Goal: Task Accomplishment & Management: Manage account settings

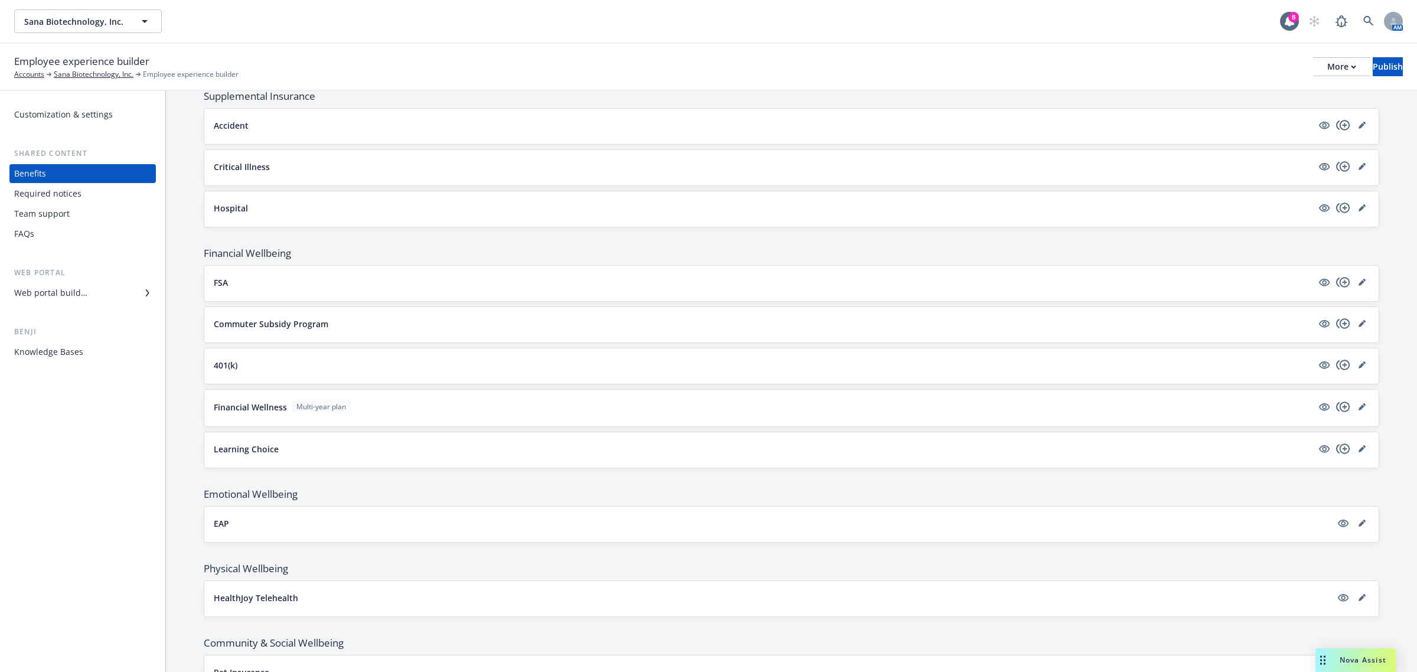
scroll to position [928, 0]
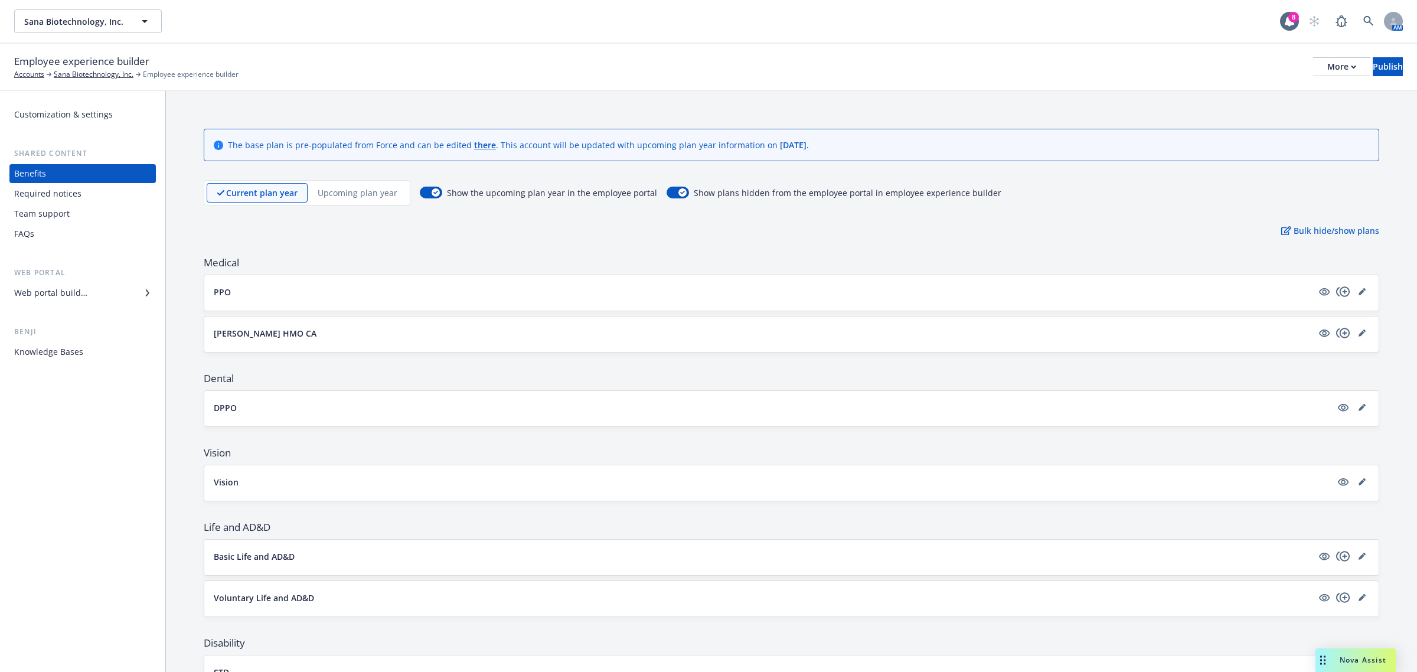
click at [361, 193] on p "Upcoming plan year" at bounding box center [358, 193] width 80 height 12
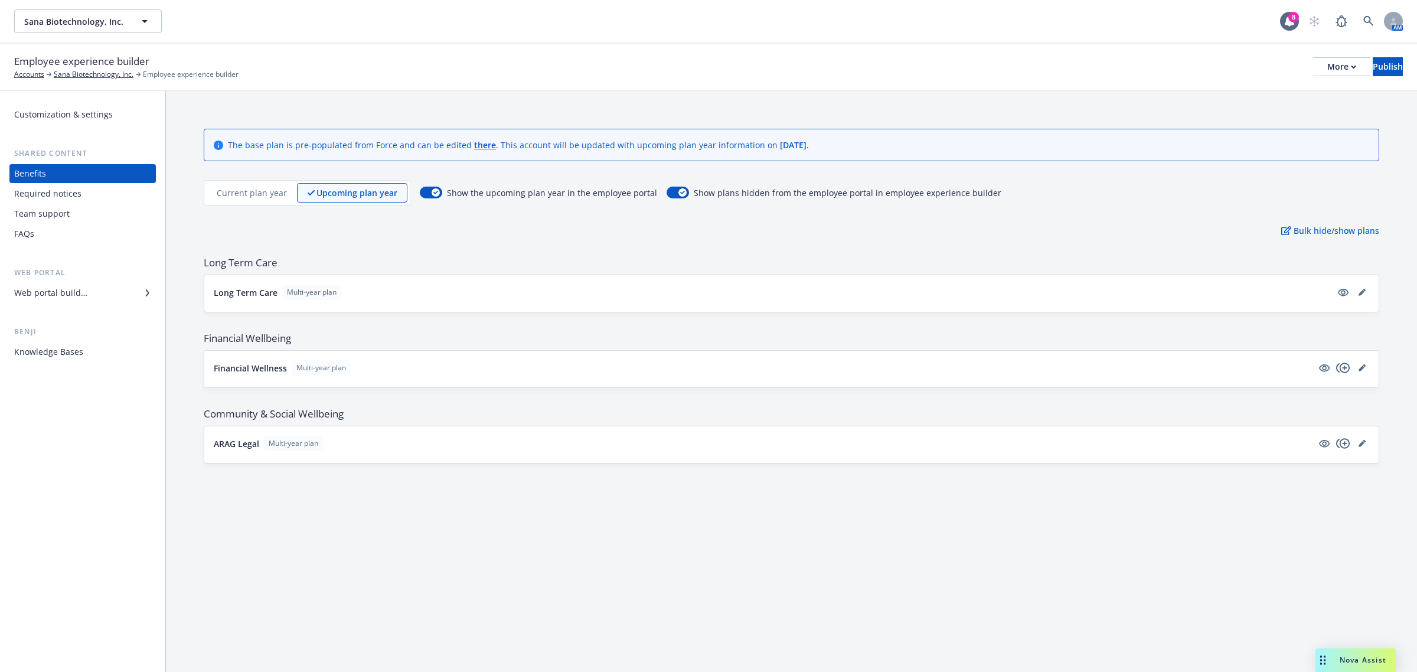
click at [521, 544] on div "The base plan is pre-populated from Force and can be edited there . This accoun…" at bounding box center [791, 381] width 1251 height 581
click at [255, 199] on div "Current plan year" at bounding box center [252, 192] width 90 height 19
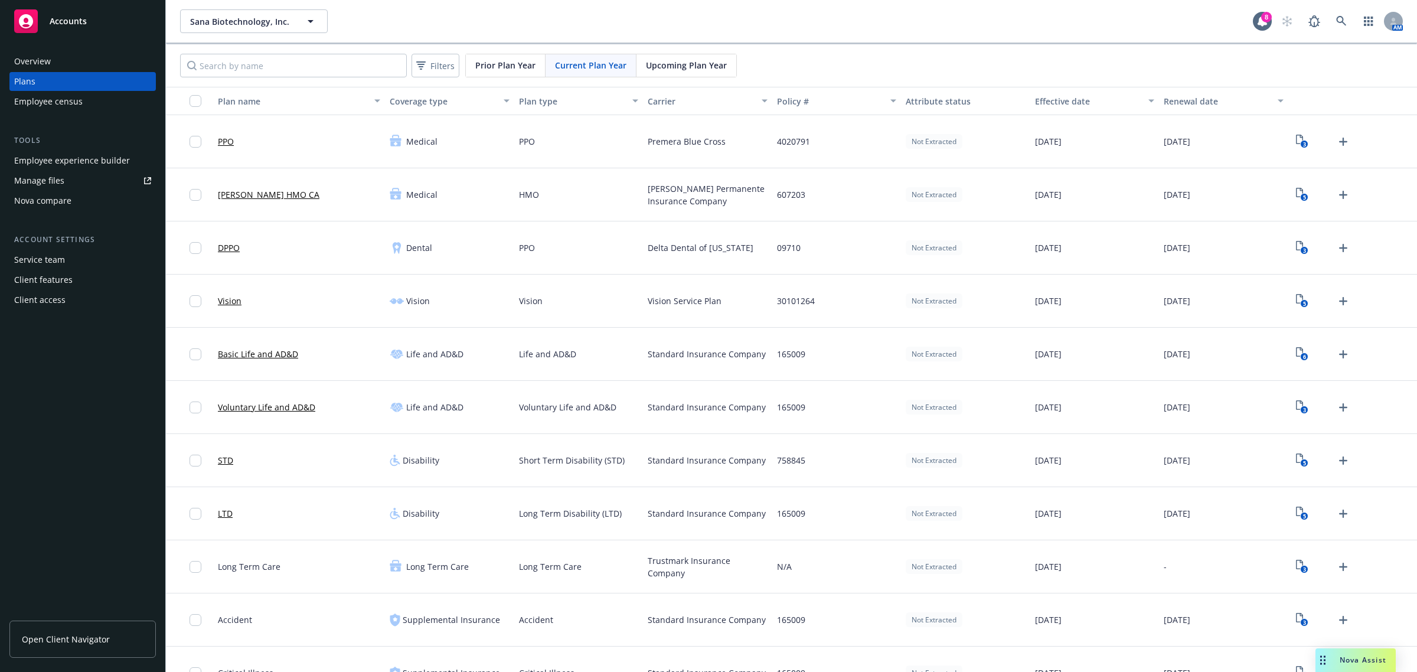
click at [63, 17] on span "Accounts" at bounding box center [68, 21] width 37 height 9
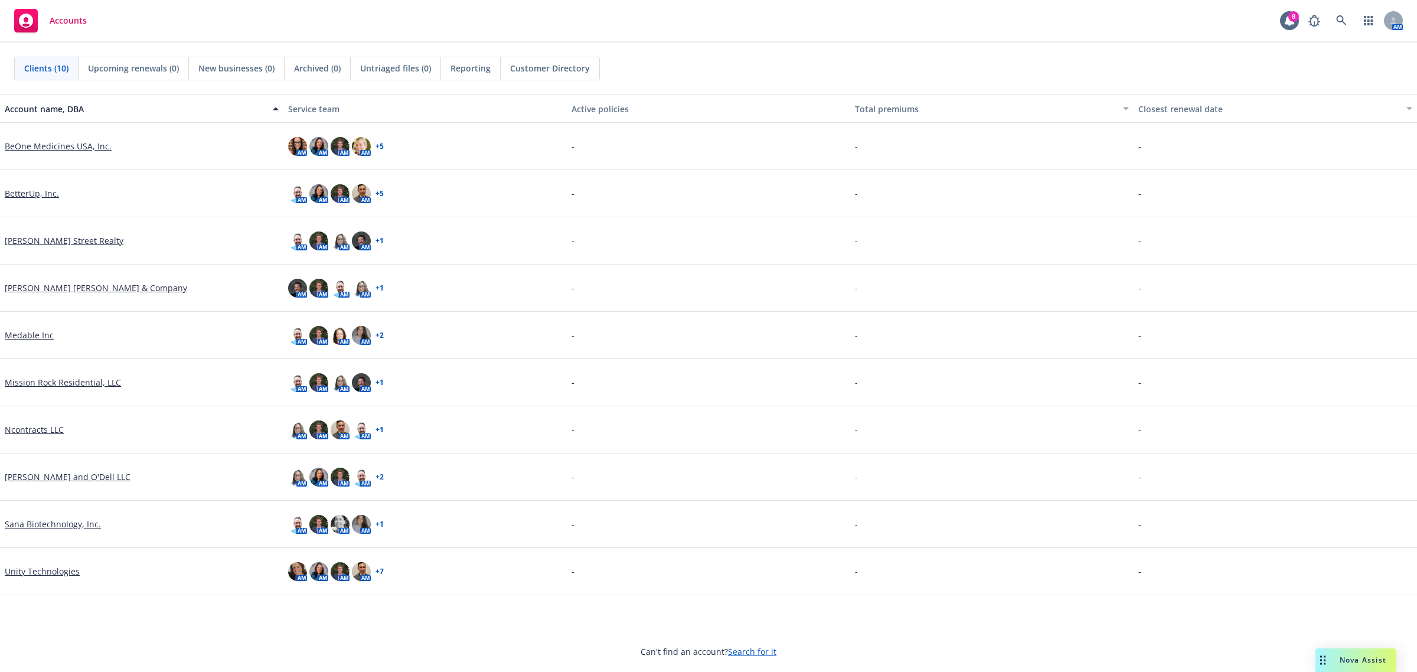
click at [60, 524] on link "Sana Biotechnology, Inc." at bounding box center [53, 524] width 96 height 12
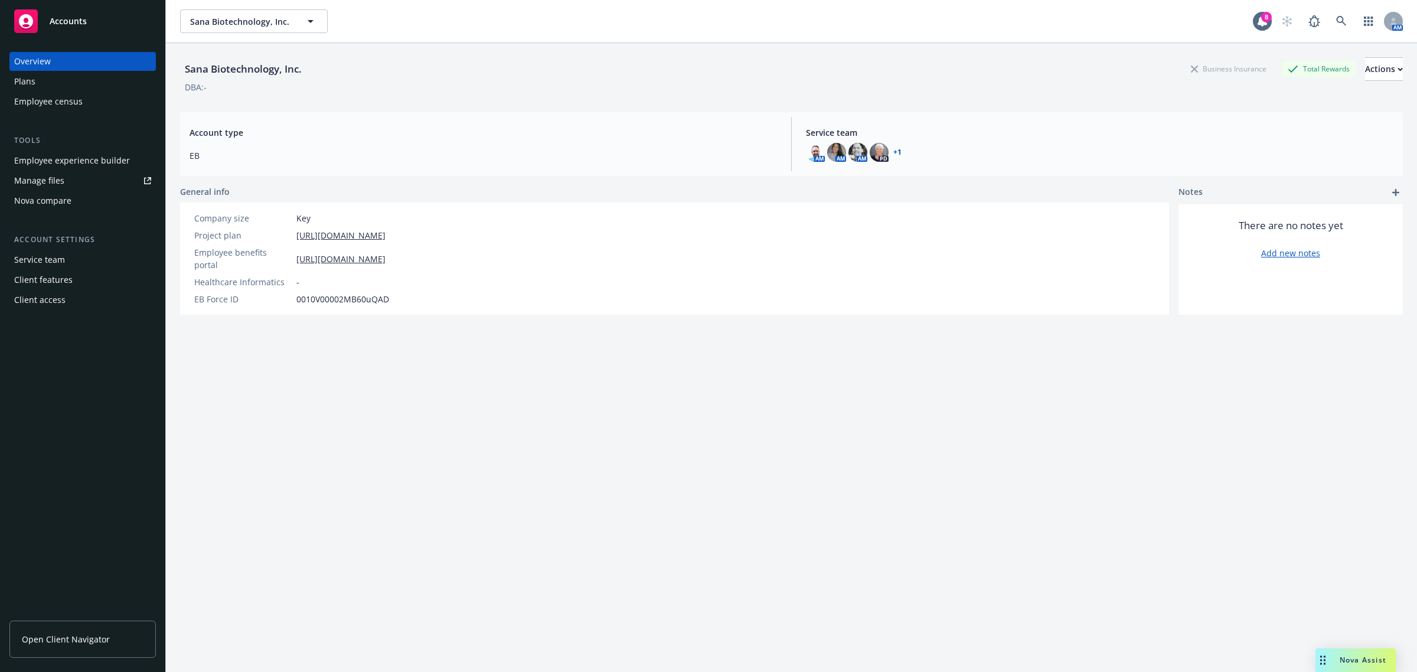
click at [86, 155] on div "Employee experience builder" at bounding box center [72, 160] width 116 height 19
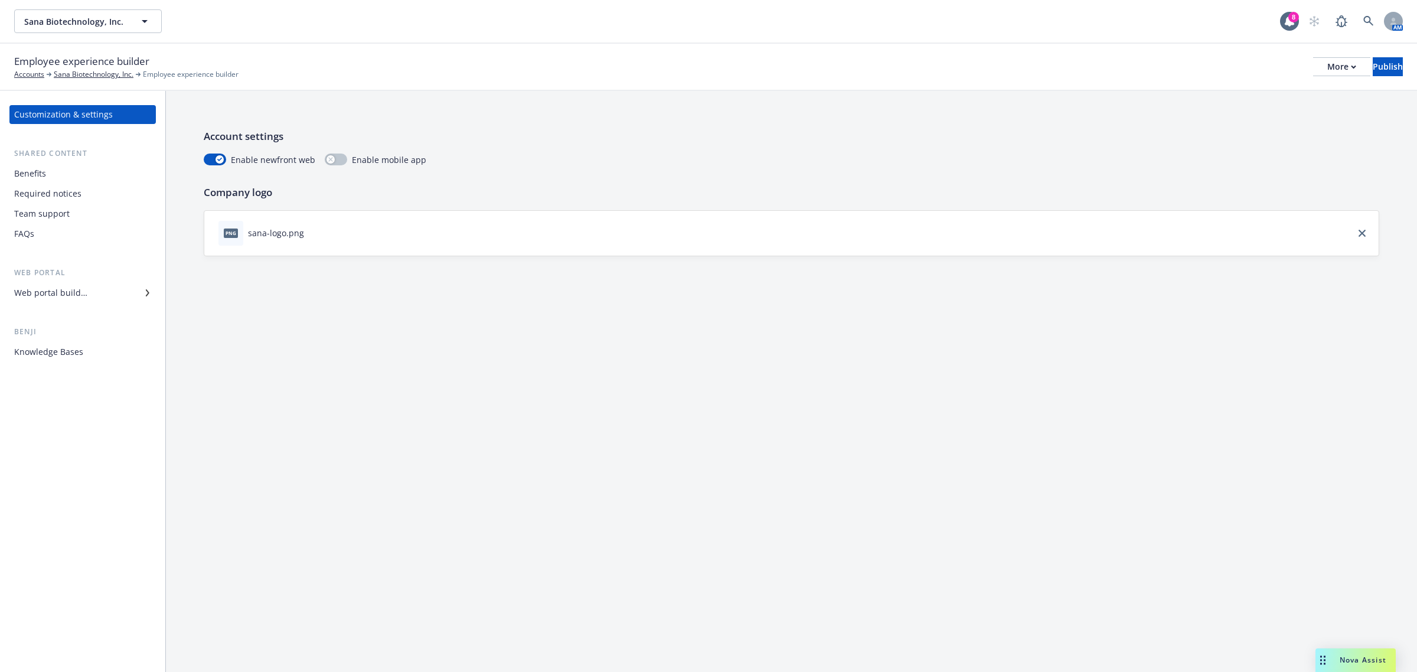
click at [71, 172] on div "Benefits" at bounding box center [82, 173] width 137 height 19
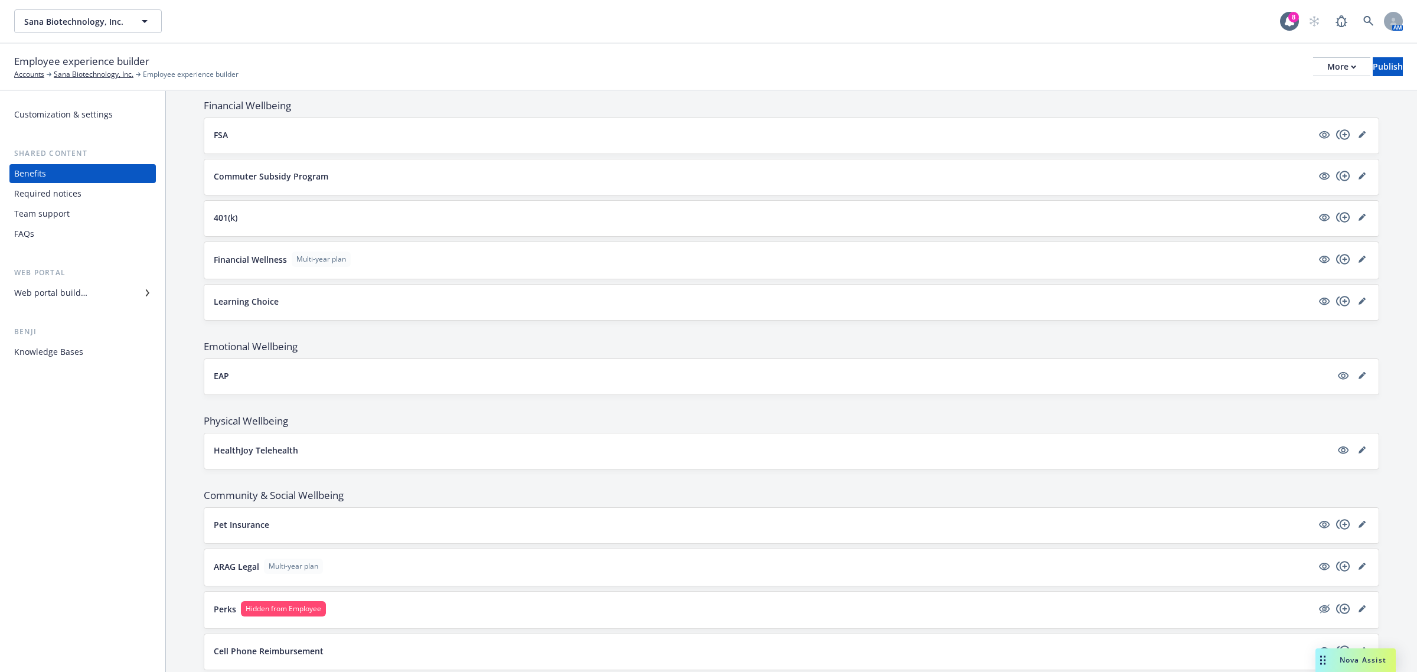
scroll to position [928, 0]
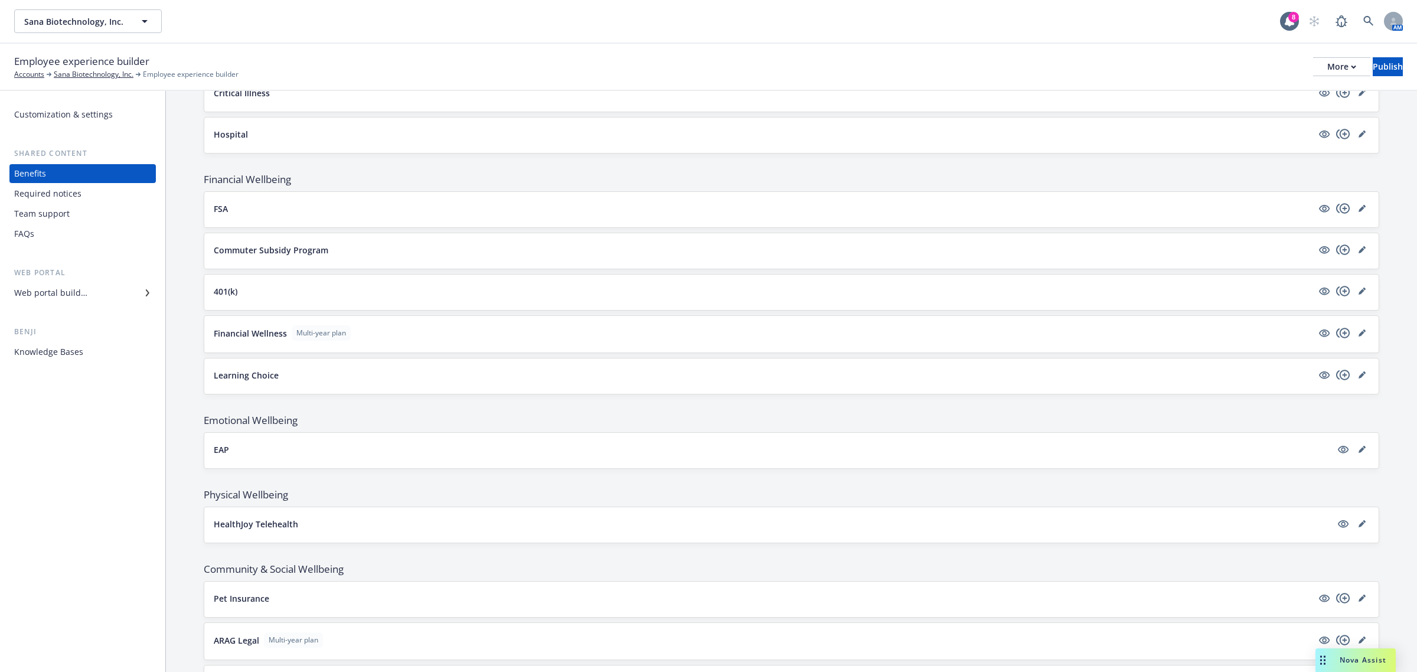
scroll to position [928, 0]
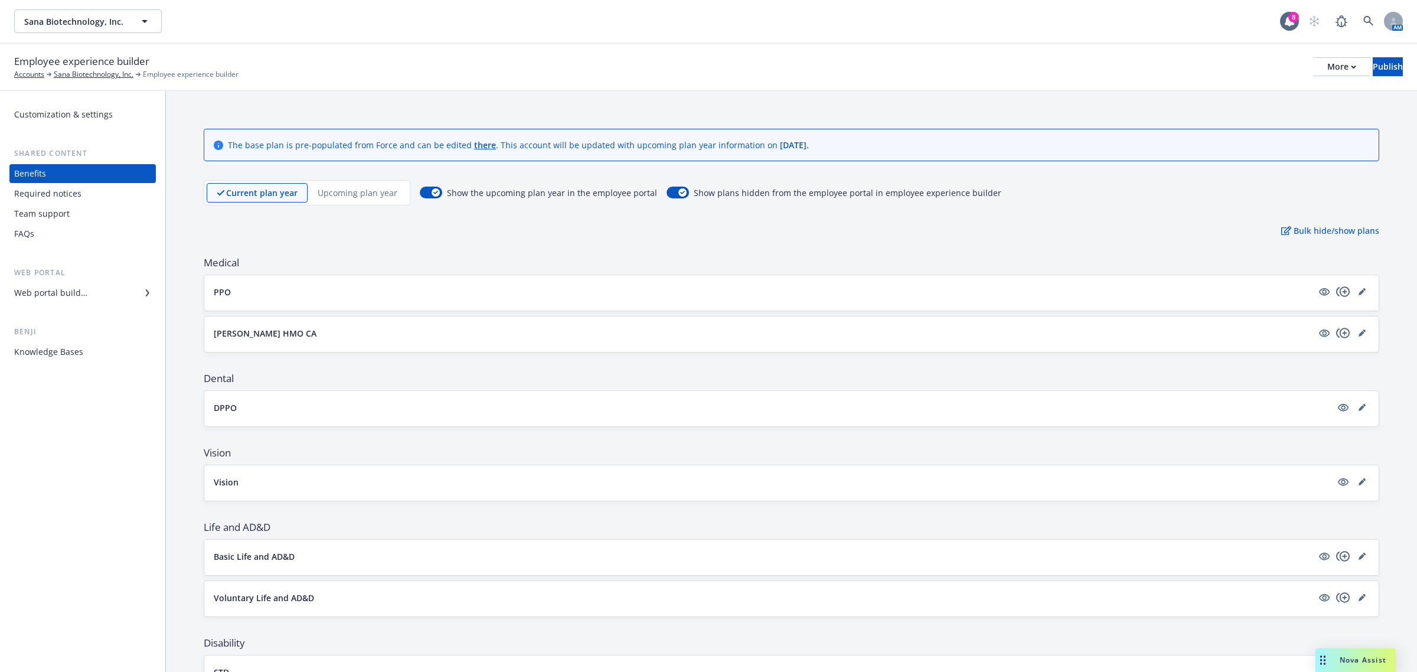
click at [366, 195] on p "Upcoming plan year" at bounding box center [358, 193] width 80 height 12
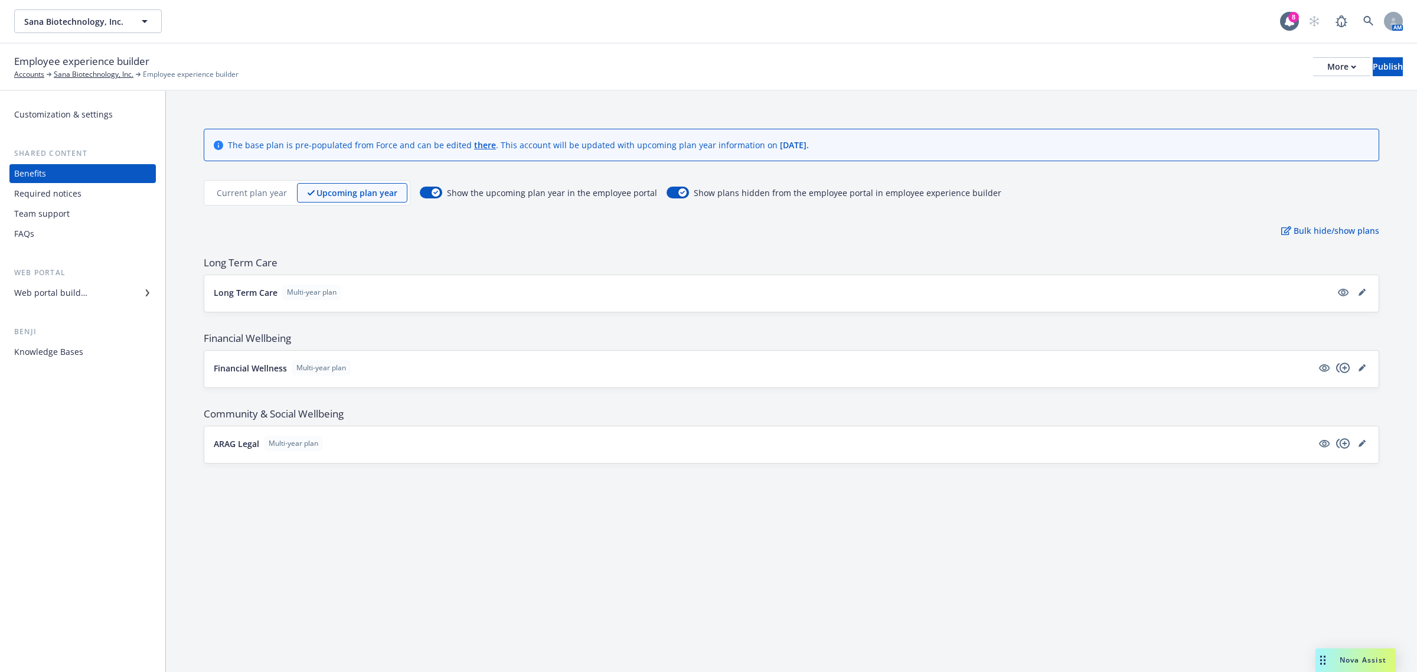
click at [249, 192] on p "Current plan year" at bounding box center [252, 193] width 70 height 12
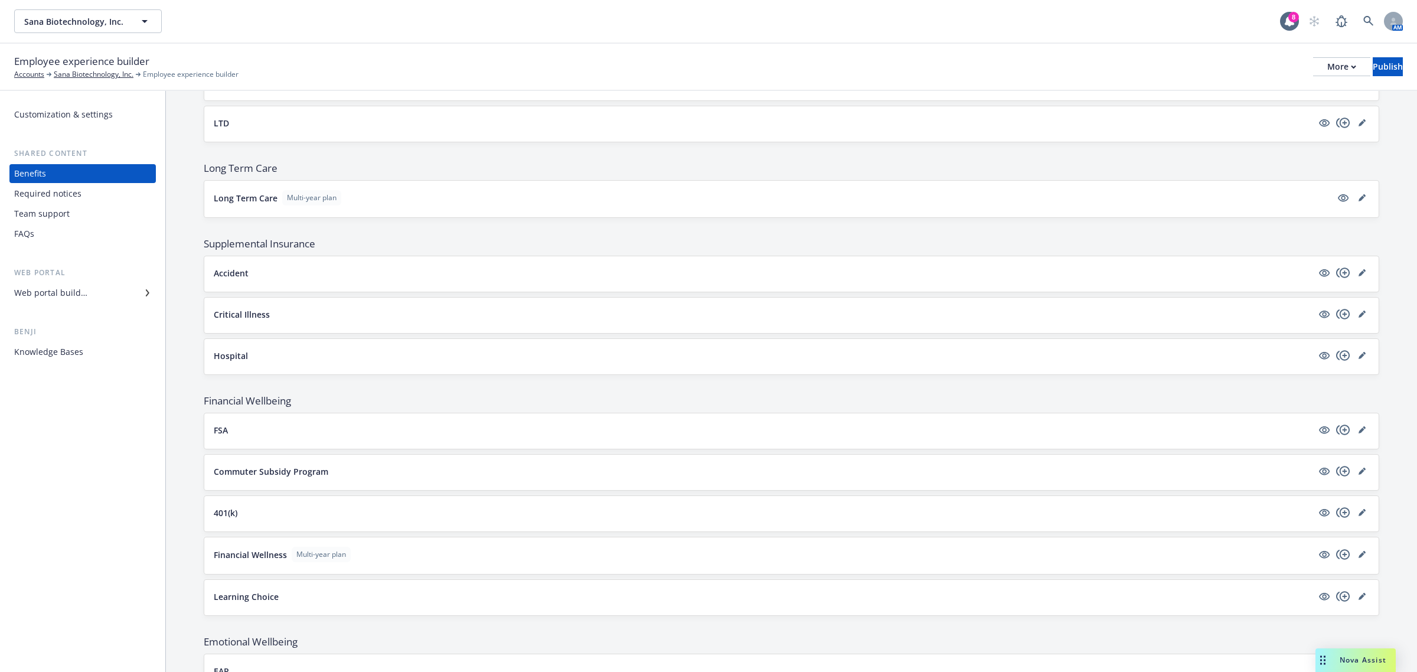
scroll to position [928, 0]
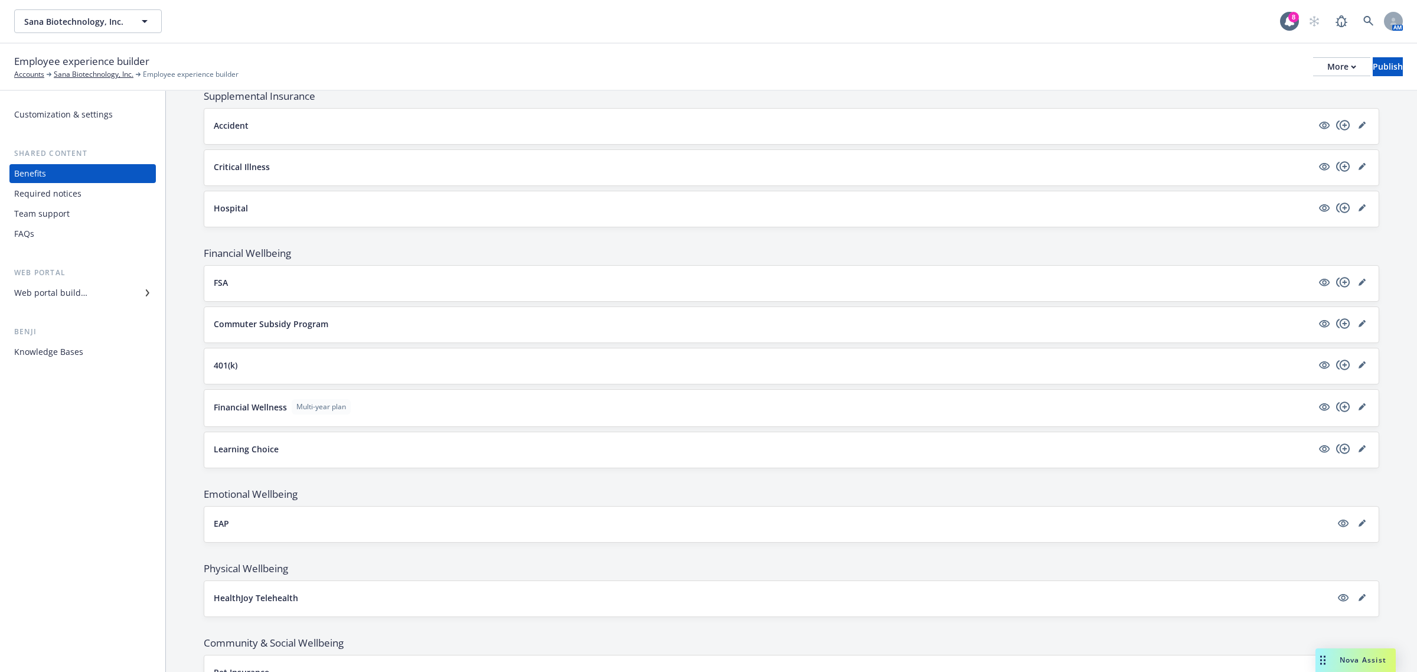
scroll to position [928, 0]
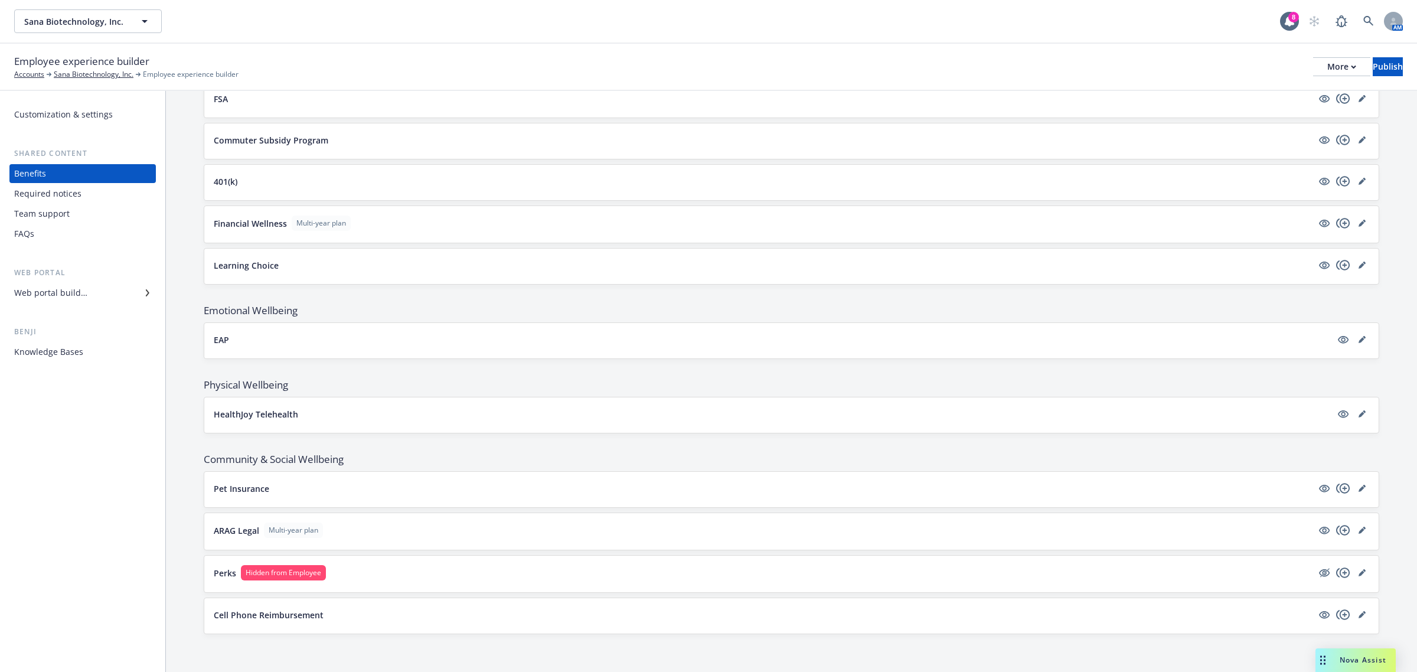
click at [86, 535] on div "Customization & settings Shared content Benefits Required notices Team support …" at bounding box center [82, 381] width 165 height 581
click at [142, 498] on div "Customization & settings Shared content Benefits Required notices Team support …" at bounding box center [82, 381] width 165 height 581
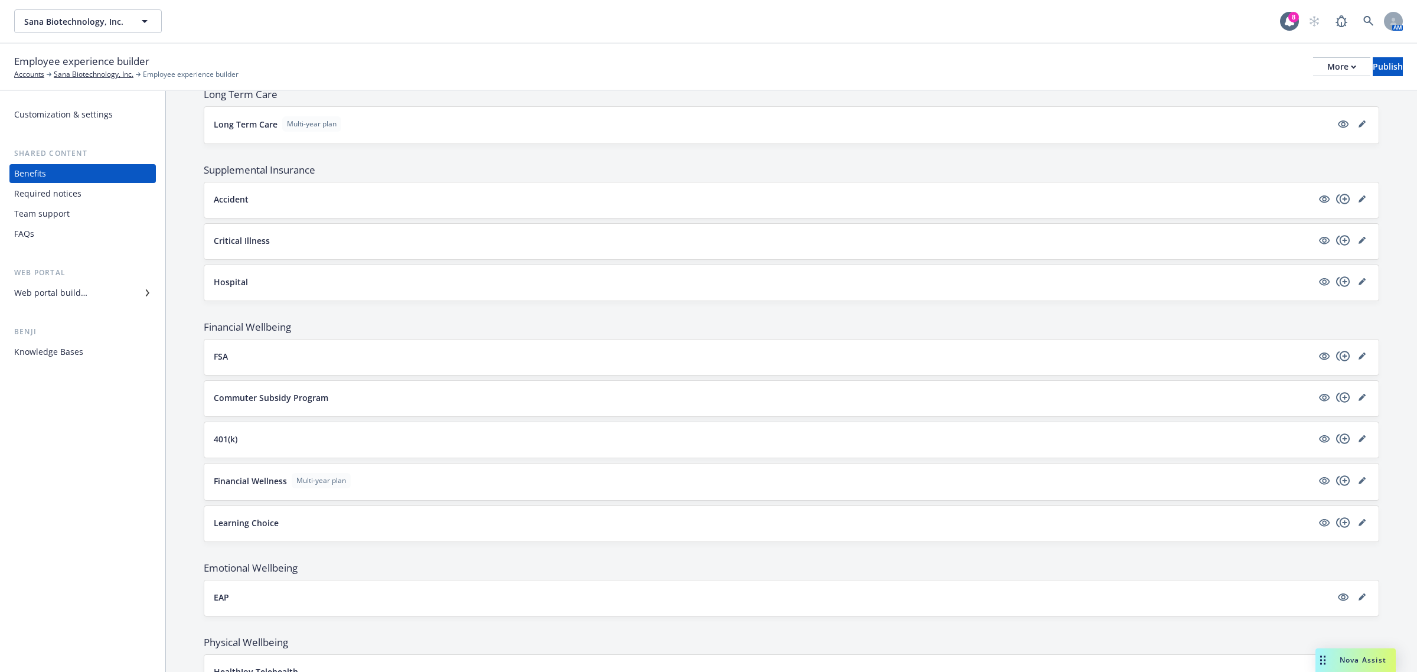
scroll to position [928, 0]
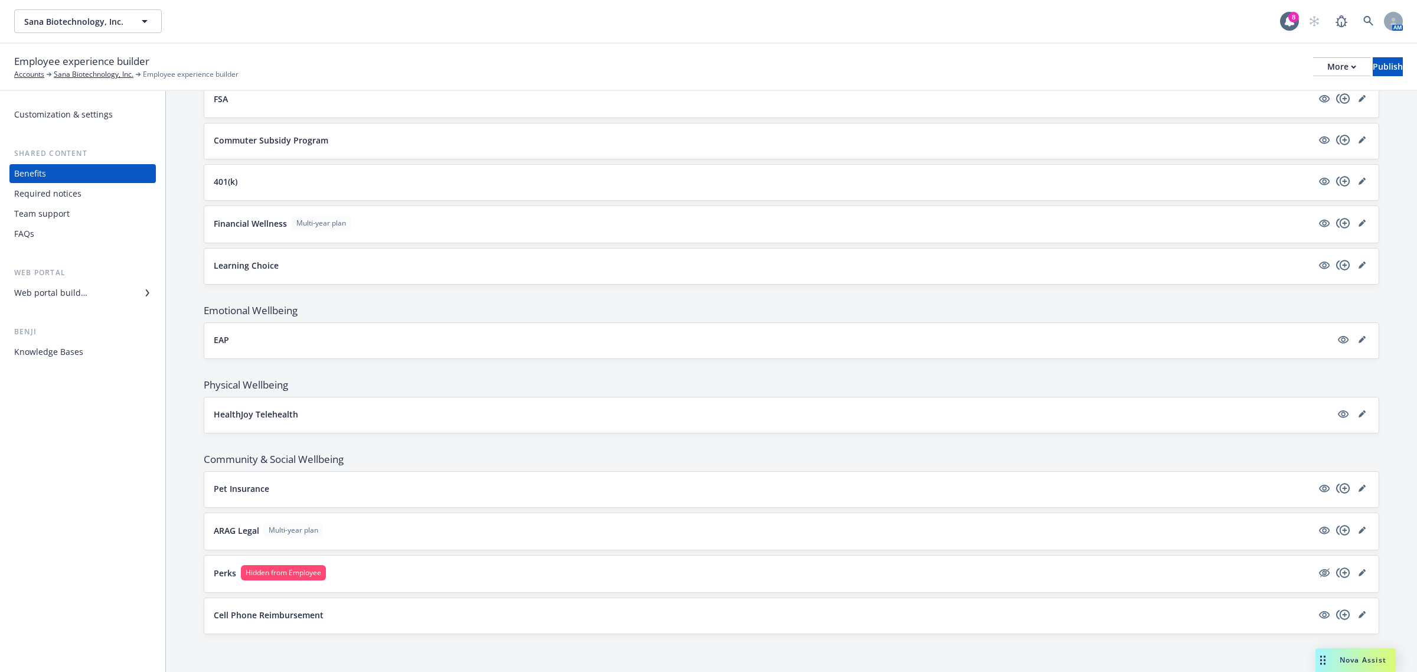
click at [116, 539] on div "Customization & settings Shared content Benefits Required notices Team support …" at bounding box center [82, 381] width 165 height 581
click at [148, 559] on div "Customization & settings Shared content Benefits Required notices Team support …" at bounding box center [82, 381] width 165 height 581
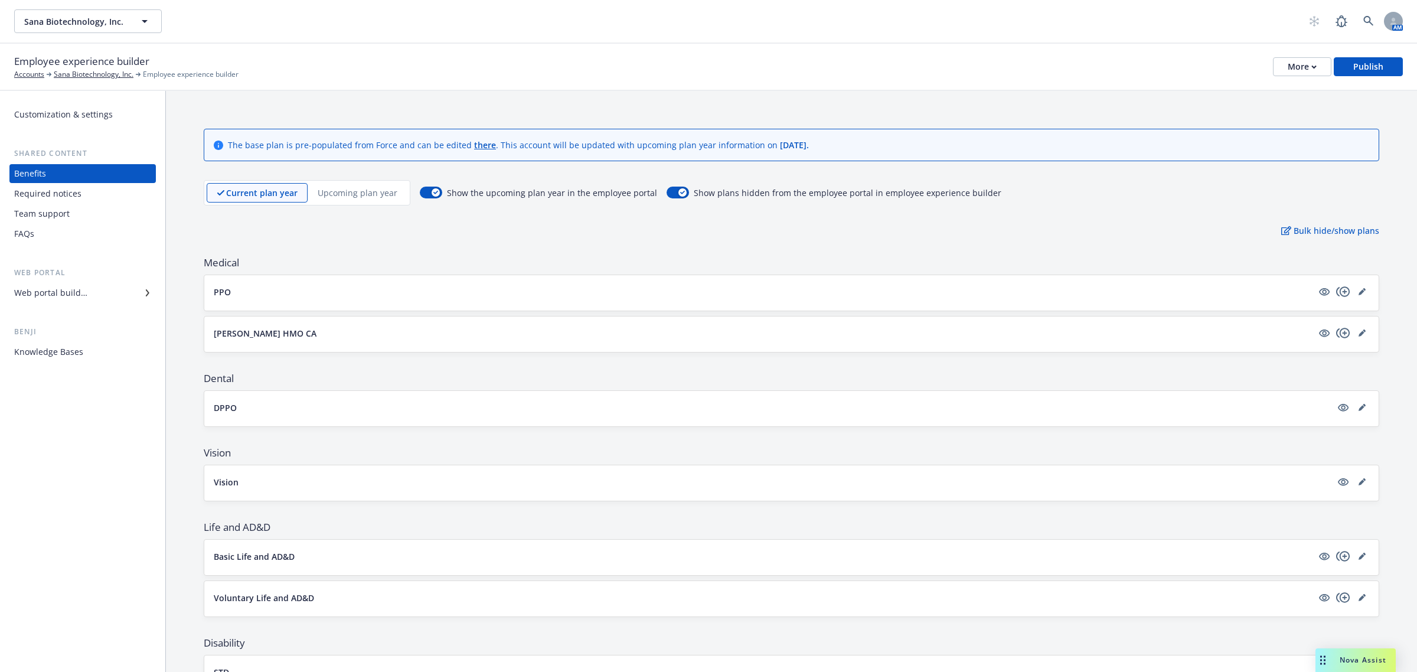
scroll to position [928, 0]
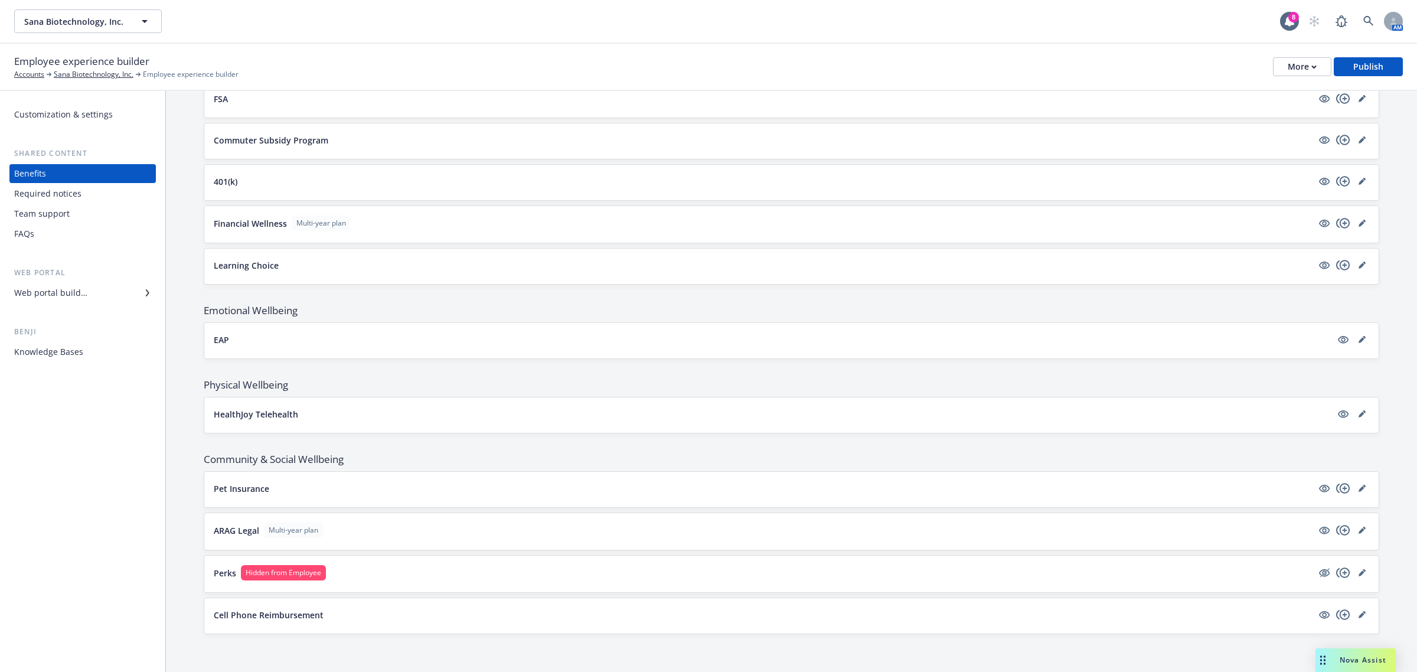
click at [145, 550] on div "Customization & settings Shared content Benefits Required notices Team support …" at bounding box center [82, 381] width 165 height 581
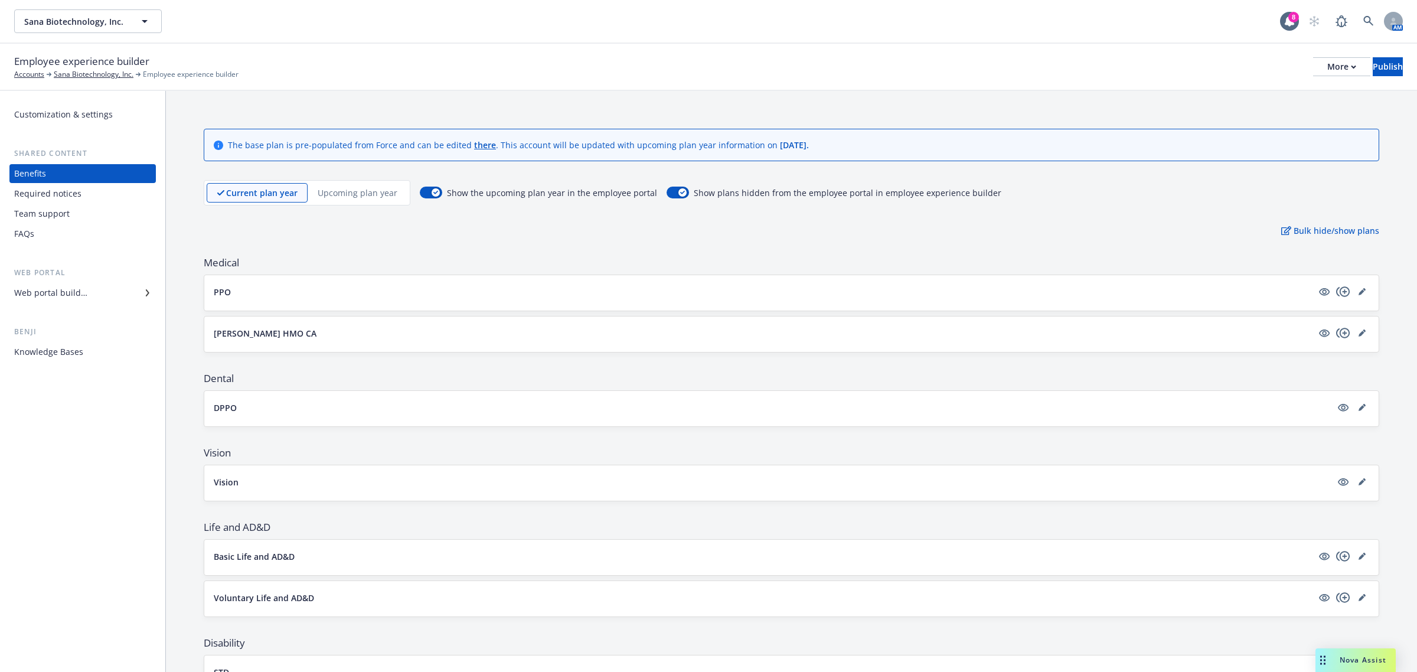
click at [48, 485] on div "Customization & settings Shared content Benefits Required notices Team support …" at bounding box center [82, 381] width 165 height 581
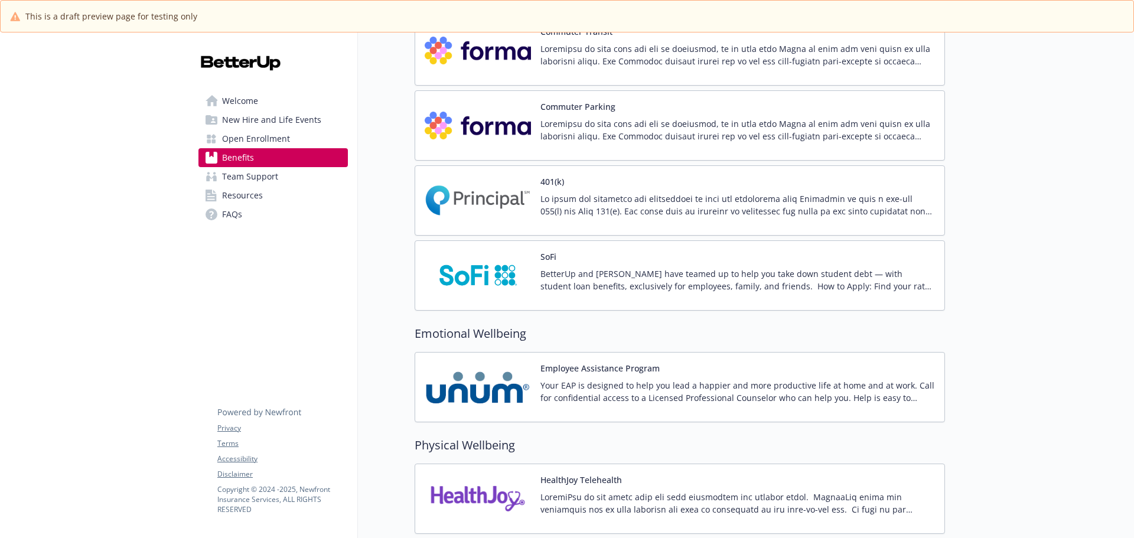
click at [261, 141] on span "Open Enrollment" at bounding box center [256, 138] width 68 height 19
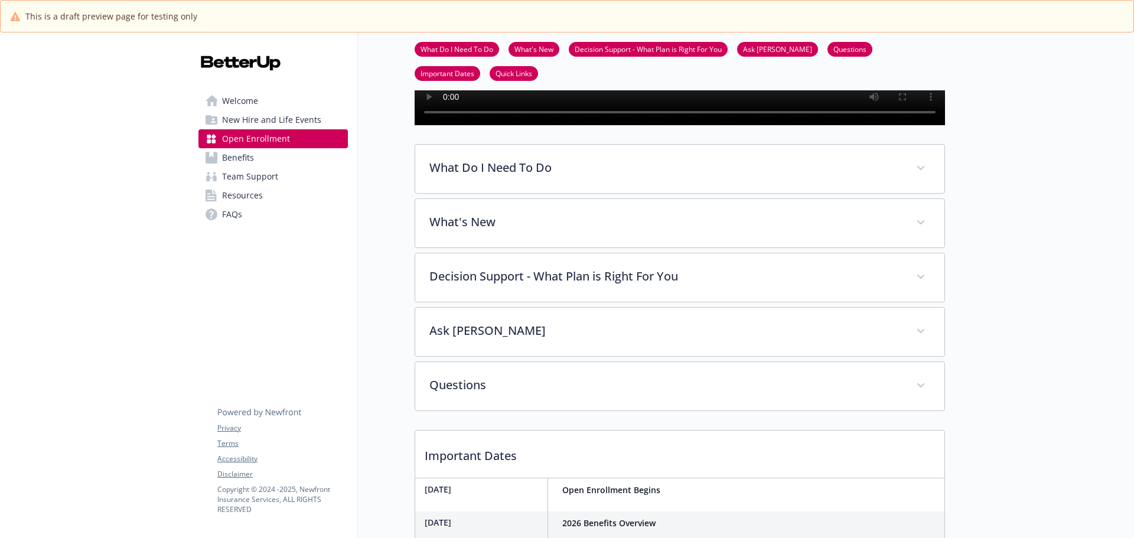
scroll to position [235, 0]
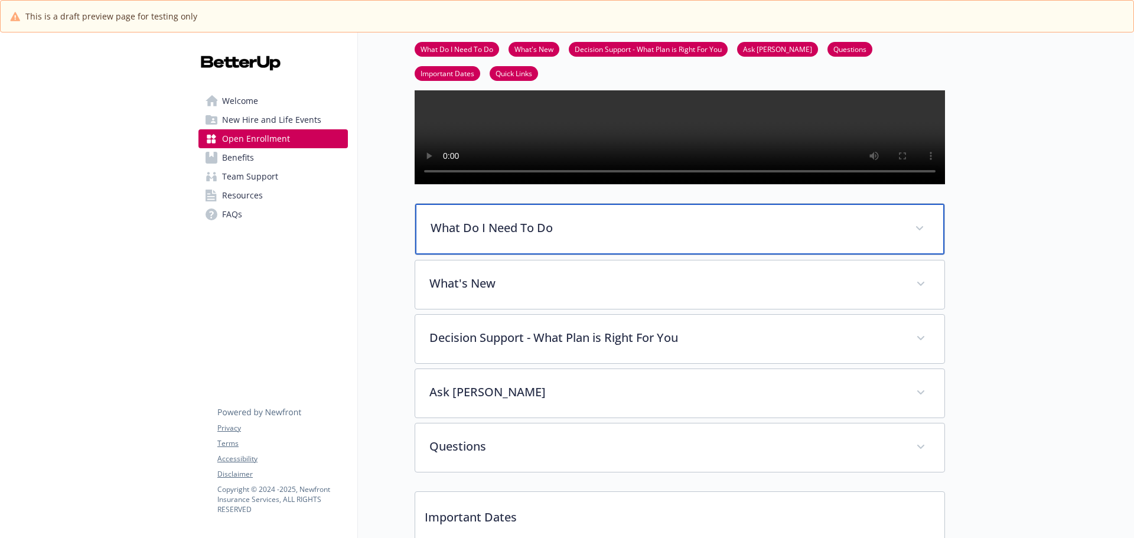
click at [500, 254] on div "What Do I Need To Do" at bounding box center [679, 229] width 529 height 51
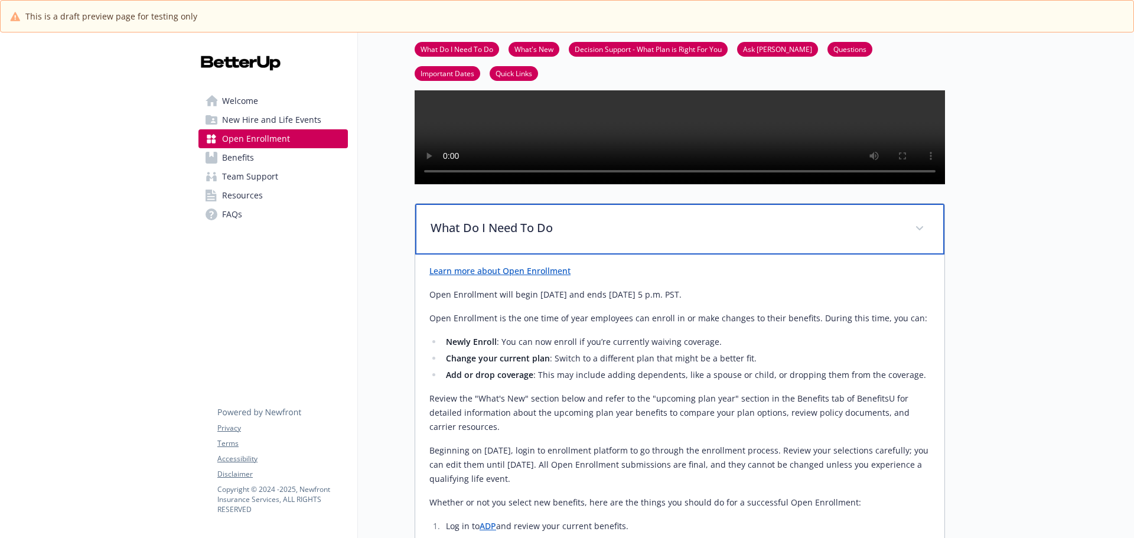
click at [509, 237] on p "What Do I Need To Do" at bounding box center [665, 228] width 470 height 18
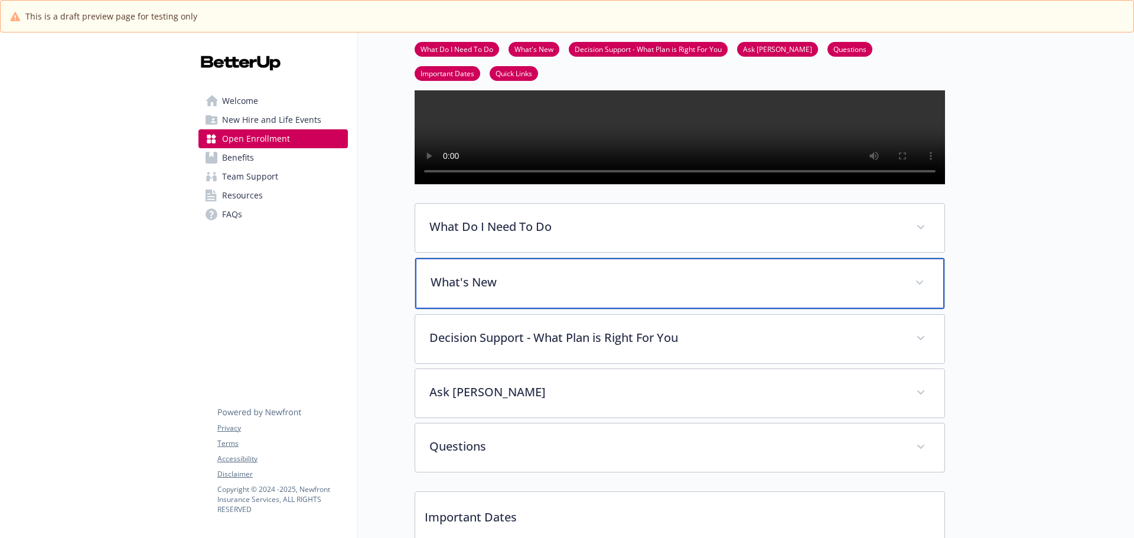
click at [511, 291] on p "What's New" at bounding box center [665, 282] width 470 height 18
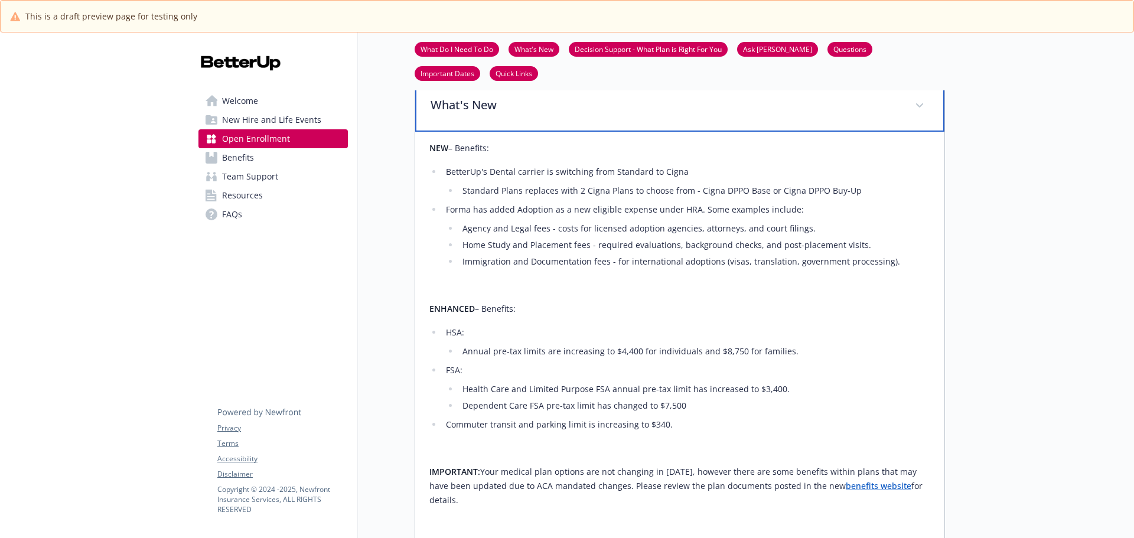
scroll to position [471, 0]
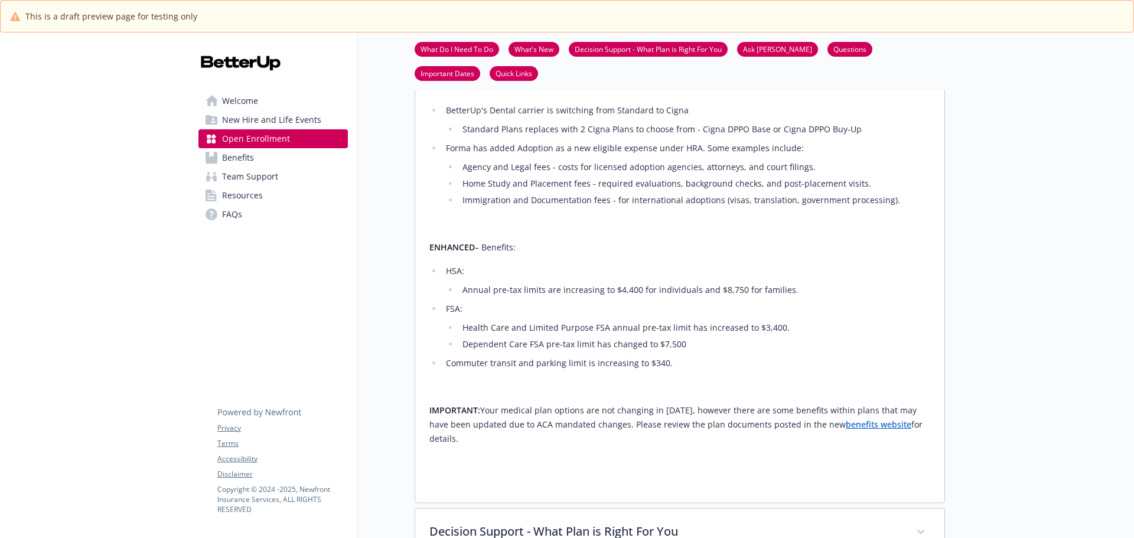
click at [845, 430] on link "benefits website" at bounding box center [878, 424] width 66 height 11
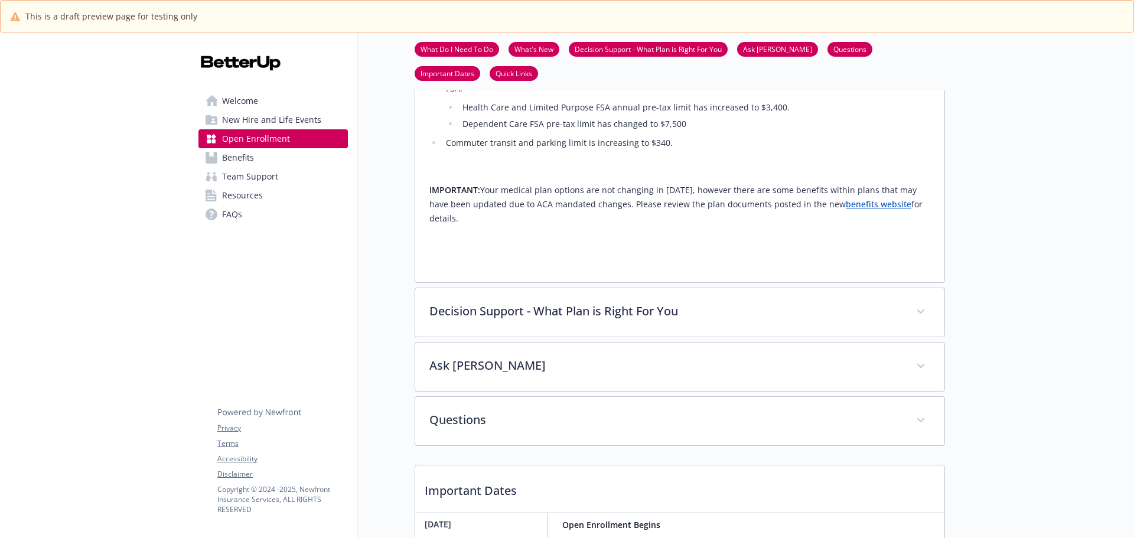
scroll to position [707, 0]
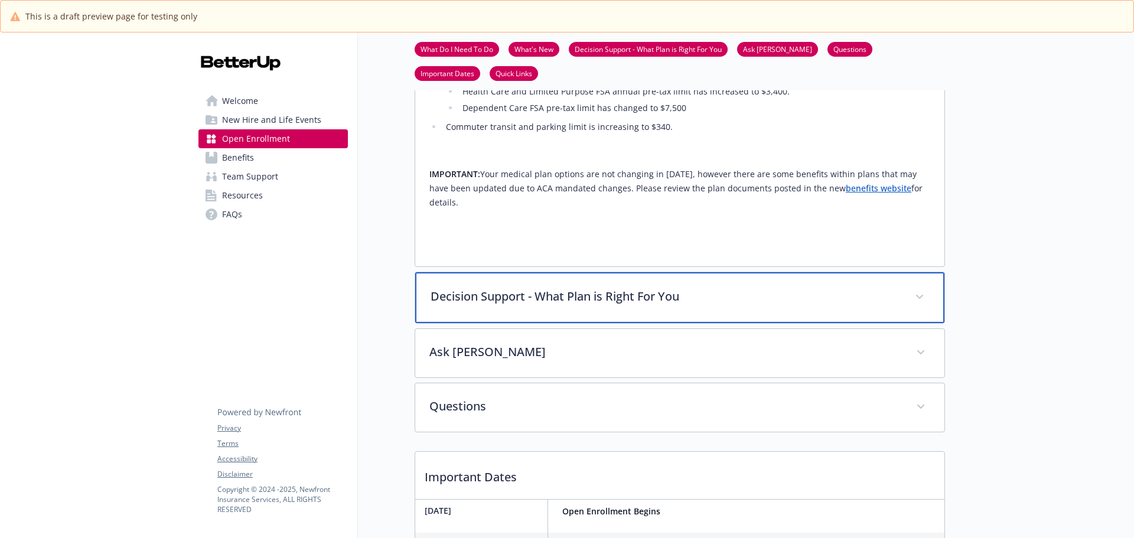
click at [556, 303] on div "Decision Support - What Plan is Right For You" at bounding box center [679, 297] width 529 height 51
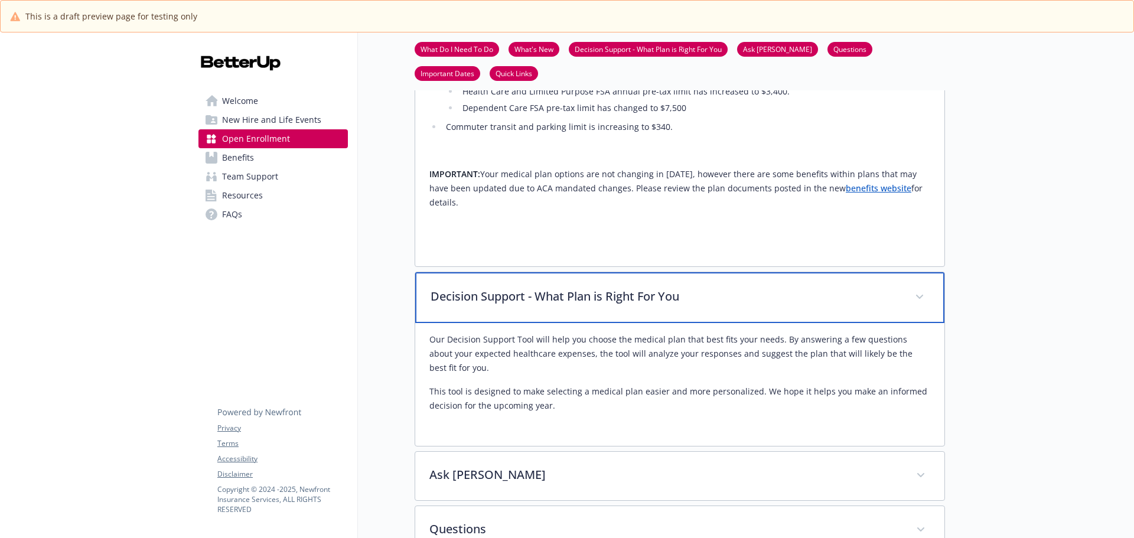
click at [559, 305] on p "Decision Support - What Plan is Right For You" at bounding box center [665, 297] width 470 height 18
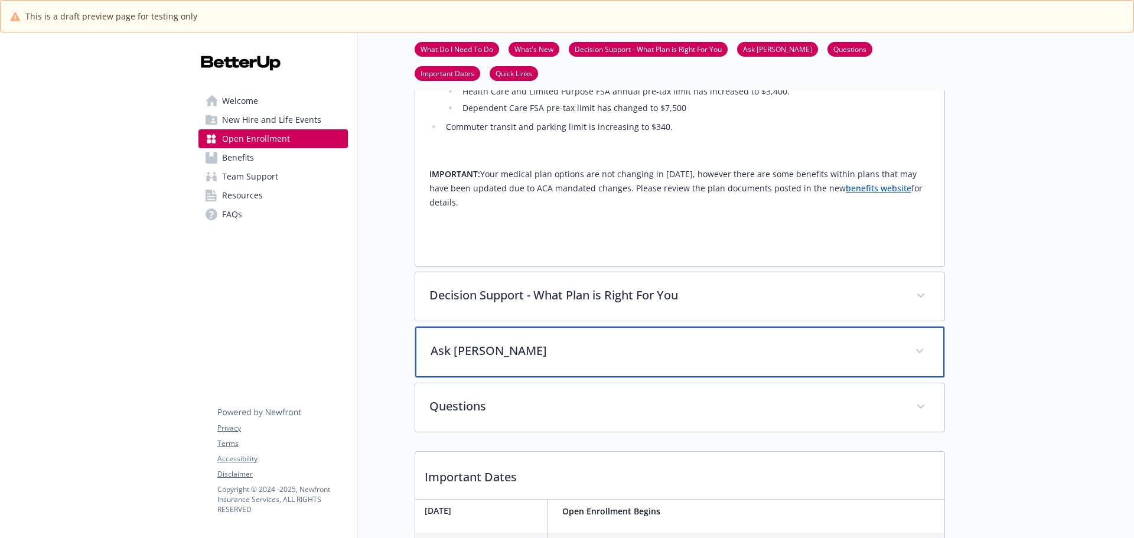
click at [556, 360] on p "Ask Benji" at bounding box center [665, 351] width 470 height 18
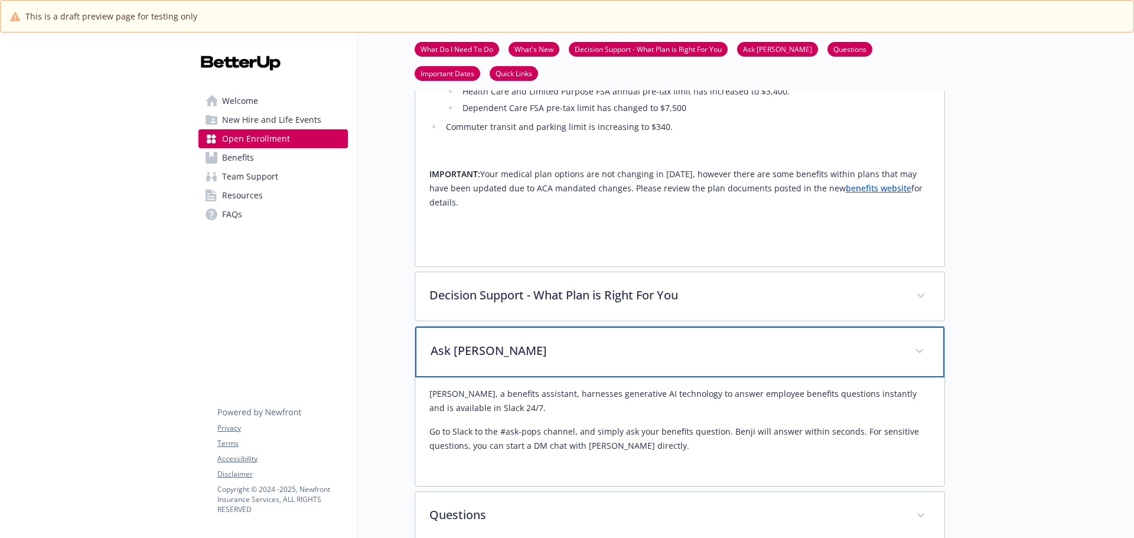
scroll to position [766, 0]
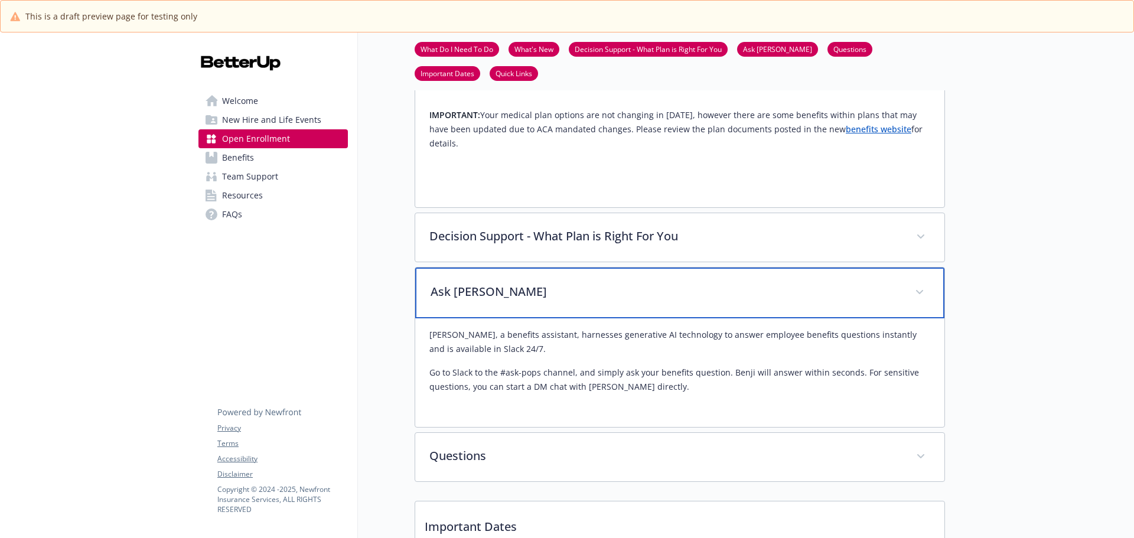
click at [551, 301] on p "Ask Benji" at bounding box center [665, 292] width 470 height 18
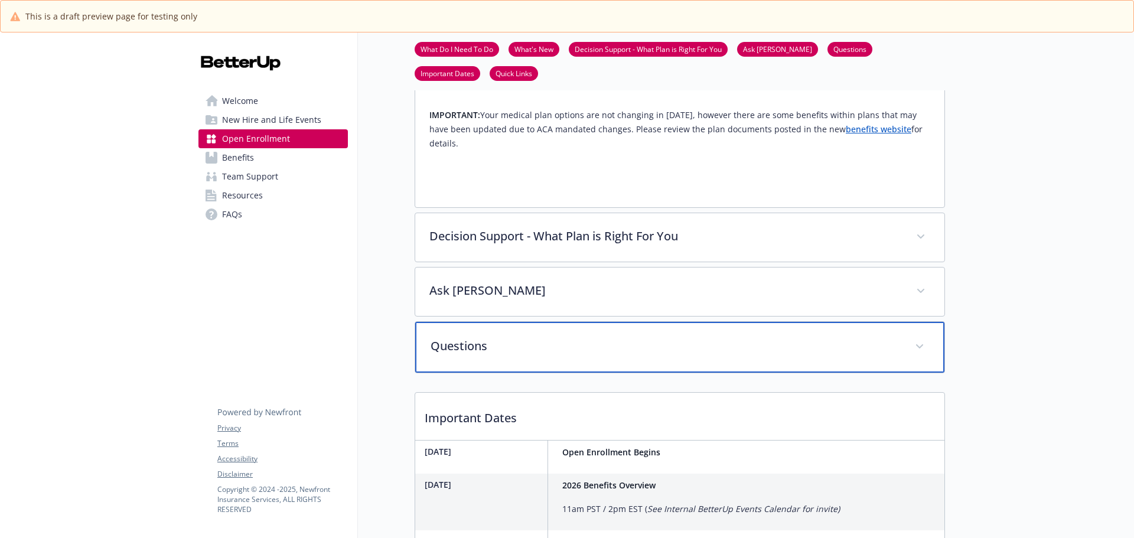
click at [536, 355] on p "Questions" at bounding box center [665, 346] width 470 height 18
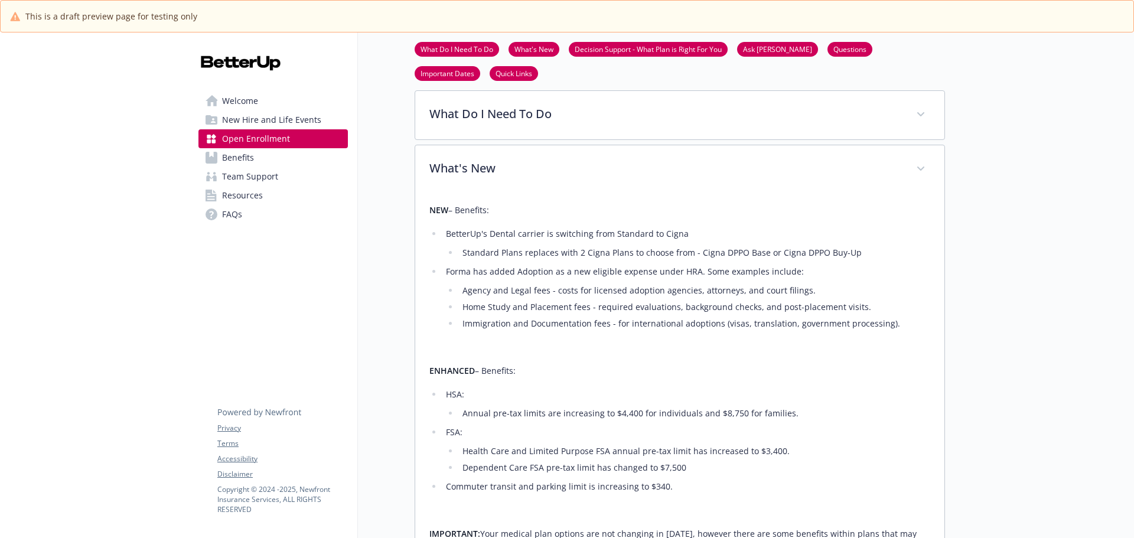
scroll to position [230, 0]
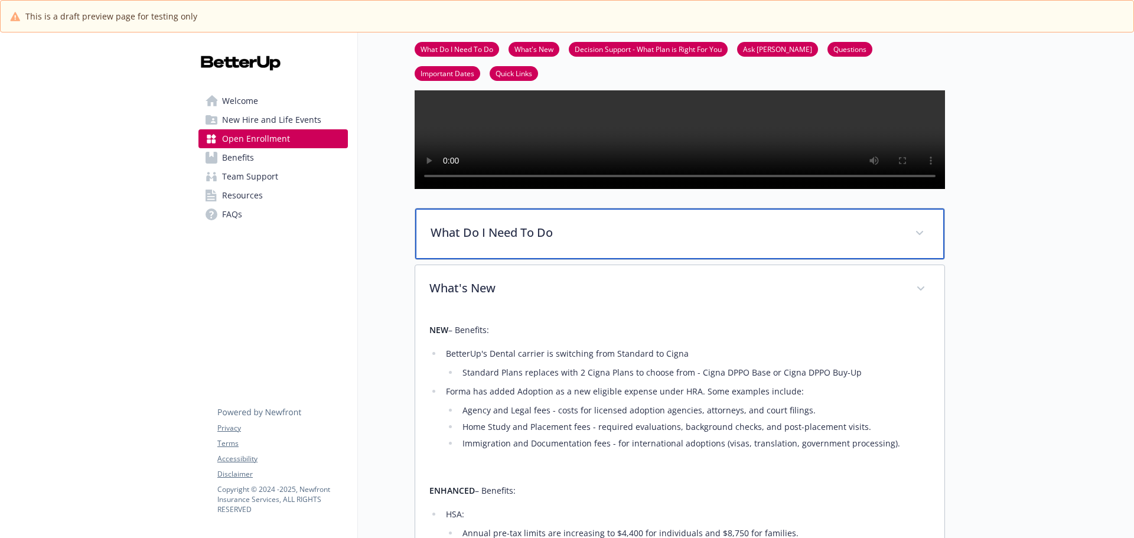
click at [568, 259] on div "What Do I Need To Do" at bounding box center [679, 233] width 529 height 51
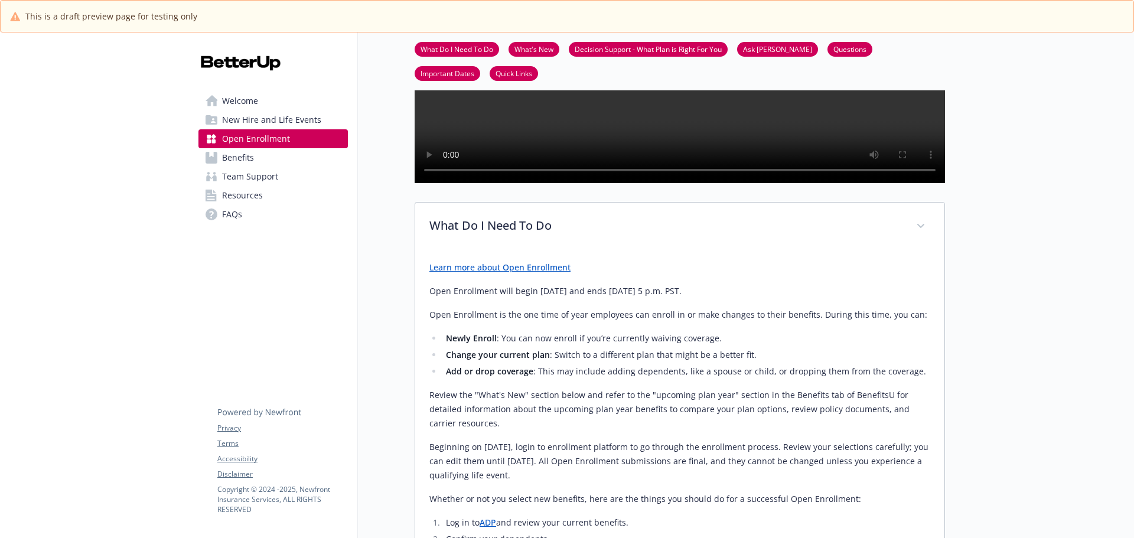
scroll to position [295, 0]
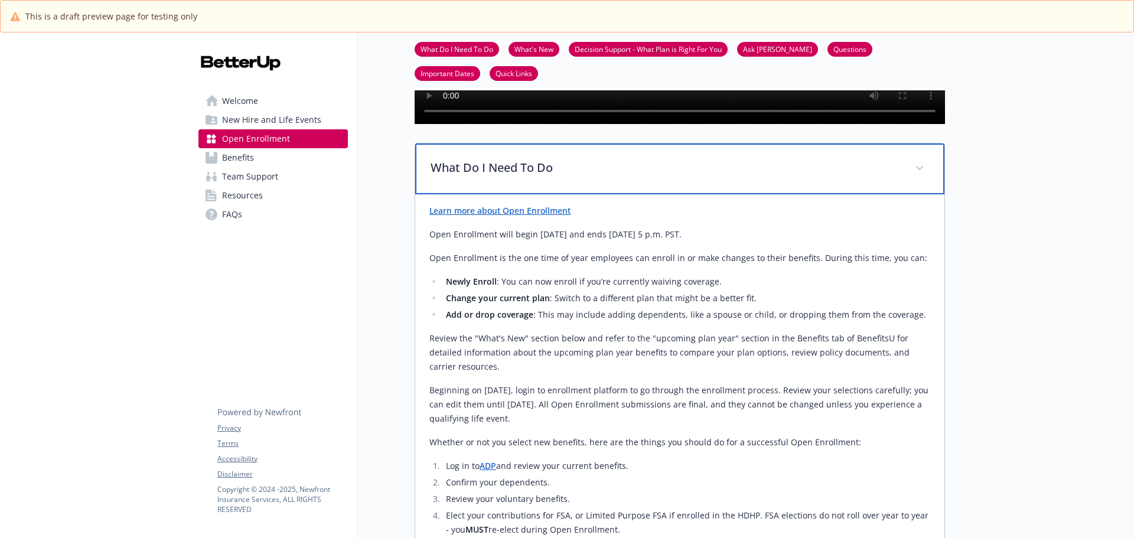
click at [684, 177] on p "What Do I Need To Do" at bounding box center [665, 168] width 470 height 18
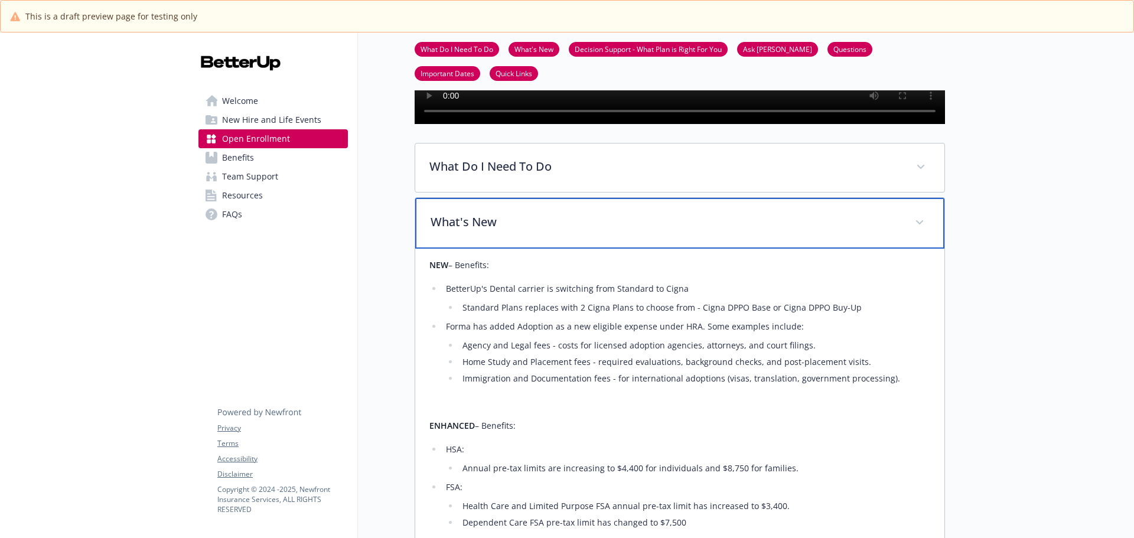
click at [633, 249] on div "What's New" at bounding box center [679, 223] width 529 height 51
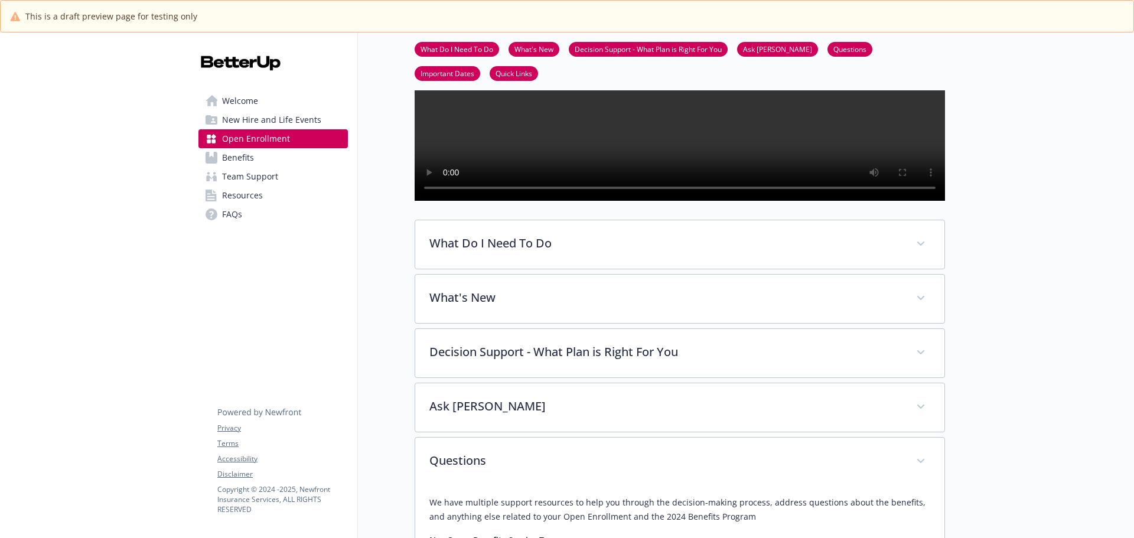
scroll to position [236, 0]
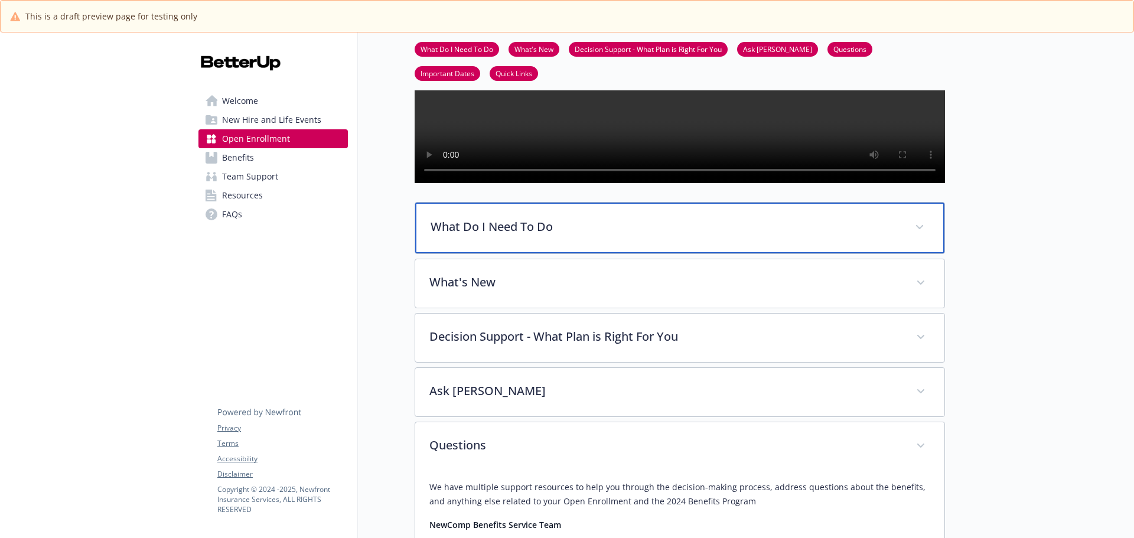
click at [667, 253] on div "What Do I Need To Do" at bounding box center [679, 228] width 529 height 51
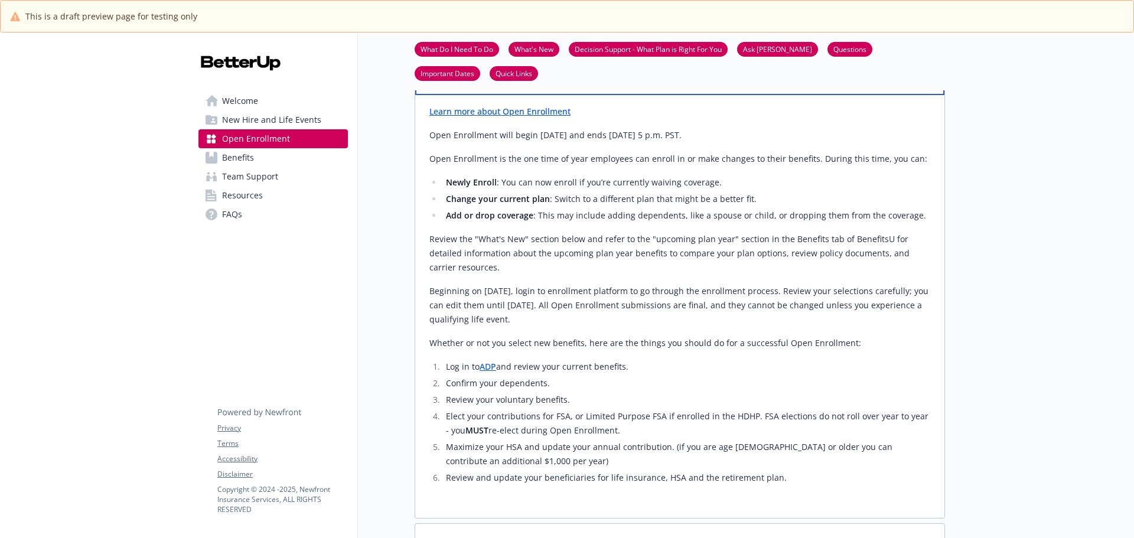
scroll to position [413, 0]
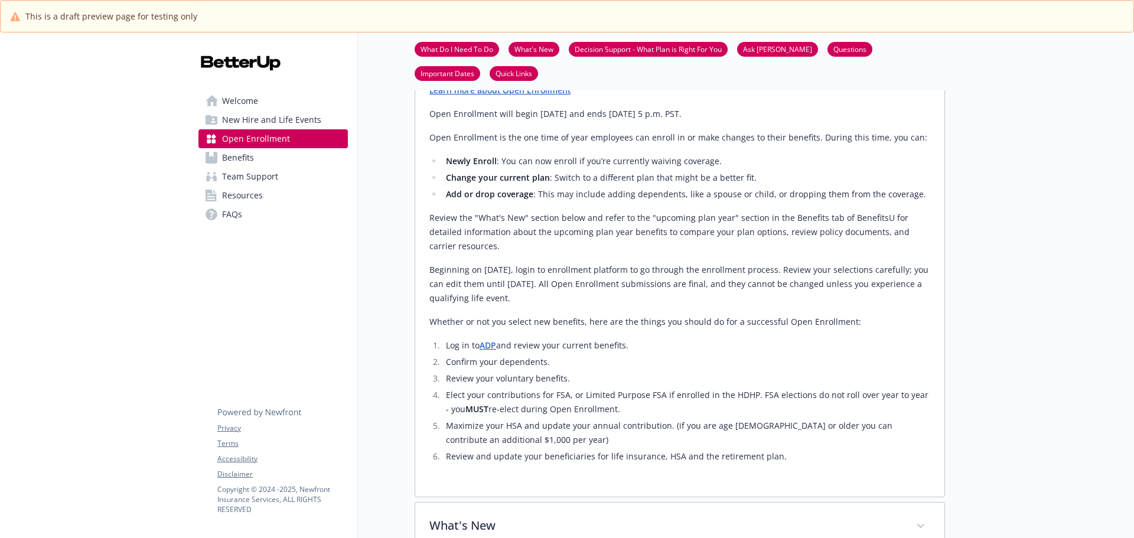
click at [612, 121] on p "Open Enrollment will begin November 3rd, 2024 and ends November 14th, 2024 at 5…" at bounding box center [679, 114] width 501 height 14
click at [605, 121] on p "Open Enrollment will begin November 3rd, 2024 and ends November 14th, 2024 at 5…" at bounding box center [679, 114] width 501 height 14
click at [613, 121] on p "Open Enrollment will begin November 3rd, 2024 and ends November 14th, 2024 at 5…" at bounding box center [679, 114] width 501 height 14
drag, startPoint x: 789, startPoint y: 149, endPoint x: 751, endPoint y: 154, distance: 38.0
click at [751, 121] on p "Open Enrollment will begin November 3rd, 2024 and ends November 14th, 2024 at 5…" at bounding box center [679, 114] width 501 height 14
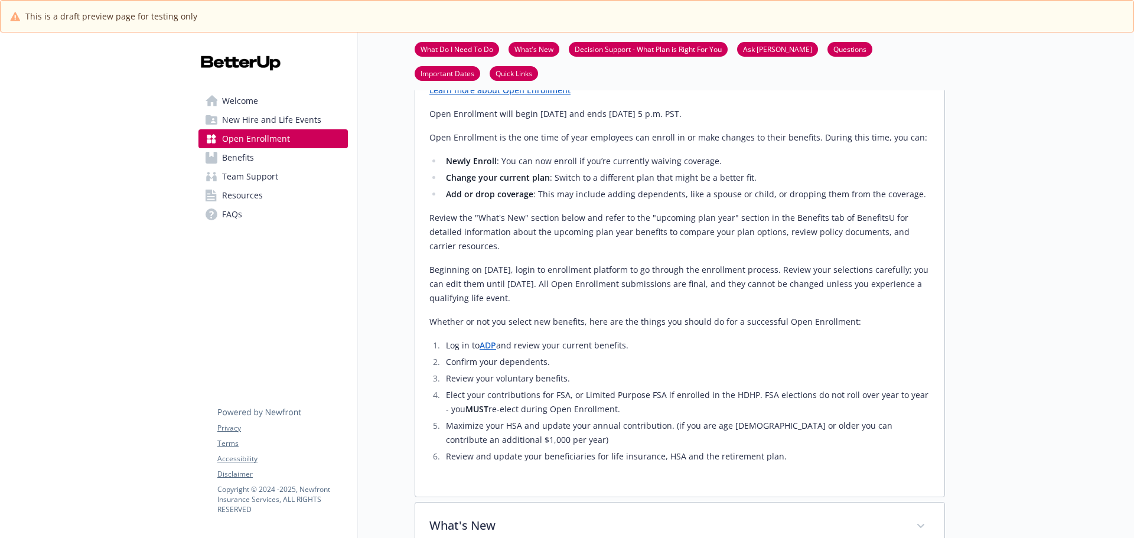
click at [866, 145] on p "Open Enrollment is the one time of year employees can enroll in or make changes…" at bounding box center [679, 137] width 501 height 14
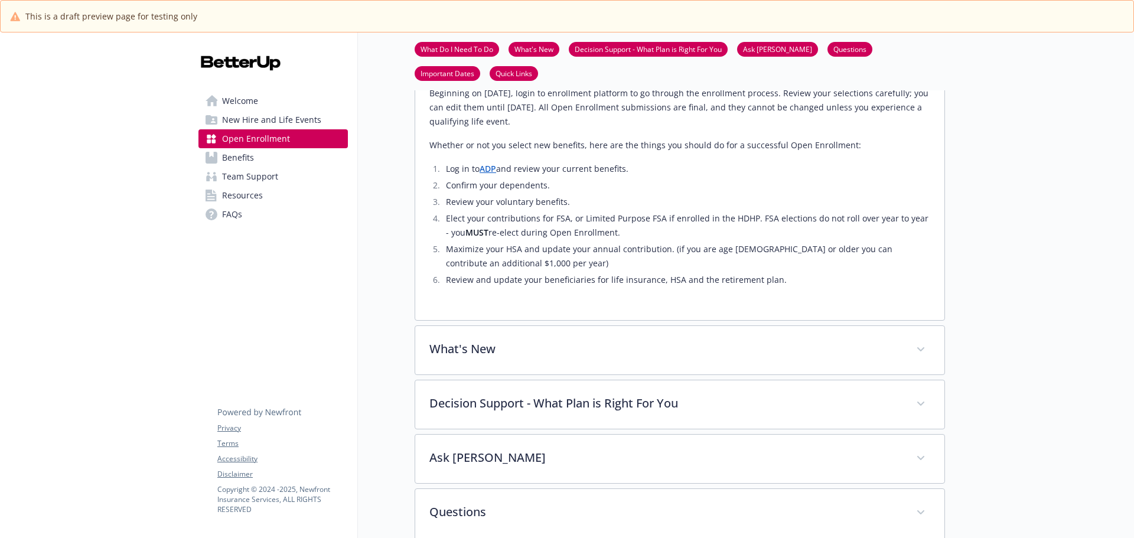
scroll to position [590, 0]
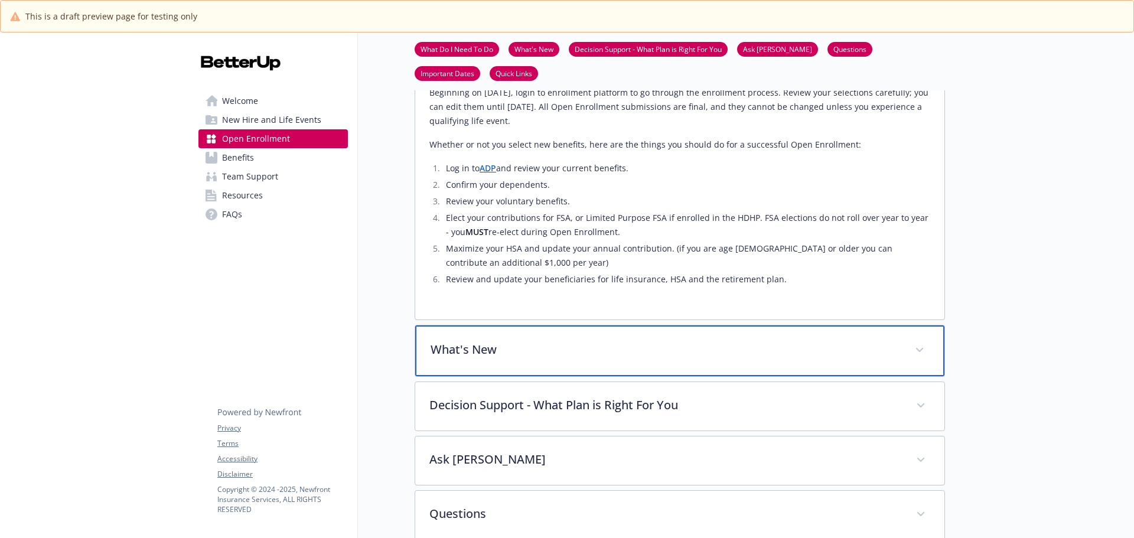
click at [744, 371] on div "What's New" at bounding box center [679, 350] width 529 height 51
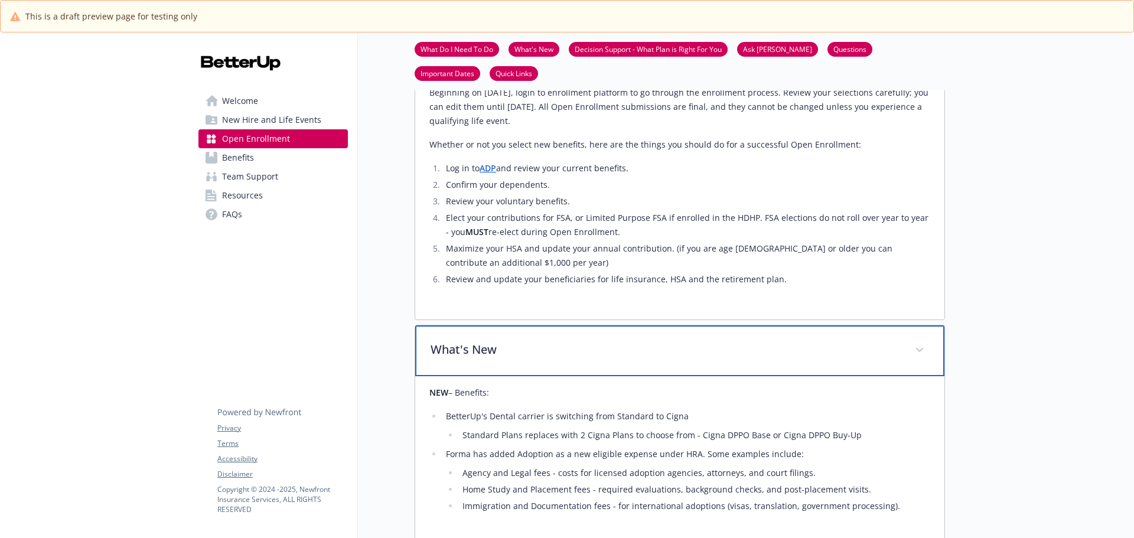
drag, startPoint x: 744, startPoint y: 371, endPoint x: 616, endPoint y: 365, distance: 128.8
click at [616, 365] on div "What's New" at bounding box center [679, 350] width 529 height 51
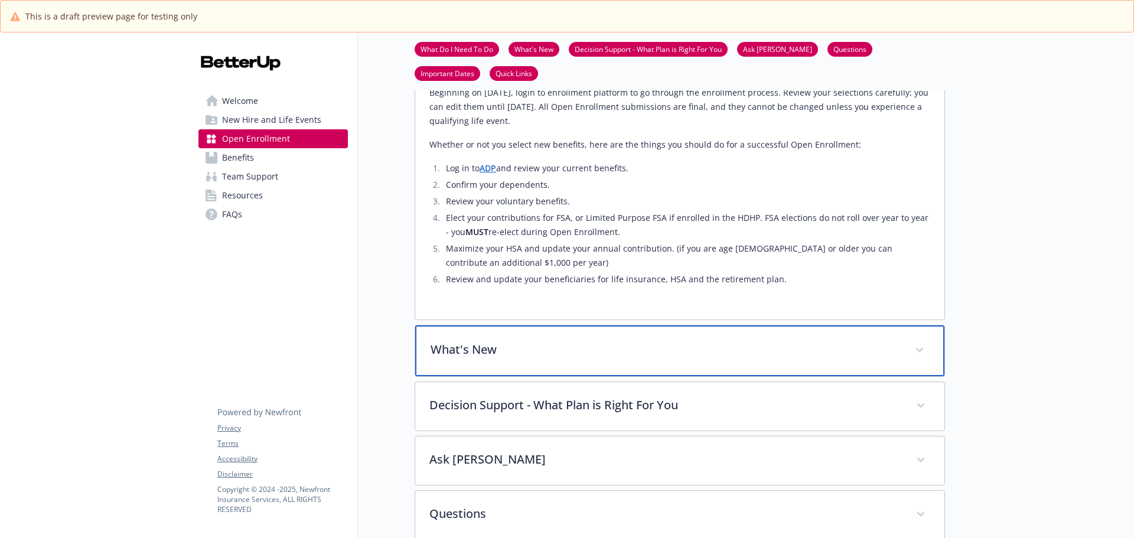
click at [616, 365] on div "What's New" at bounding box center [679, 350] width 529 height 51
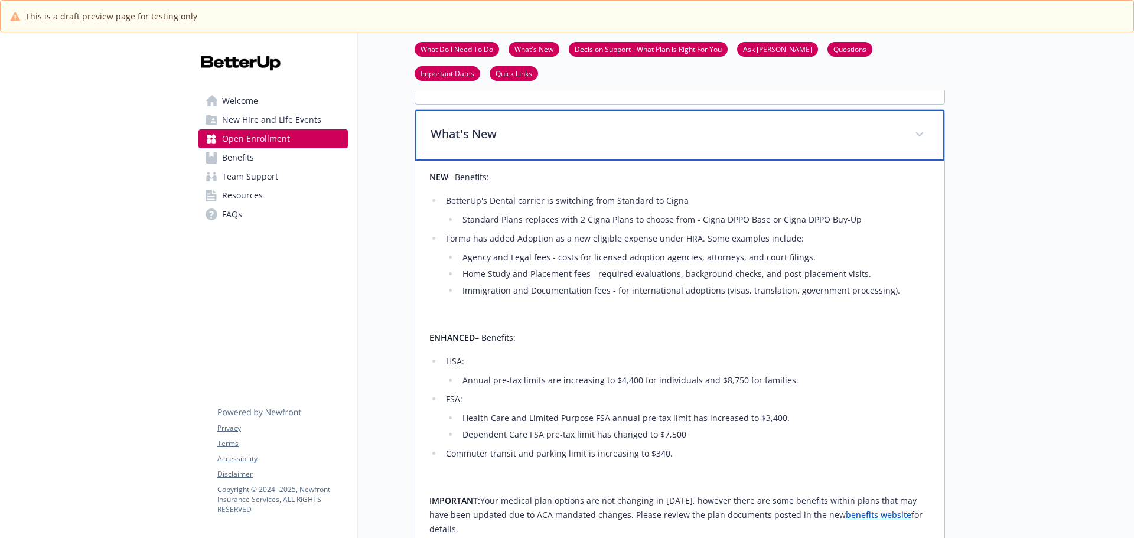
scroll to position [827, 0]
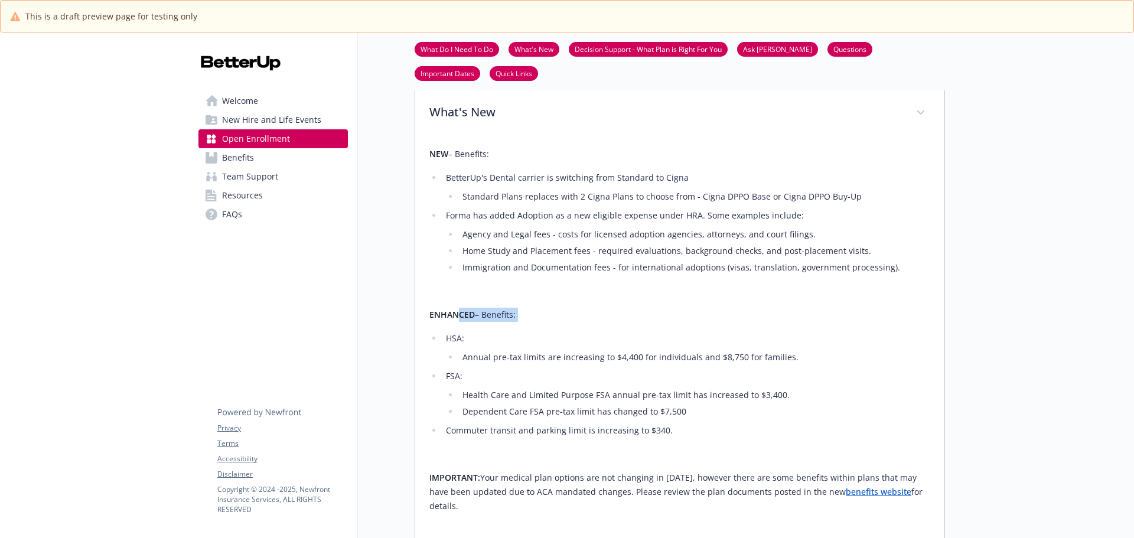
drag, startPoint x: 513, startPoint y: 367, endPoint x: 693, endPoint y: 357, distance: 180.3
click at [693, 357] on div "NEW – Benefits: BetterUp's Dental carrier is switching from Standard to Cigna S…" at bounding box center [679, 342] width 501 height 390
click at [681, 322] on p "ENHANCED – Benefits:​" at bounding box center [679, 315] width 501 height 14
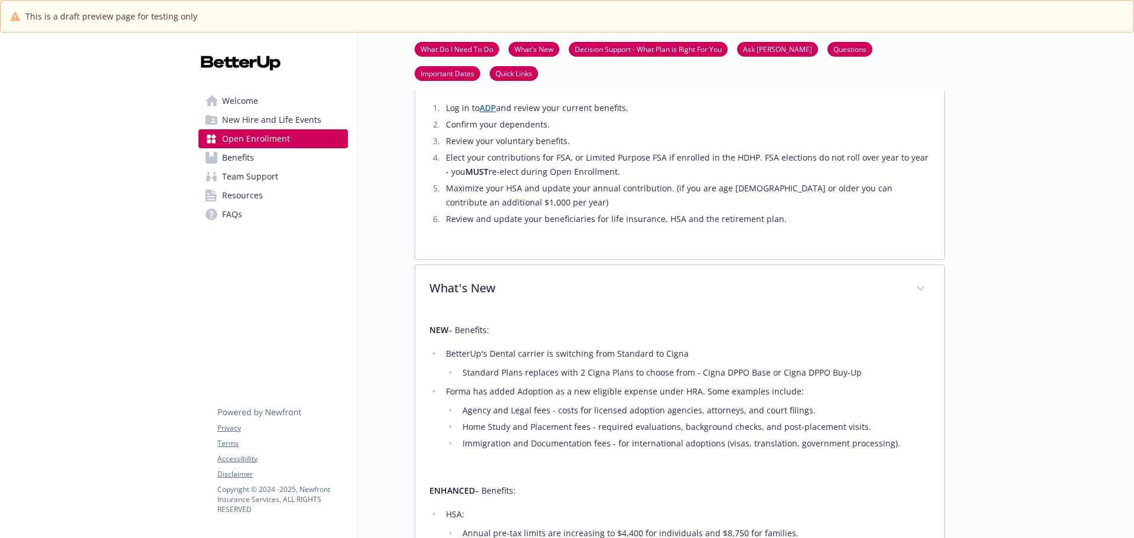
scroll to position [649, 0]
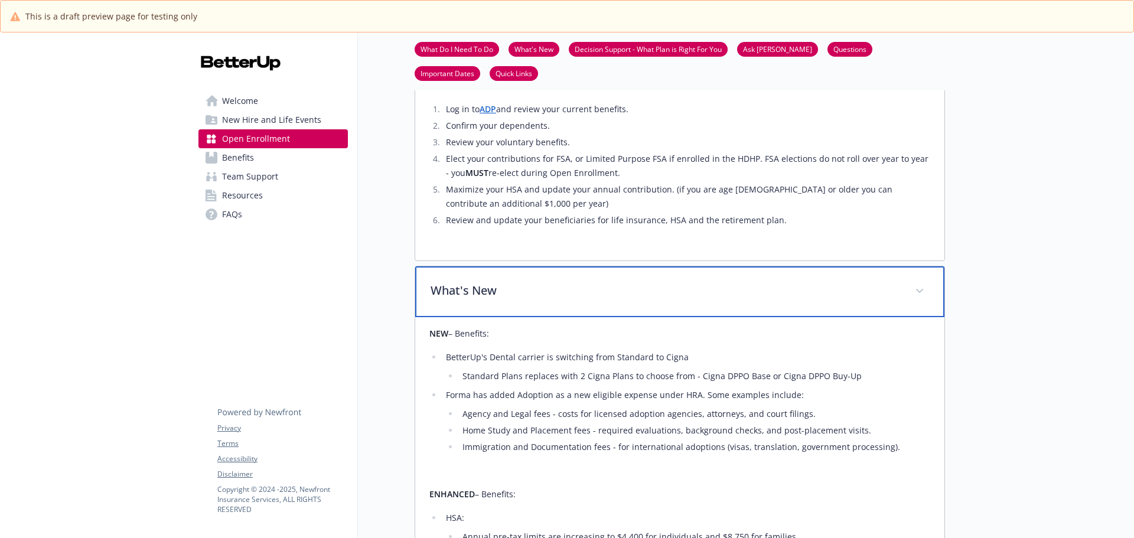
click at [717, 299] on p "What's New" at bounding box center [665, 291] width 470 height 18
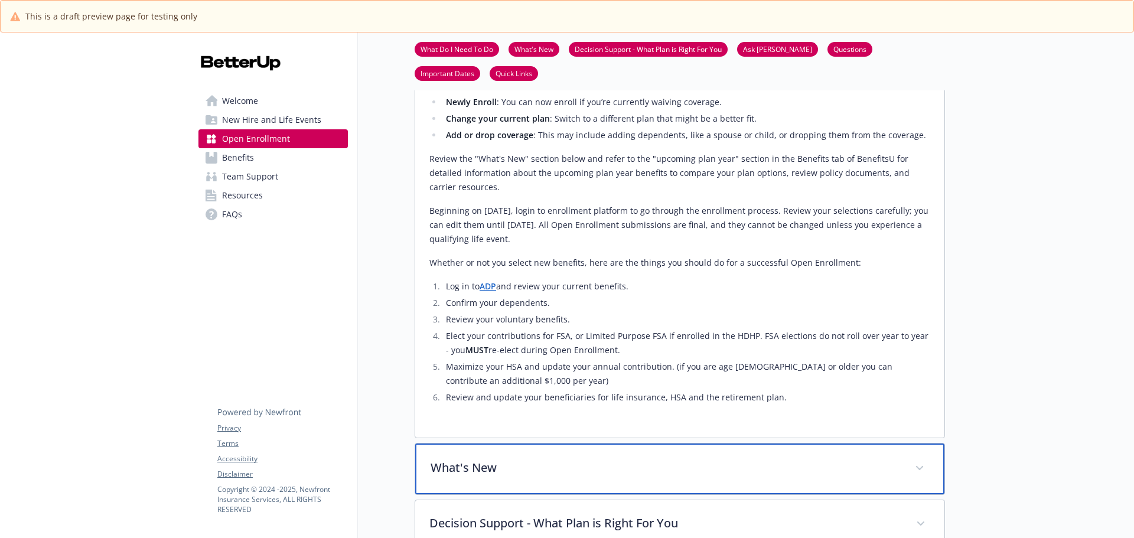
scroll to position [354, 0]
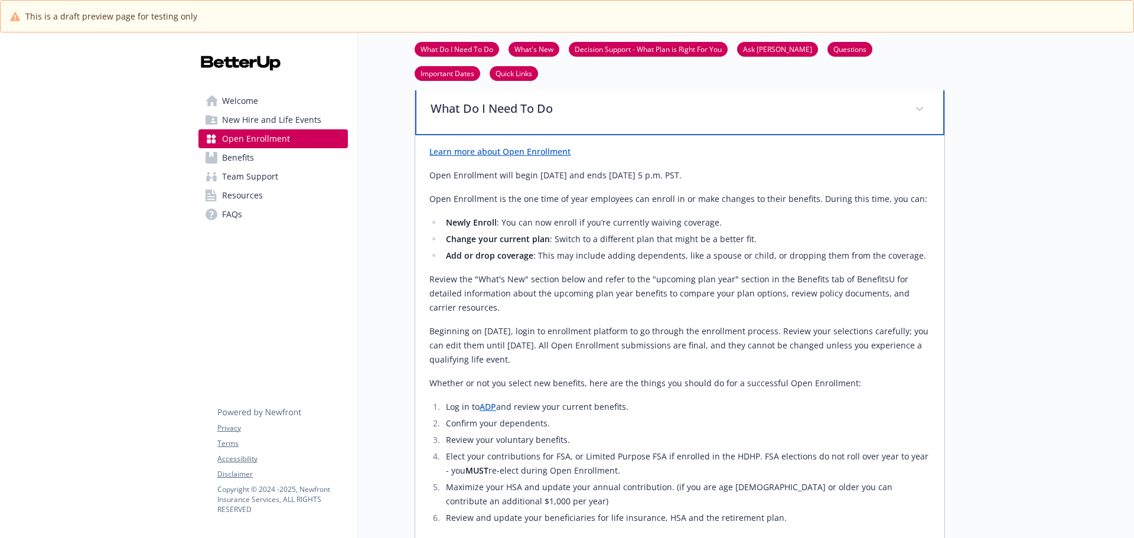
click at [681, 117] on p "What Do I Need To Do" at bounding box center [665, 109] width 470 height 18
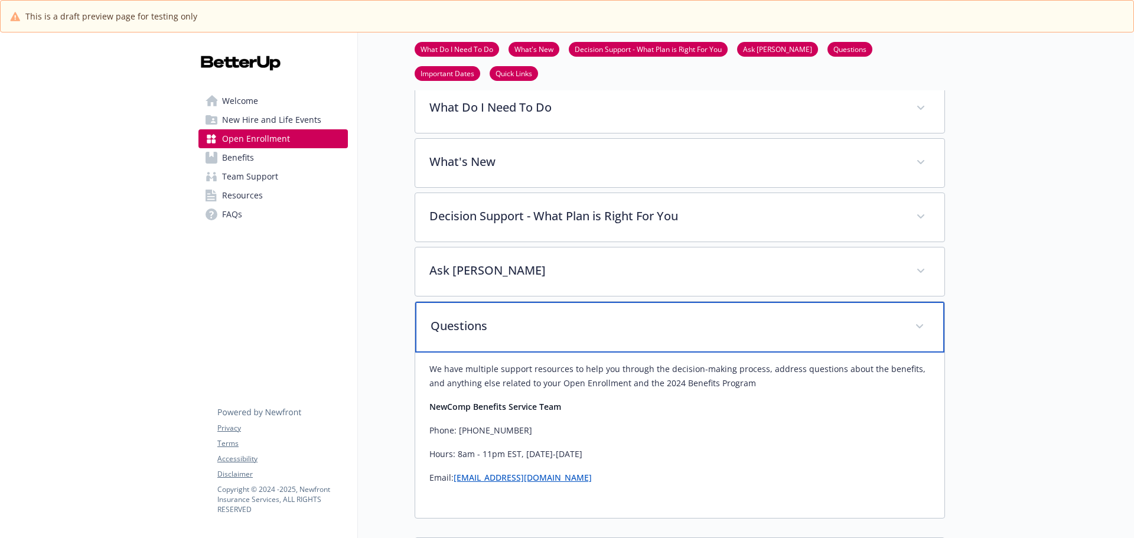
click at [527, 335] on p "Questions" at bounding box center [665, 326] width 470 height 18
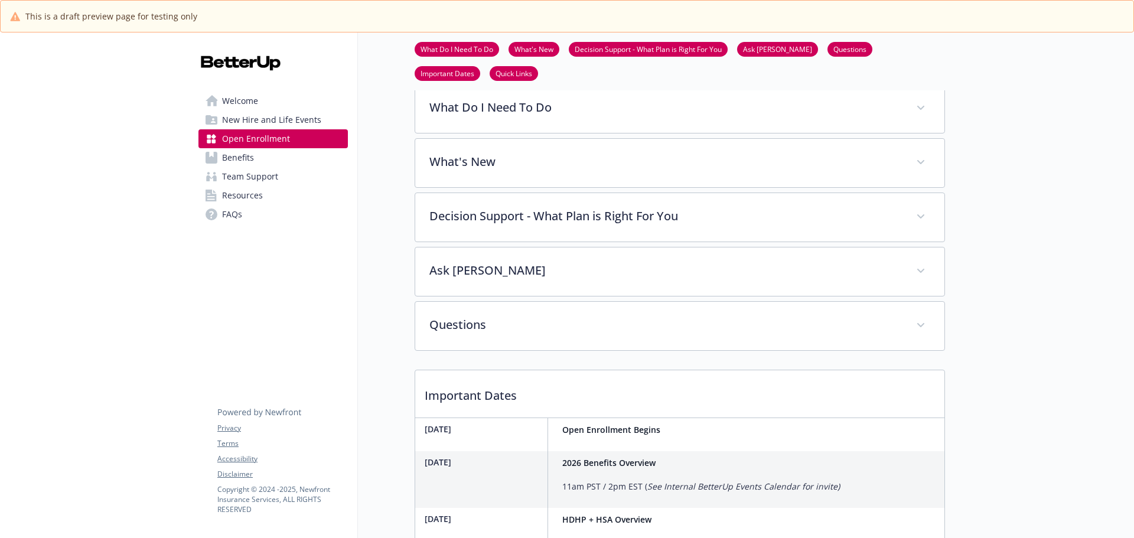
click at [1013, 387] on div at bounding box center [1039, 263] width 189 height 1171
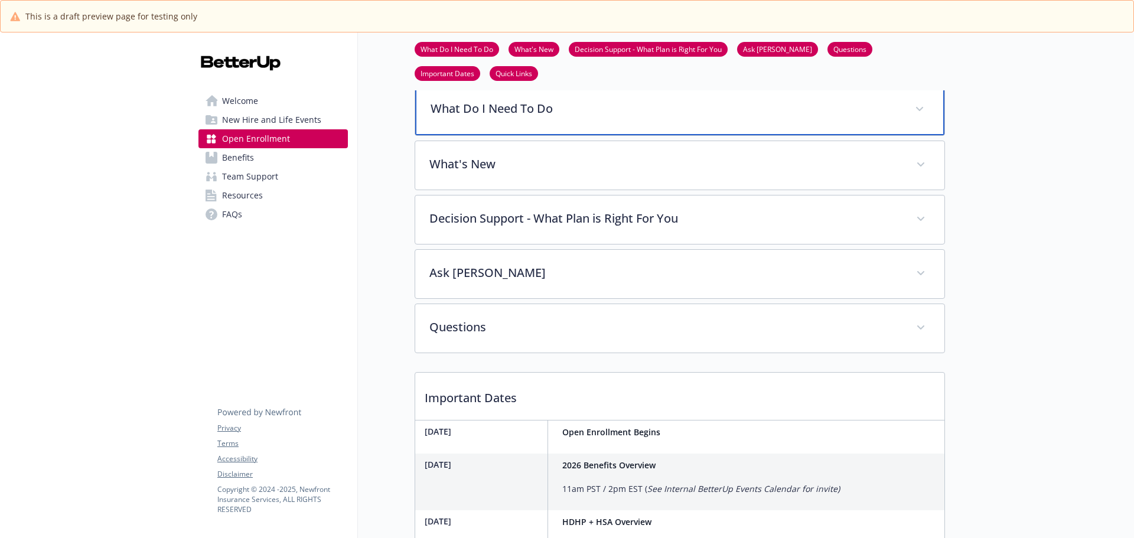
click at [608, 132] on div "What Do I Need To Do" at bounding box center [679, 109] width 529 height 51
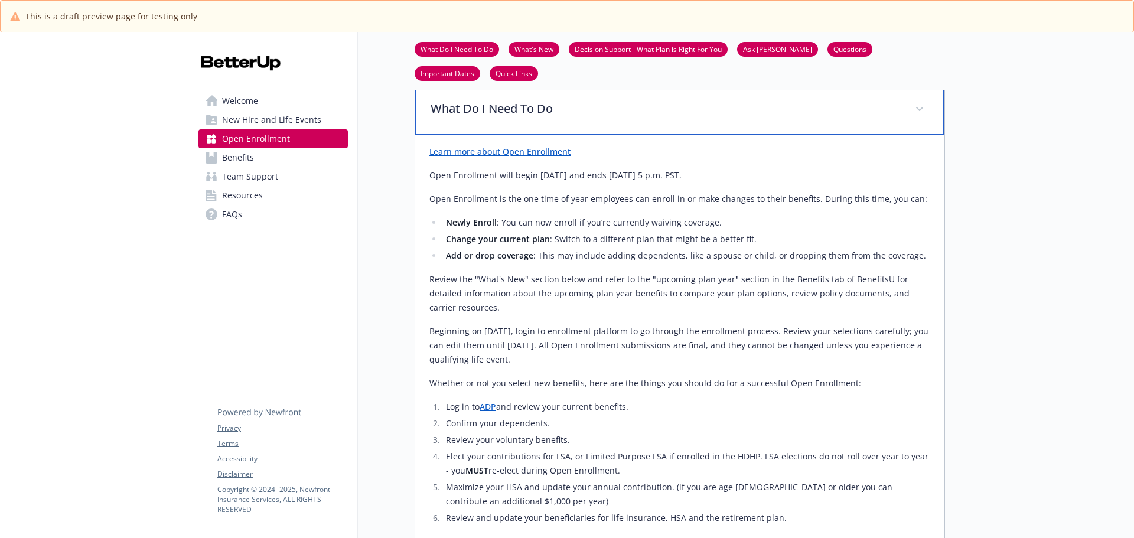
click at [655, 135] on div "What Do I Need To Do" at bounding box center [679, 109] width 529 height 51
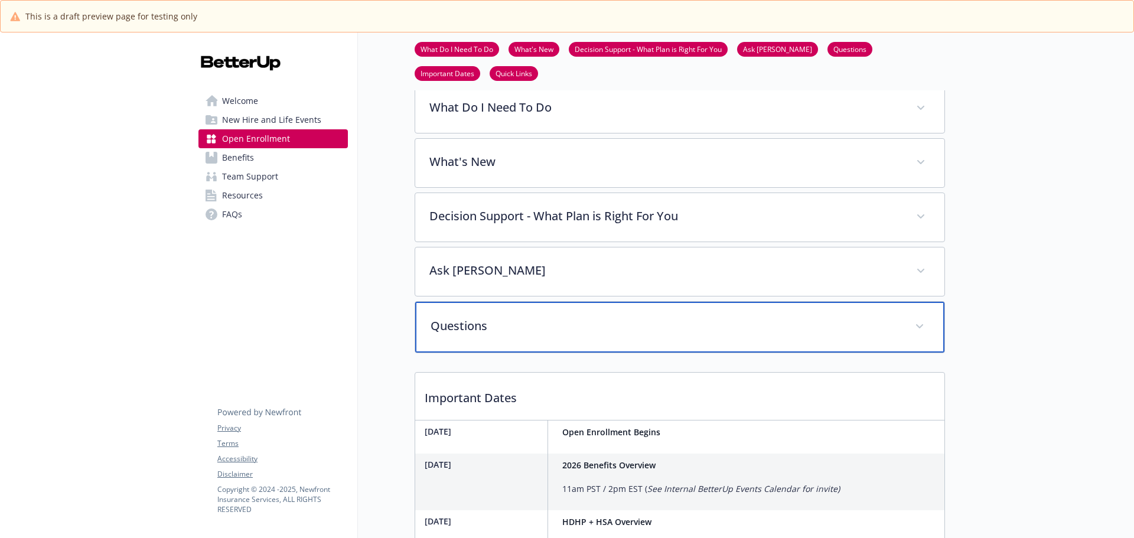
click at [497, 335] on p "Questions" at bounding box center [665, 326] width 470 height 18
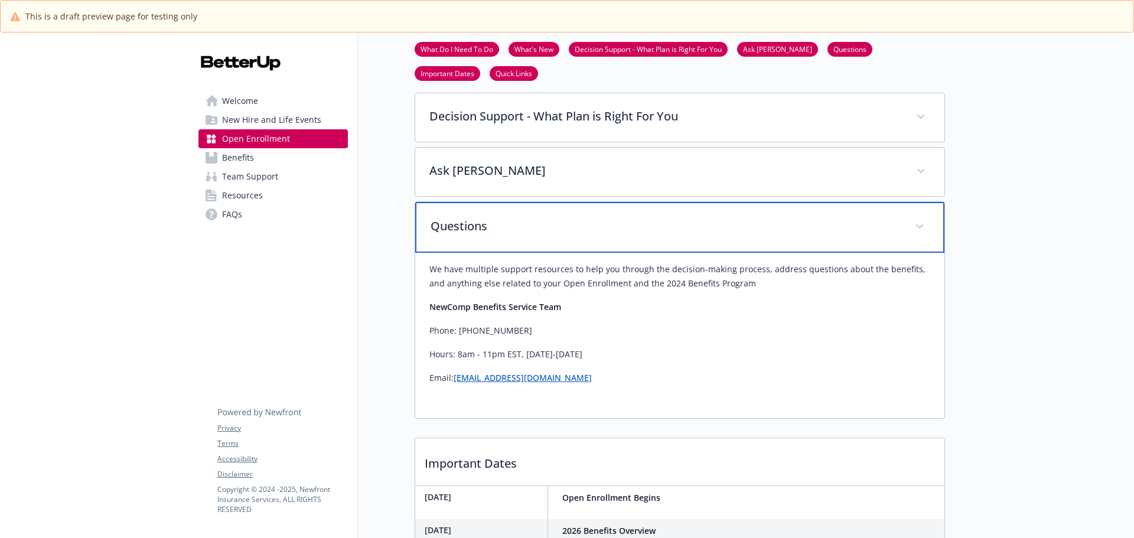
scroll to position [472, 0]
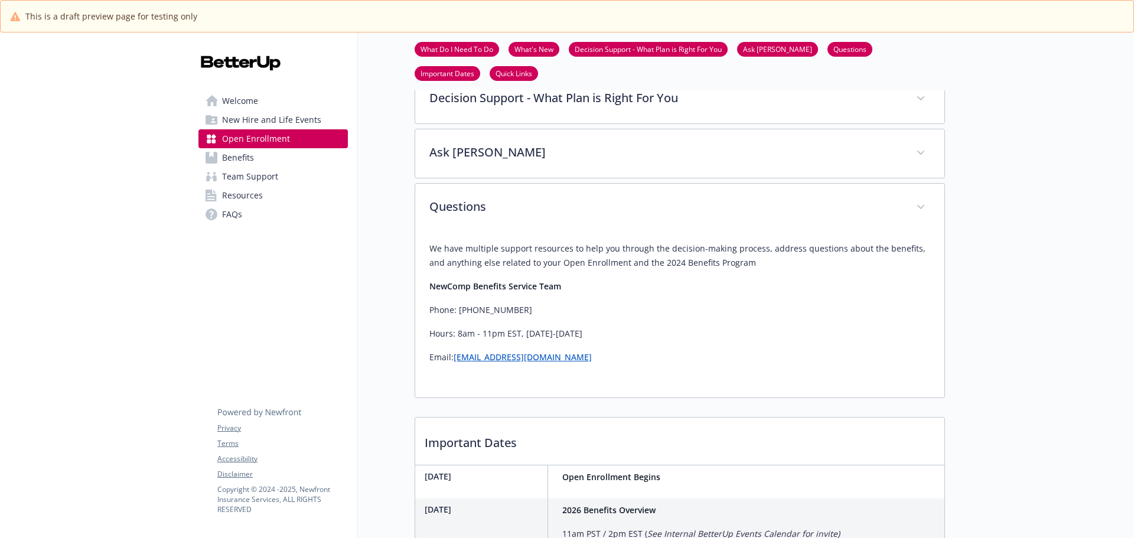
click at [267, 175] on span "Team Support" at bounding box center [250, 176] width 56 height 19
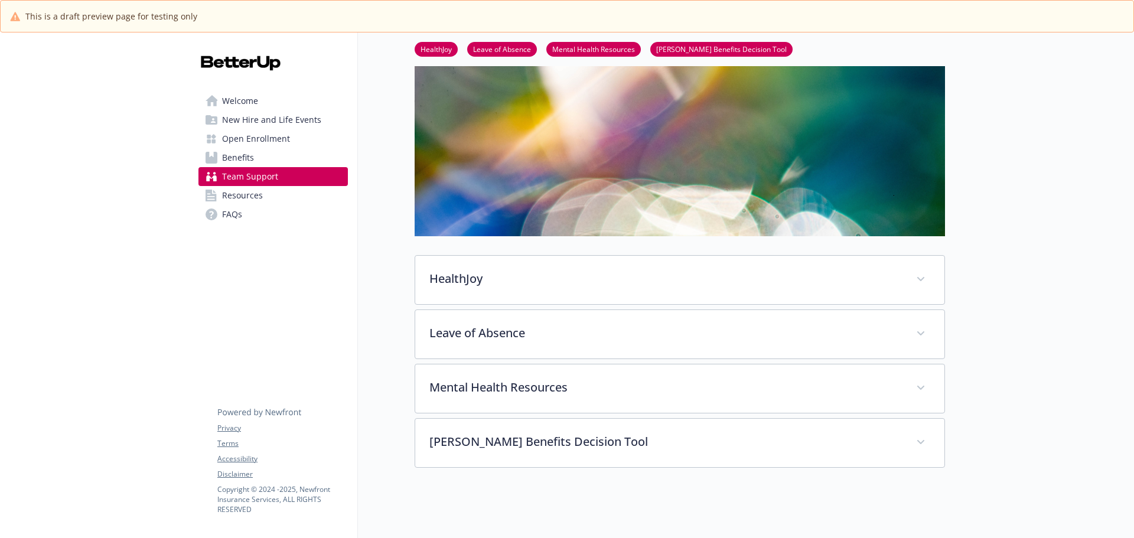
scroll to position [236, 0]
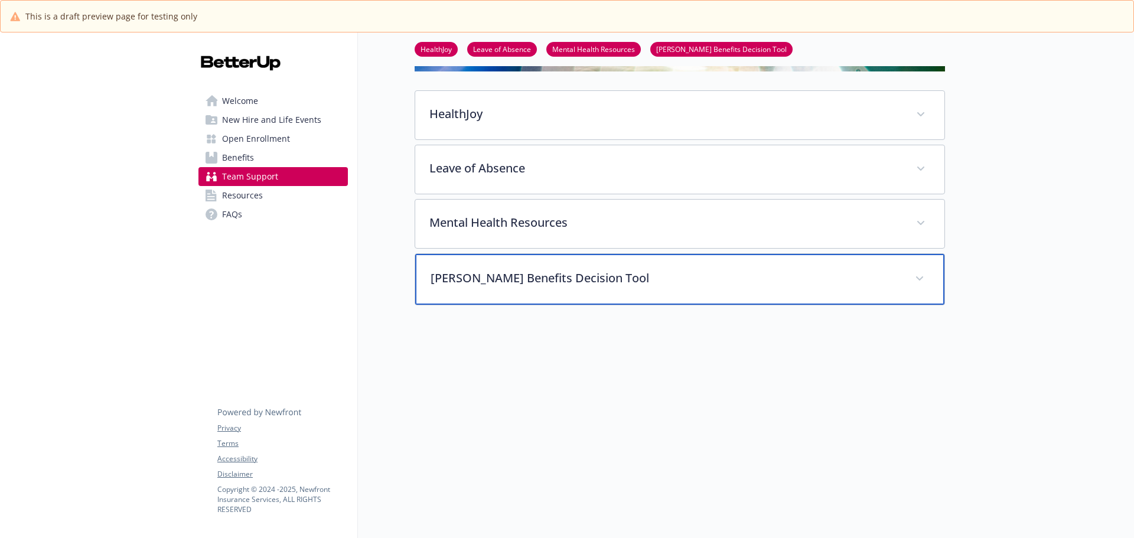
click at [527, 282] on div "HYKE Benefits Decision Tool" at bounding box center [679, 279] width 529 height 51
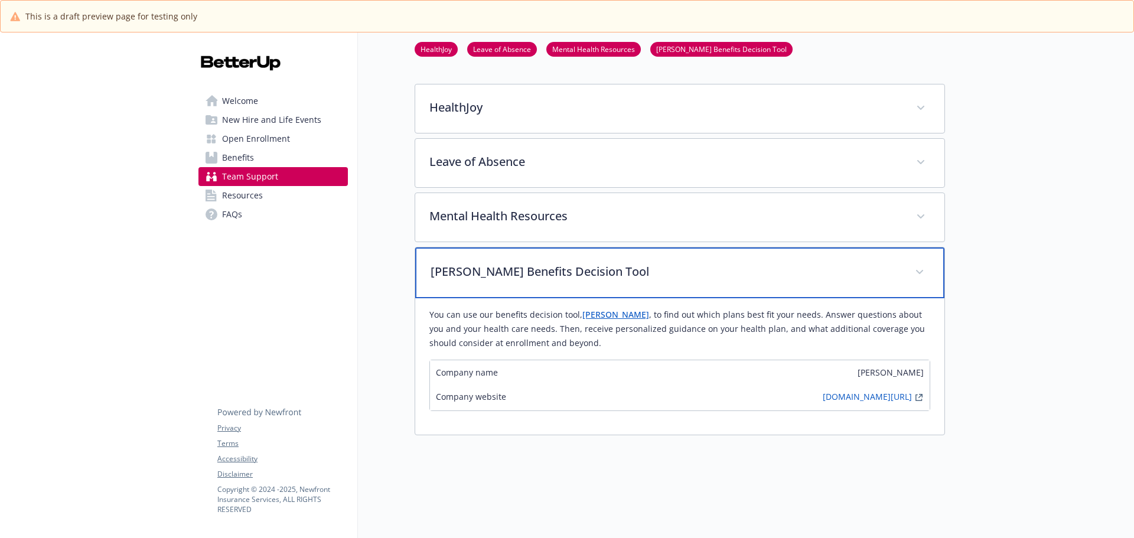
scroll to position [239, 0]
click at [731, 272] on p "HYKE Benefits Decision Tool" at bounding box center [665, 269] width 470 height 18
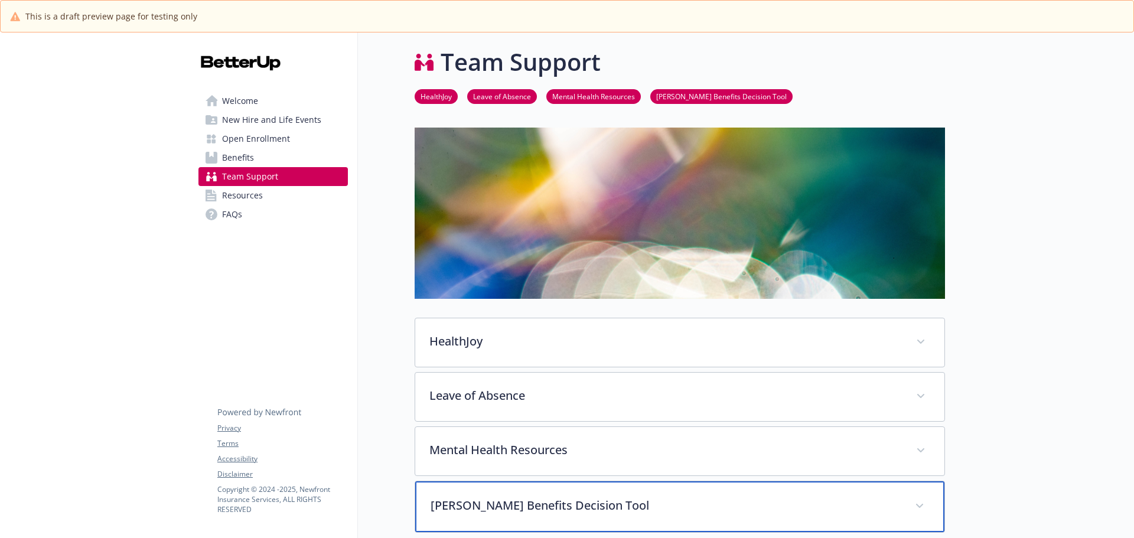
scroll to position [0, 0]
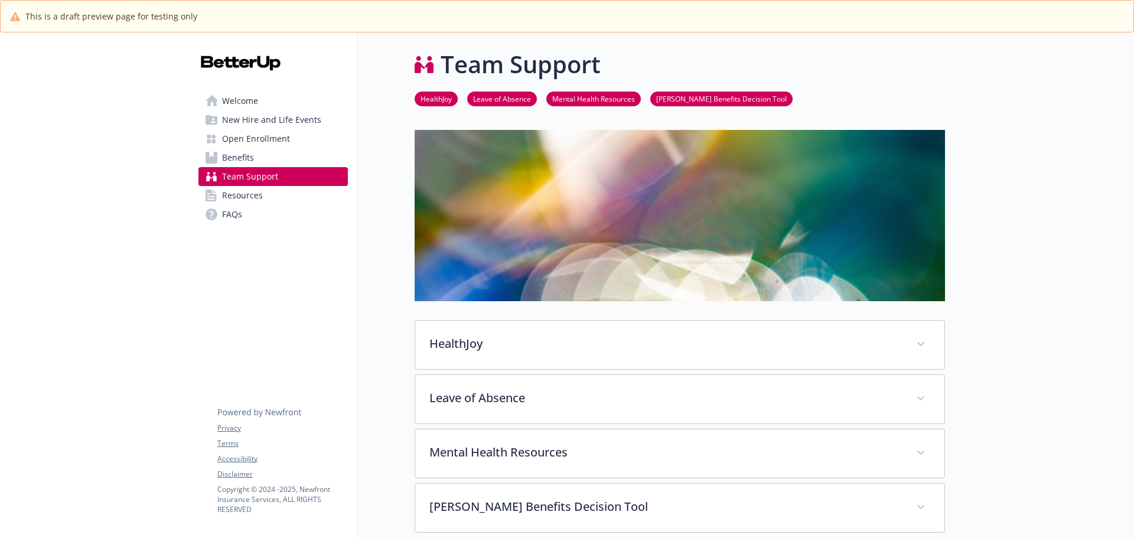
click at [271, 135] on span "Open Enrollment" at bounding box center [256, 138] width 68 height 19
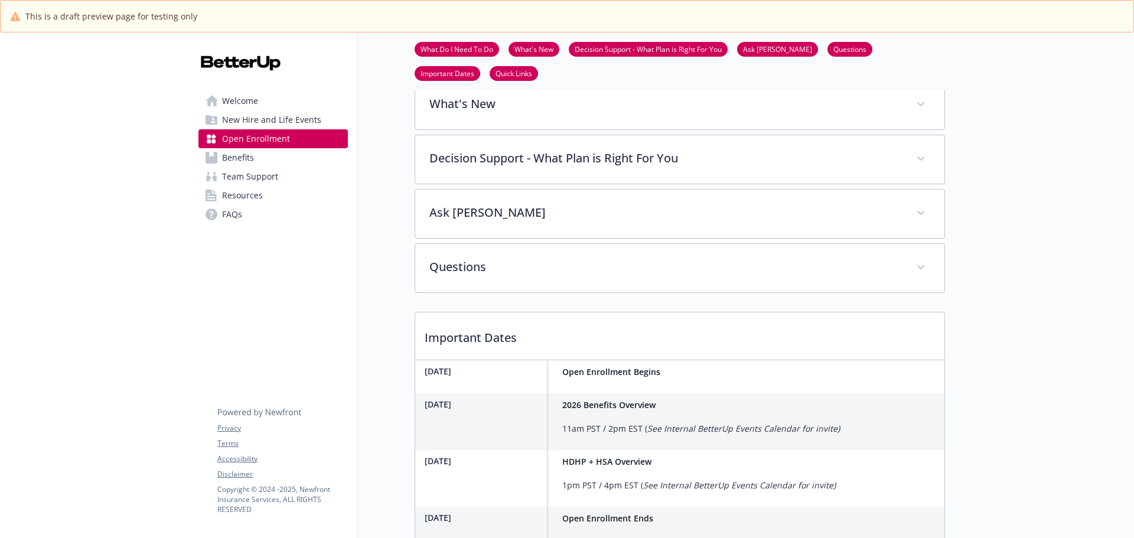
scroll to position [353, 0]
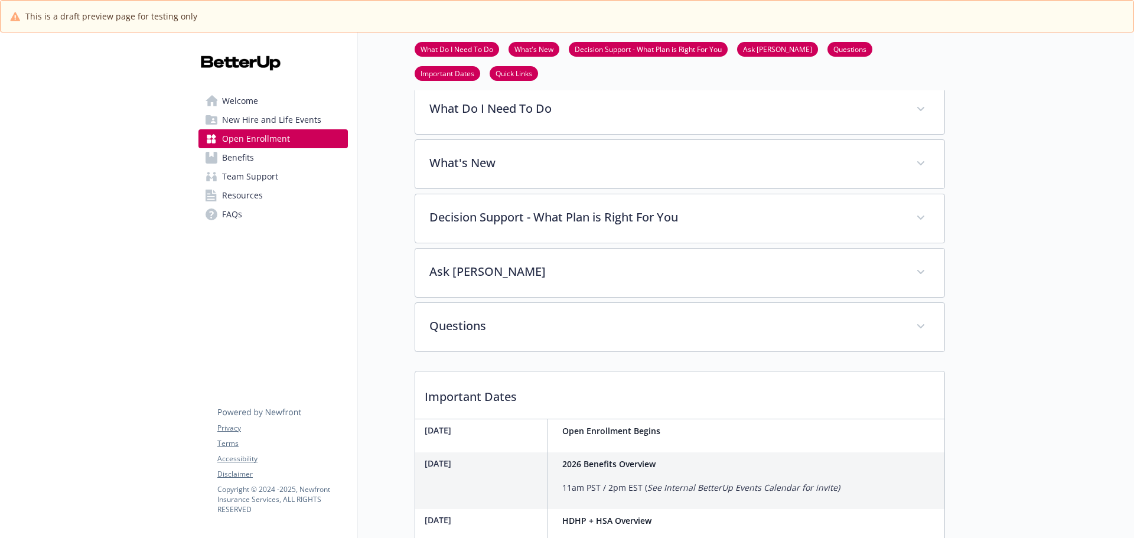
click at [273, 321] on div "Welcome New Hire and Life Events Open Enrollment Benefits Team Support Resource…" at bounding box center [273, 264] width 169 height 1171
click at [256, 159] on link "Benefits" at bounding box center [272, 157] width 149 height 19
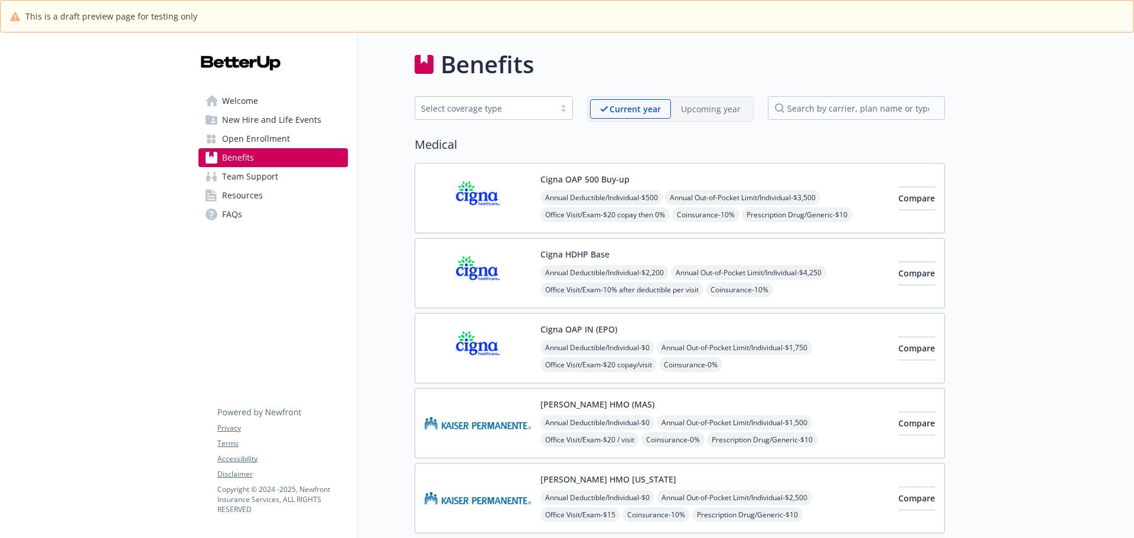
click at [707, 111] on p "Upcoming year" at bounding box center [711, 109] width 60 height 12
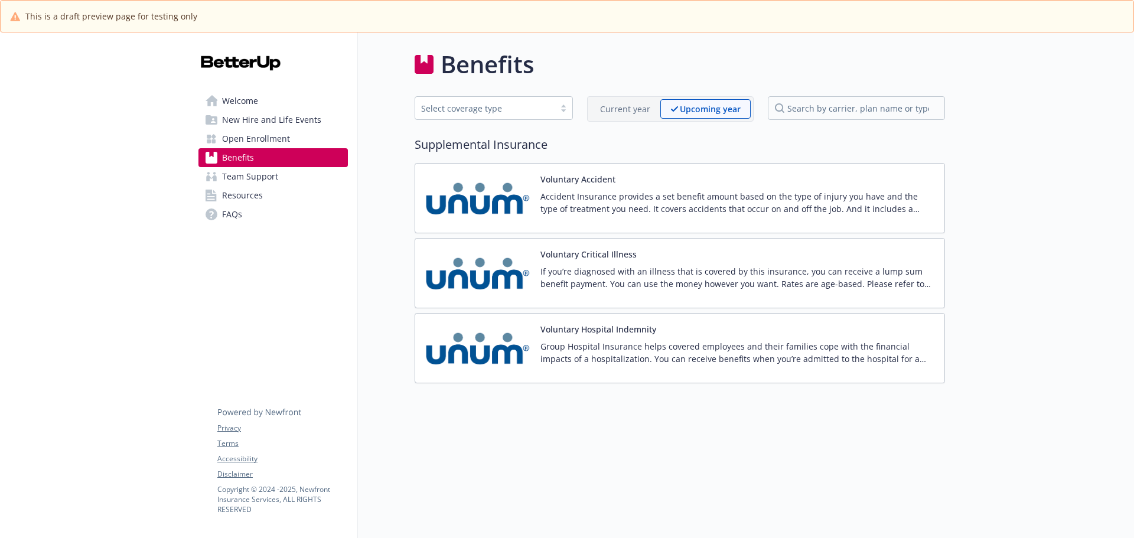
click at [625, 104] on p "Current year" at bounding box center [625, 109] width 50 height 12
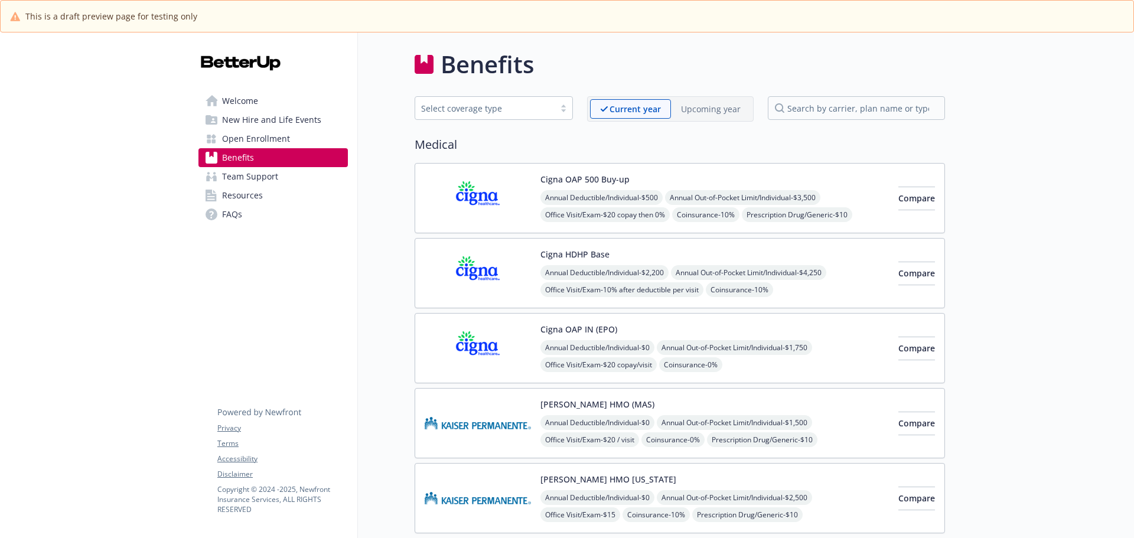
drag, startPoint x: 1043, startPoint y: 204, endPoint x: 1036, endPoint y: 204, distance: 6.5
click at [246, 92] on span "Welcome" at bounding box center [240, 101] width 36 height 19
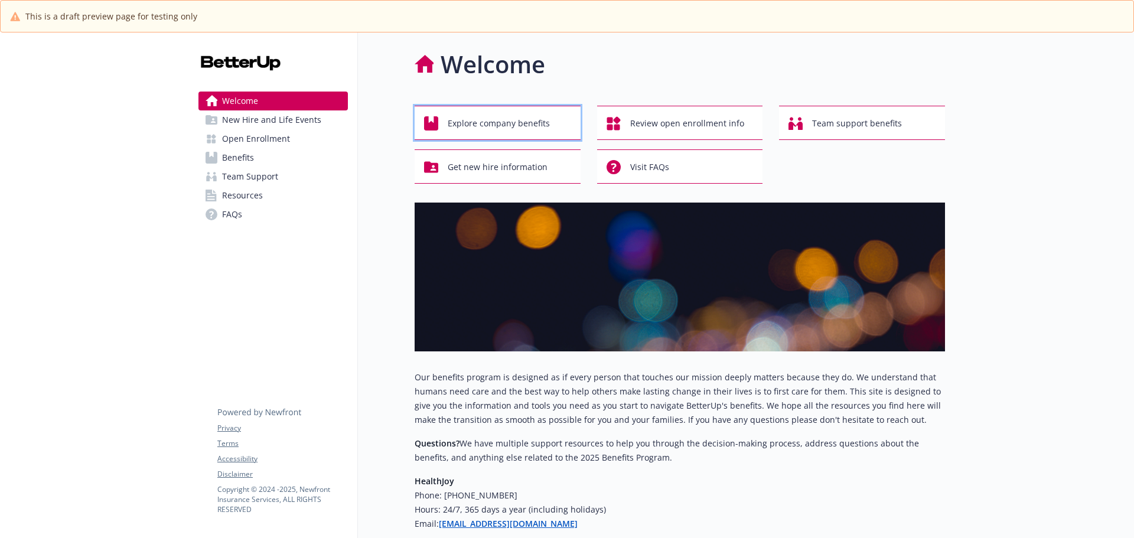
click at [499, 117] on span "Explore company benefits" at bounding box center [499, 123] width 102 height 22
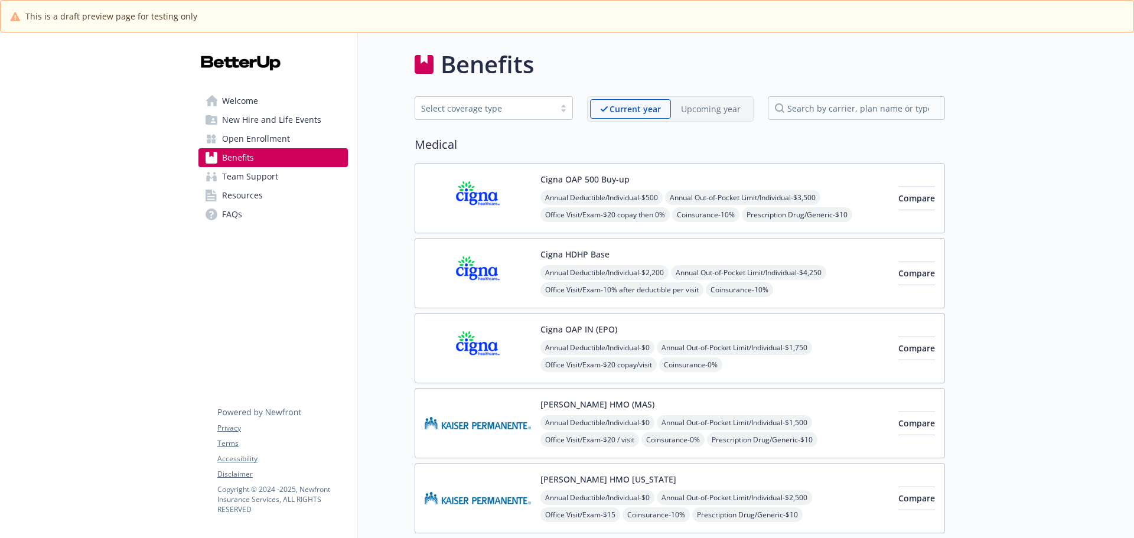
click at [266, 99] on link "Welcome" at bounding box center [272, 101] width 149 height 19
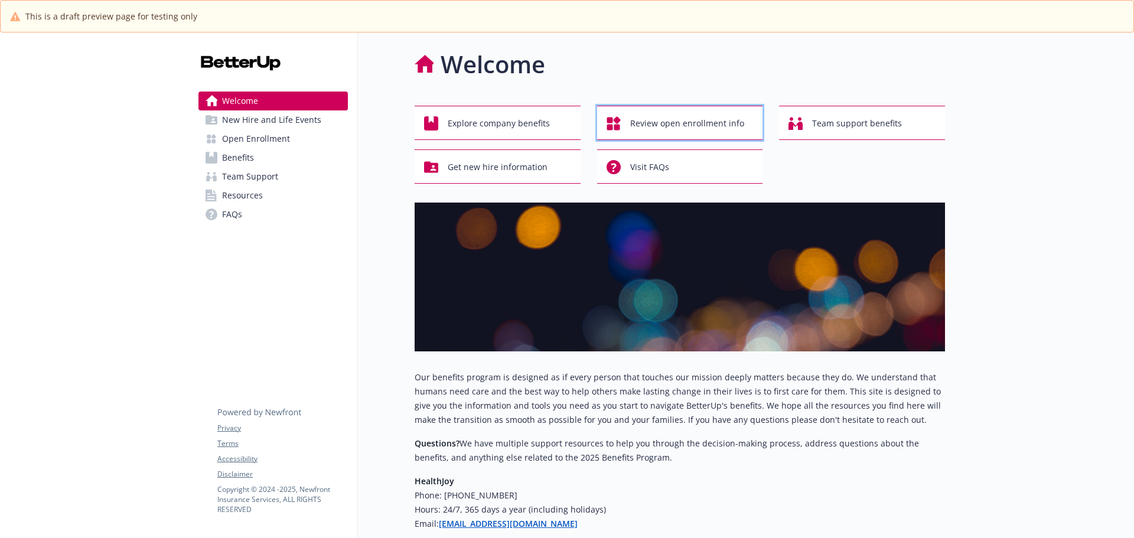
click at [680, 120] on span "Review open enrollment info" at bounding box center [687, 123] width 114 height 22
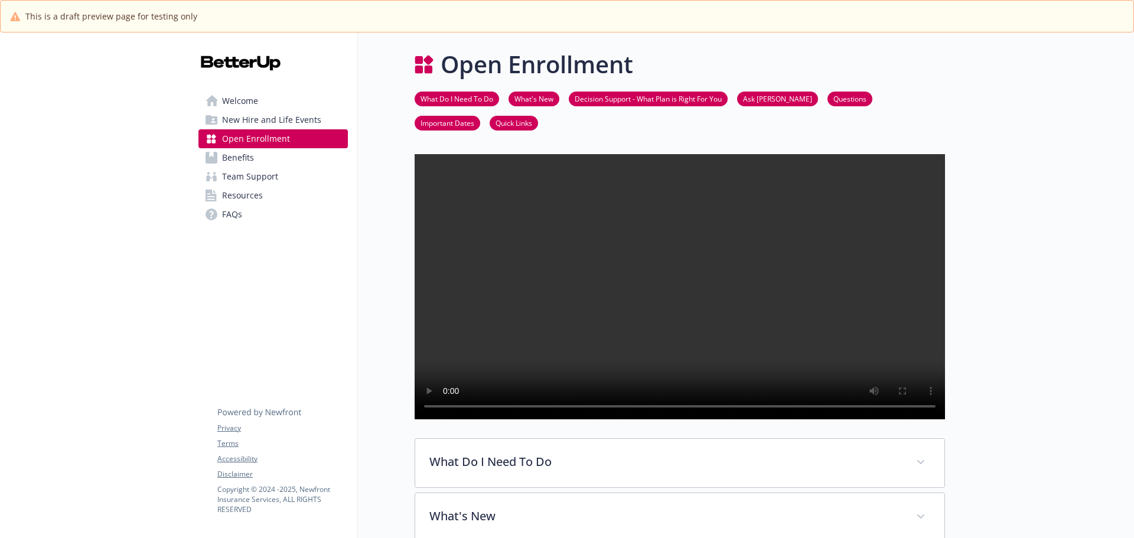
click at [267, 107] on link "Welcome" at bounding box center [272, 101] width 149 height 19
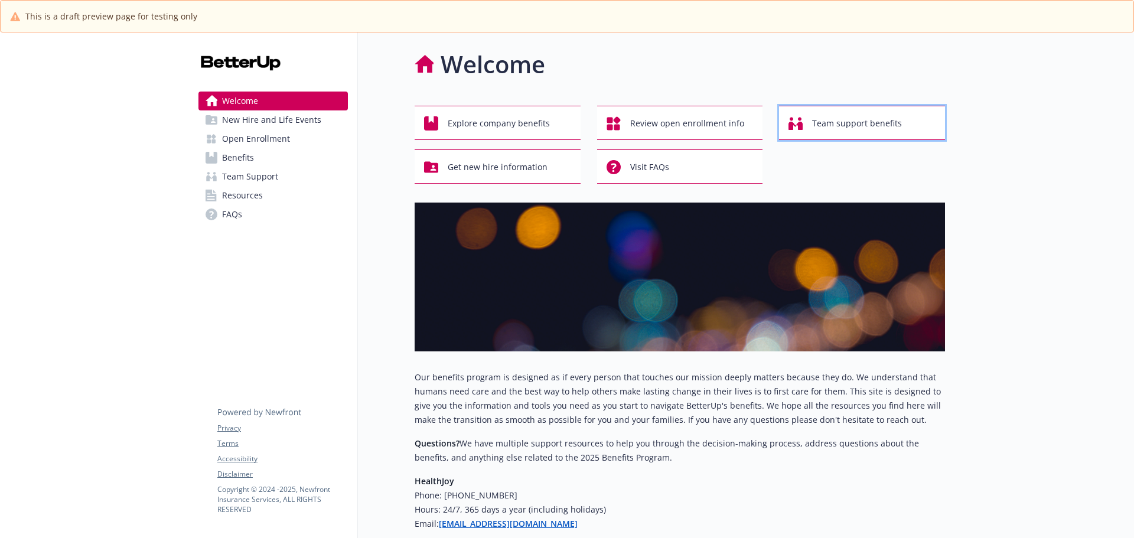
click at [861, 122] on span "Team support benefits" at bounding box center [857, 123] width 90 height 22
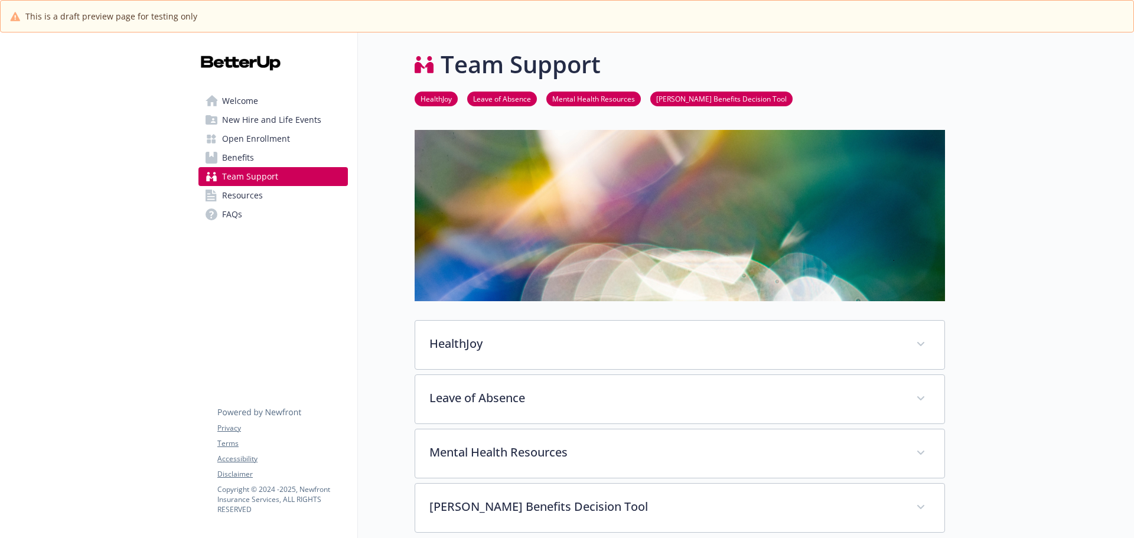
click at [311, 119] on span "New Hire and Life Events" at bounding box center [271, 119] width 99 height 19
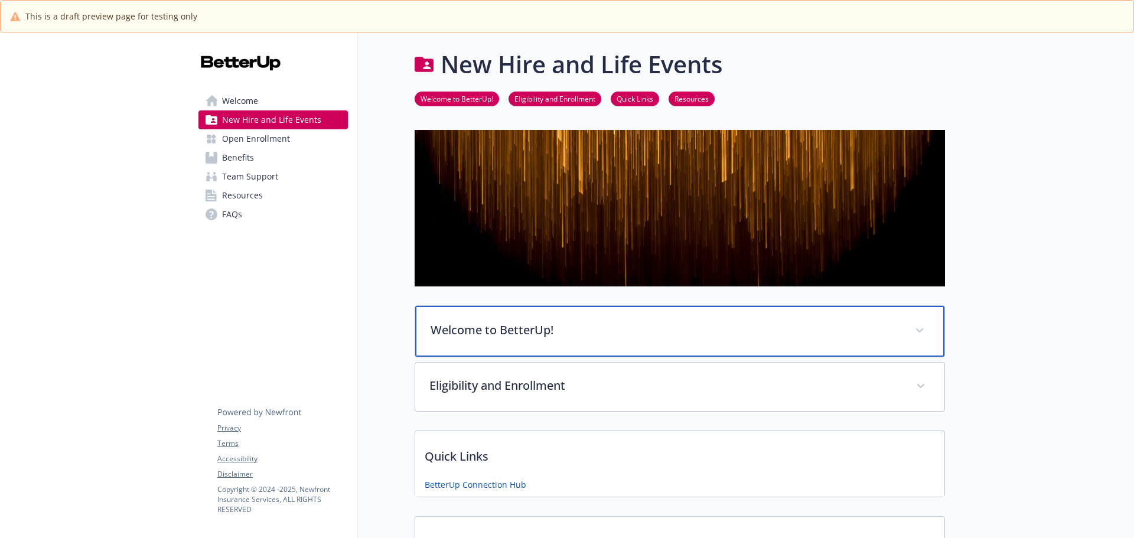
click at [551, 350] on div "Welcome to BetterUp!" at bounding box center [679, 331] width 529 height 51
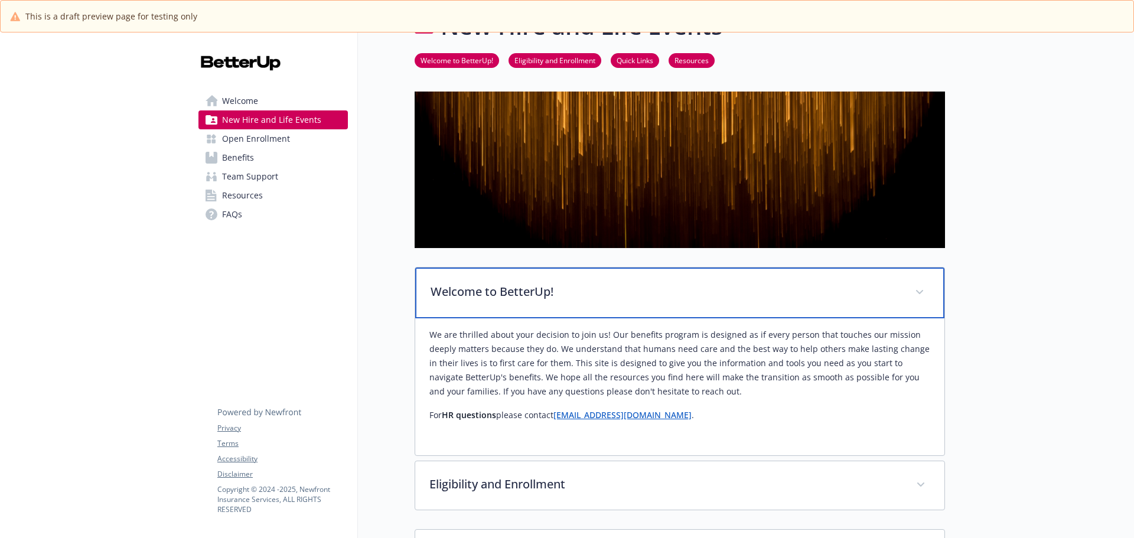
scroll to position [59, 0]
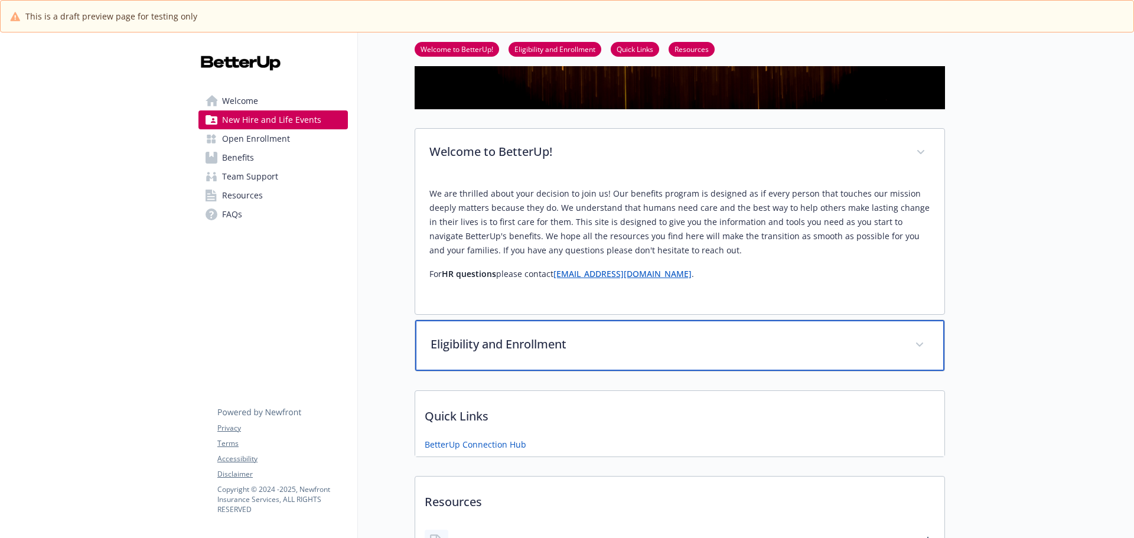
click at [592, 349] on p "Eligibility and Enrollment" at bounding box center [665, 344] width 470 height 18
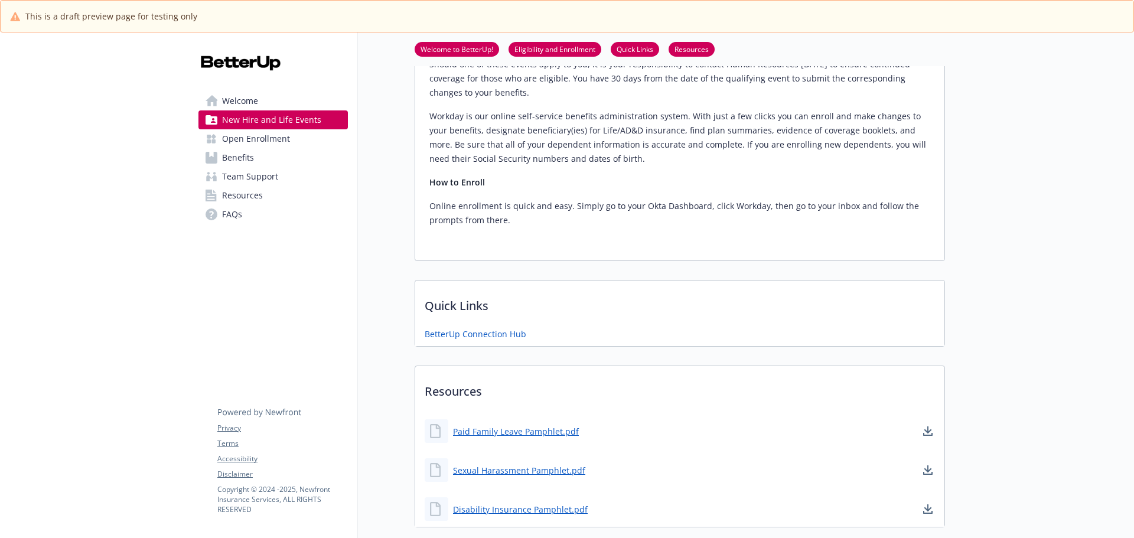
scroll to position [1064, 0]
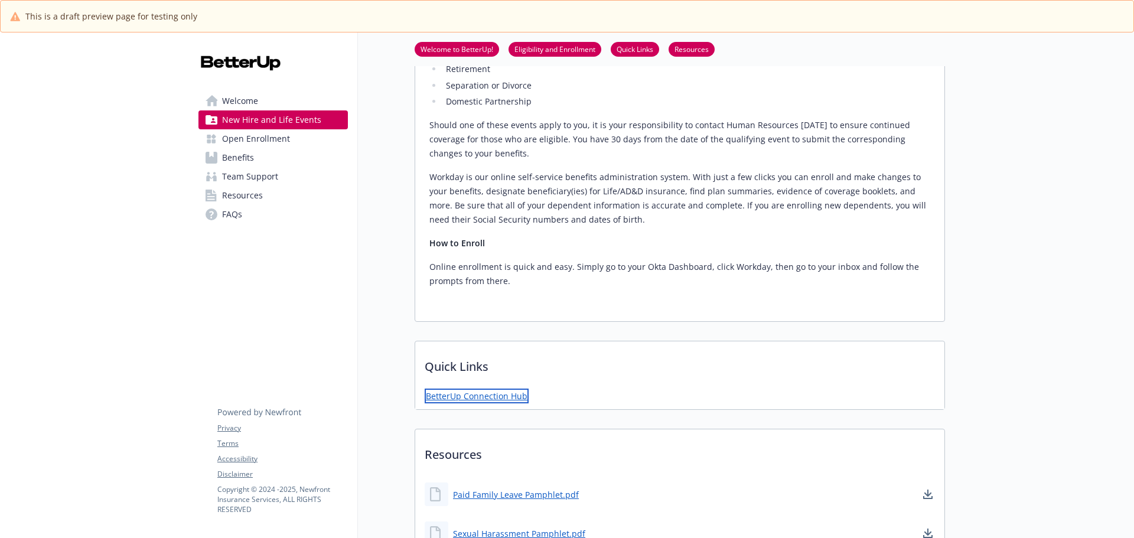
click at [472, 388] on link "BetterUp Connection Hub" at bounding box center [476, 395] width 104 height 15
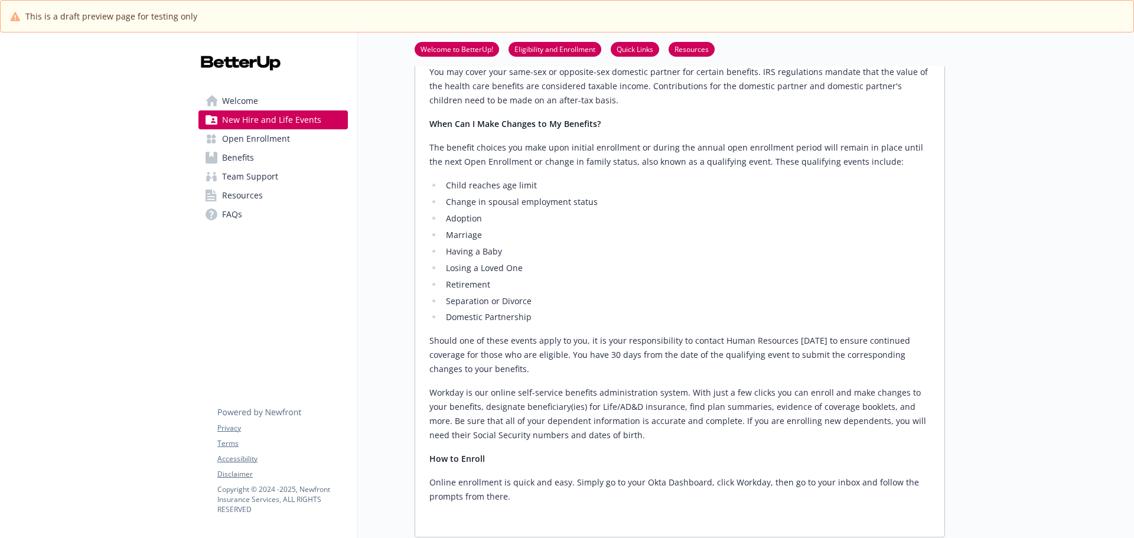
scroll to position [828, 0]
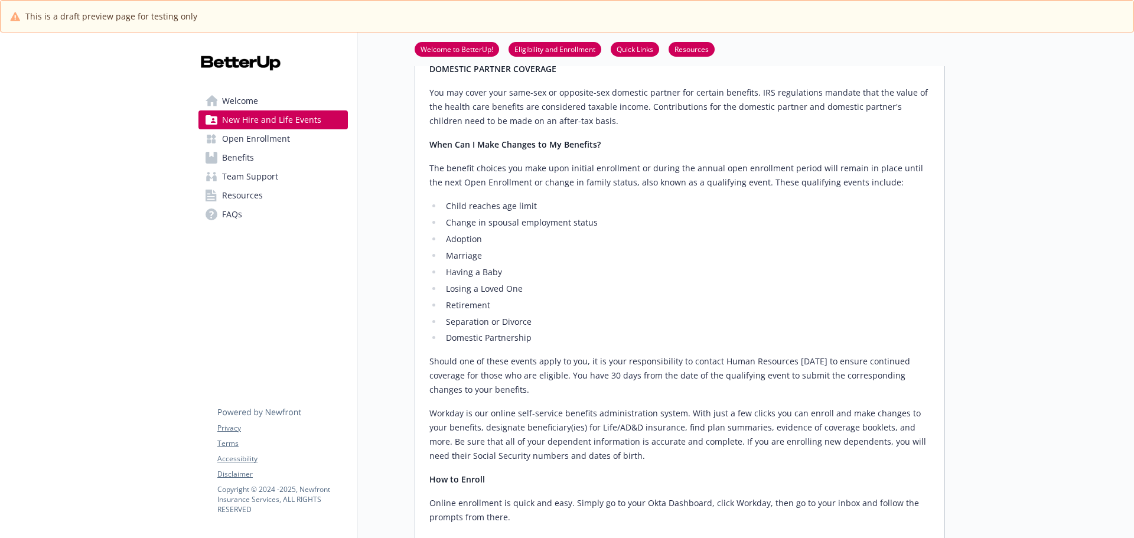
click at [691, 496] on p "Online enrollment is quick and easy. Simply go to your Okta Dashboard, click Wo…" at bounding box center [679, 510] width 501 height 28
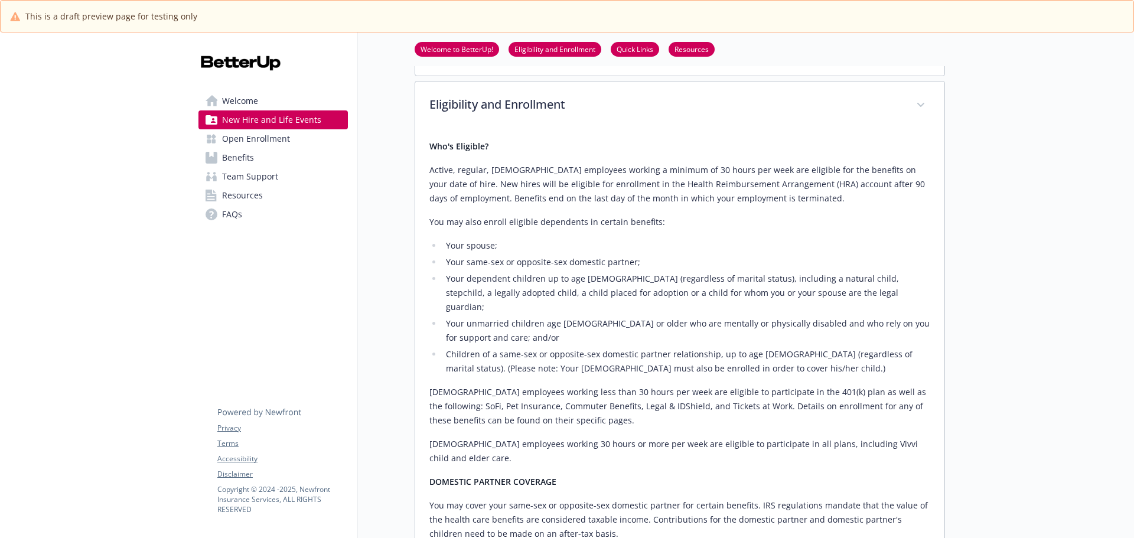
scroll to position [415, 0]
click at [301, 139] on link "Open Enrollment" at bounding box center [272, 138] width 149 height 19
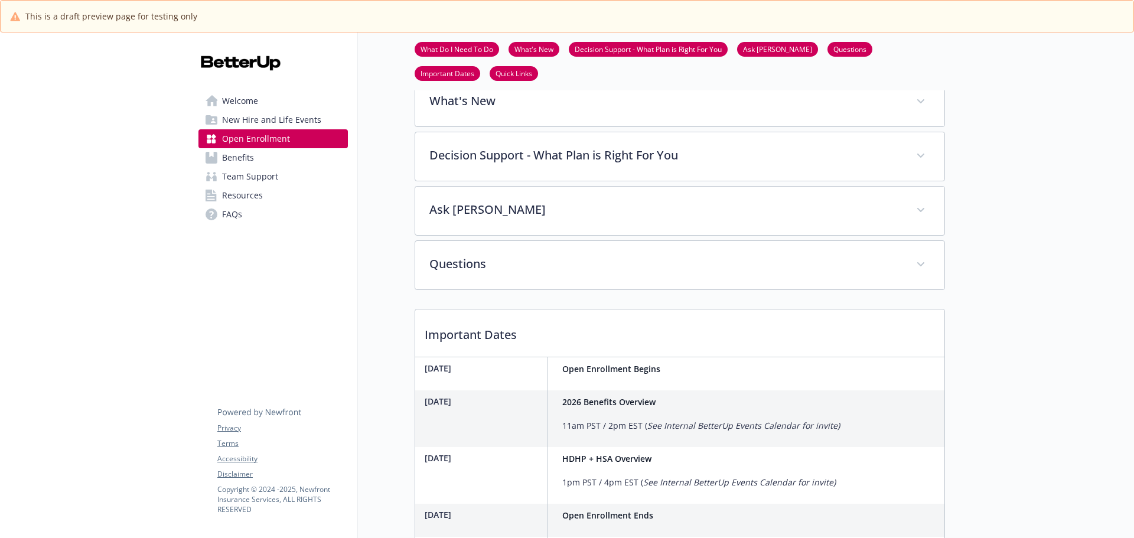
scroll to position [356, 0]
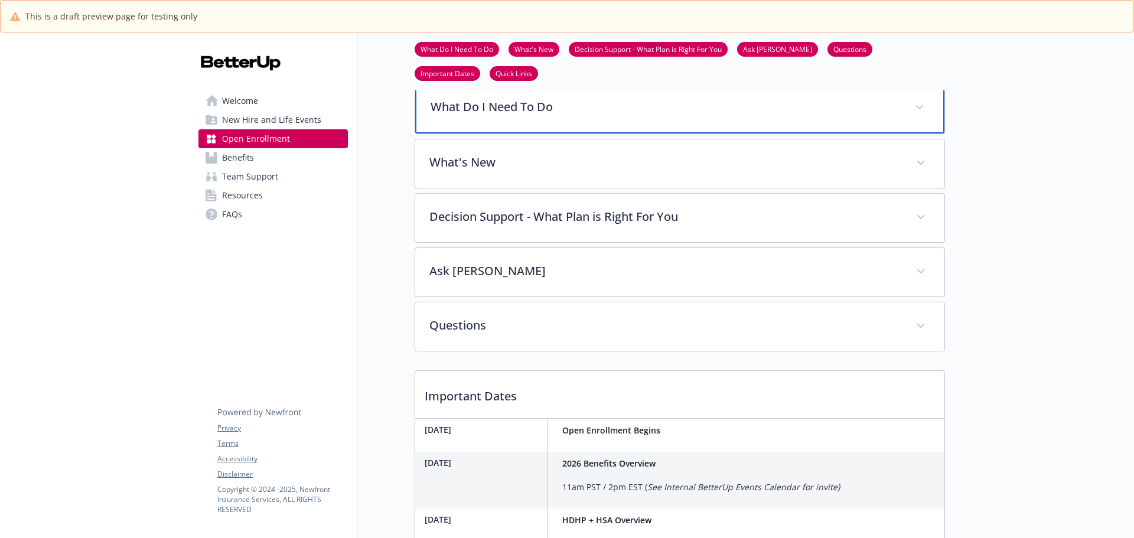
click at [567, 116] on p "What Do I Need To Do" at bounding box center [665, 107] width 470 height 18
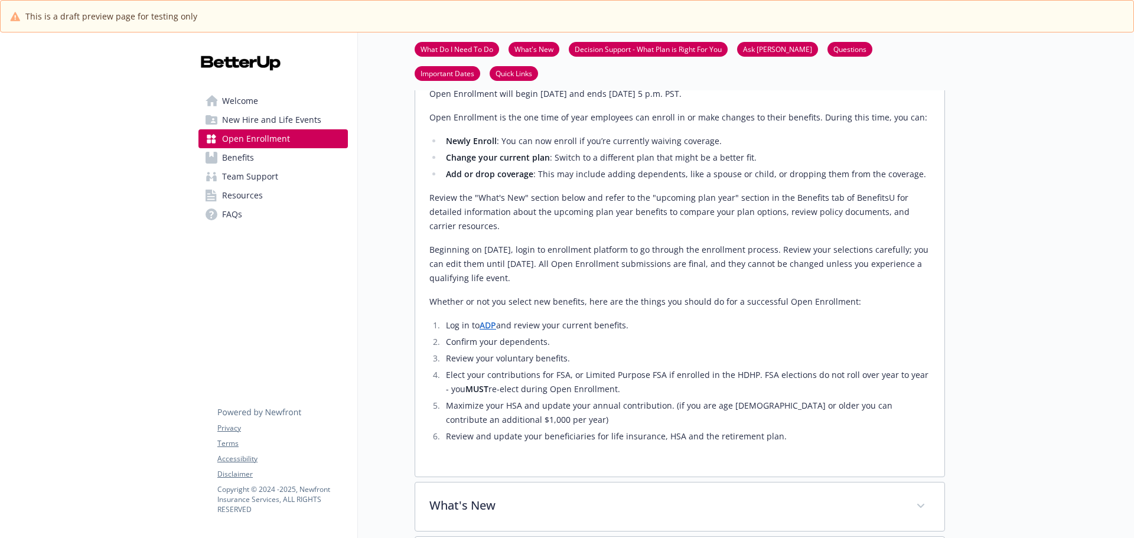
scroll to position [415, 0]
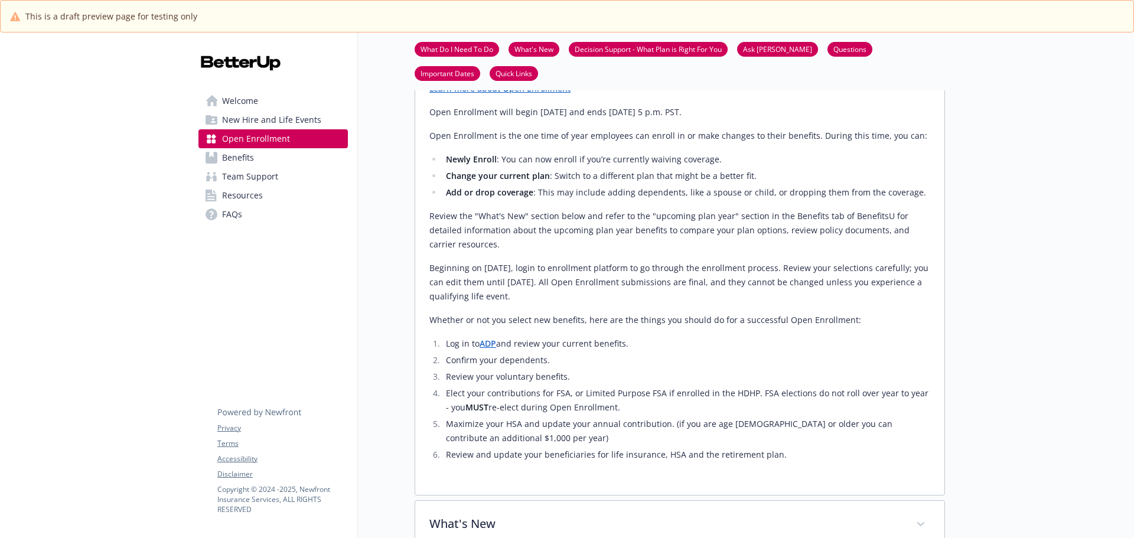
click at [490, 349] on link "ADP" at bounding box center [487, 343] width 17 height 11
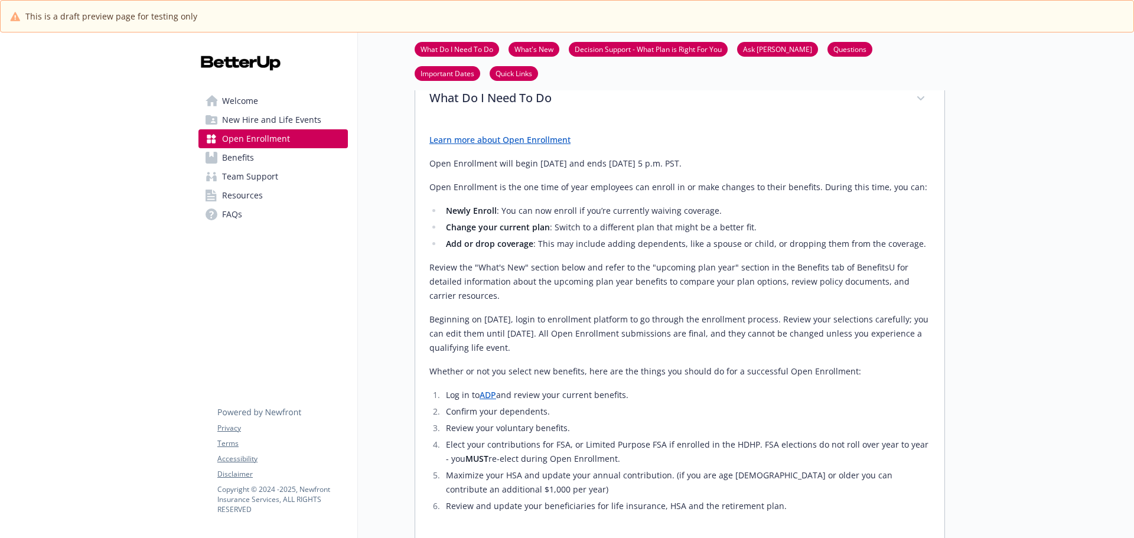
scroll to position [297, 0]
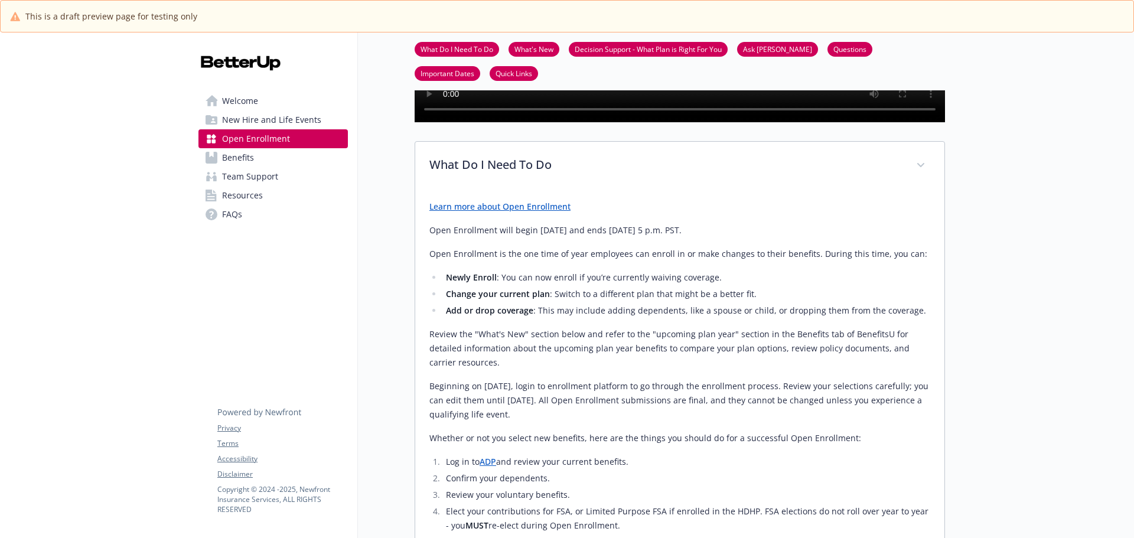
click at [489, 212] on link "Learn more about Open Enrollment" at bounding box center [499, 206] width 141 height 11
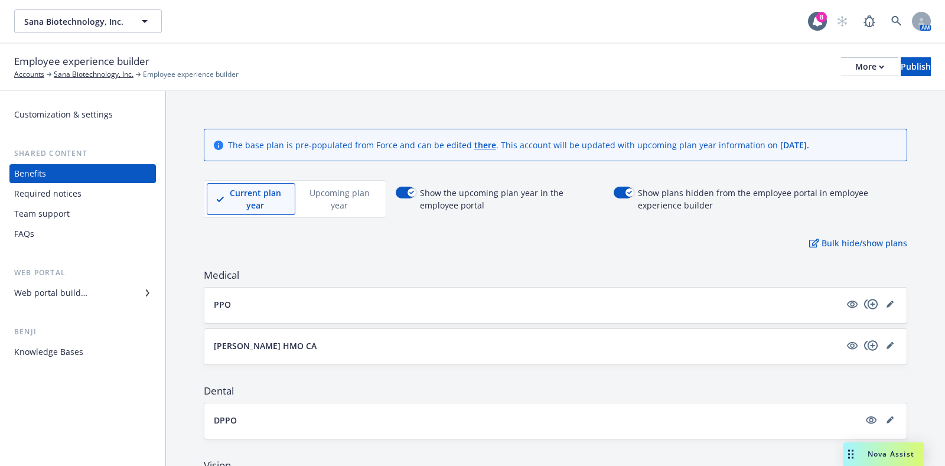
click at [334, 192] on p "Upcoming plan year" at bounding box center [339, 199] width 68 height 25
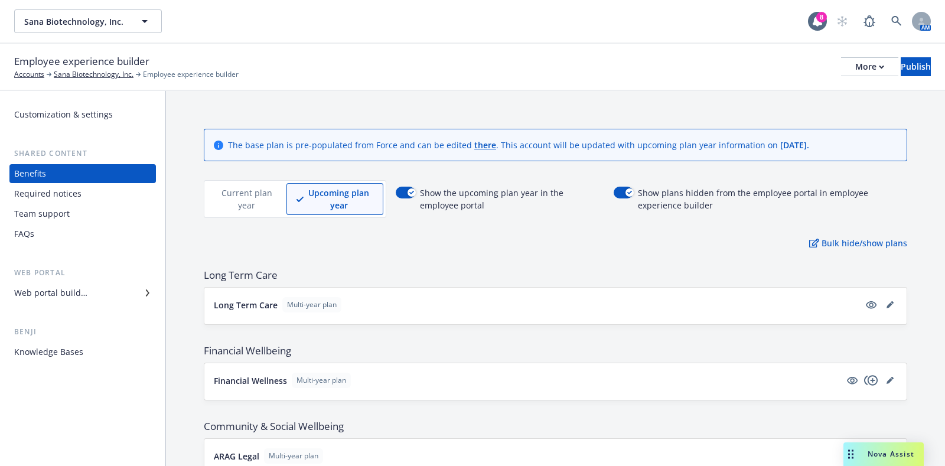
click at [246, 197] on p "Current plan year" at bounding box center [247, 199] width 60 height 25
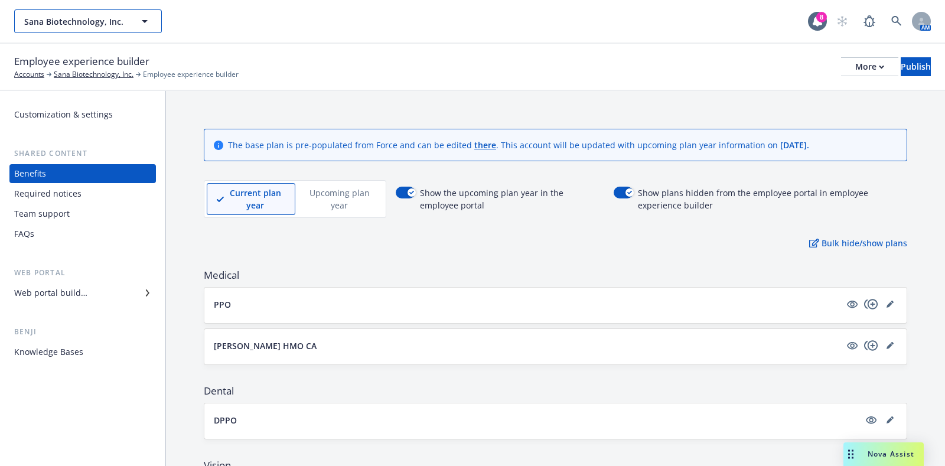
click at [63, 22] on span "Sana Biotechnology, Inc." at bounding box center [75, 21] width 102 height 12
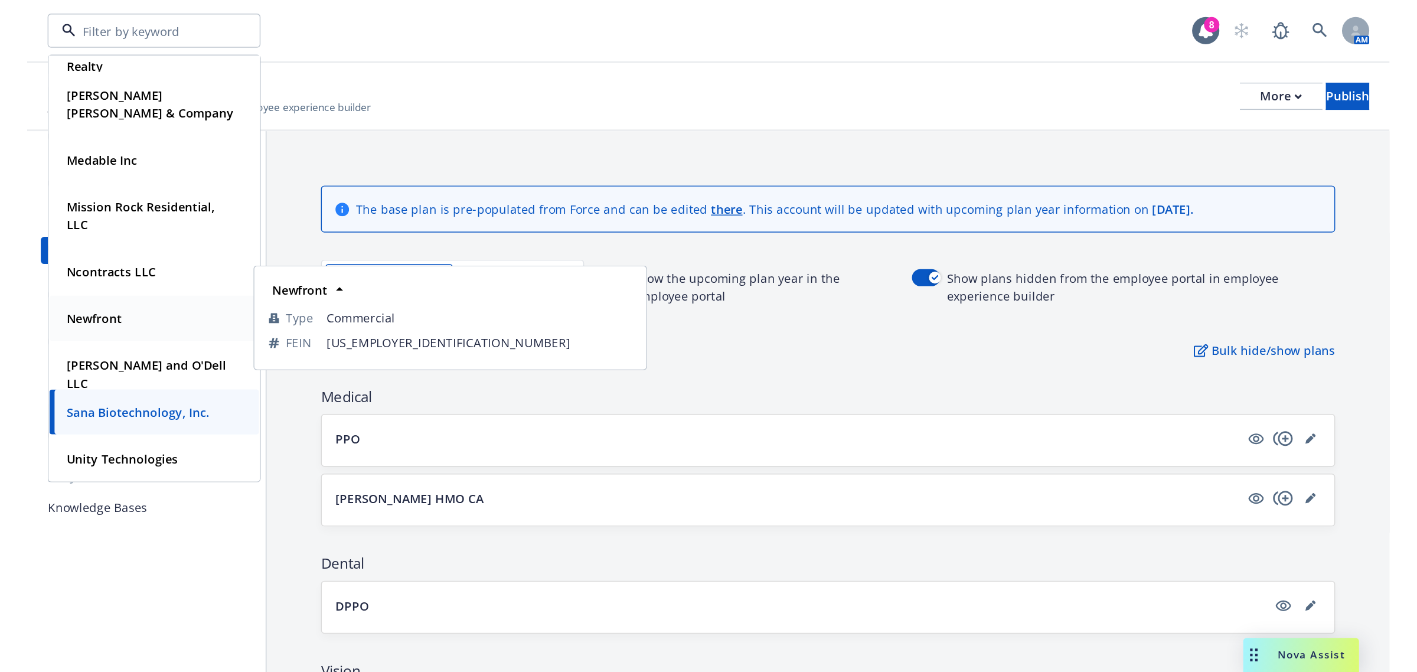
scroll to position [12, 0]
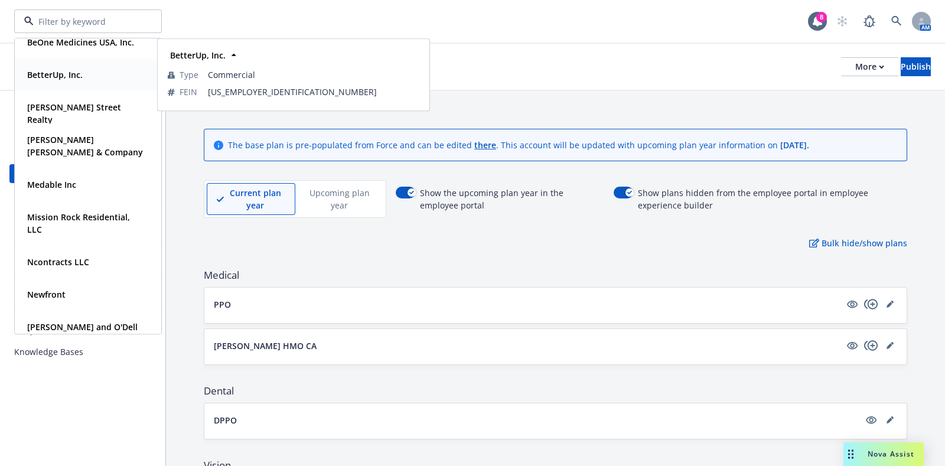
click at [77, 75] on strong "BetterUp, Inc." at bounding box center [54, 74] width 55 height 11
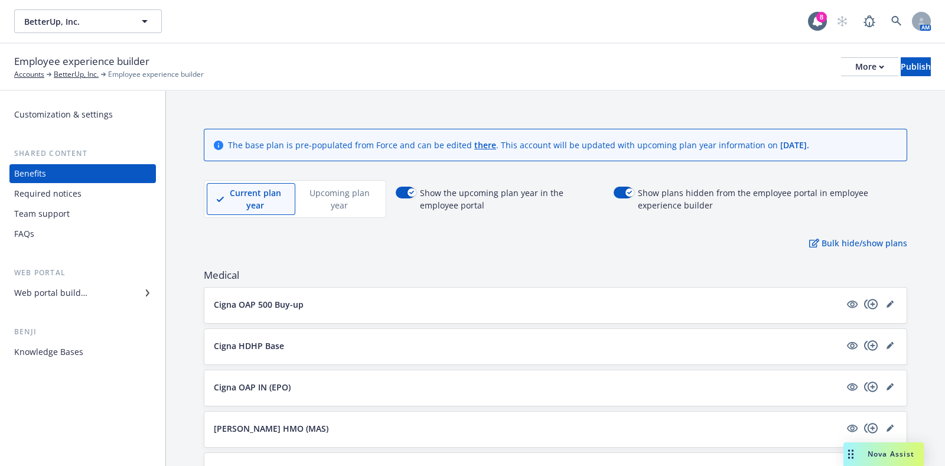
click at [77, 299] on div "Web portal builder" at bounding box center [50, 292] width 73 height 19
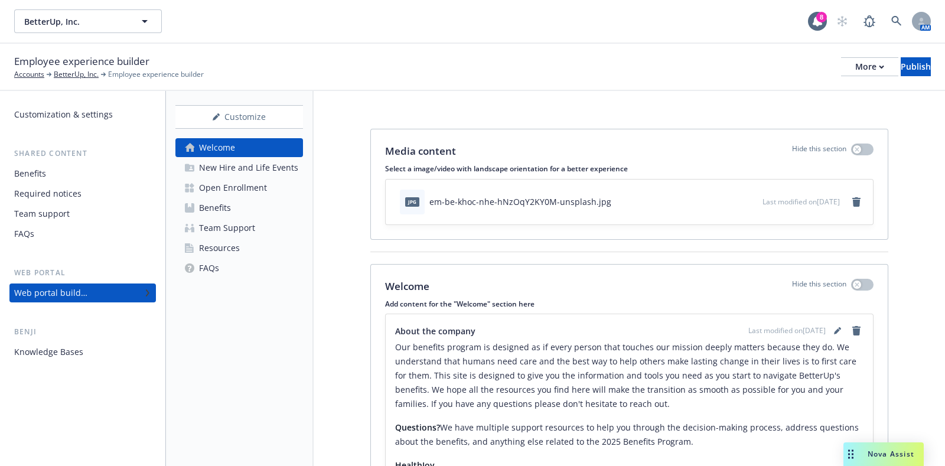
click at [257, 184] on div "Open Enrollment" at bounding box center [233, 187] width 68 height 19
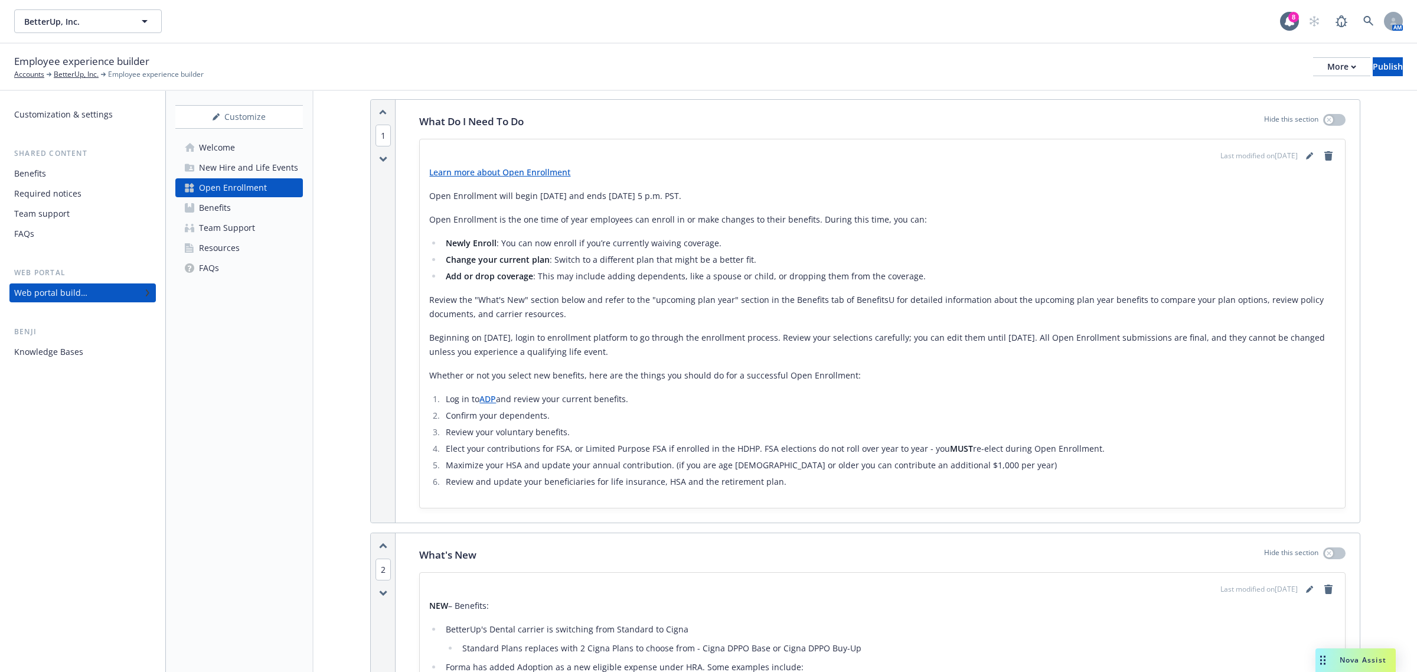
scroll to position [148, 0]
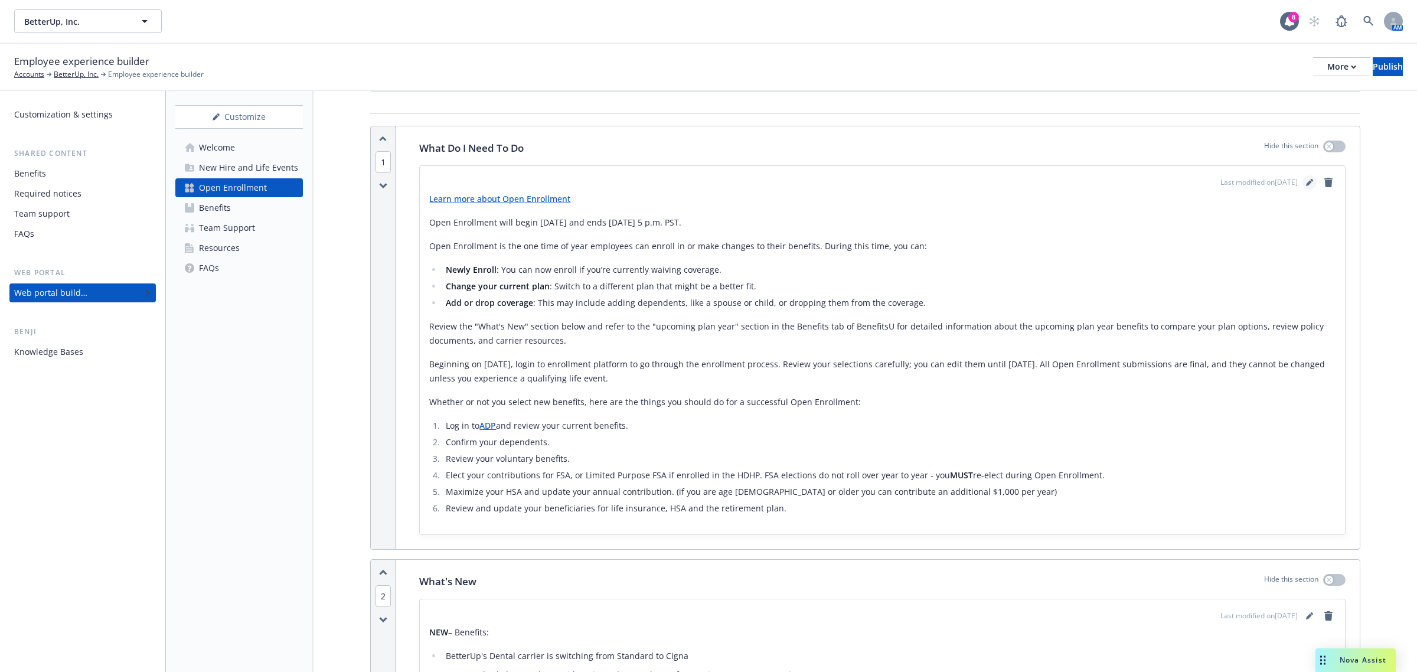
click at [944, 182] on icon "editPencil" at bounding box center [1309, 183] width 6 height 6
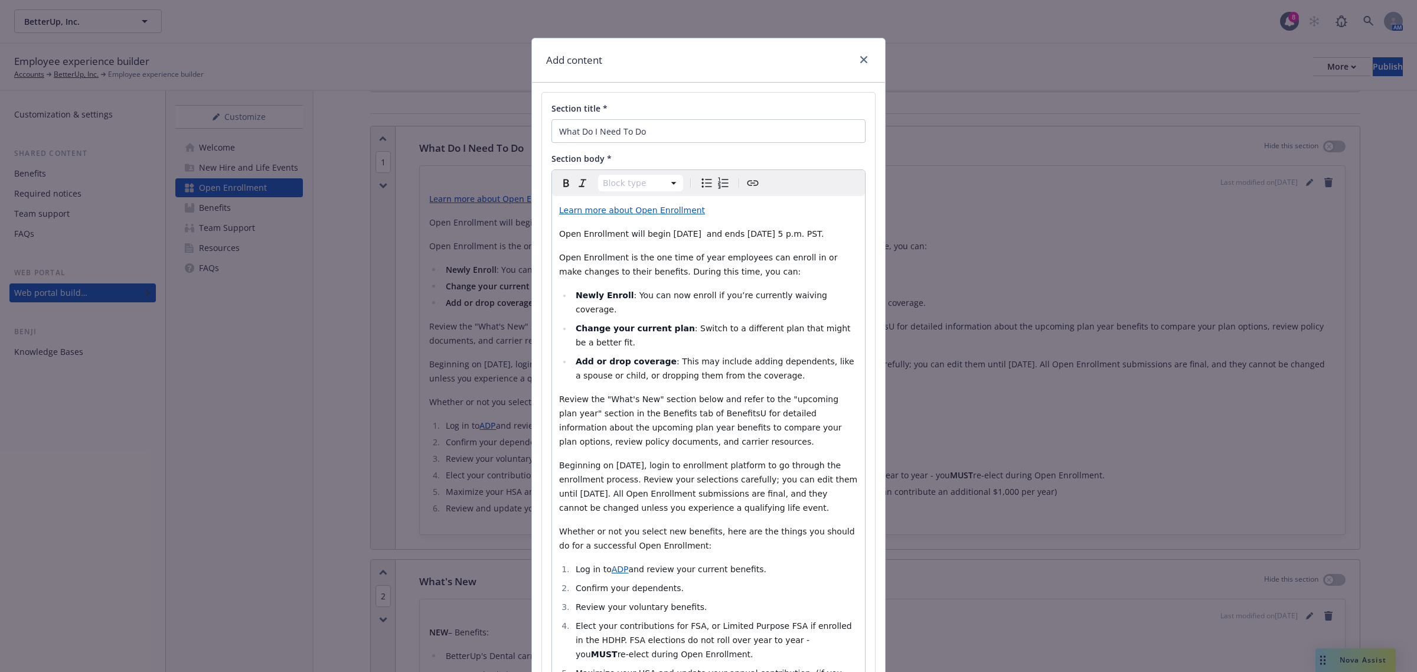
click at [728, 234] on span "Open Enrollment will begin November 3rd, 2024 and ends November 14th, 2024 at 5…" at bounding box center [691, 233] width 264 height 9
drag, startPoint x: 701, startPoint y: 213, endPoint x: 532, endPoint y: 210, distance: 169.5
click at [532, 210] on div "Section title * What Do I Need To Do Section body * Paragraph Paragraph Heading…" at bounding box center [708, 438] width 353 height 710
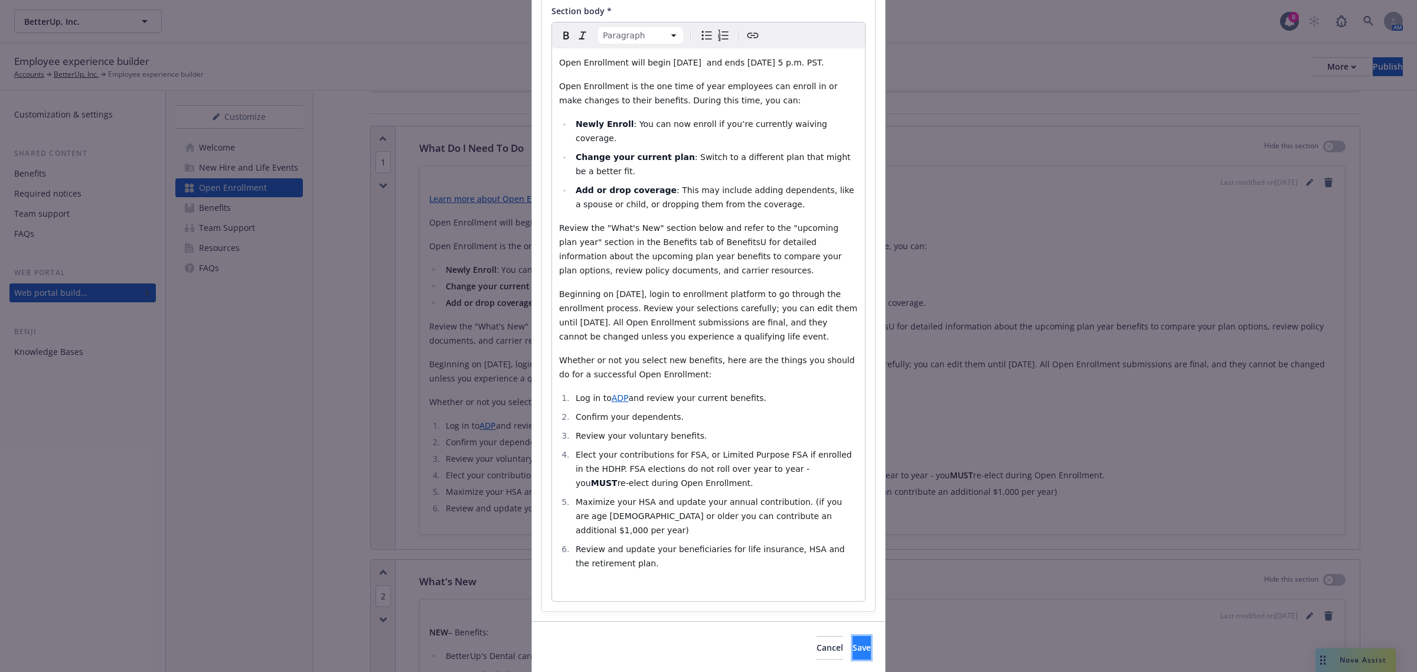
click at [853, 465] on button "Save" at bounding box center [862, 648] width 18 height 24
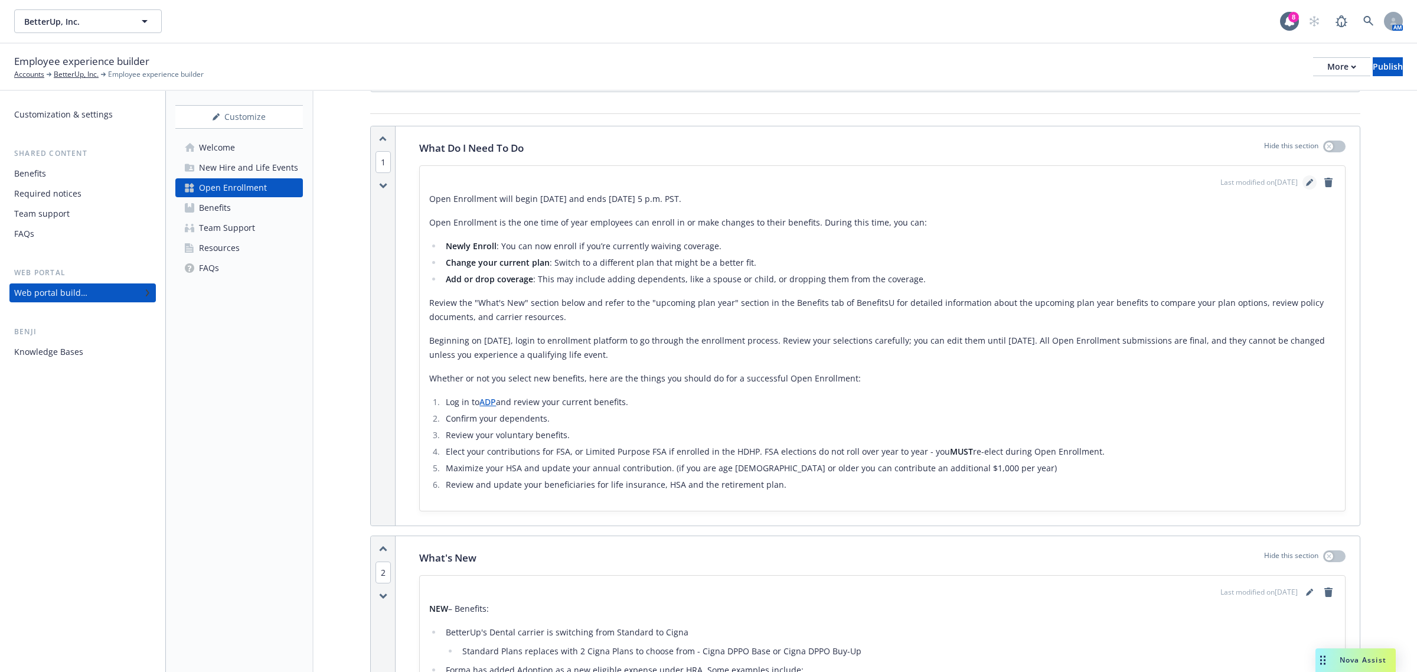
click at [944, 183] on link "editPencil" at bounding box center [1309, 182] width 14 height 14
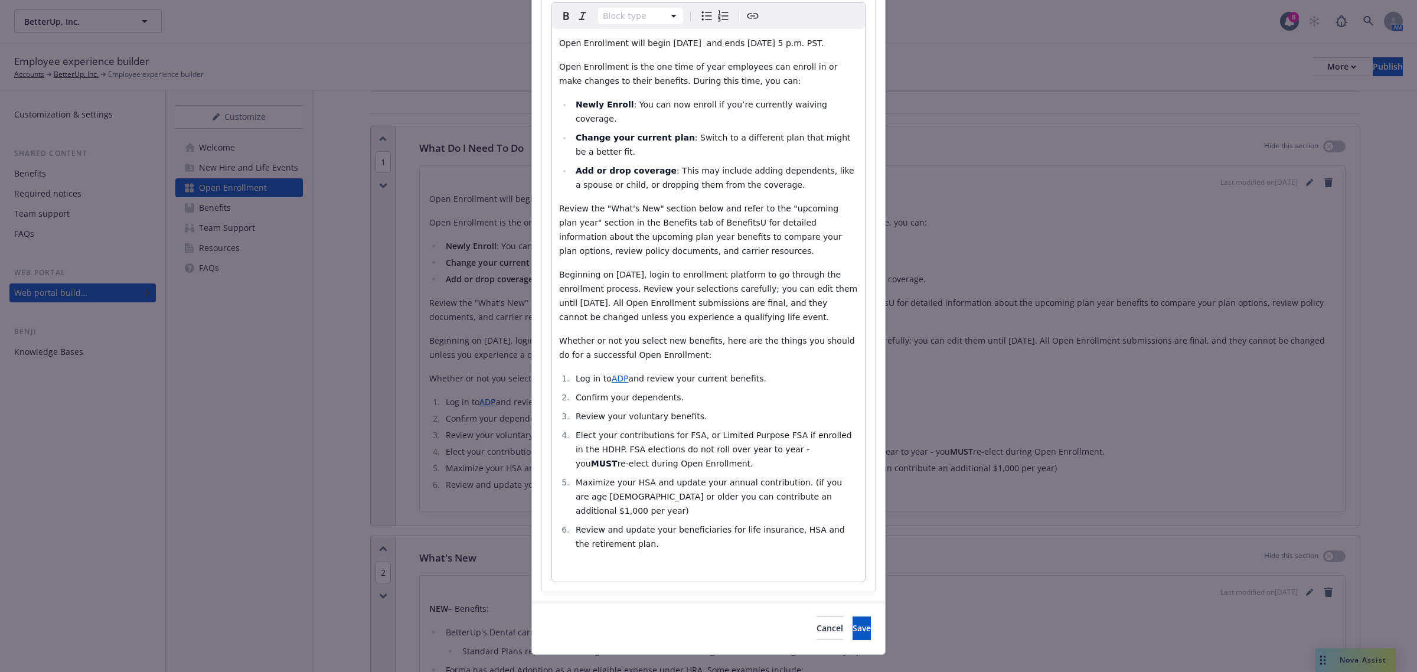
scroll to position [174, 0]
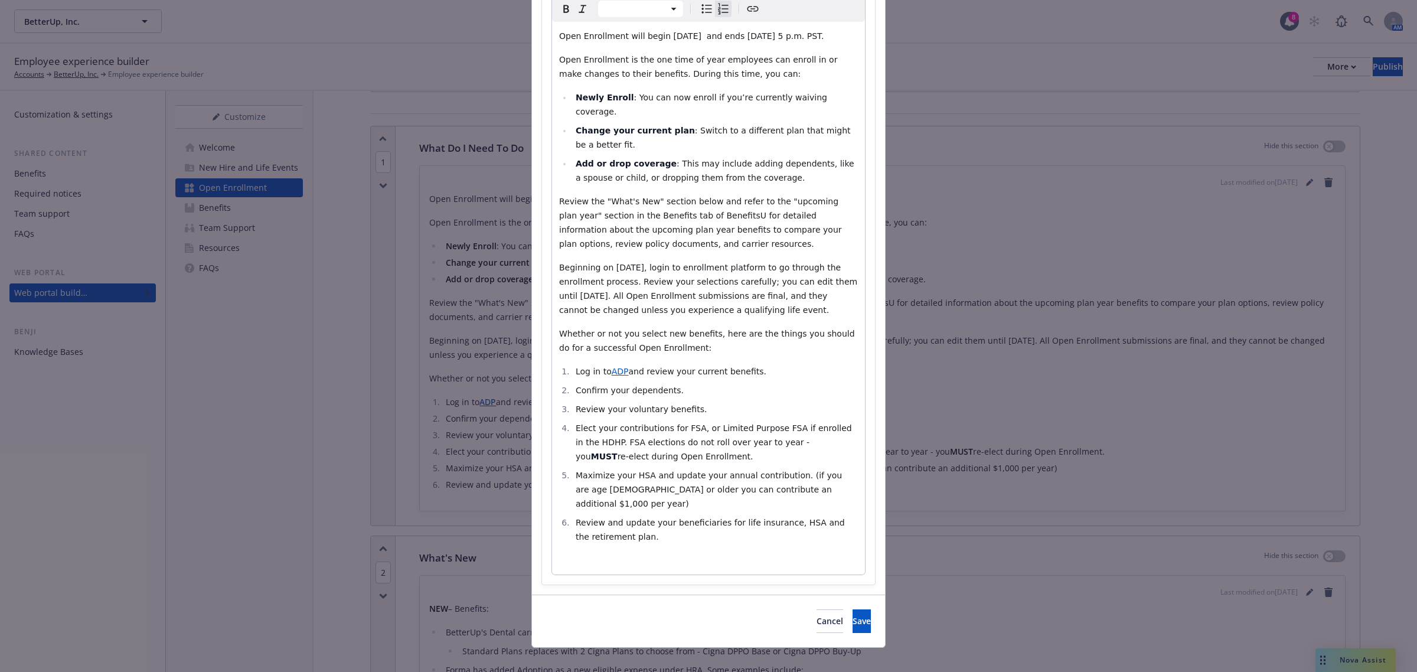
drag, startPoint x: 768, startPoint y: 371, endPoint x: 570, endPoint y: 370, distance: 198.4
click at [572, 370] on li "Log in to ADP and review your current benefits." at bounding box center [715, 371] width 286 height 14
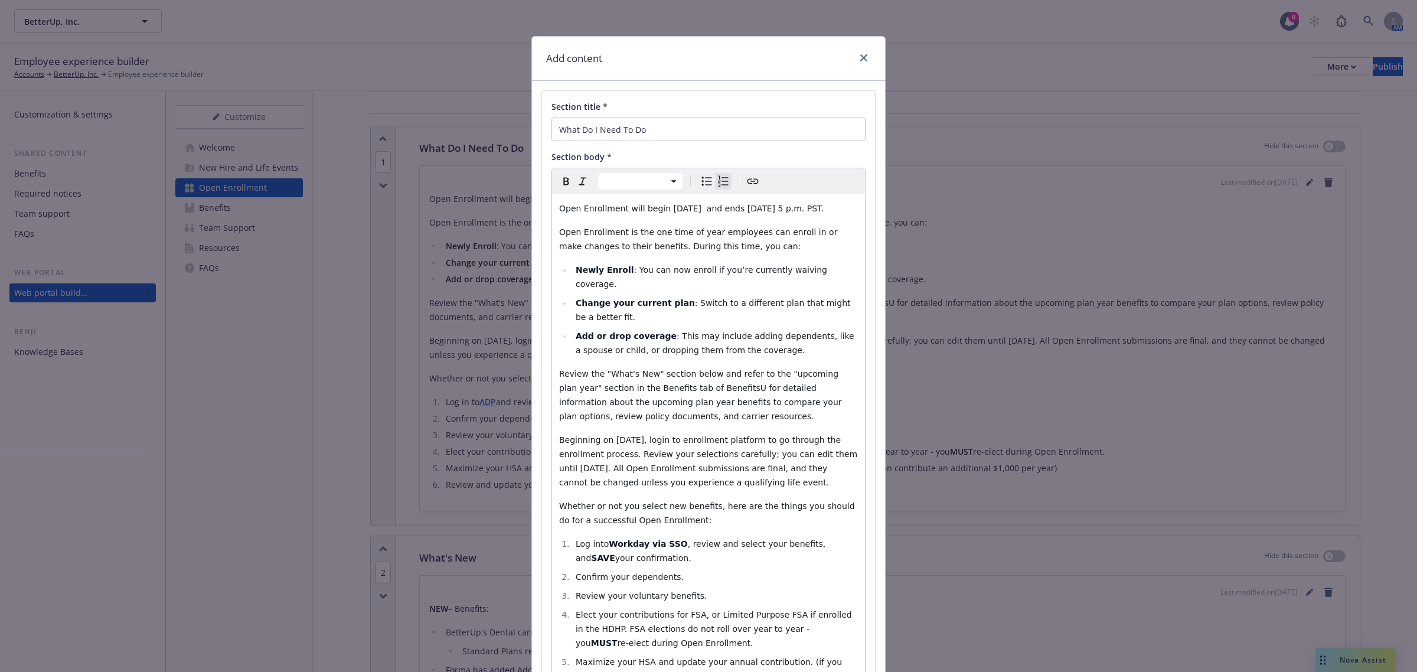
scroll to position [0, 0]
select select "paragraph"
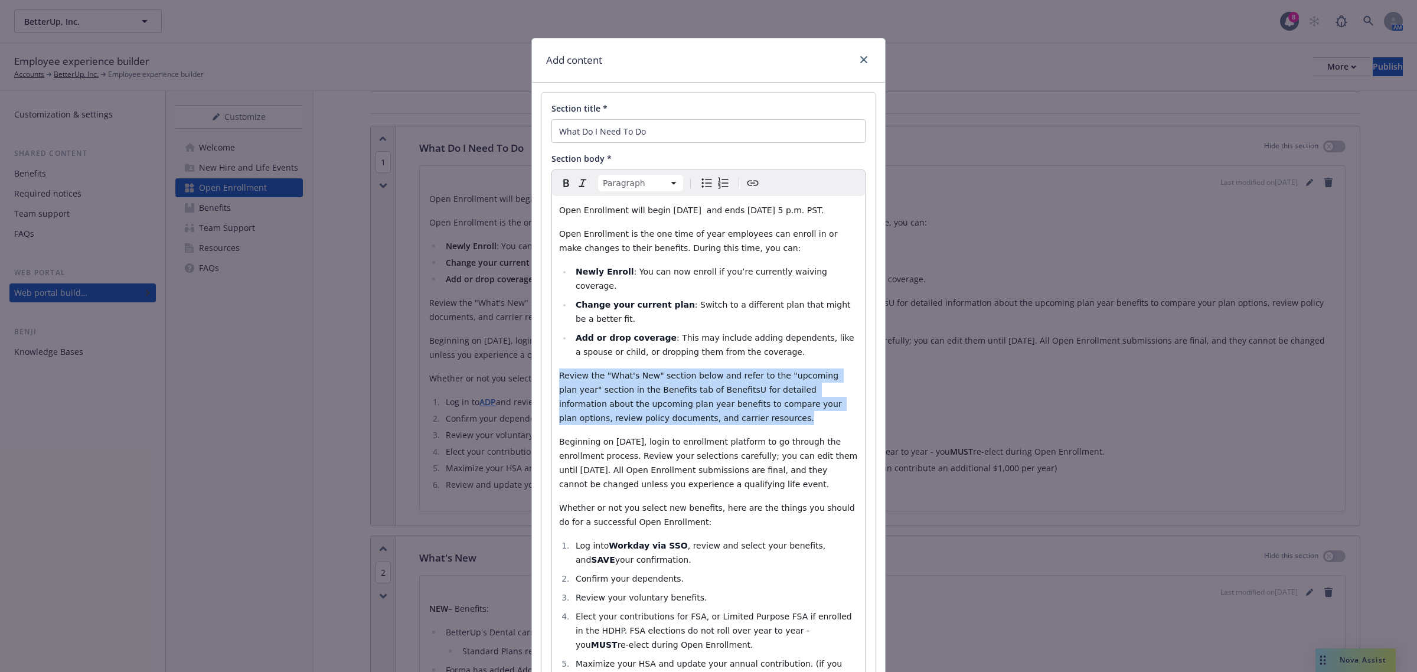
drag, startPoint x: 695, startPoint y: 417, endPoint x: 546, endPoint y: 377, distance: 154.3
click at [551, 377] on div "Paragraph Paragraph Heading 1 Heading 2 Heading 3 Heading 4 Heading 5 Heading 6…" at bounding box center [708, 466] width 314 height 594
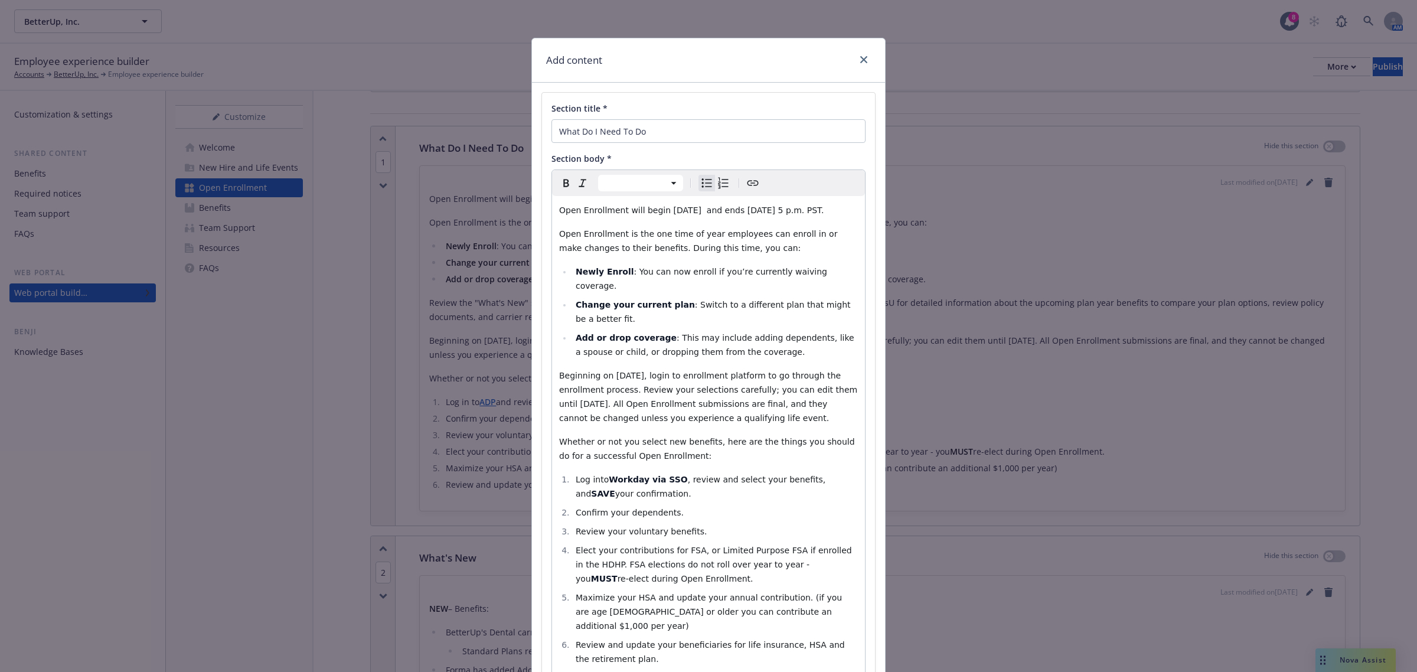
select select "paragraph"
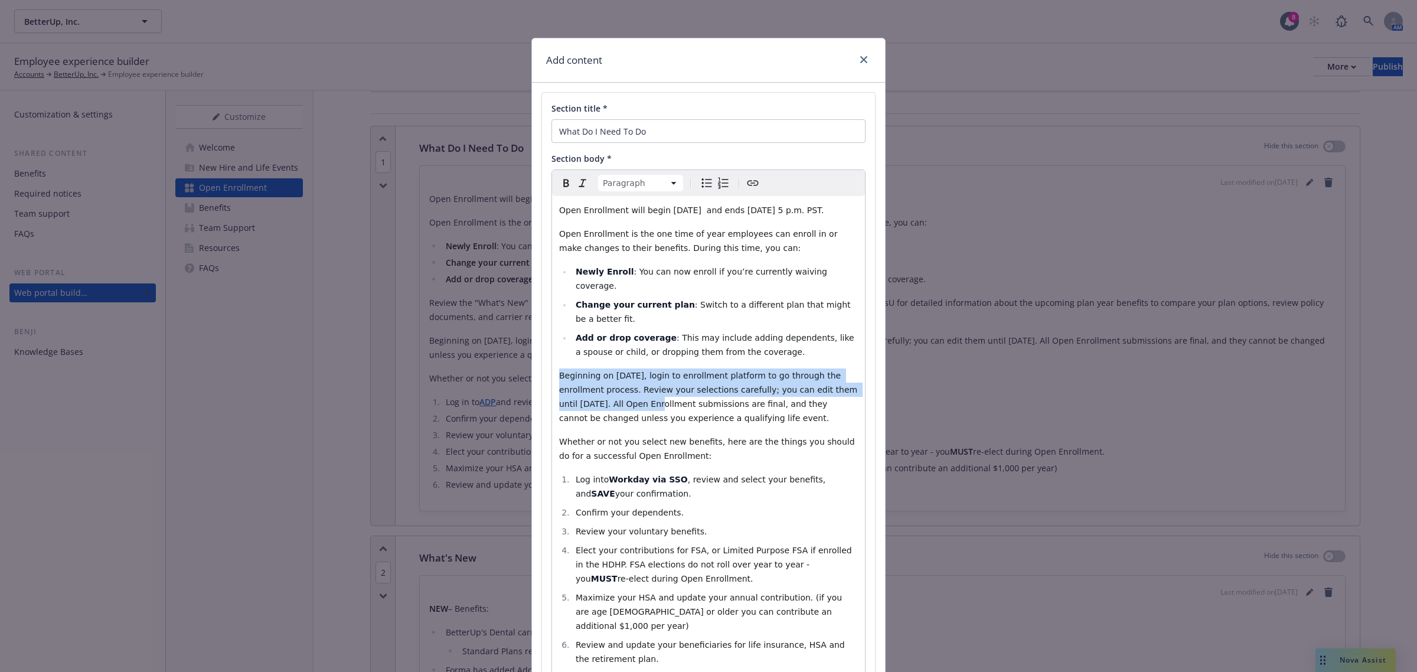
drag, startPoint x: 614, startPoint y: 405, endPoint x: 550, endPoint y: 377, distance: 70.3
click at [552, 377] on div "Open Enrollment will begin November 3rd, 2025 and ends November 14th, 2025 at 5…" at bounding box center [708, 446] width 313 height 501
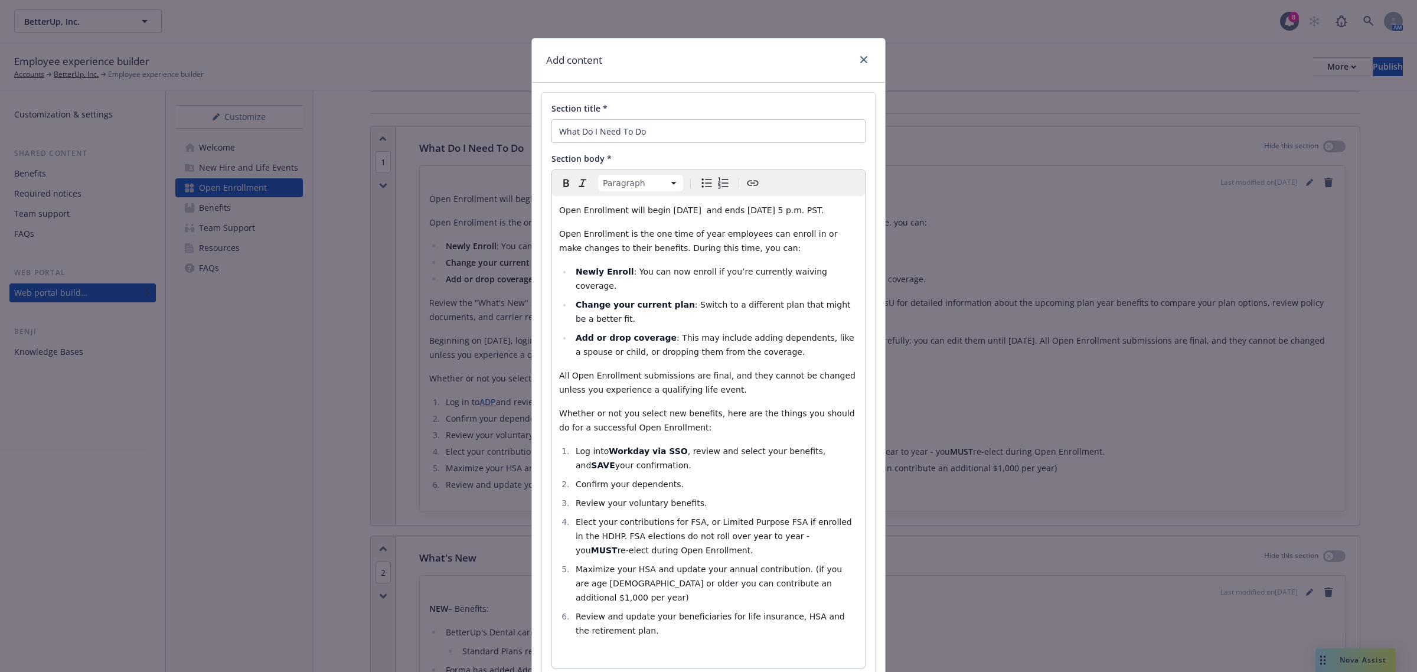
scroll to position [74, 0]
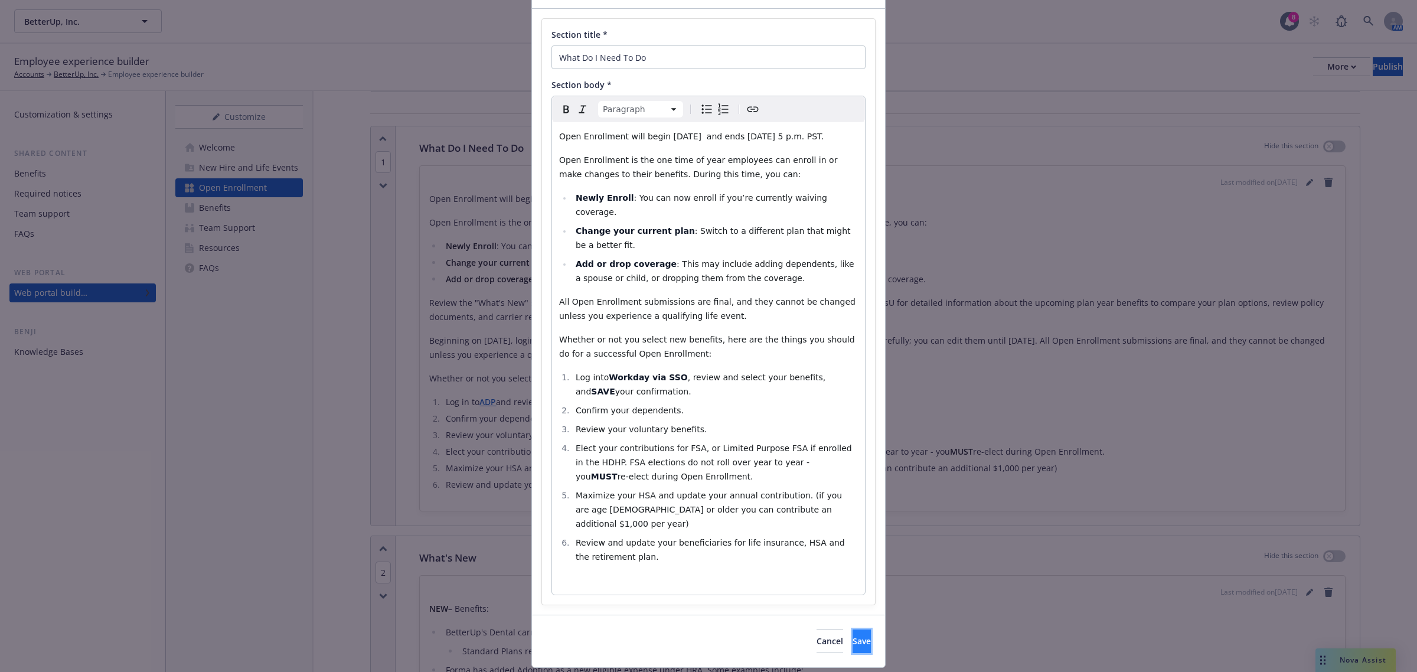
click at [853, 465] on button "Save" at bounding box center [862, 641] width 18 height 24
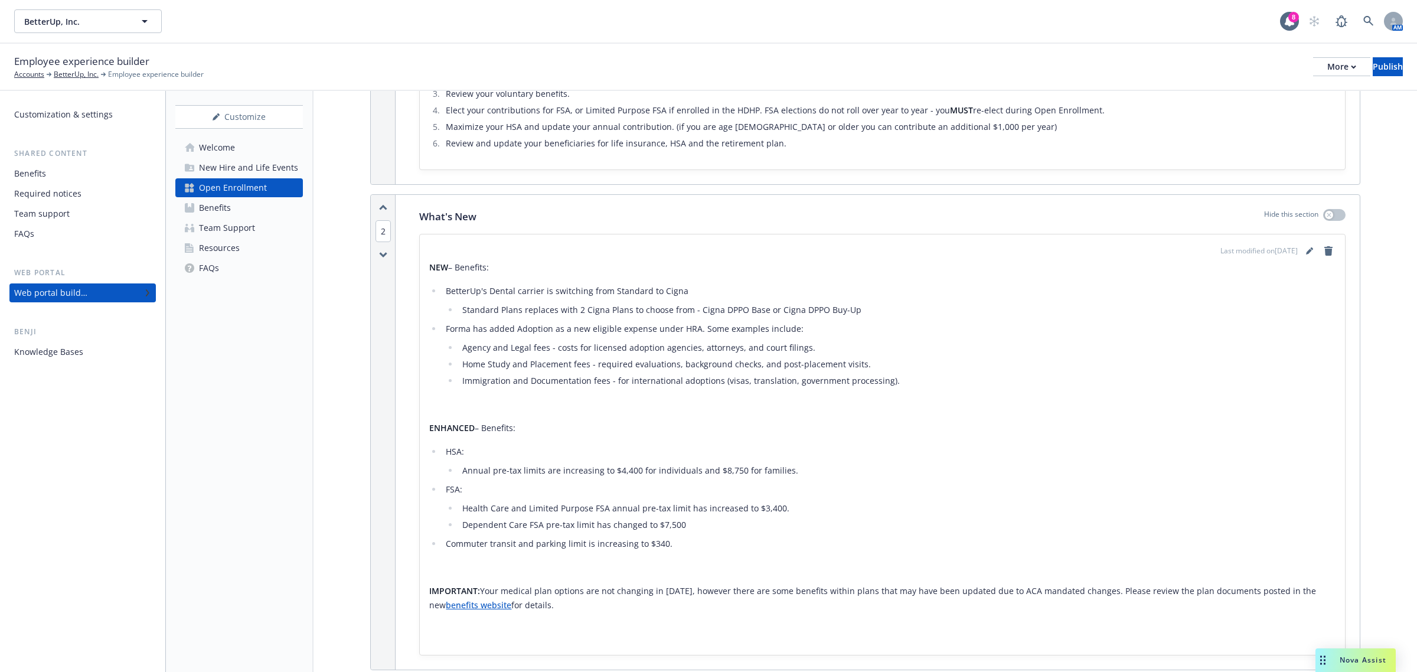
scroll to position [443, 0]
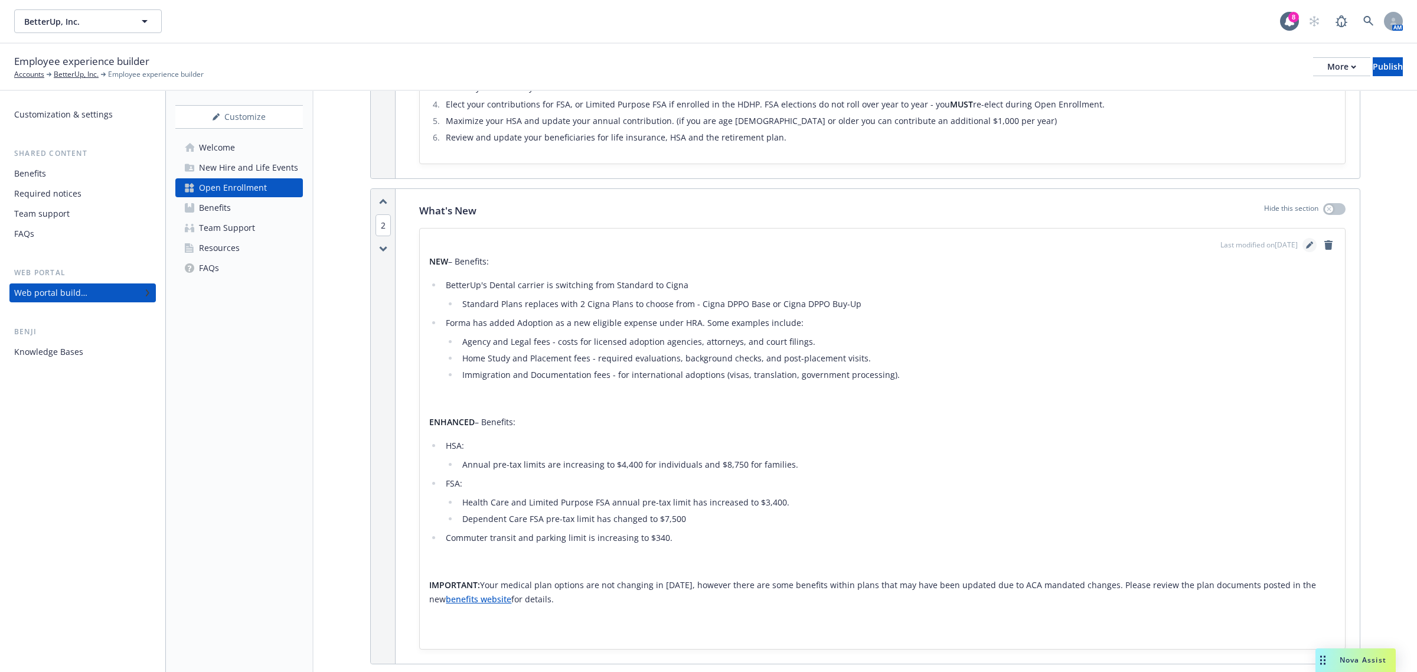
click at [944, 246] on link "editPencil" at bounding box center [1309, 245] width 14 height 14
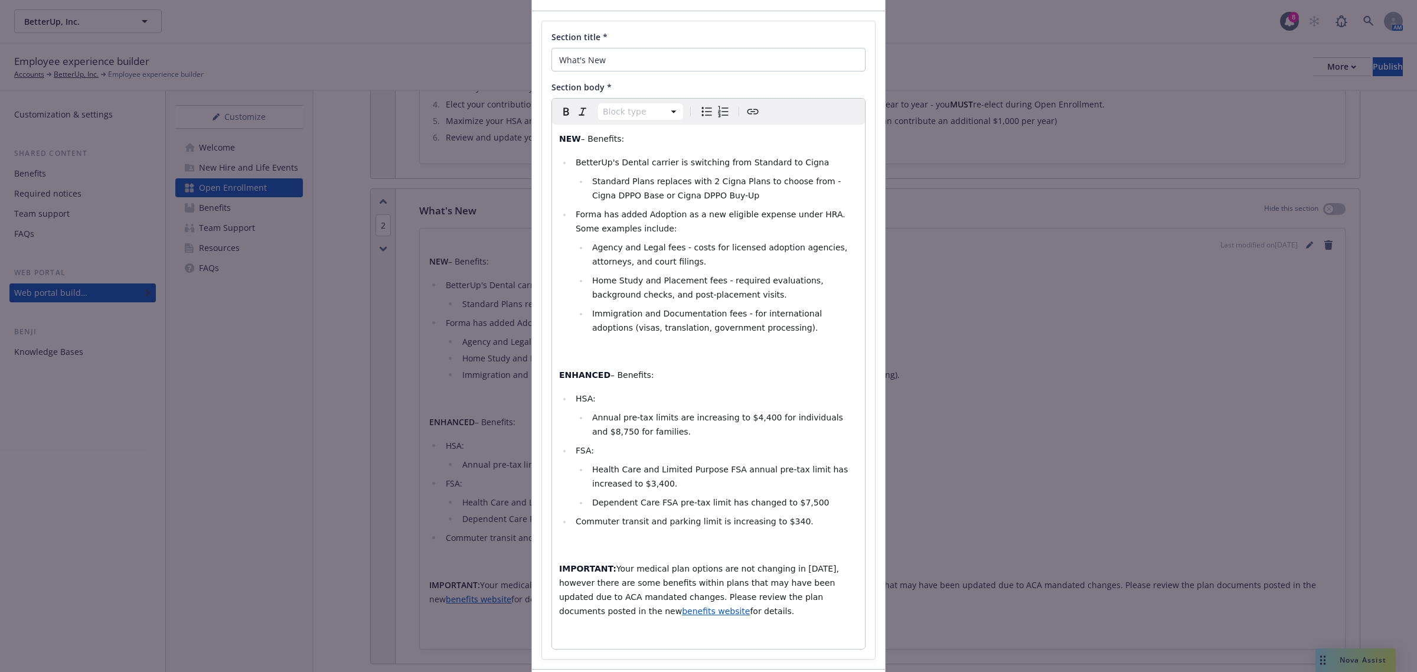
scroll to position [160, 0]
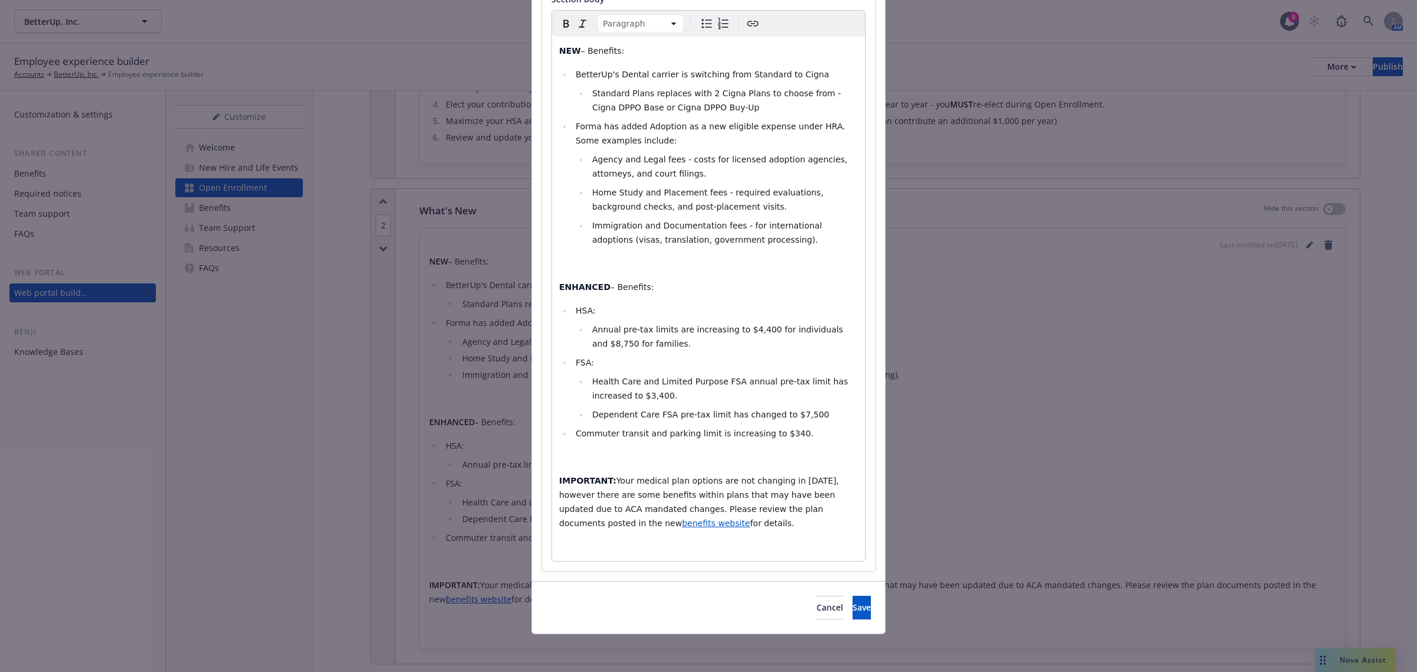
drag, startPoint x: 721, startPoint y: 524, endPoint x: 542, endPoint y: 473, distance: 186.4
click at [542, 465] on div "Section title * What's New Section body * Paragraph Paragraph Heading 1 Heading…" at bounding box center [708, 252] width 333 height 638
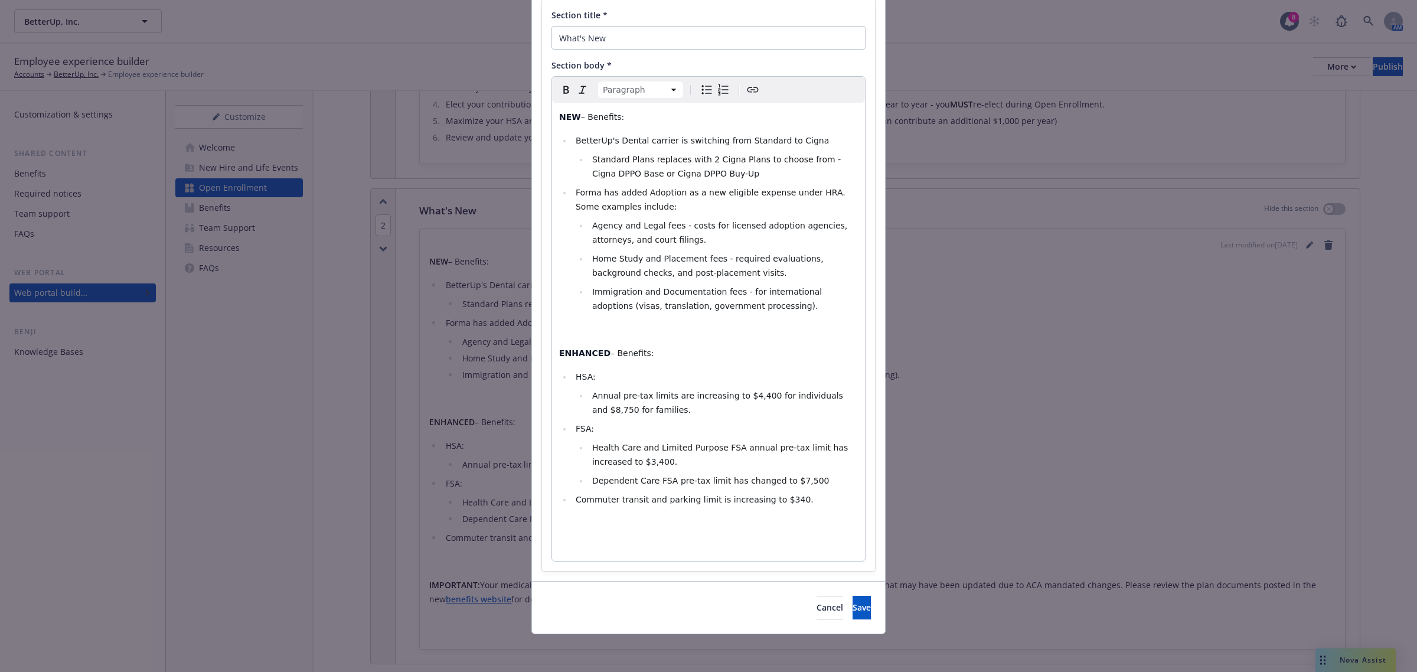
scroll to position [94, 0]
select select
click at [593, 194] on span "Forma has added Adoption as a new eligible expense under HRA. Some examples inc…" at bounding box center [712, 200] width 272 height 24
click at [853, 465] on span "Save" at bounding box center [862, 607] width 18 height 11
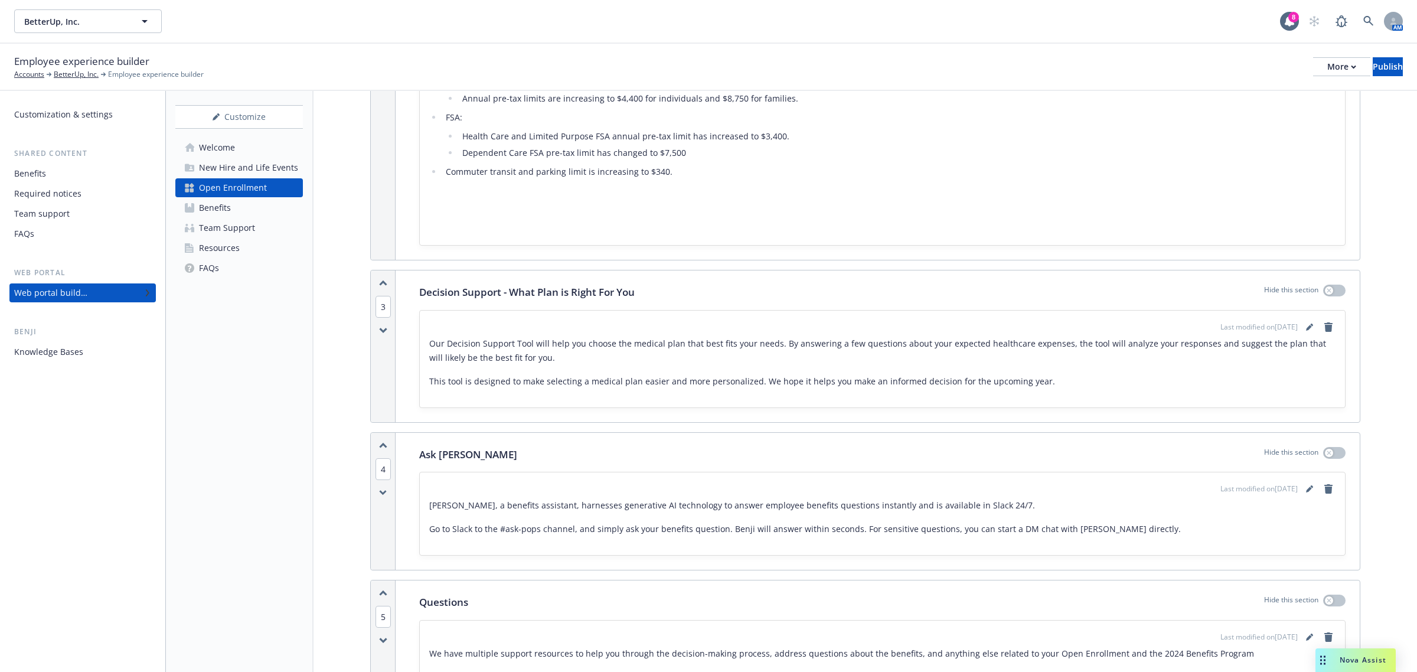
scroll to position [812, 0]
click at [944, 326] on icon "editPencil" at bounding box center [1309, 324] width 7 height 7
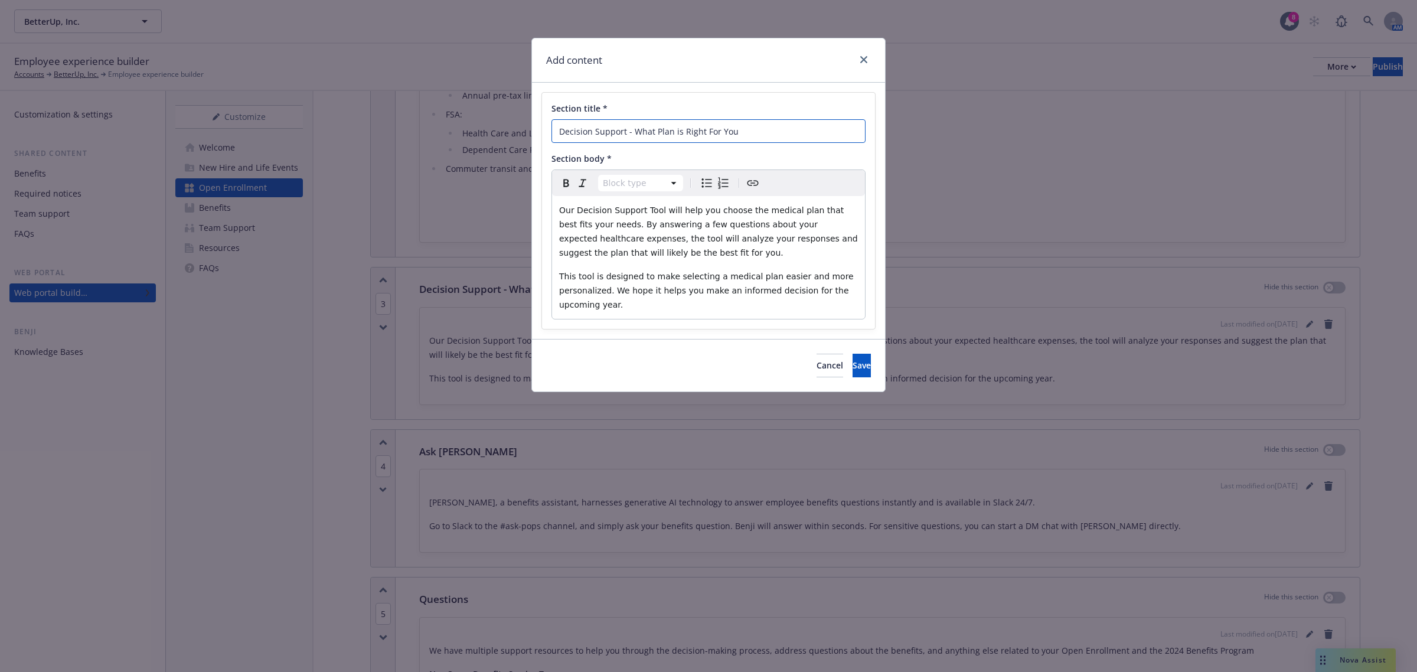
drag, startPoint x: 763, startPoint y: 126, endPoint x: 633, endPoint y: 136, distance: 130.9
click at [633, 136] on input "Decision Support - What Plan is Right For You" at bounding box center [708, 131] width 314 height 24
type input "Decision Support - Hyke"
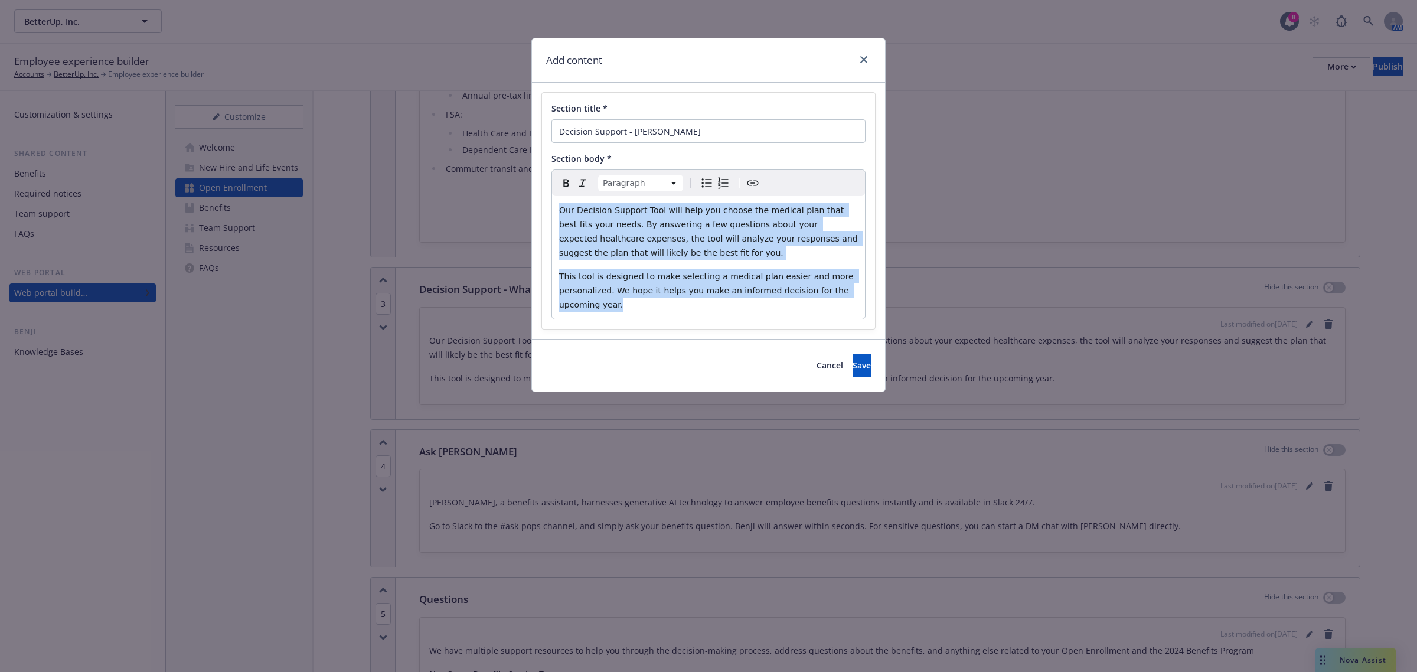
drag, startPoint x: 614, startPoint y: 307, endPoint x: 560, endPoint y: 210, distance: 111.0
click at [560, 210] on div "Our Decision Support Tool will help you choose the medical plan that best fits …" at bounding box center [708, 257] width 313 height 123
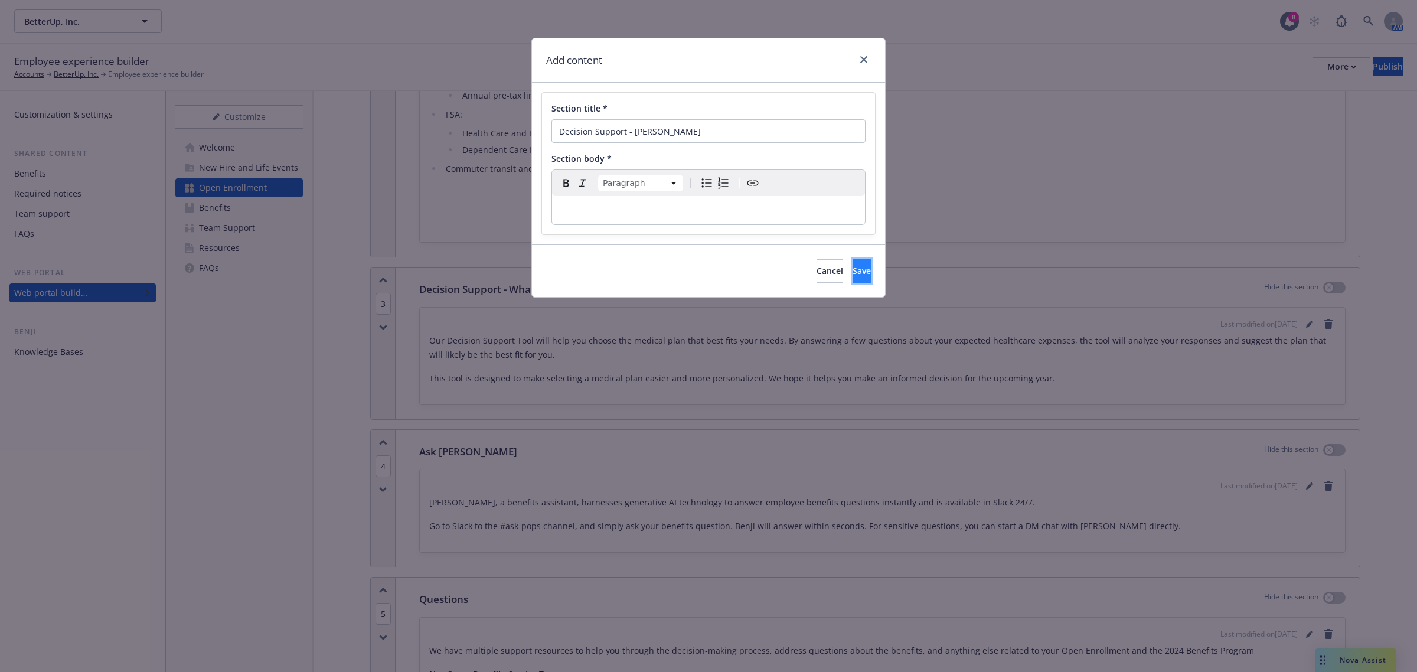
click at [853, 275] on button "Save" at bounding box center [862, 271] width 18 height 24
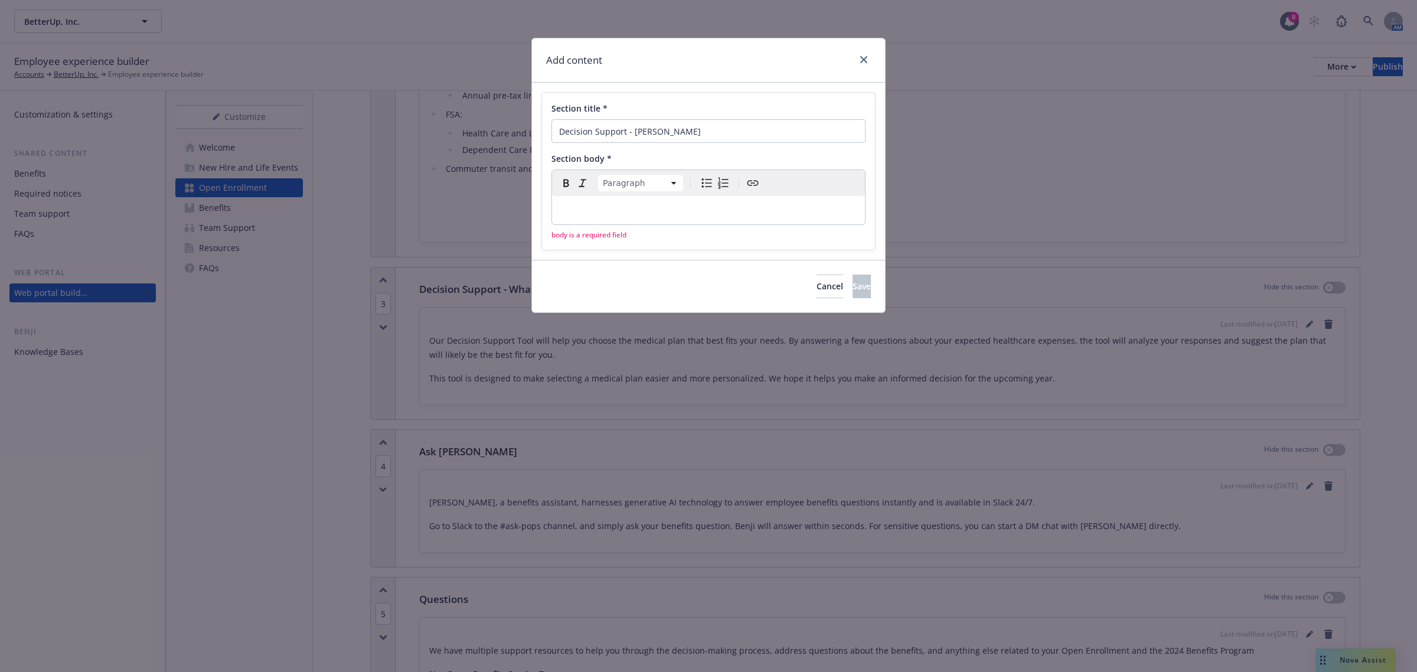
click at [678, 211] on p "editable markdown" at bounding box center [708, 210] width 299 height 14
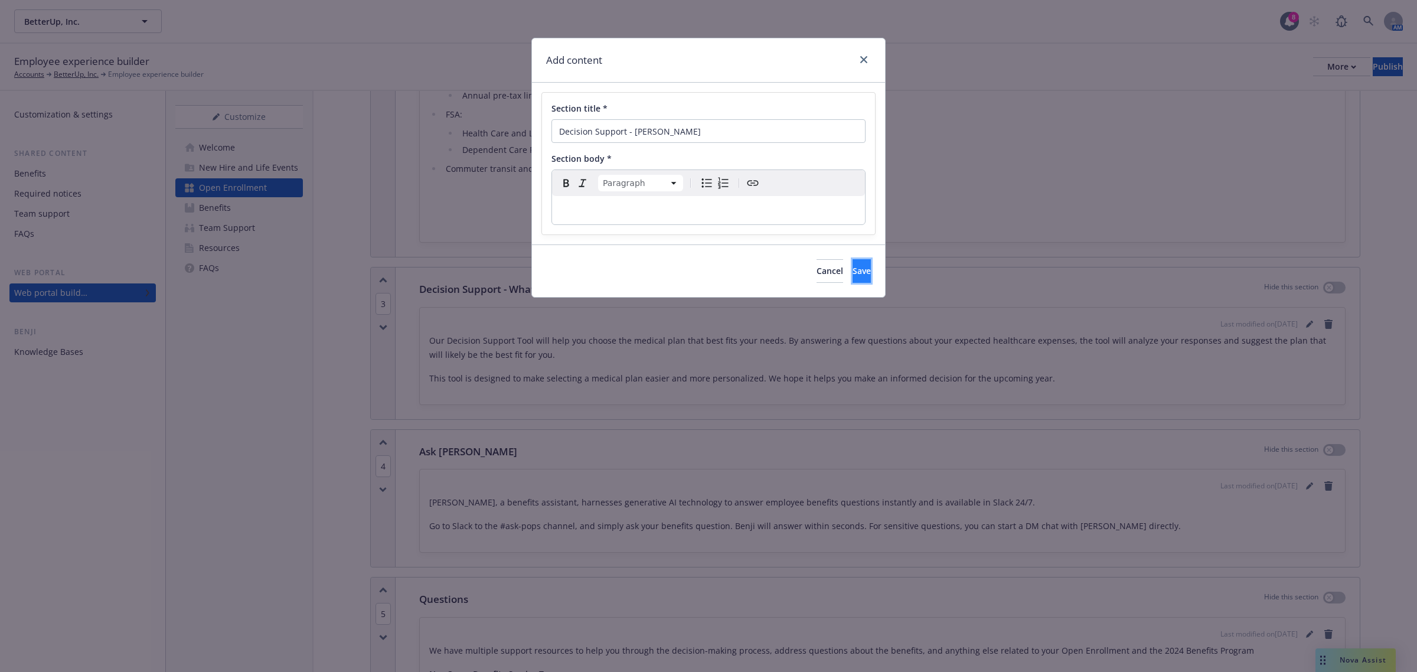
click at [853, 275] on button "Save" at bounding box center [862, 271] width 18 height 24
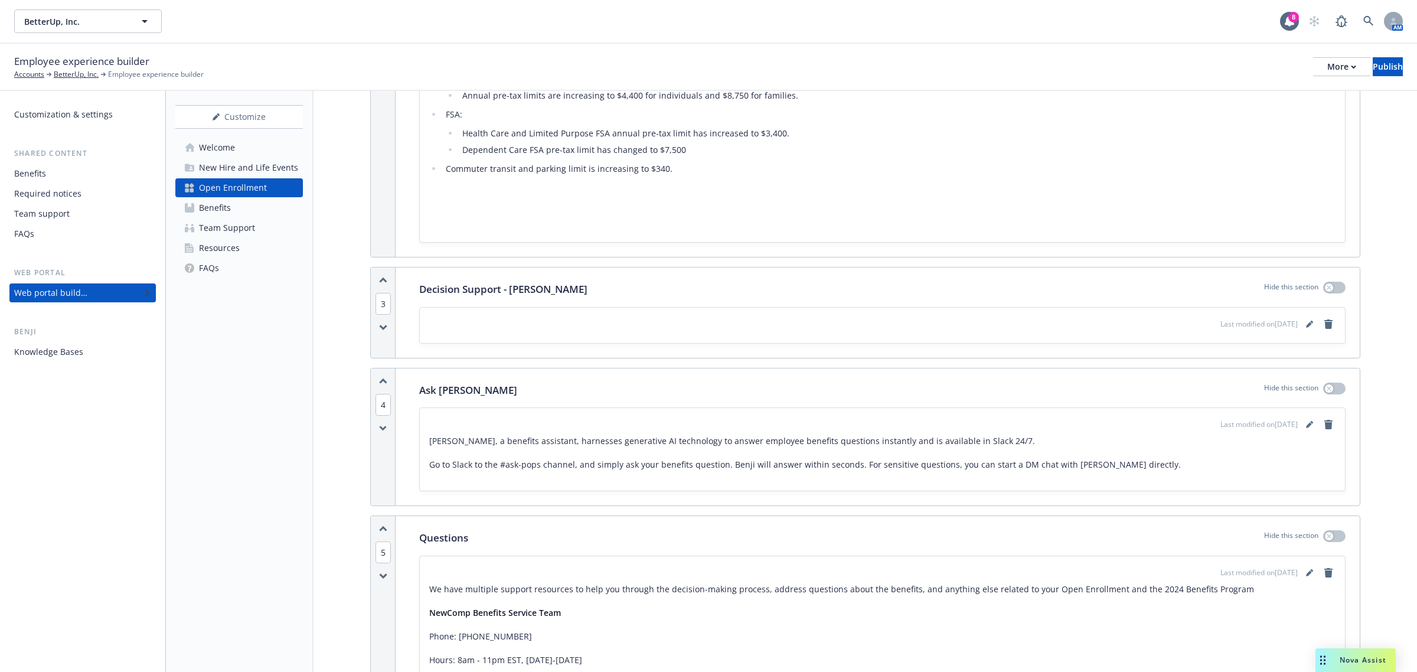
click at [242, 205] on link "Benefits" at bounding box center [239, 207] width 128 height 19
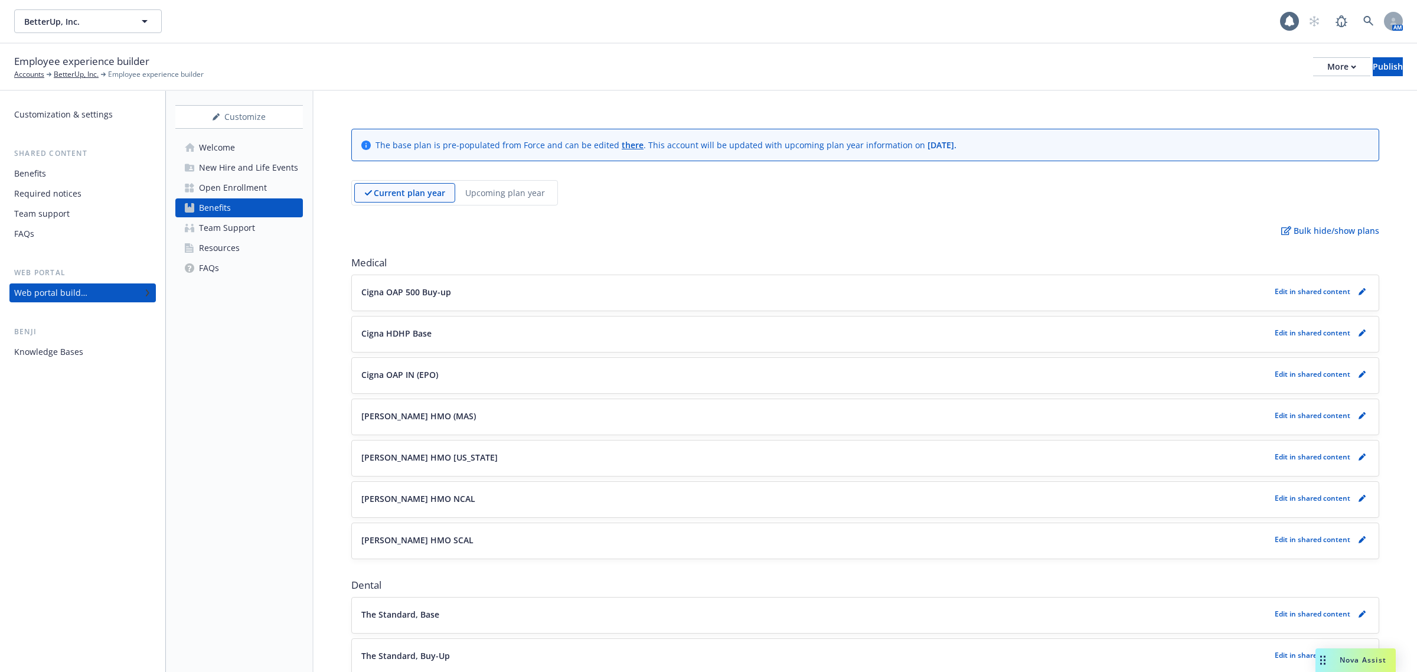
click at [263, 162] on div "New Hire and Life Events" at bounding box center [248, 167] width 99 height 19
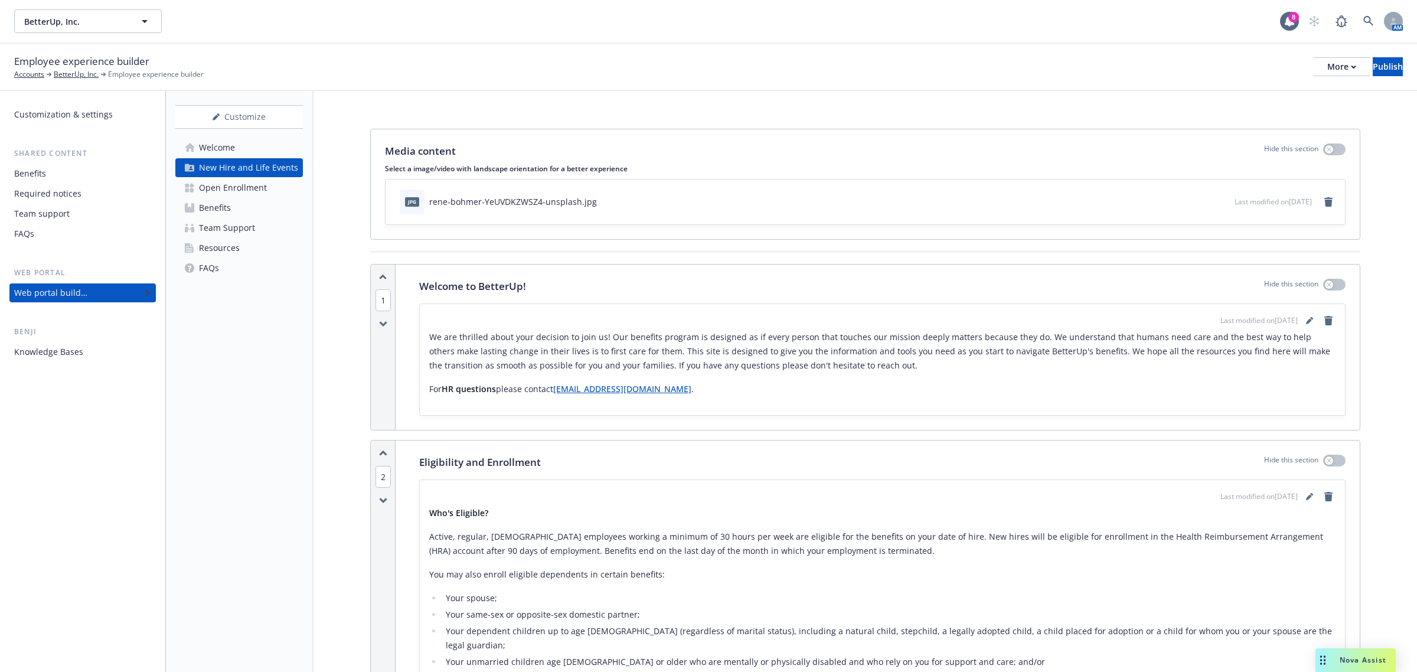
click at [260, 226] on link "Team Support" at bounding box center [239, 227] width 128 height 19
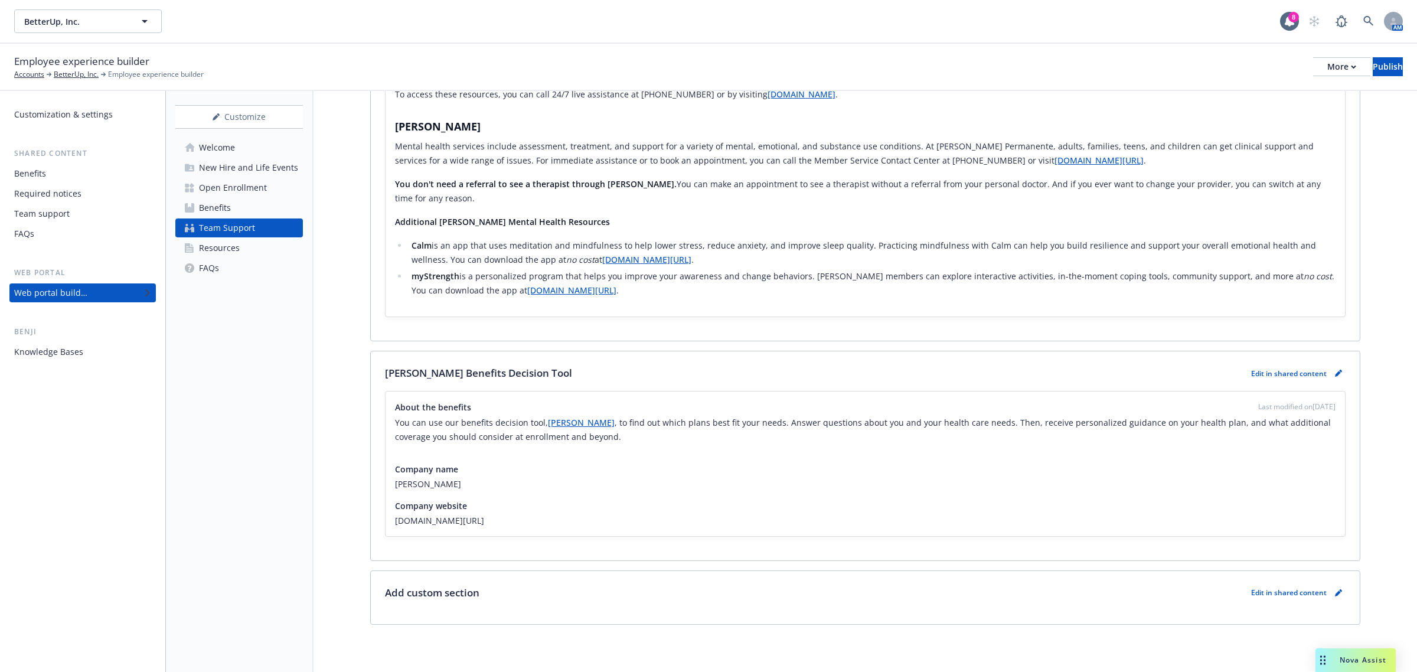
scroll to position [2695, 0]
click at [550, 422] on link "HYKE" at bounding box center [581, 422] width 67 height 11
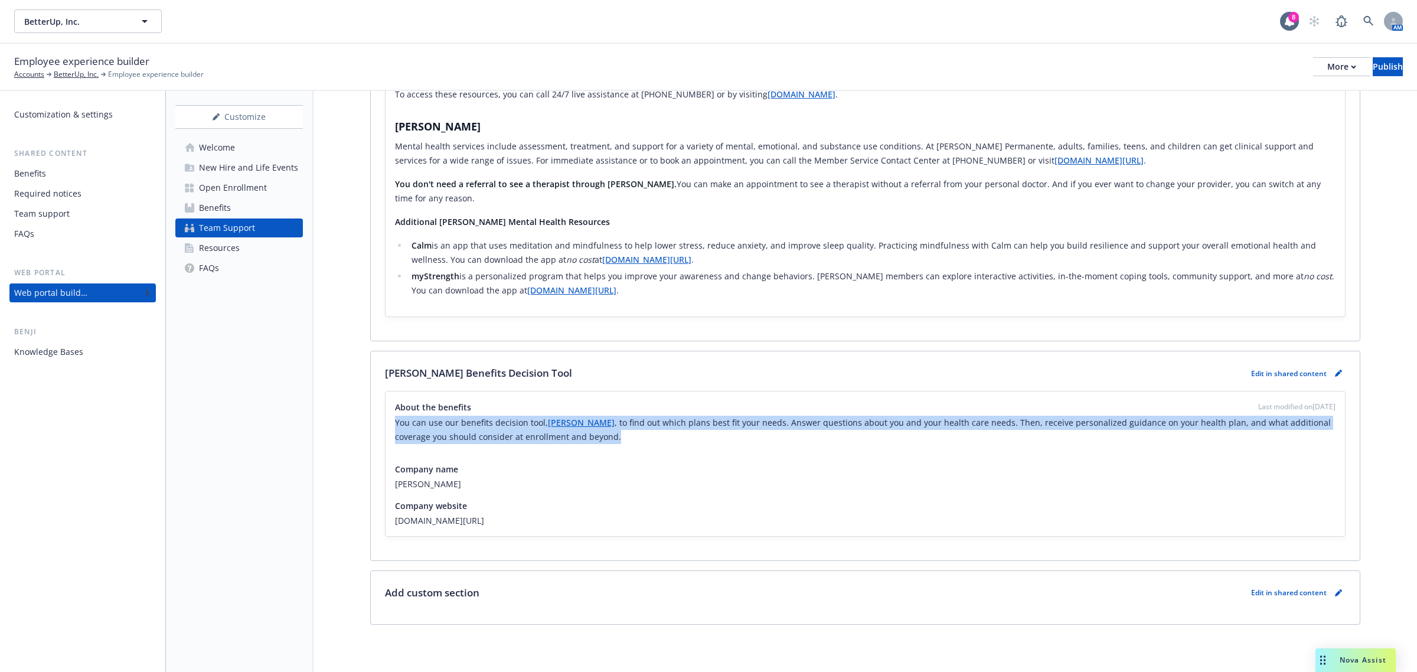
drag, startPoint x: 577, startPoint y: 434, endPoint x: 393, endPoint y: 426, distance: 184.4
click at [393, 426] on div "About the benefits Last modified on 01/14/2025 You can use our benefits decisio…" at bounding box center [865, 463] width 959 height 145
copy p "You can use our benefits decision tool, HYKE , to find out which plans best fit…"
click at [242, 176] on div "New Hire and Life Events" at bounding box center [248, 167] width 99 height 19
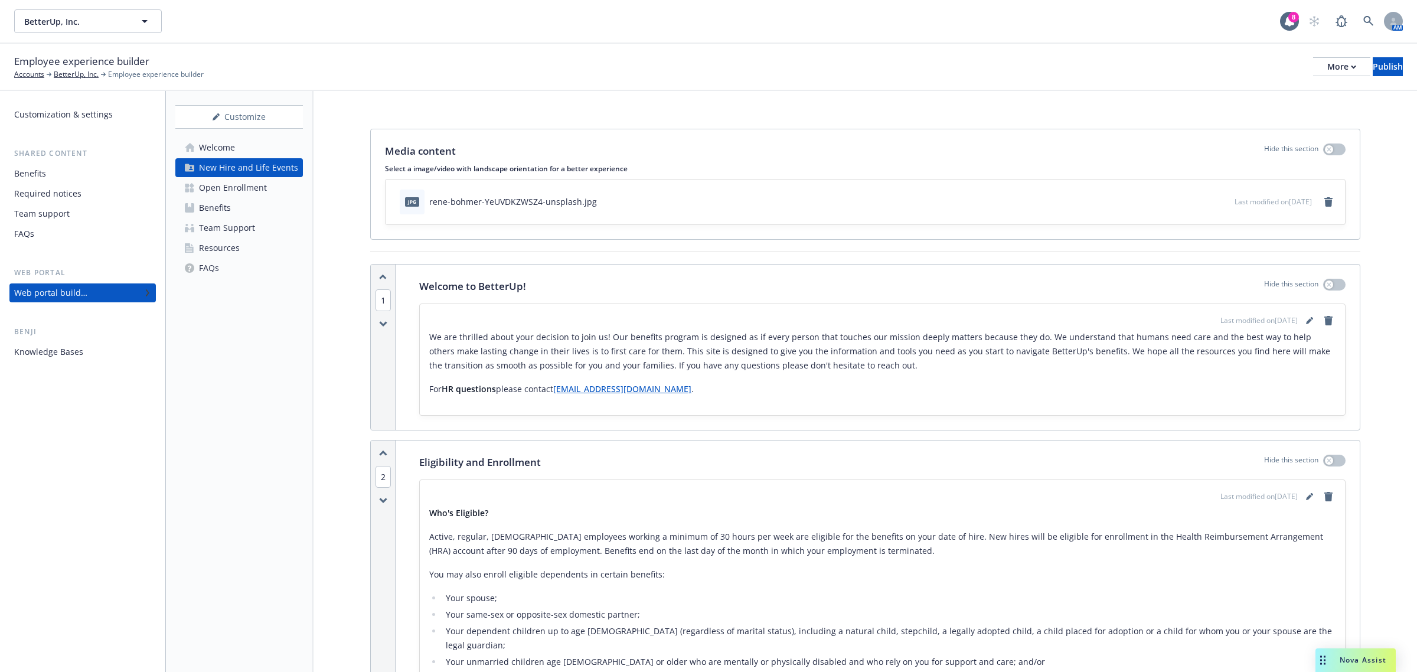
click at [244, 186] on div "Open Enrollment" at bounding box center [233, 187] width 68 height 19
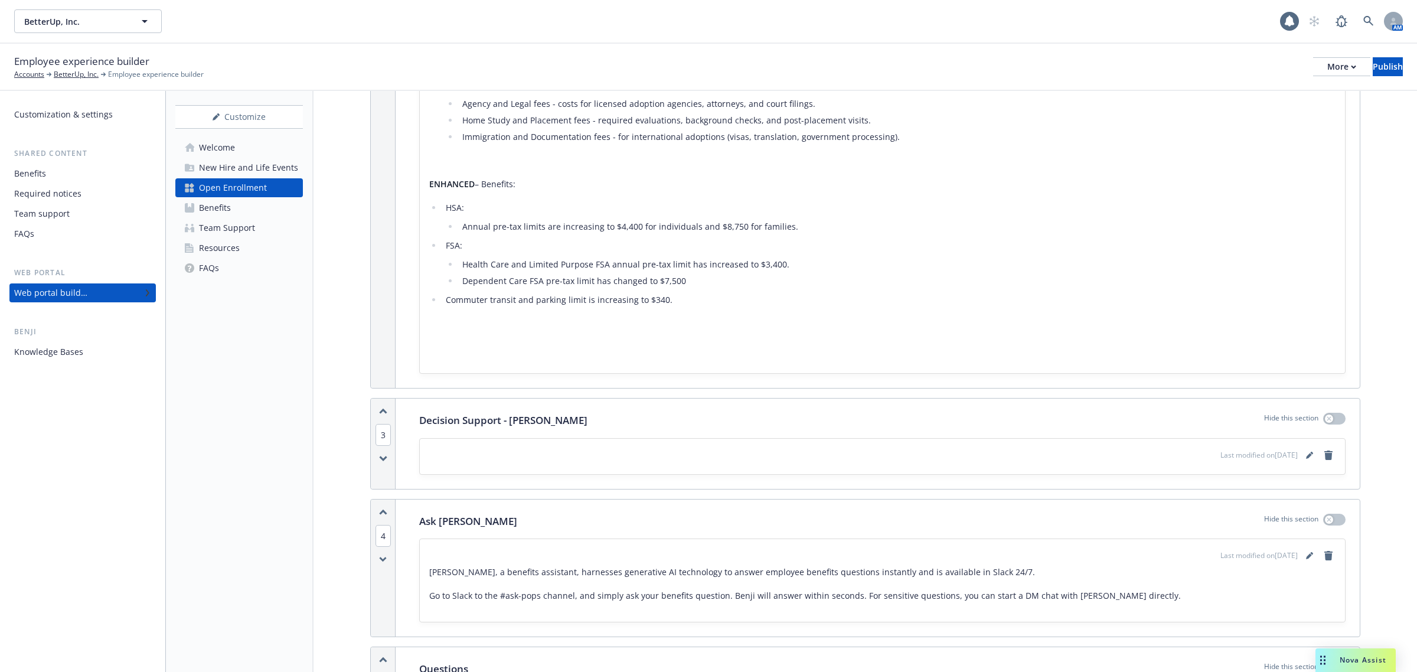
scroll to position [812, 0]
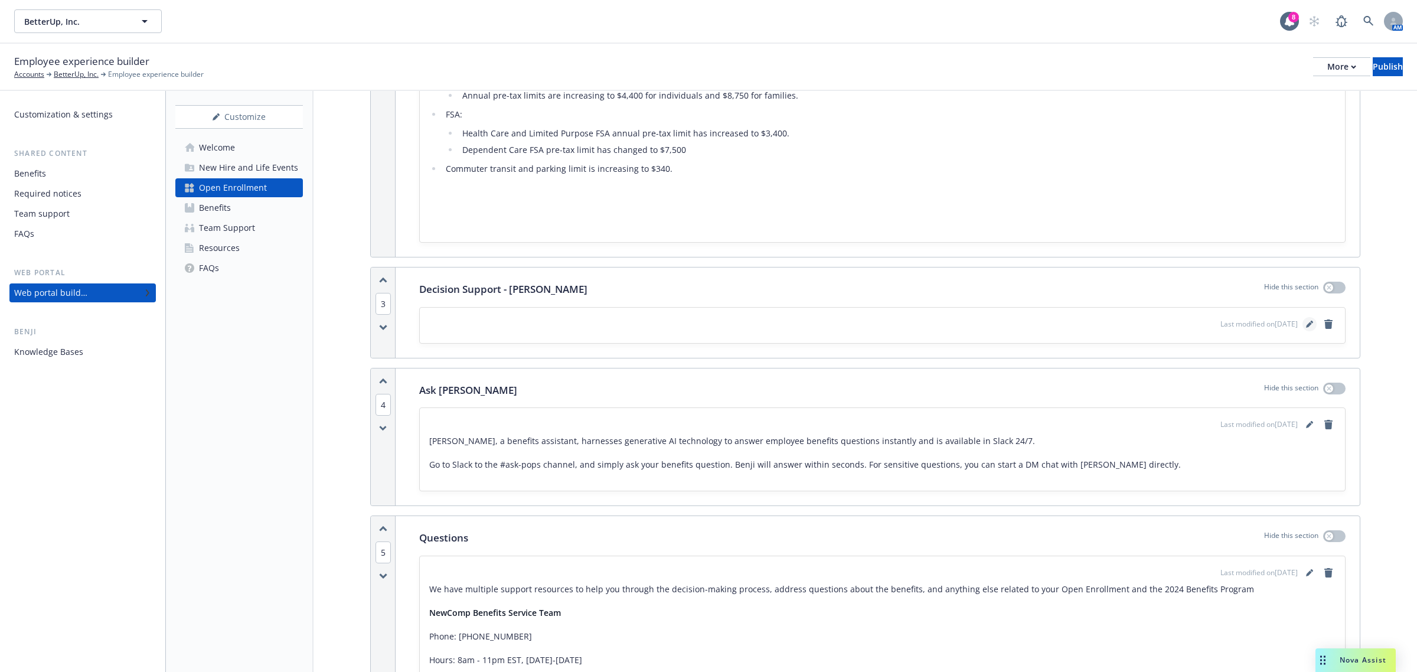
click at [944, 325] on link "editPencil" at bounding box center [1309, 324] width 14 height 14
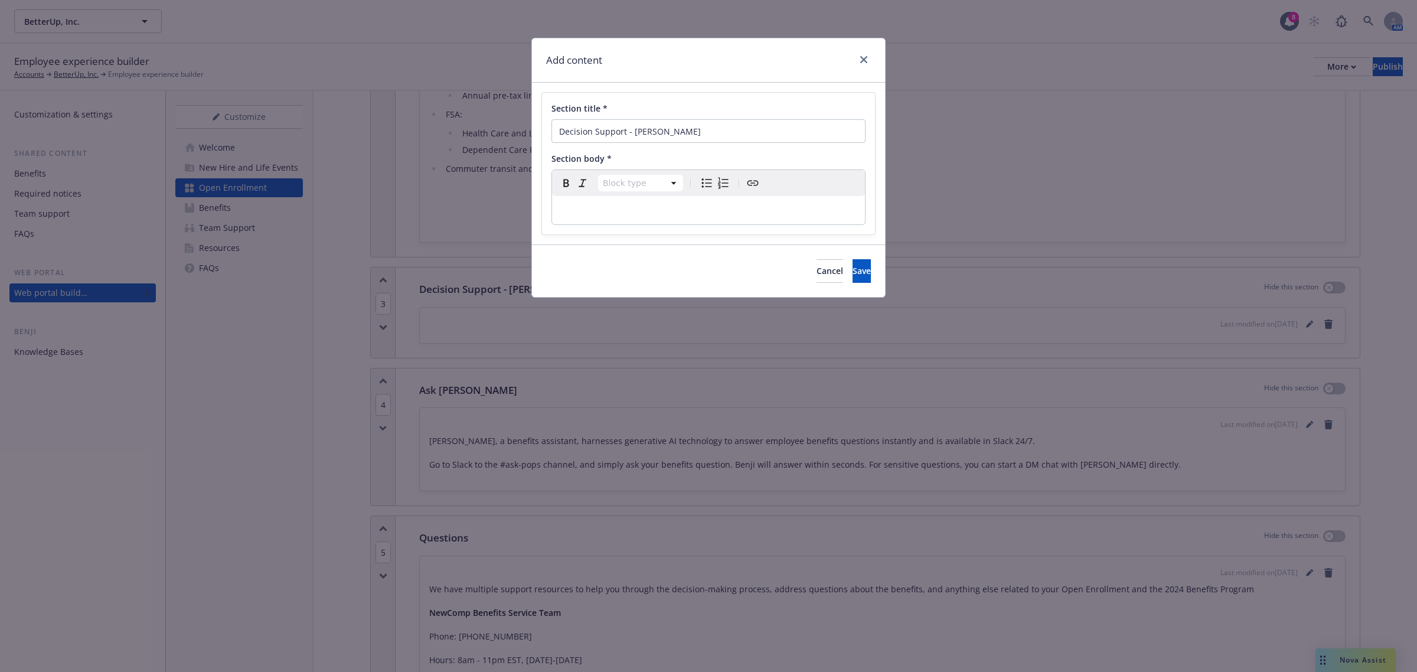
click at [614, 220] on div "editable markdown" at bounding box center [708, 210] width 313 height 28
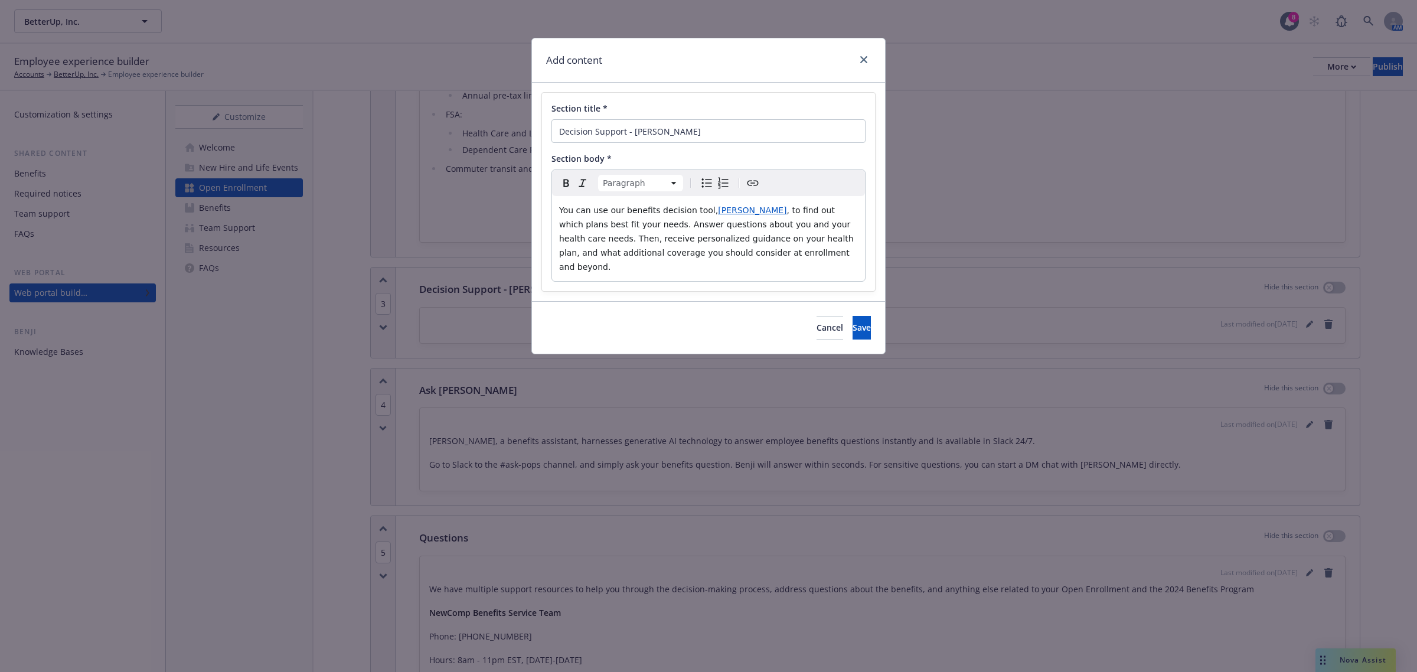
click at [718, 210] on span "HYKE" at bounding box center [752, 209] width 68 height 9
click at [756, 264] on div "You can use our benefits decision tool, HYKE , to find out which plans best fit…" at bounding box center [708, 238] width 313 height 85
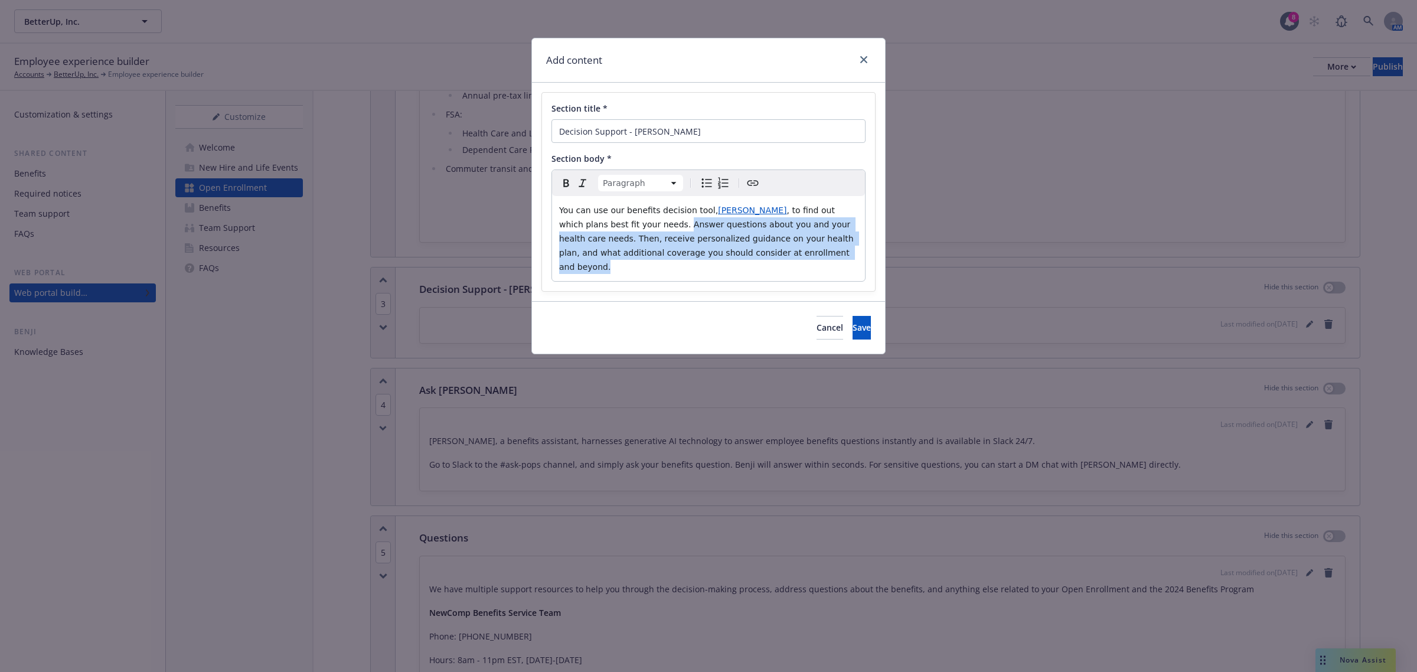
drag, startPoint x: 731, startPoint y: 254, endPoint x: 586, endPoint y: 228, distance: 147.0
click at [586, 228] on p "You can use our benefits decision tool, HYKE , to find out which plans best fit…" at bounding box center [708, 238] width 299 height 71
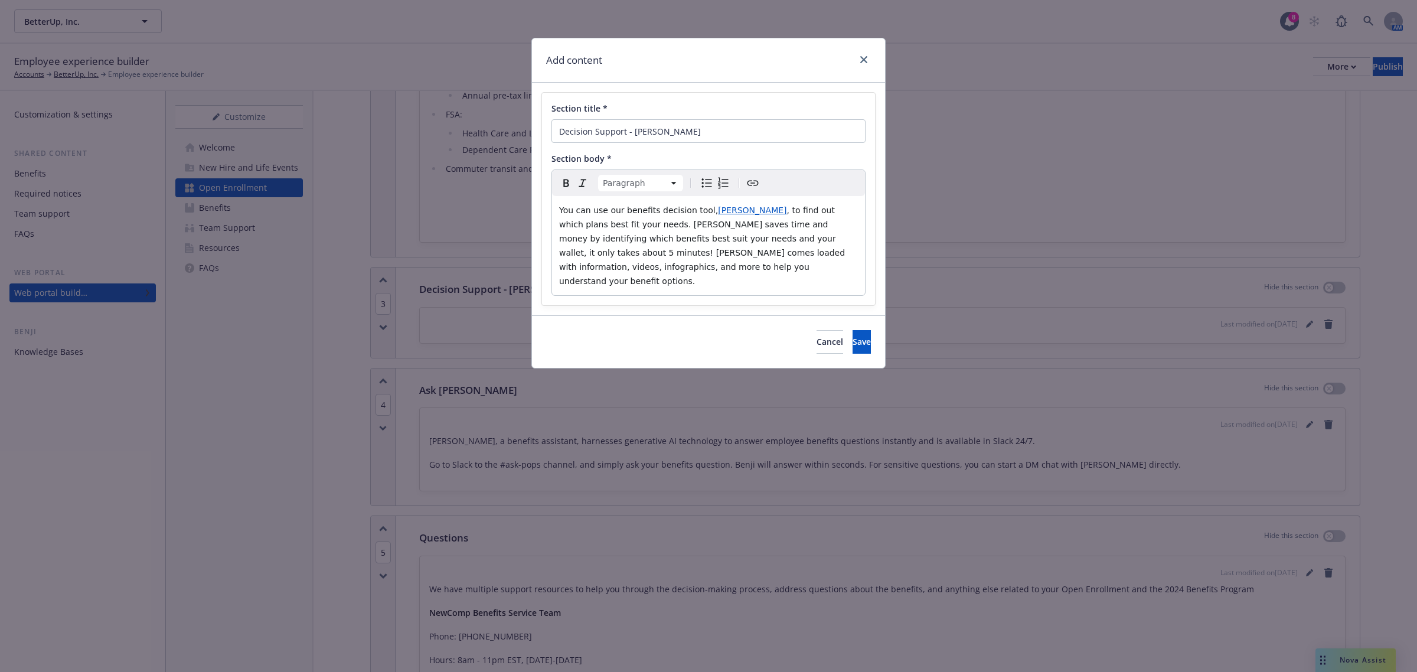
click at [641, 243] on span ", to find out which plans best fit your needs. Hyke saves time and money by ide…" at bounding box center [703, 245] width 289 height 80
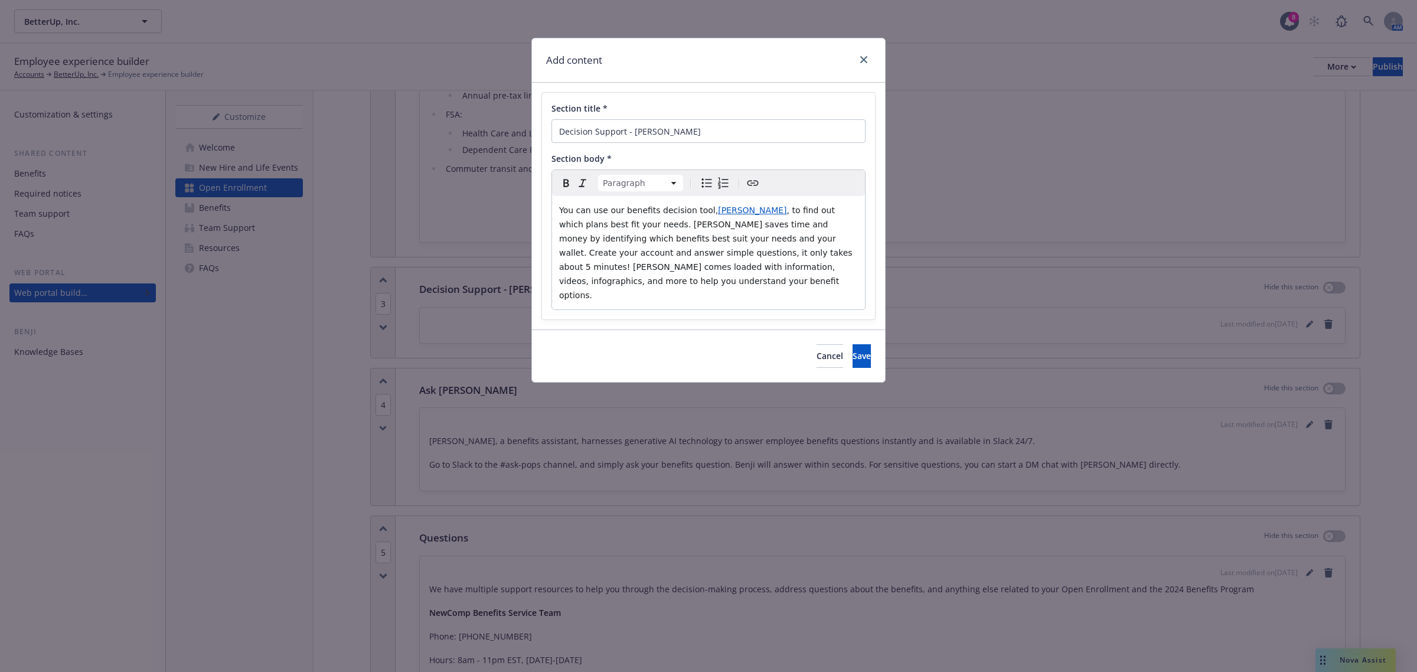
click at [787, 273] on p "You can use our benefits decision tool, HYKE , to find out which plans best fit…" at bounding box center [708, 252] width 299 height 99
click at [853, 344] on button "Save" at bounding box center [862, 356] width 18 height 24
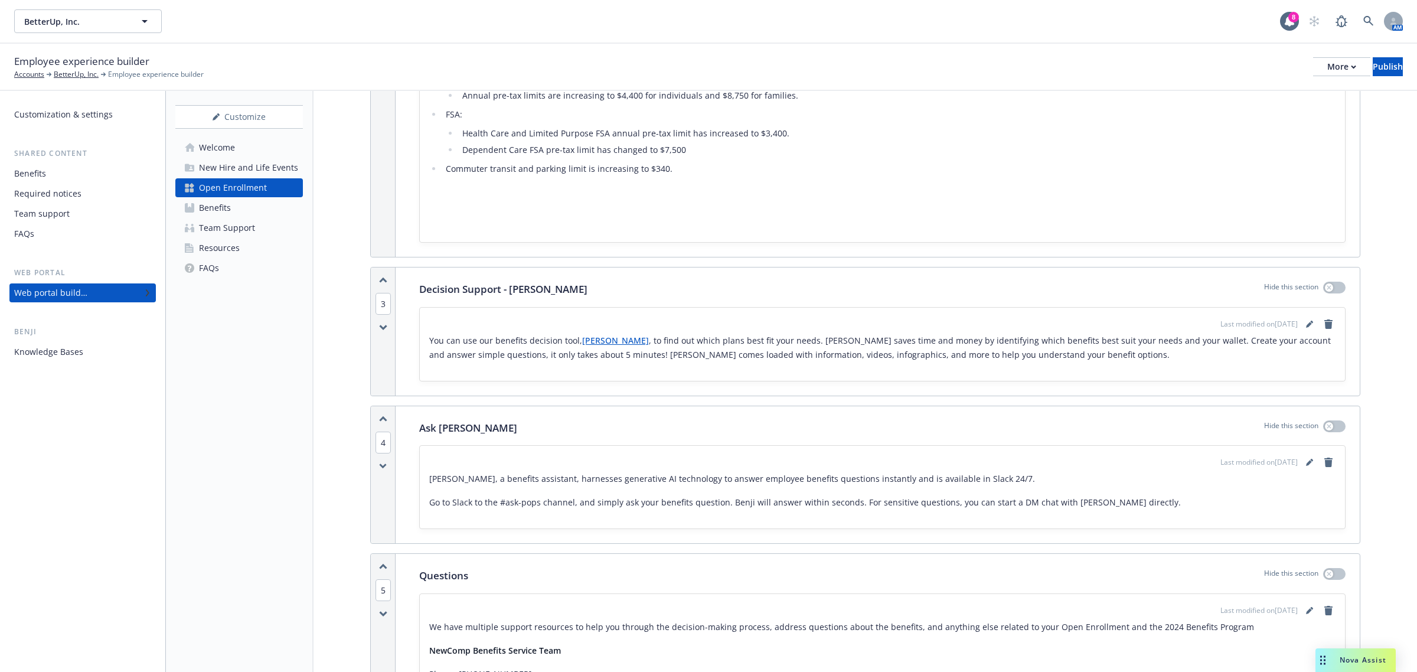
click at [263, 169] on div "New Hire and Life Events" at bounding box center [248, 167] width 99 height 19
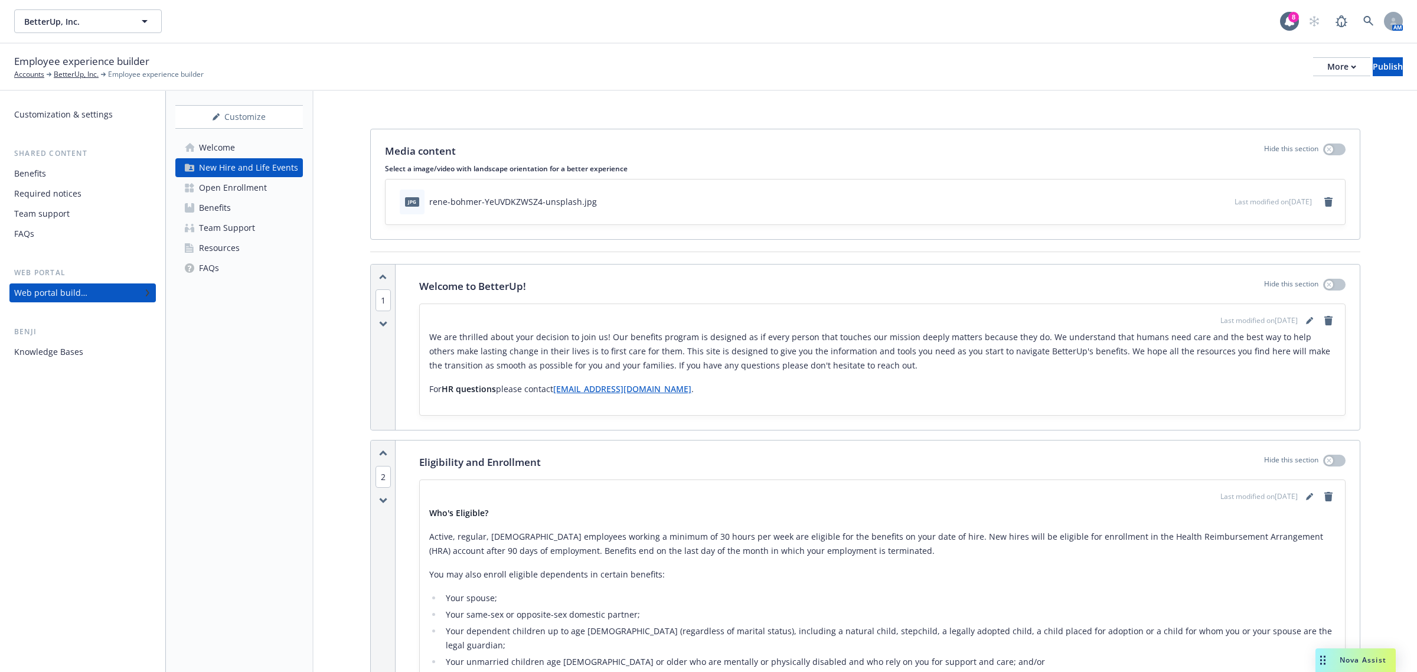
click at [243, 228] on div "Team Support" at bounding box center [227, 227] width 56 height 19
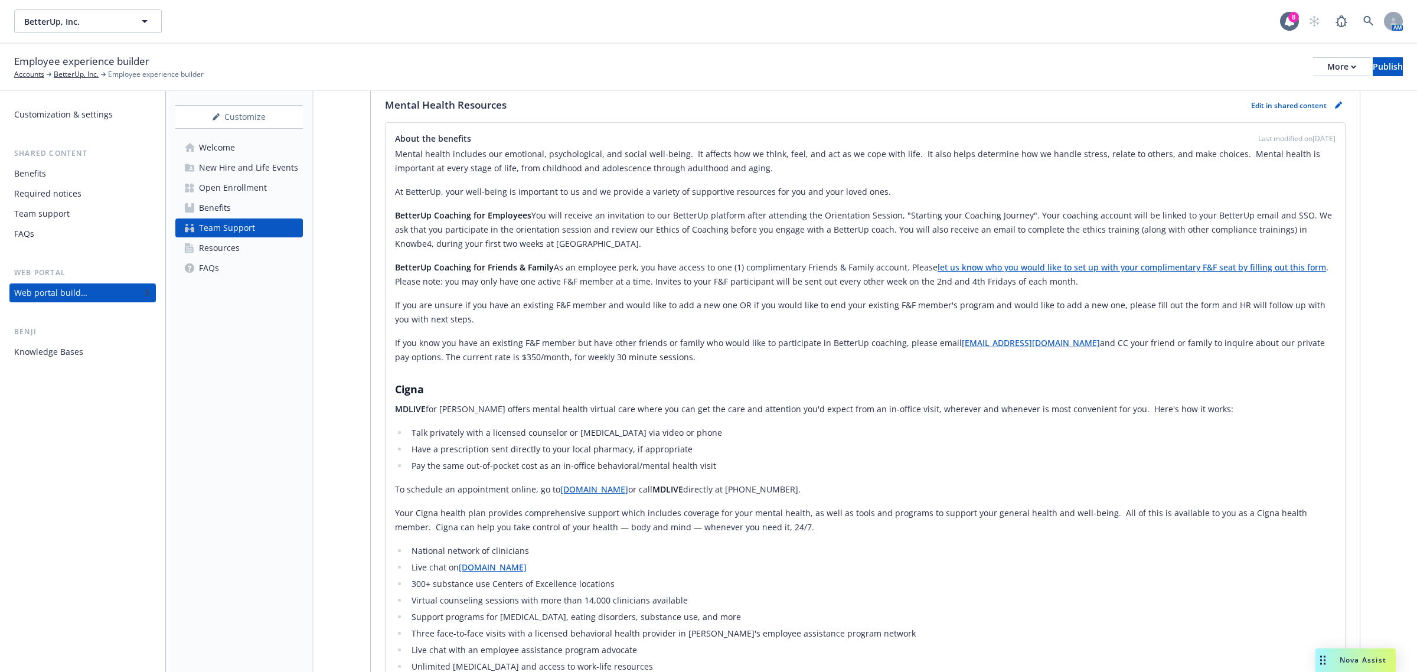
scroll to position [1883, 0]
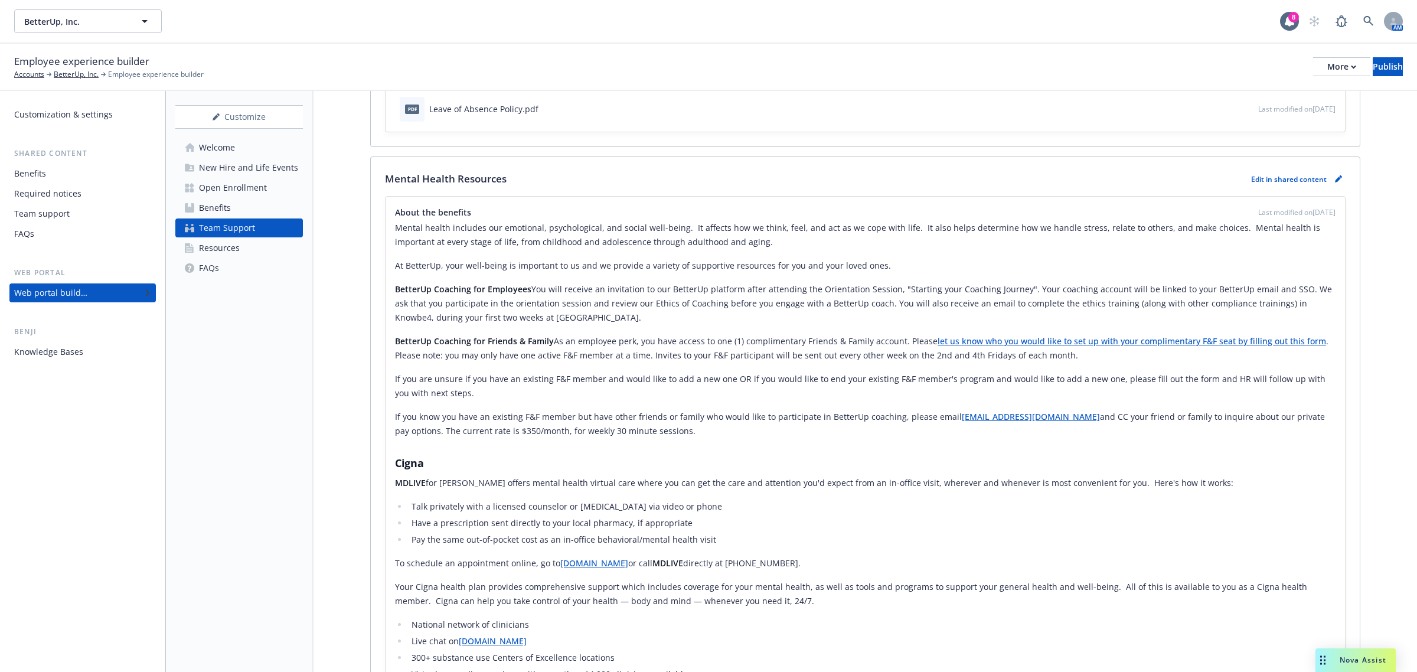
click at [944, 184] on p "Edit in shared content" at bounding box center [1289, 179] width 76 height 10
click at [944, 179] on icon "pencil" at bounding box center [1338, 178] width 7 height 7
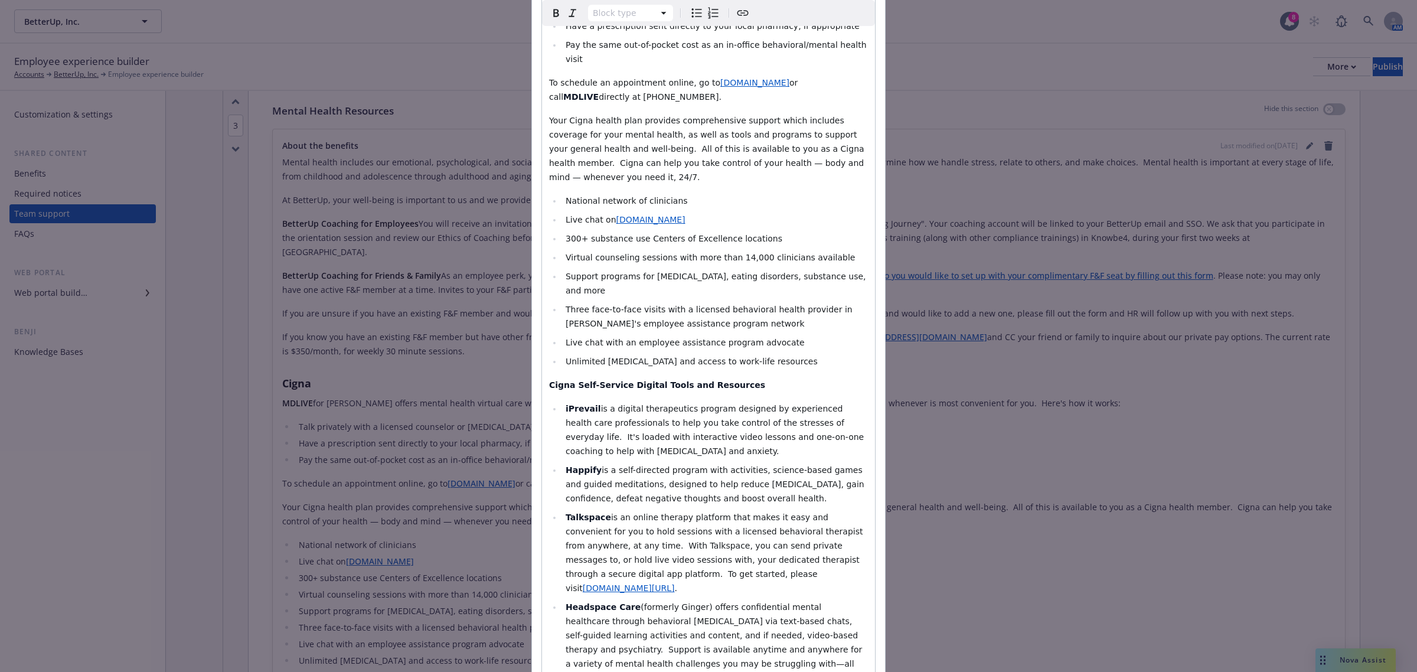
scroll to position [812, 0]
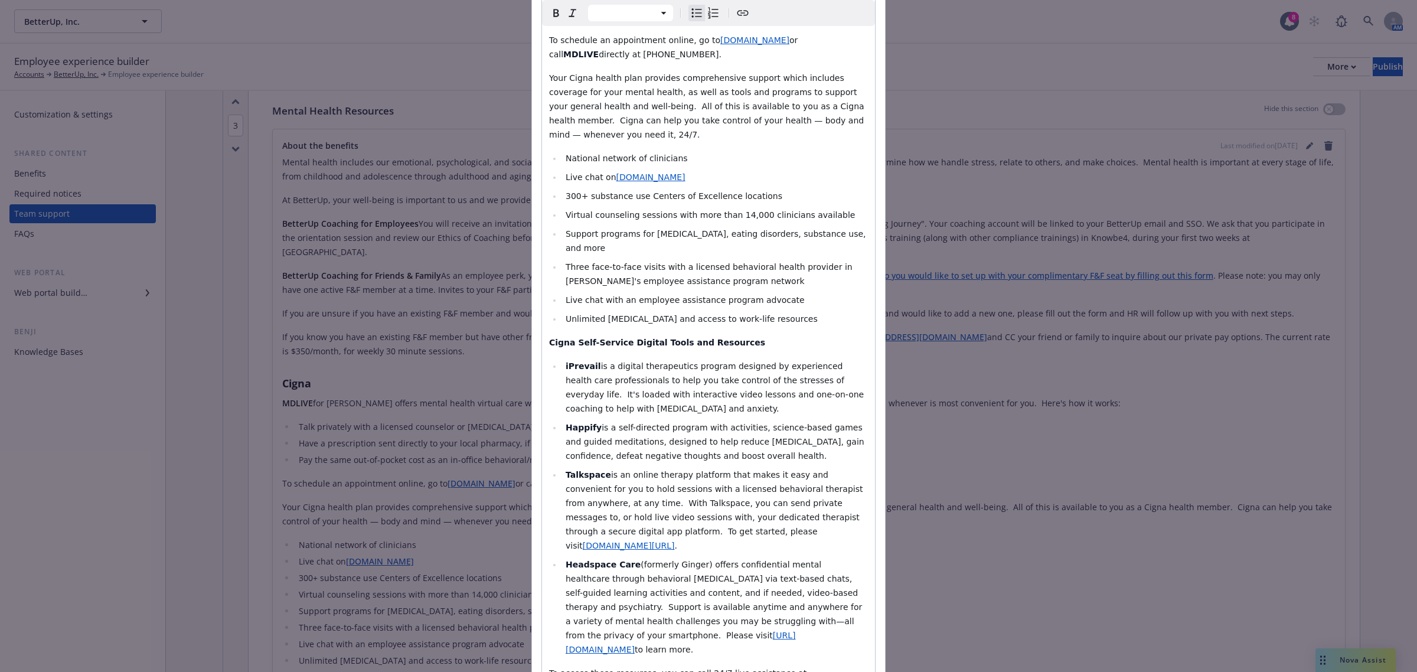
drag, startPoint x: 772, startPoint y: 346, endPoint x: 544, endPoint y: 252, distance: 246.7
click at [549, 359] on ul "iPrevail is a digital therapeutics program designed by experienced health care …" at bounding box center [708, 508] width 319 height 298
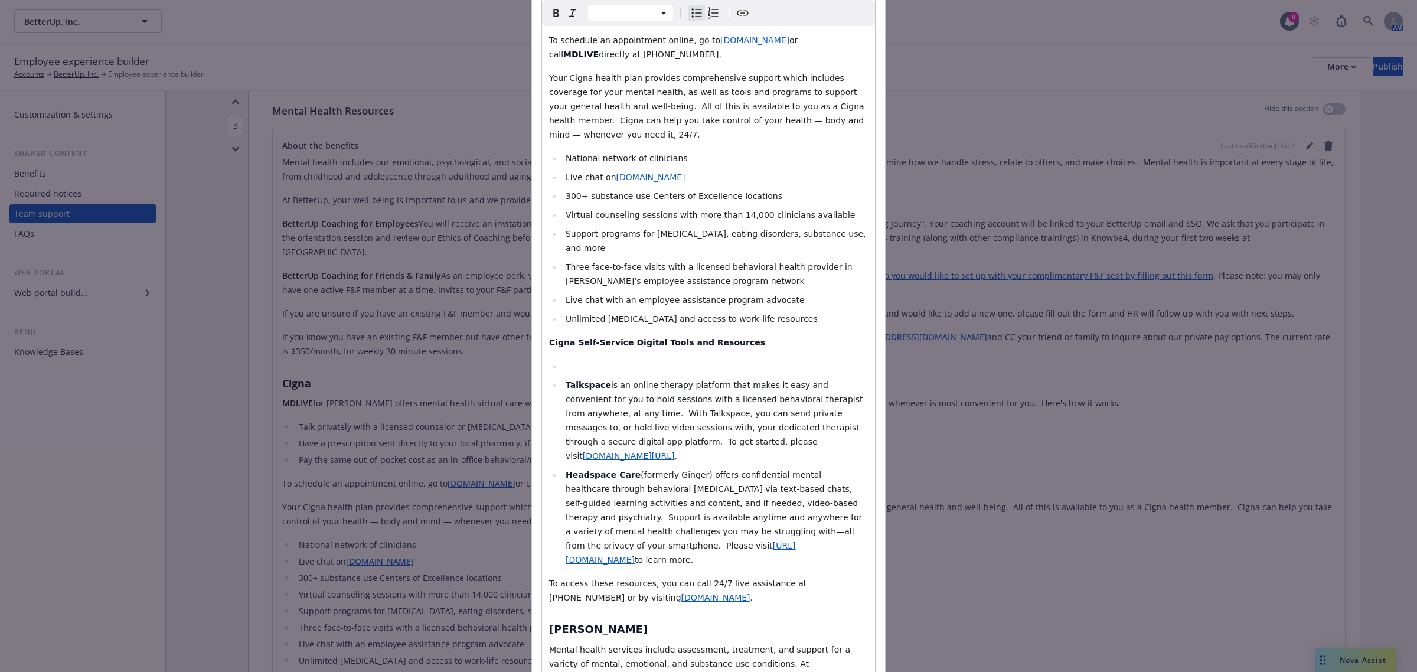
select select "paragraph"
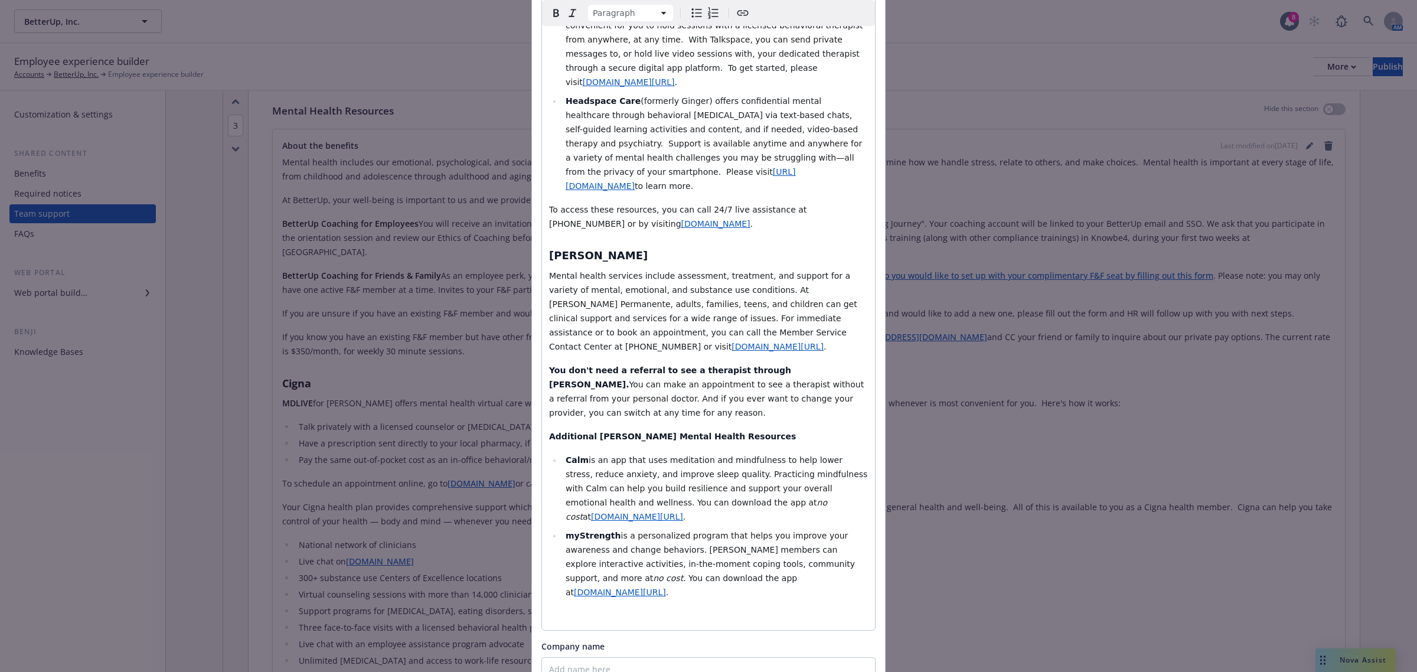
scroll to position [1229, 0]
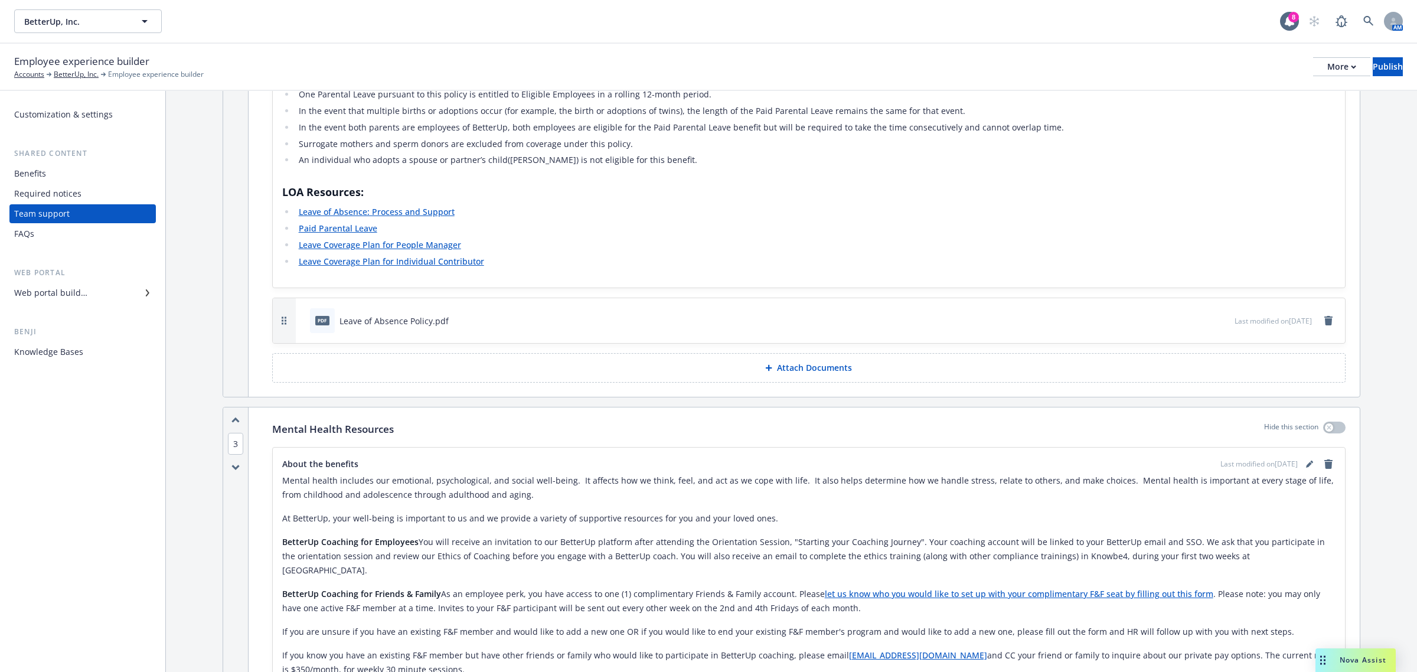
scroll to position [1491, 0]
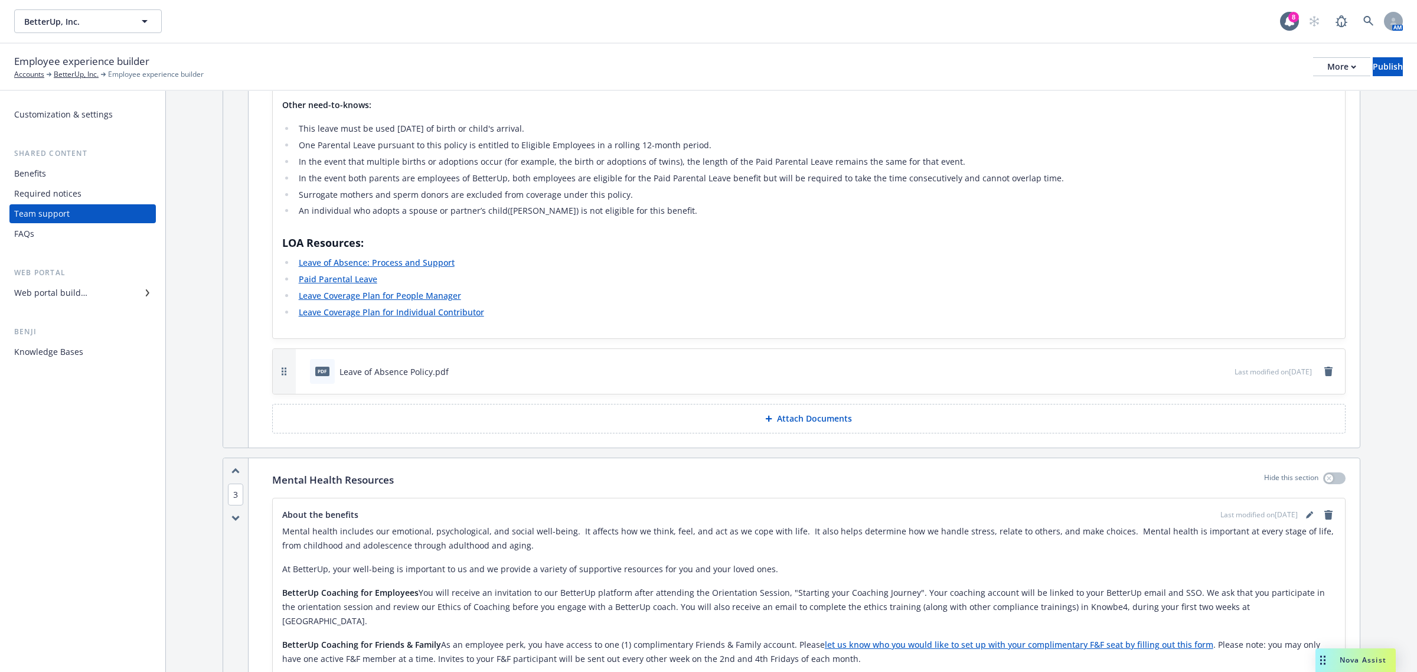
click at [81, 288] on div "Web portal builder" at bounding box center [50, 292] width 73 height 19
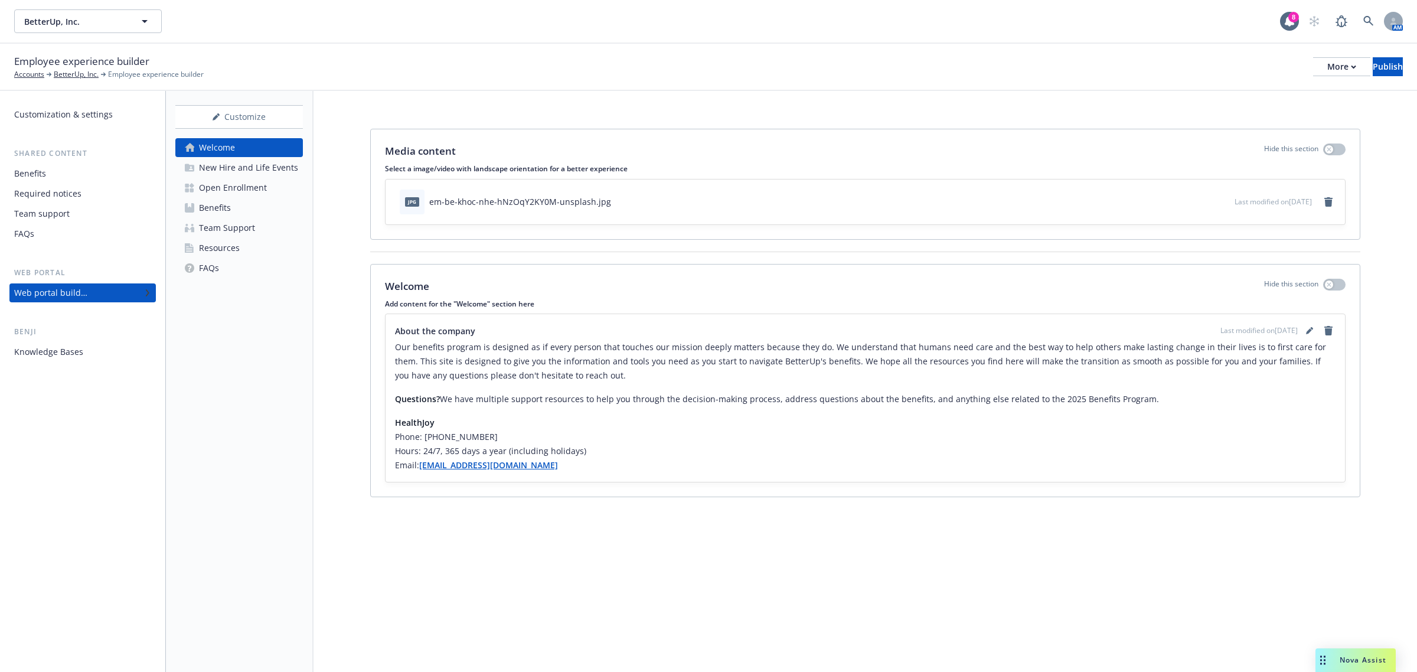
click at [269, 163] on div "New Hire and Life Events" at bounding box center [248, 167] width 99 height 19
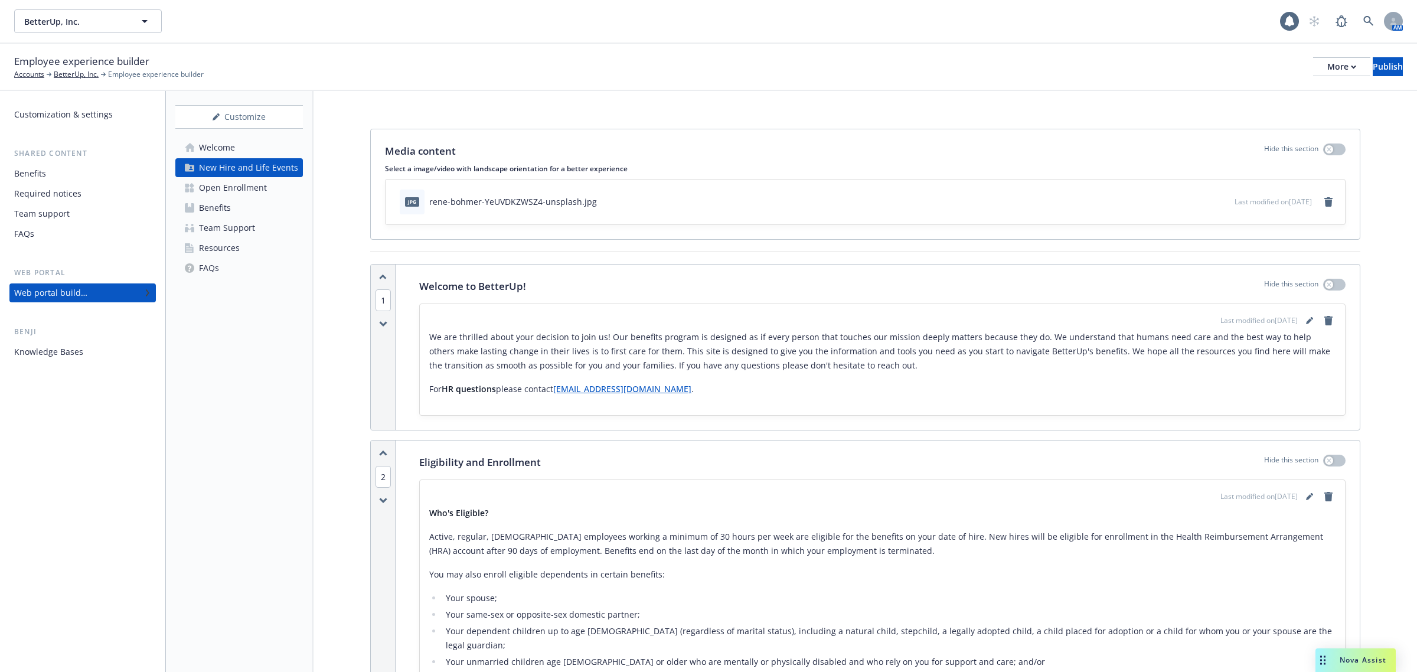
click at [247, 184] on div "Open Enrollment" at bounding box center [233, 187] width 68 height 19
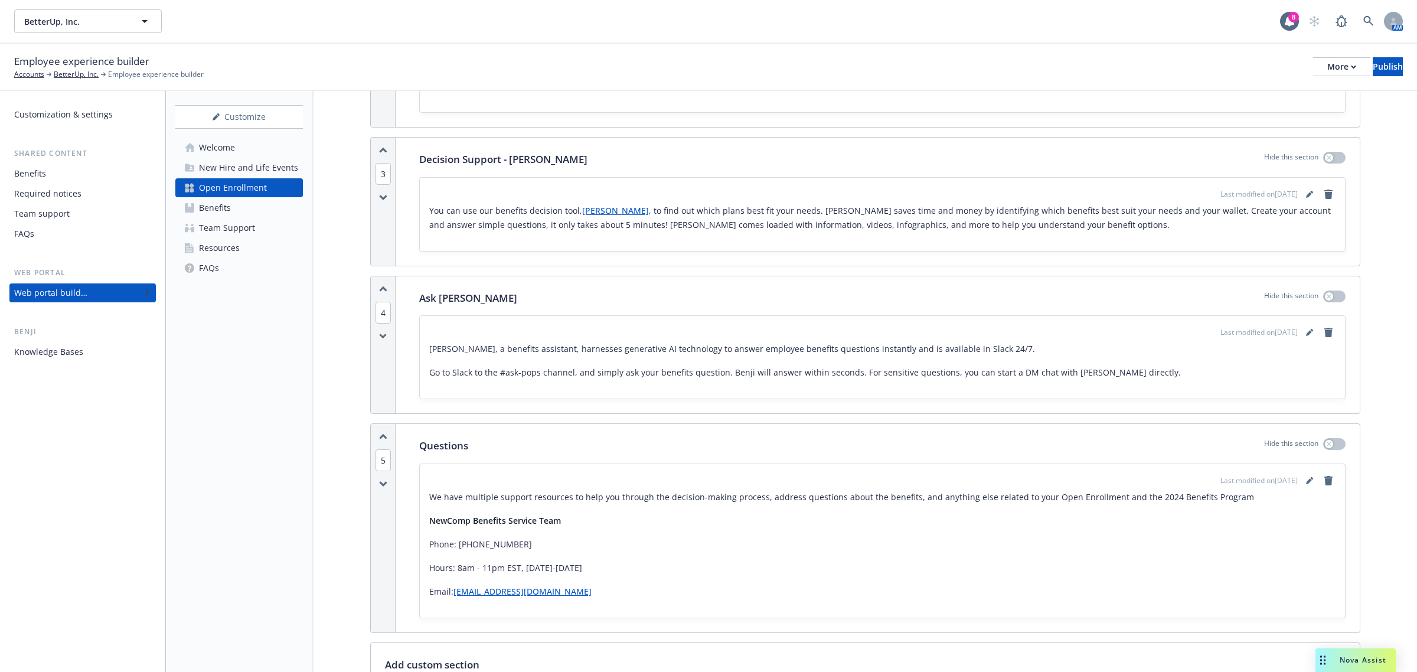
scroll to position [1107, 0]
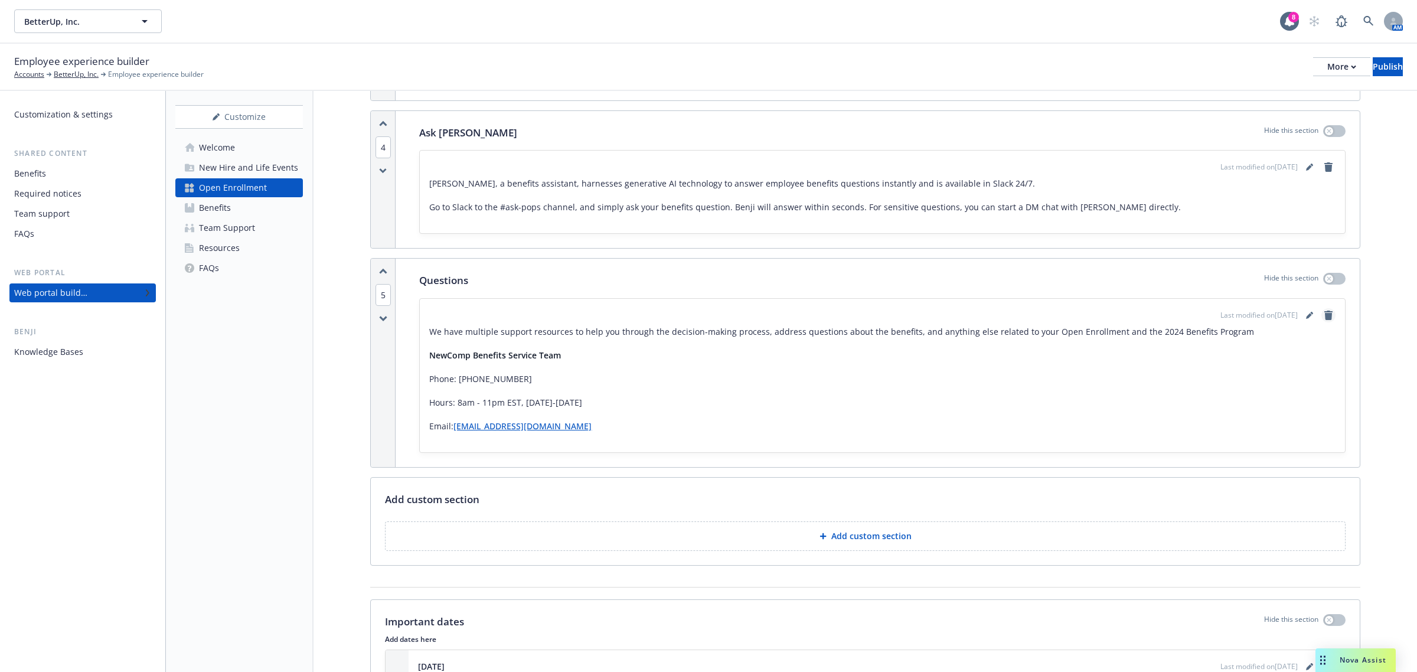
click at [944, 318] on icon "remove" at bounding box center [1328, 315] width 9 height 9
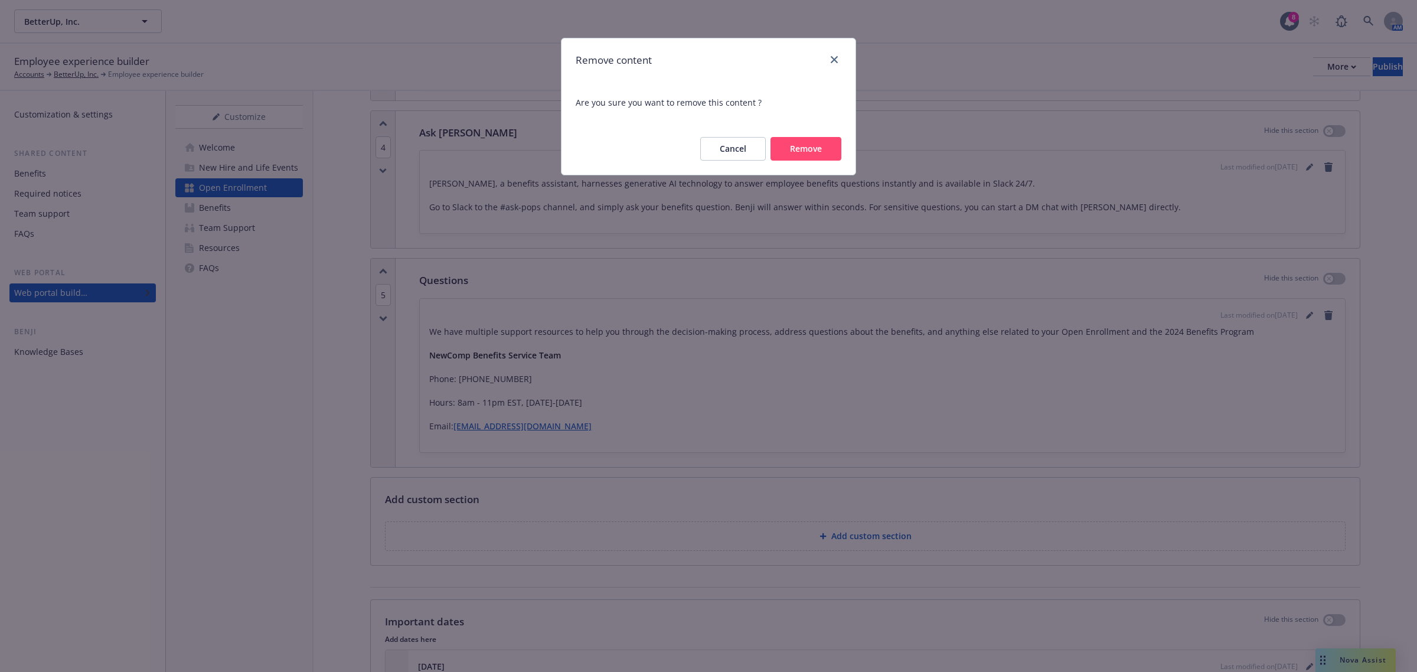
click at [821, 148] on button "Remove" at bounding box center [805, 149] width 71 height 24
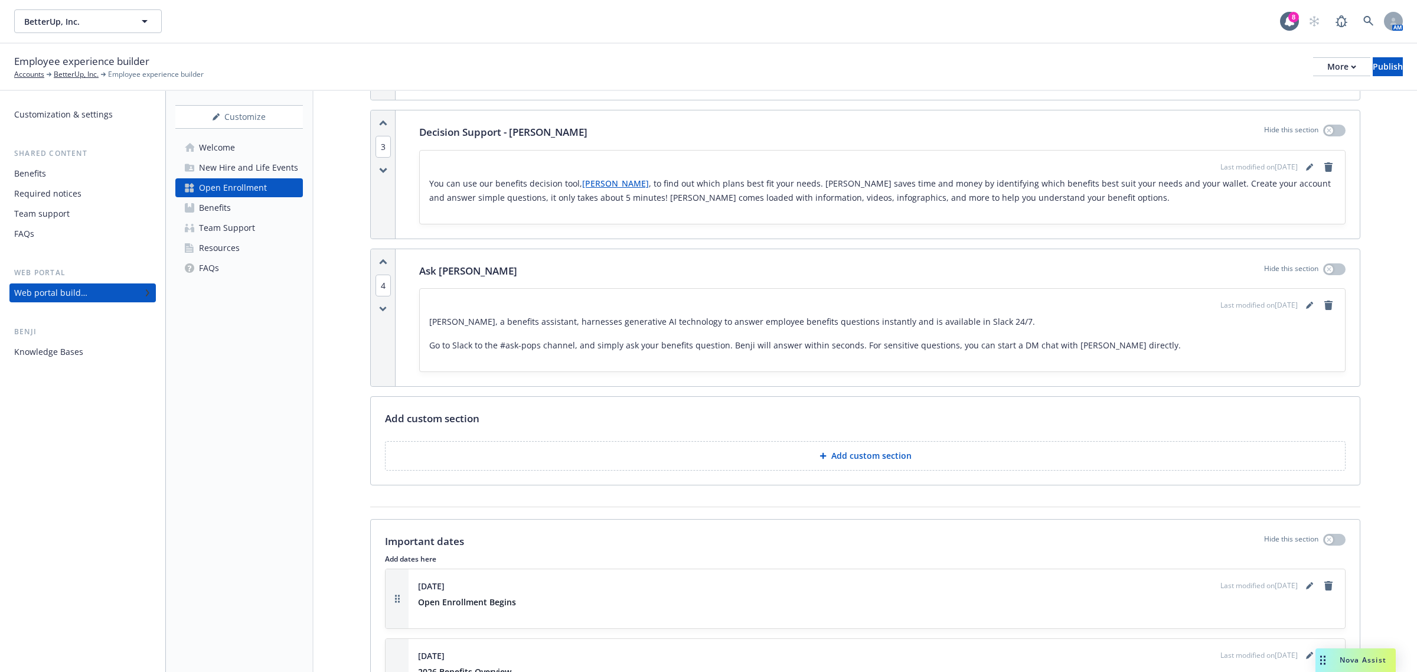
scroll to position [812, 0]
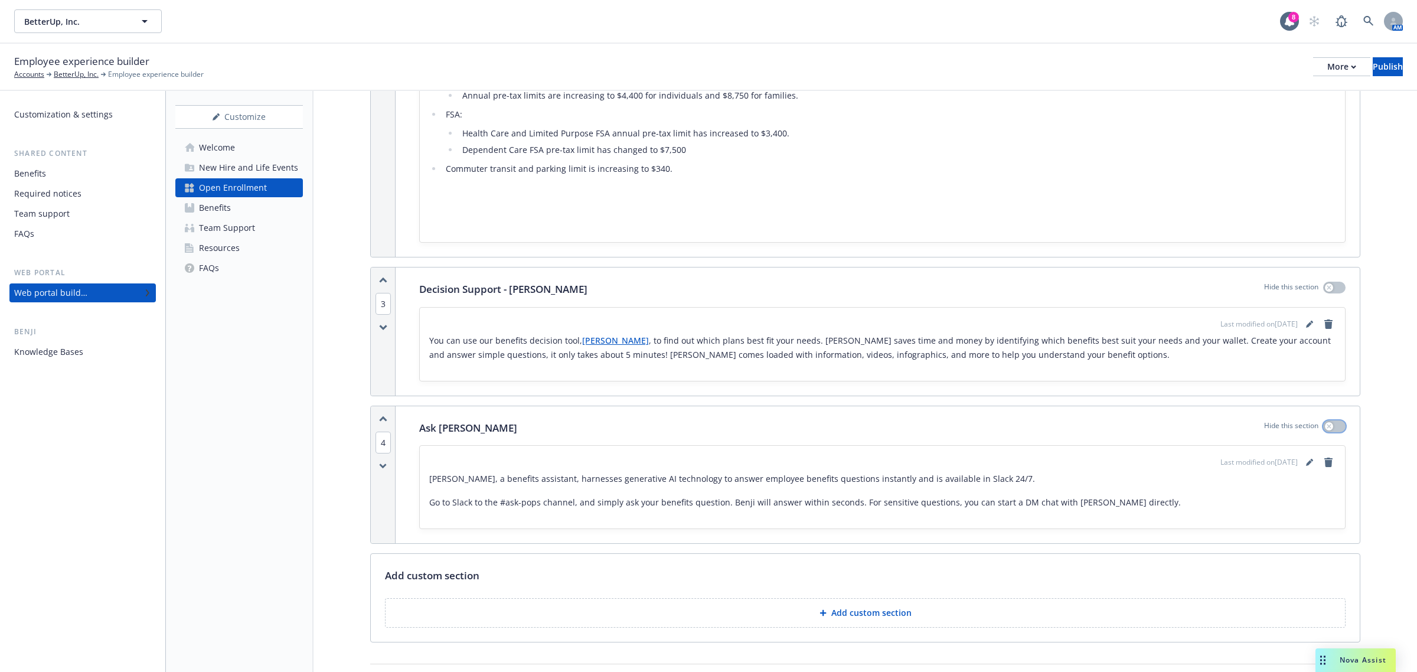
click at [944, 429] on div "button" at bounding box center [1329, 426] width 8 height 8
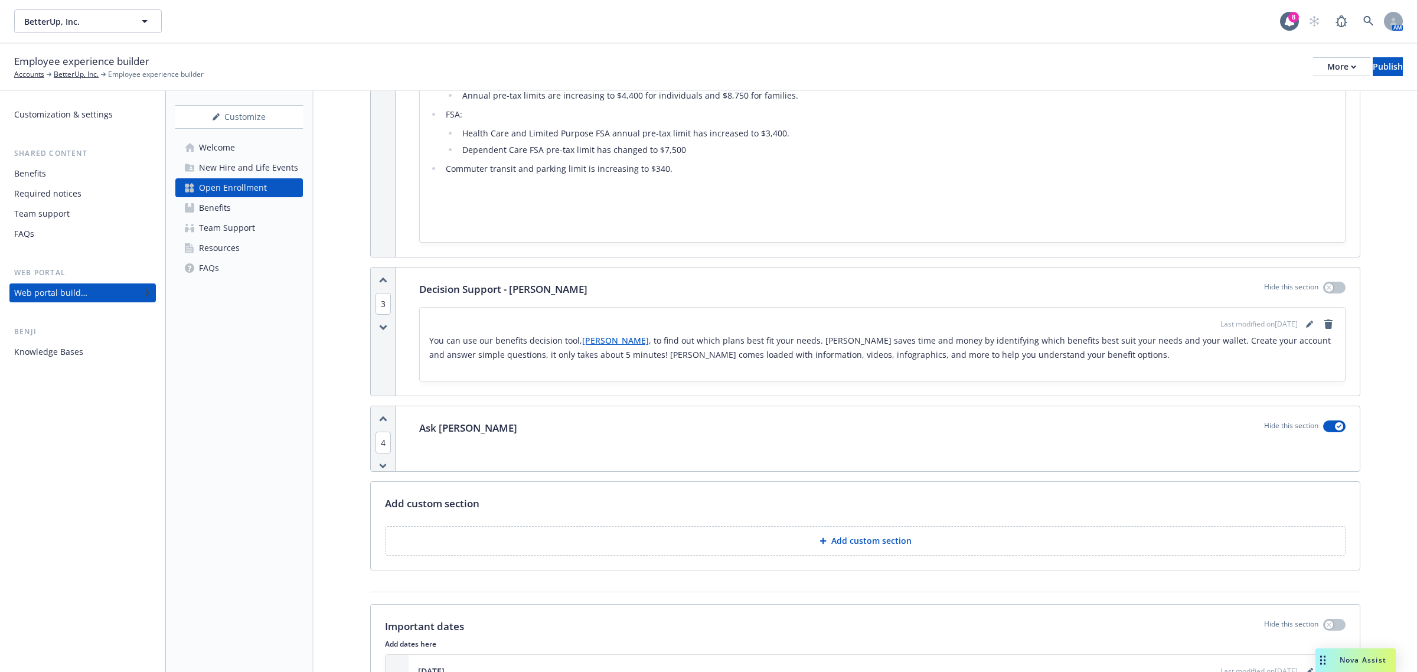
click at [944, 459] on div "Media content Hide this section Select a image/video with landscape orientation…" at bounding box center [864, 379] width 1103 height 2200
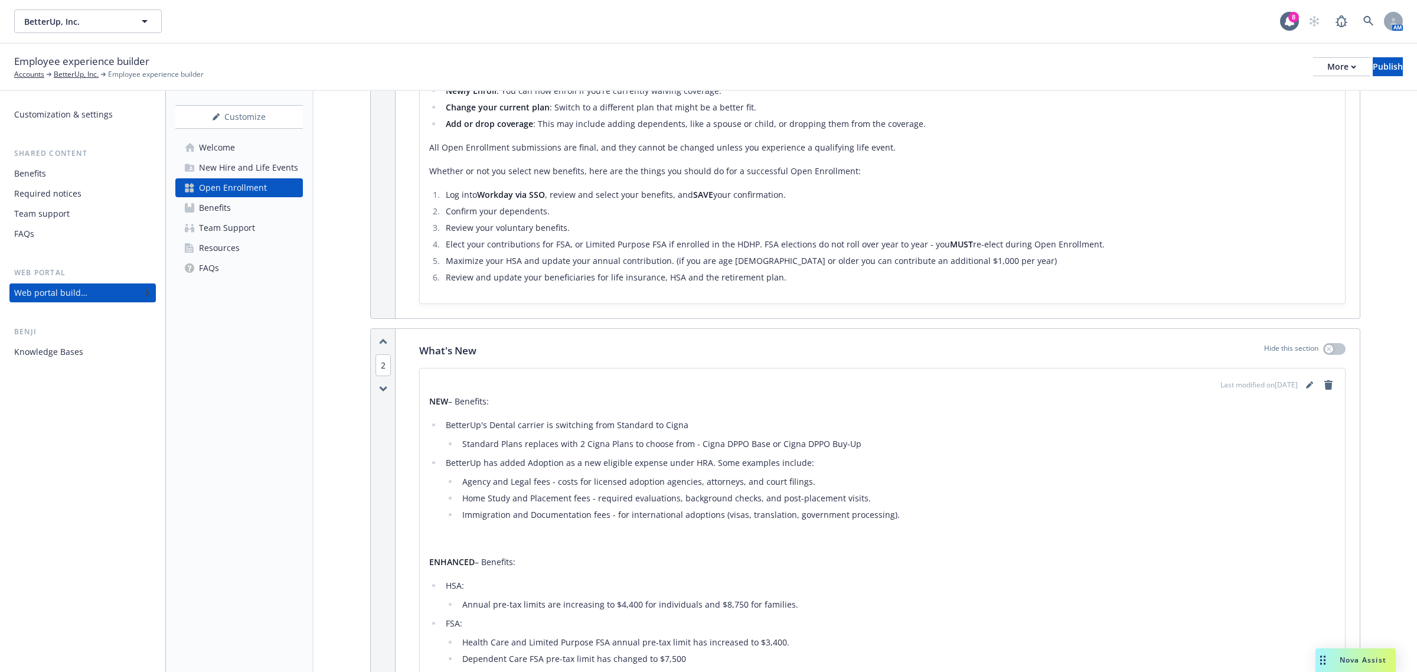
scroll to position [74, 0]
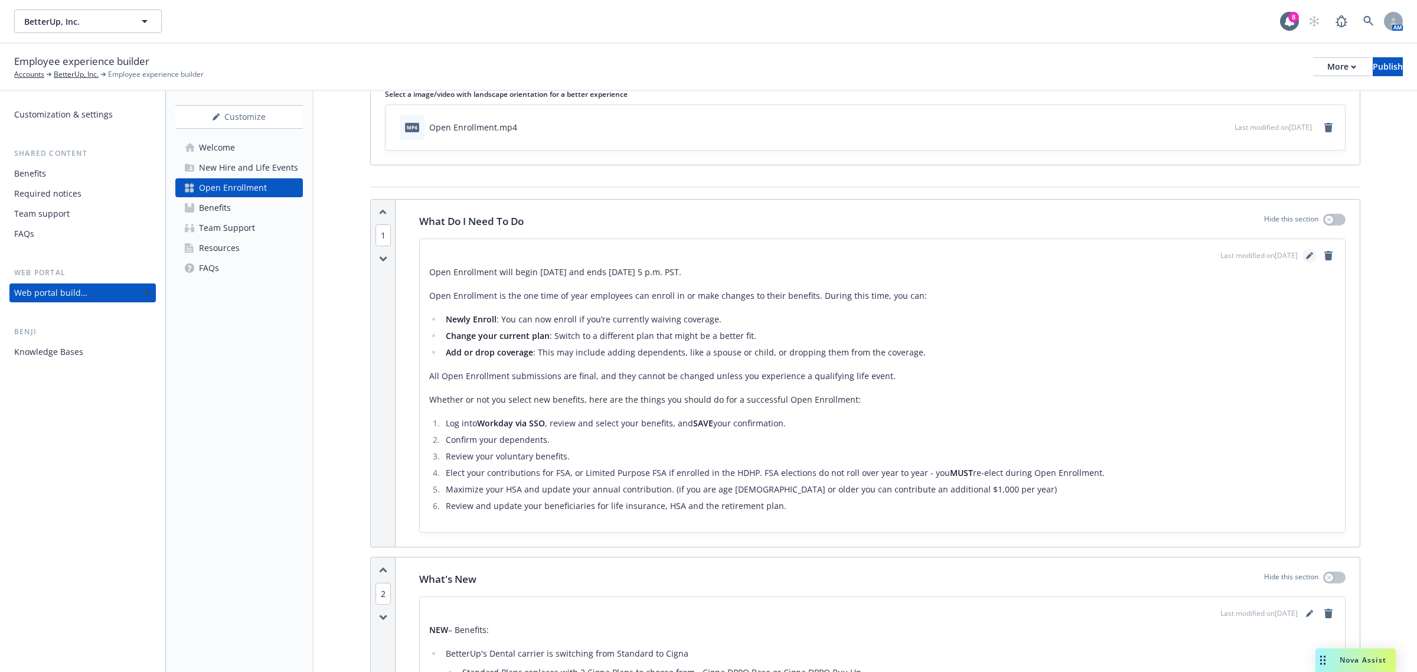
click at [944, 257] on icon "editPencil" at bounding box center [1309, 256] width 6 height 6
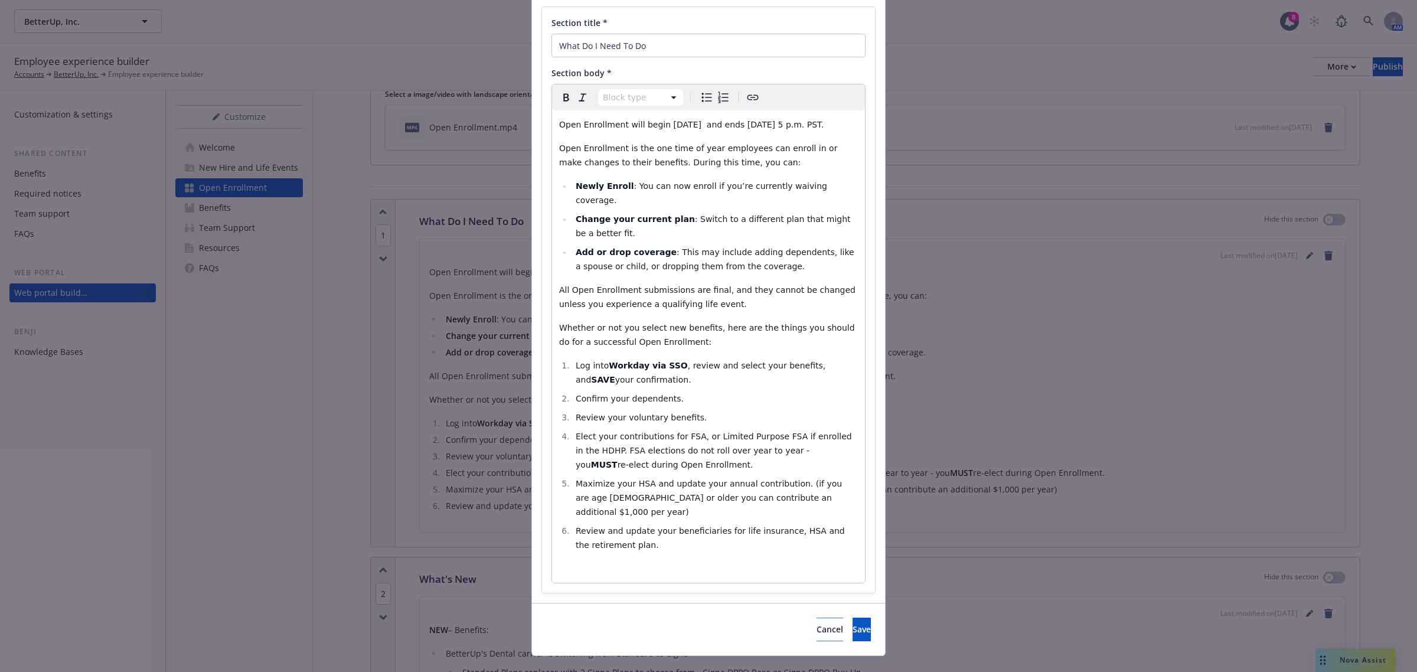
scroll to position [94, 0]
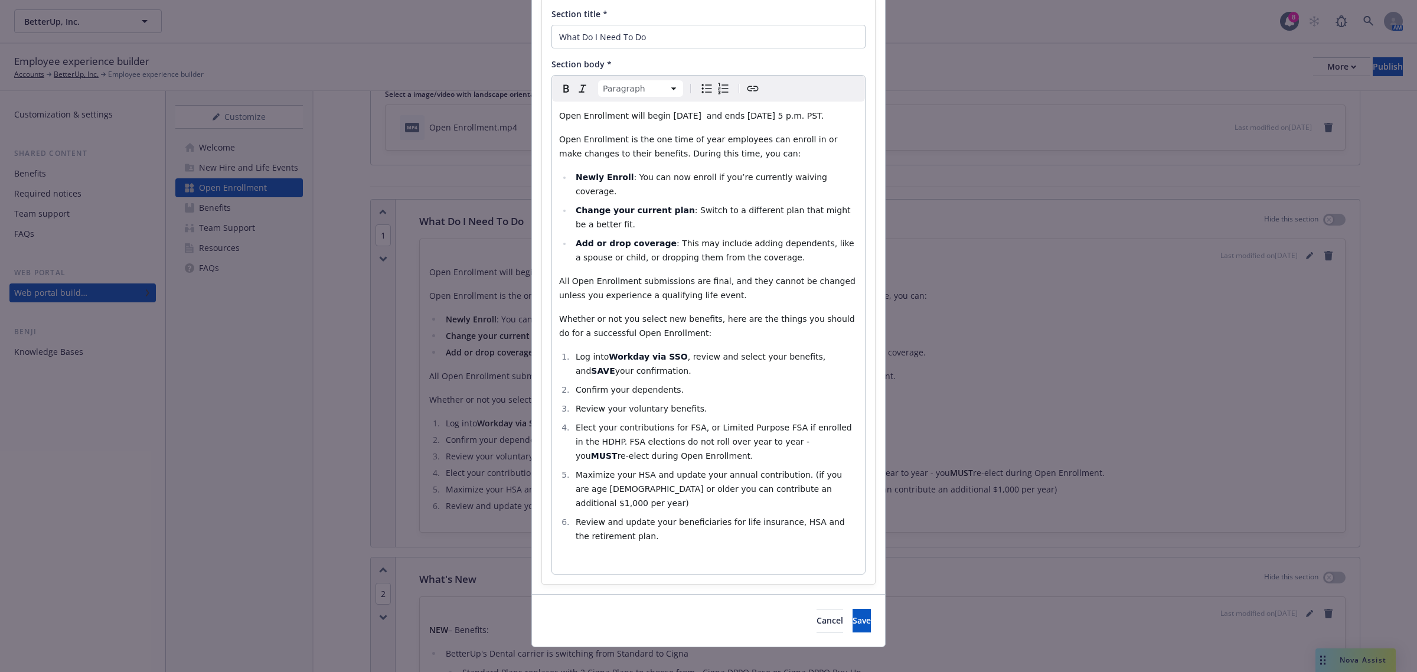
click at [769, 322] on span "Whether or not you select new benefits, here are the things you should do for a…" at bounding box center [708, 326] width 298 height 24
click at [734, 320] on span "Whether or not you select new benefits, here is an Open Enrollment checklist yo…" at bounding box center [701, 326] width 285 height 24
drag, startPoint x: 784, startPoint y: 335, endPoint x: 527, endPoint y: 331, distance: 257.4
click at [532, 331] on div "Section title * What Do I Need To Do Section body * Paragraph Paragraph Heading…" at bounding box center [708, 291] width 353 height 606
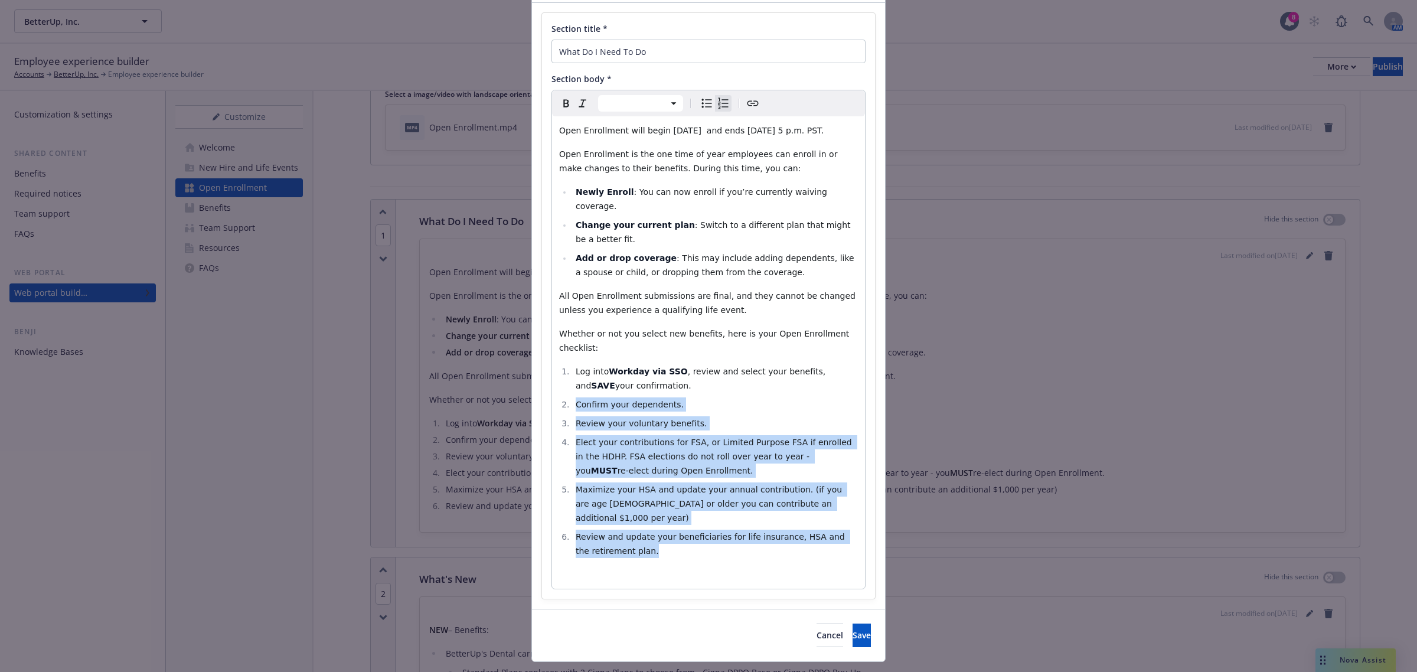
drag, startPoint x: 668, startPoint y: 527, endPoint x: 567, endPoint y: 394, distance: 166.4
click at [567, 394] on ol "Log into Workday via SSO , review and select your benefits, and SAVE your confi…" at bounding box center [708, 461] width 299 height 194
select select "paragraph"
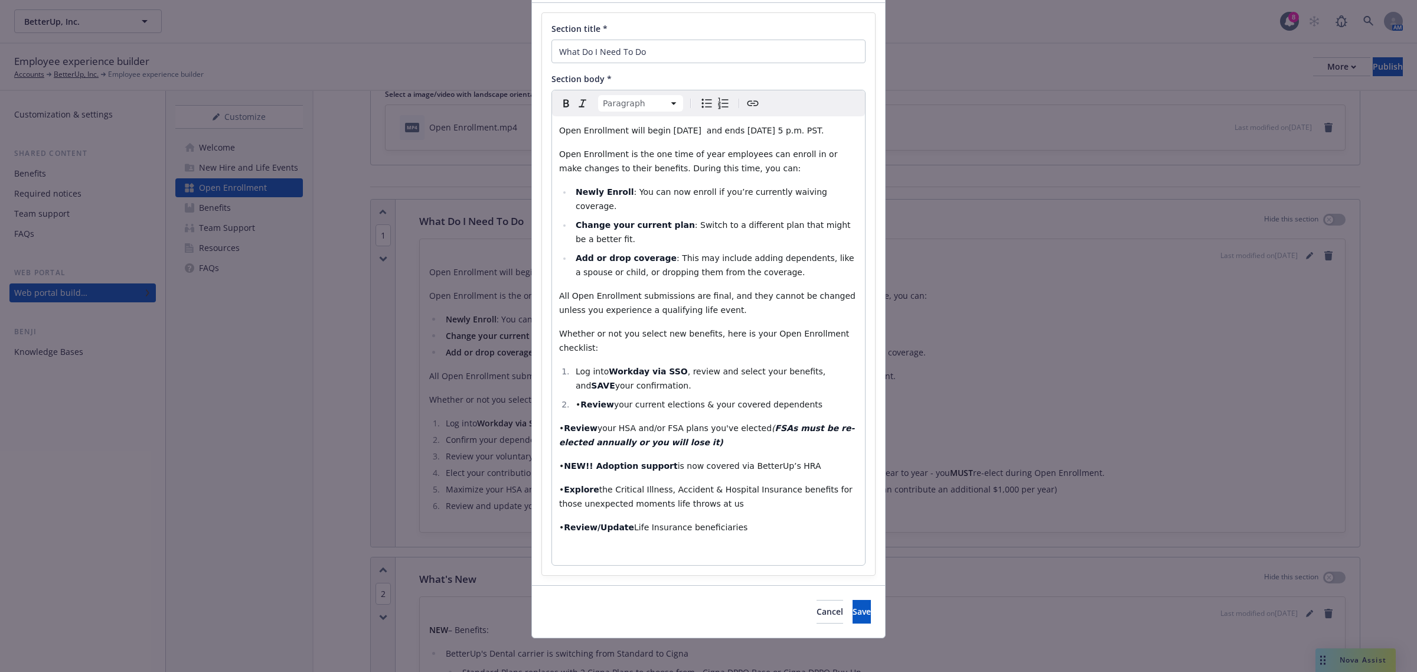
scroll to position [71, 0]
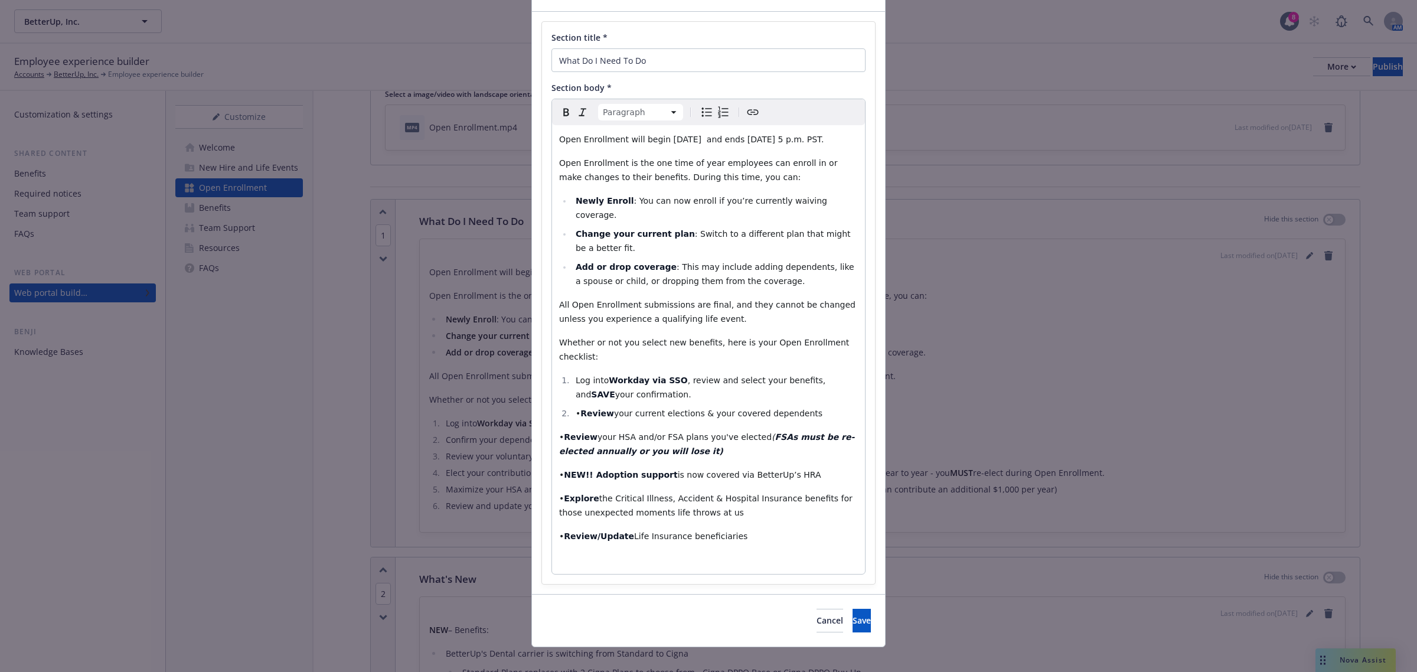
drag, startPoint x: 785, startPoint y: 462, endPoint x: 512, endPoint y: 458, distance: 272.8
click at [512, 458] on div "Add content Section title * What Do I Need To Do Section body * Paragraph Parag…" at bounding box center [708, 336] width 1417 height 672
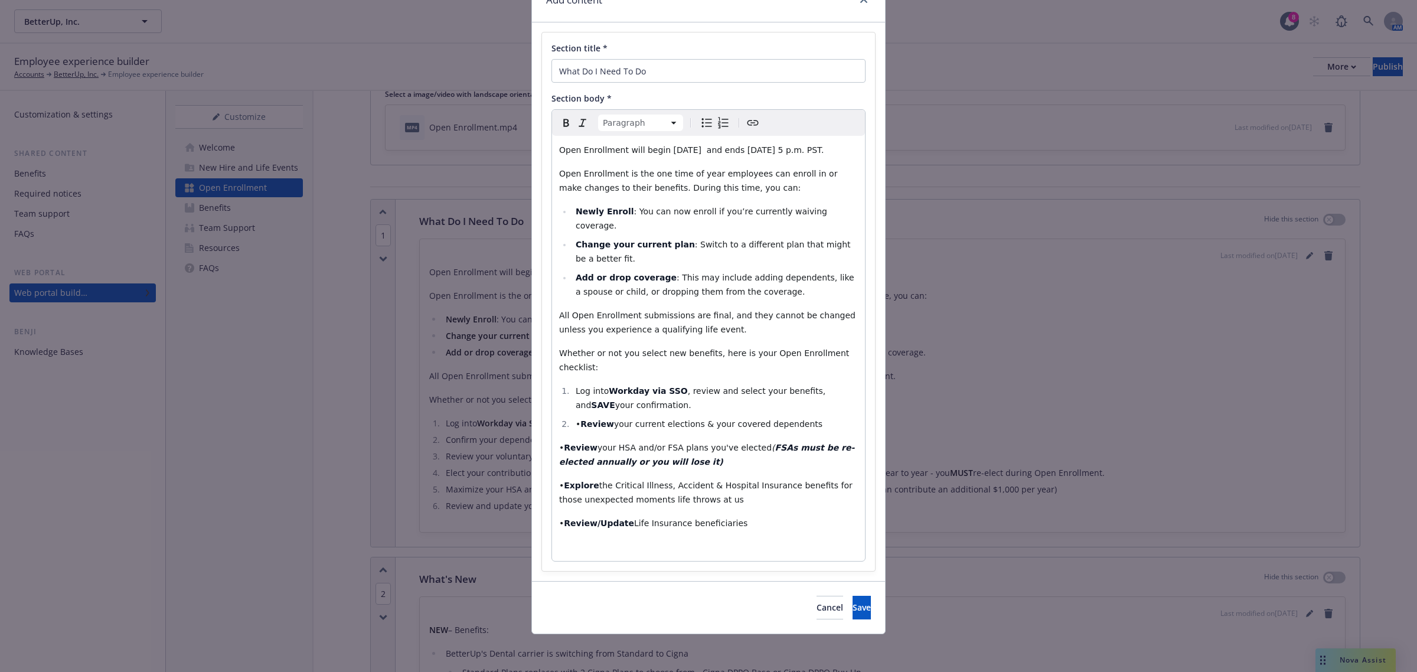
scroll to position [47, 0]
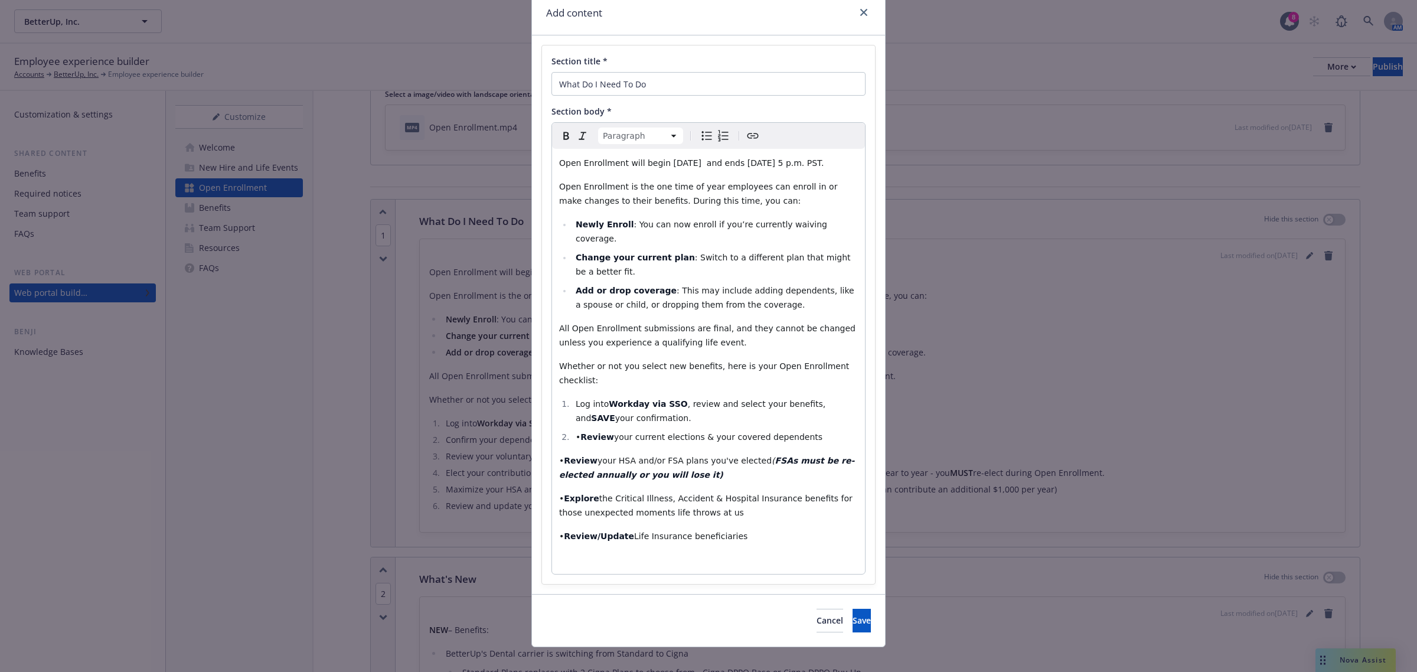
click at [580, 432] on strong "Review" at bounding box center [597, 436] width 34 height 9
select select "paragraph"
click at [552, 448] on div "Open Enrollment will begin November 3rd, 2025 and ends November 14th, 2025 at 5…" at bounding box center [708, 361] width 313 height 425
click at [718, 139] on icon "Numbered list" at bounding box center [723, 136] width 14 height 14
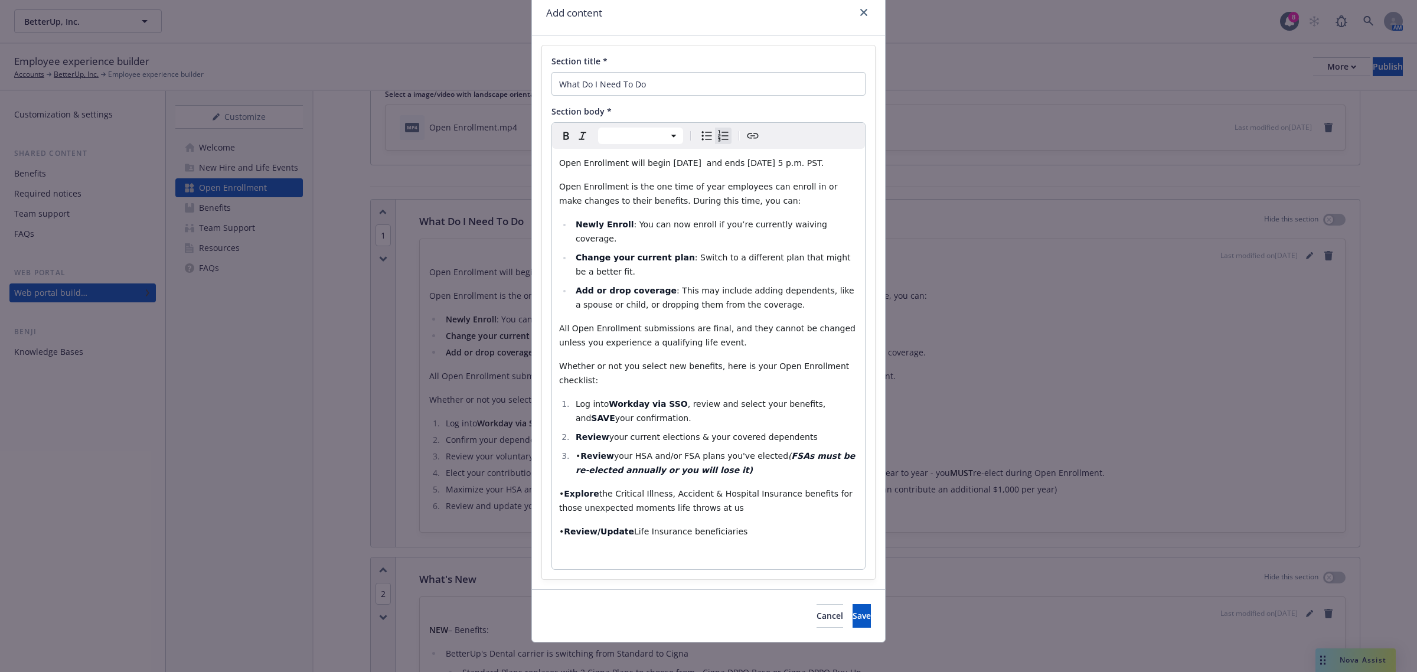
scroll to position [42, 0]
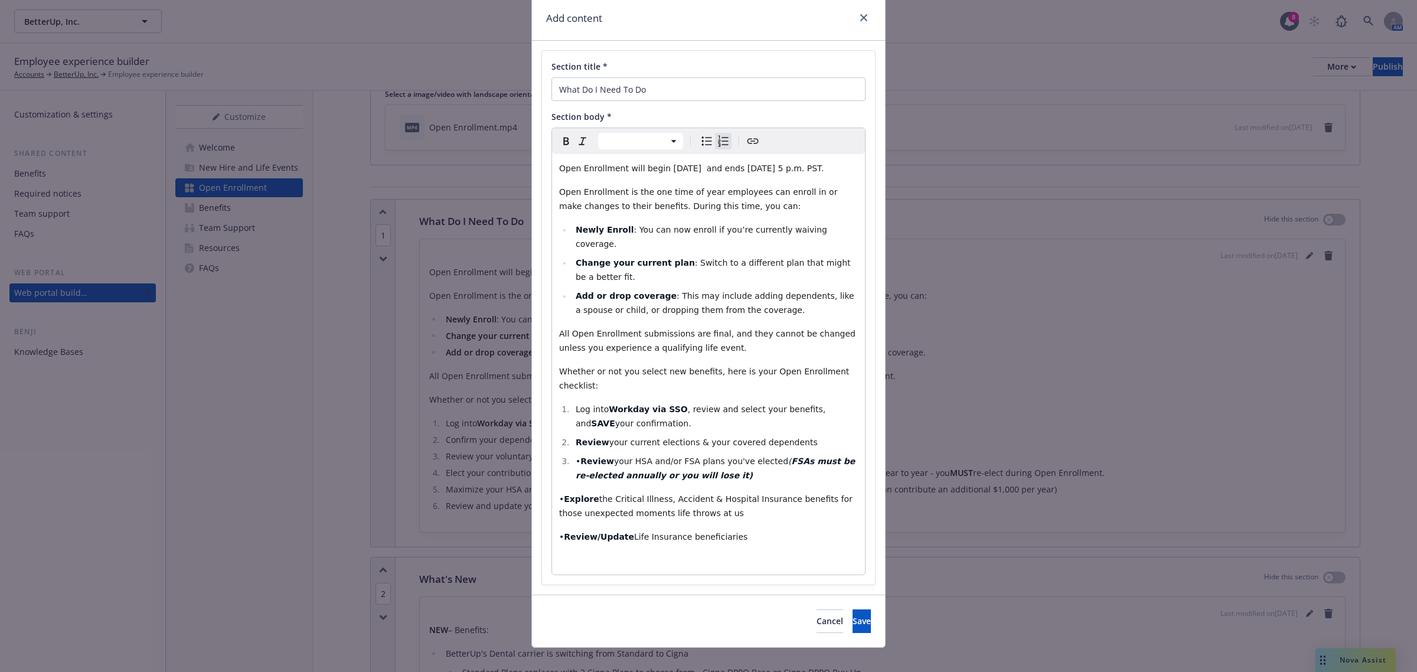
select select "paragraph"
click at [559, 465] on span "•" at bounding box center [561, 498] width 5 height 9
click at [718, 140] on icon "Numbered list" at bounding box center [723, 141] width 14 height 14
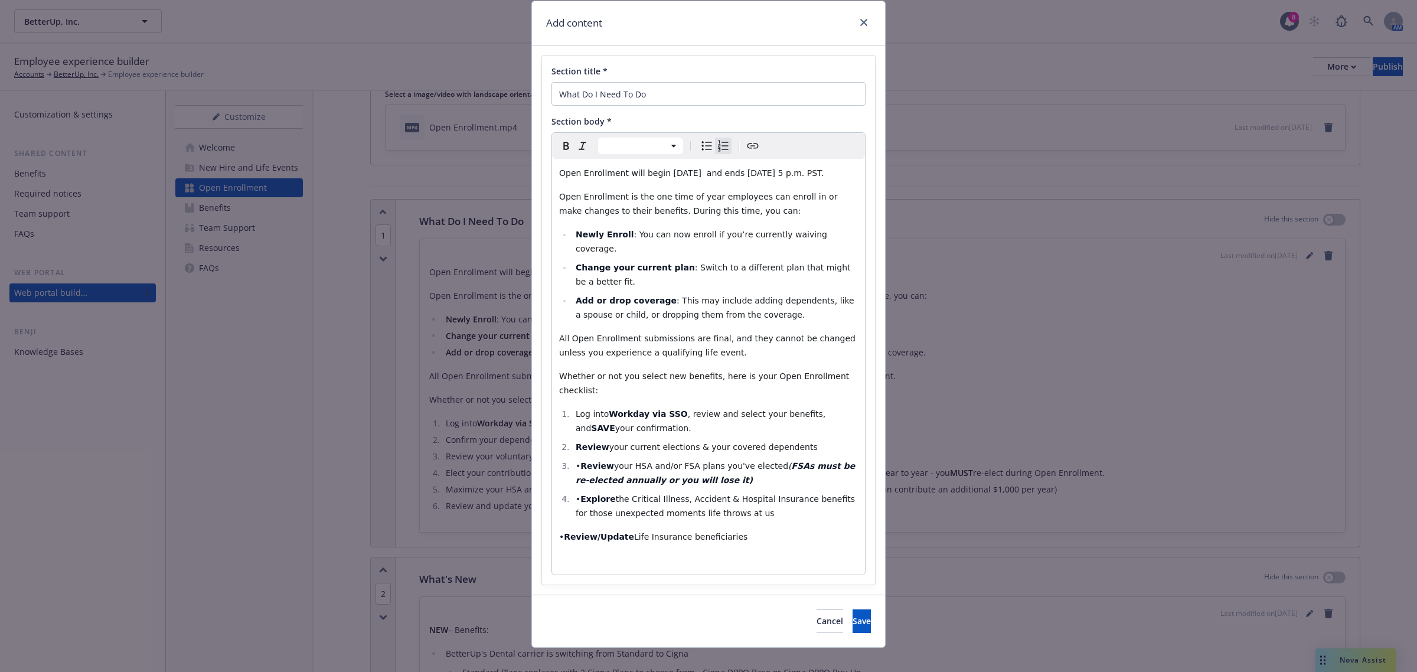
select select "paragraph"
click at [553, 465] on div "Open Enrollment will begin November 3rd, 2025 and ends November 14th, 2025 at 5…" at bounding box center [708, 367] width 313 height 416
click at [722, 149] on icon "Numbered list" at bounding box center [723, 146] width 14 height 14
select select
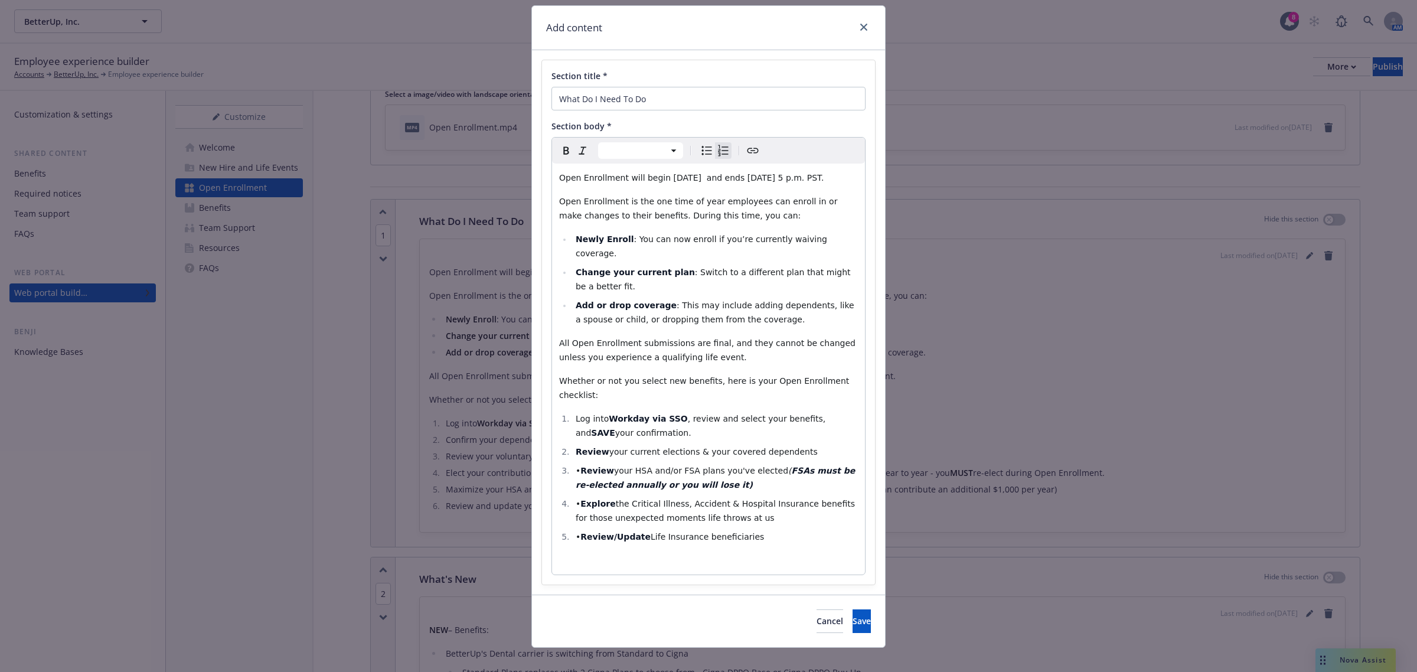
click at [580, 465] on strong "Review/Update" at bounding box center [615, 536] width 70 height 9
click at [855, 465] on button "Save" at bounding box center [862, 621] width 18 height 24
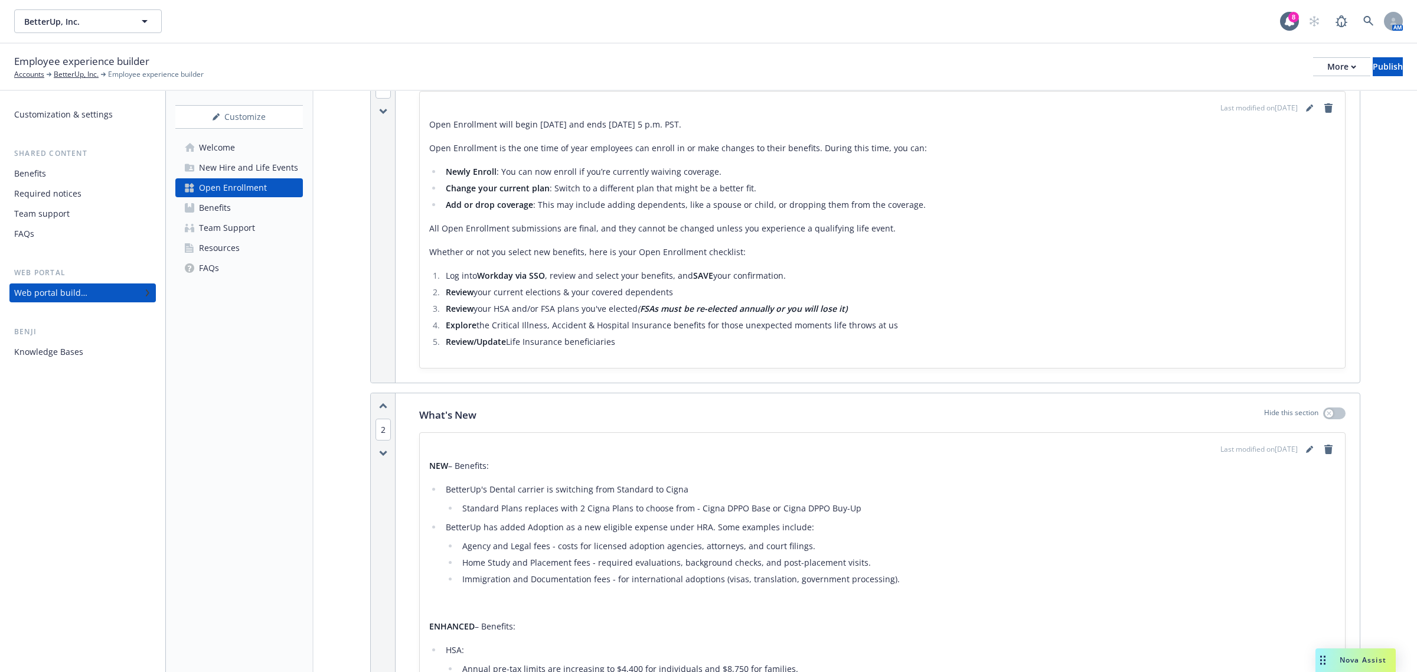
scroll to position [370, 0]
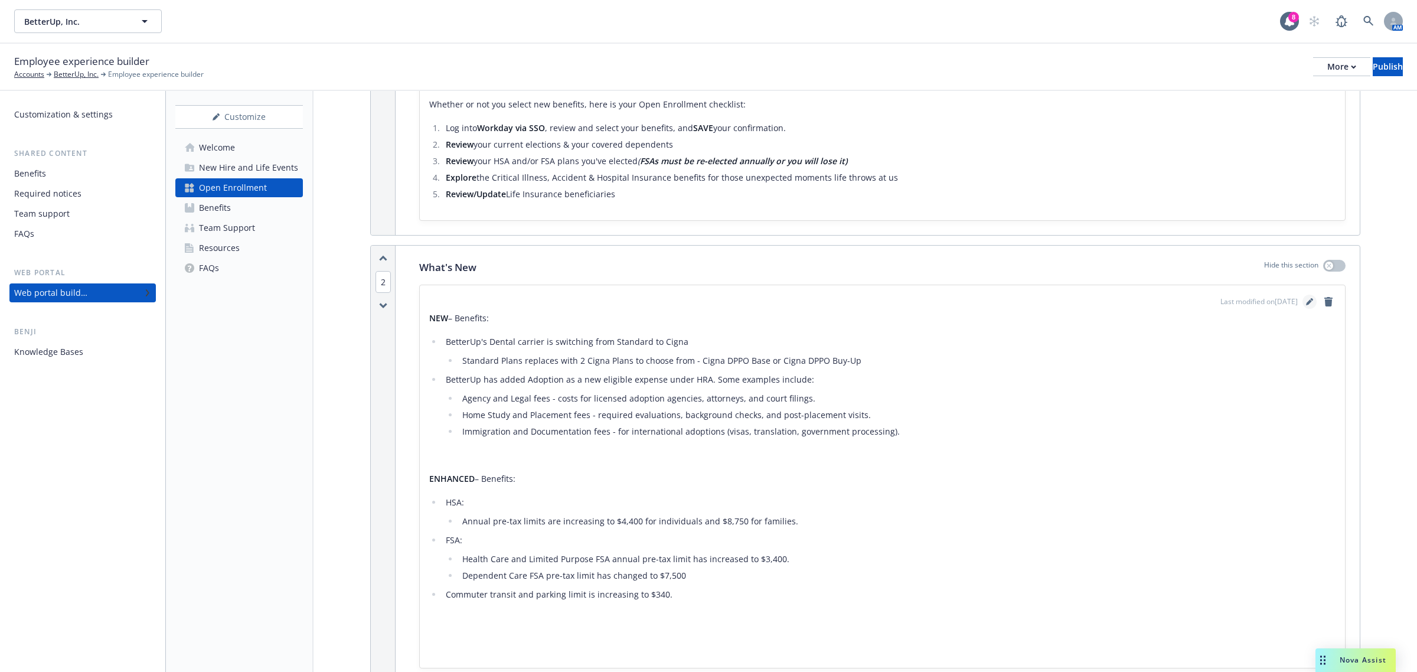
click at [944, 302] on icon "editPencil" at bounding box center [1309, 301] width 7 height 7
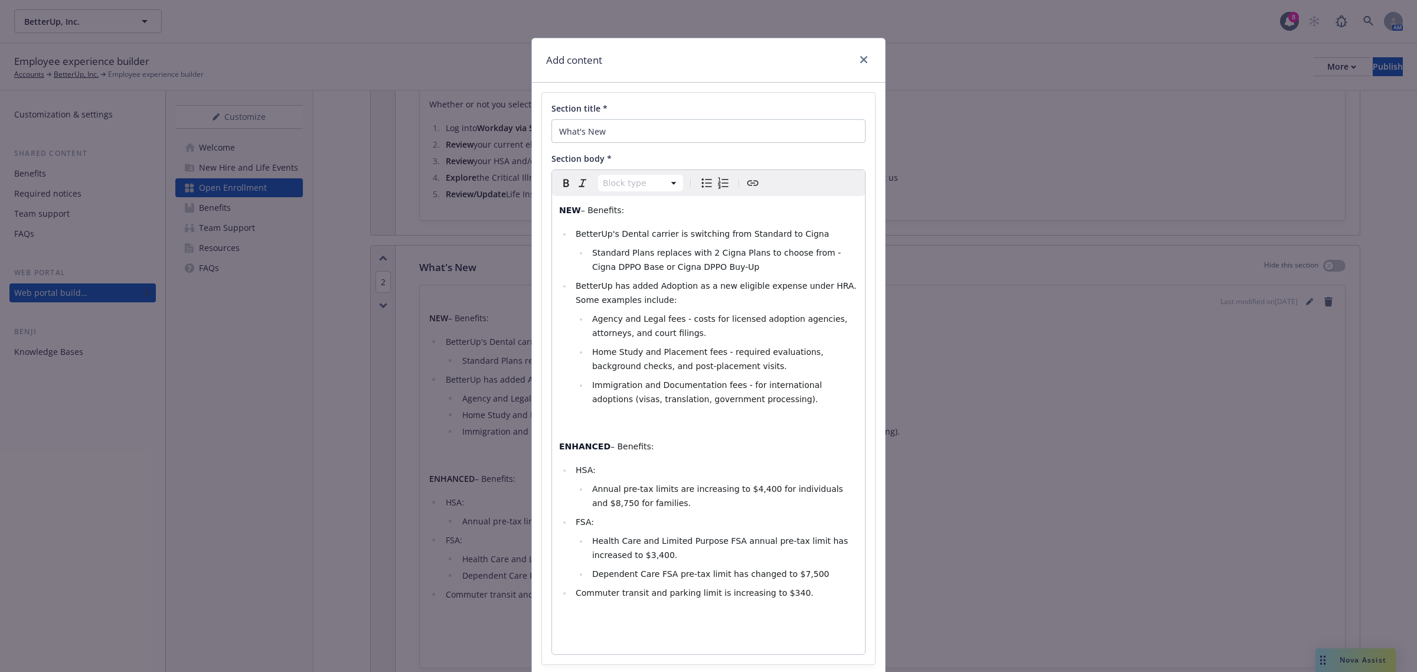
select select
click at [809, 465] on li "Dependent Care FSA pre-tax limit has changed to $7,500" at bounding box center [723, 574] width 269 height 14
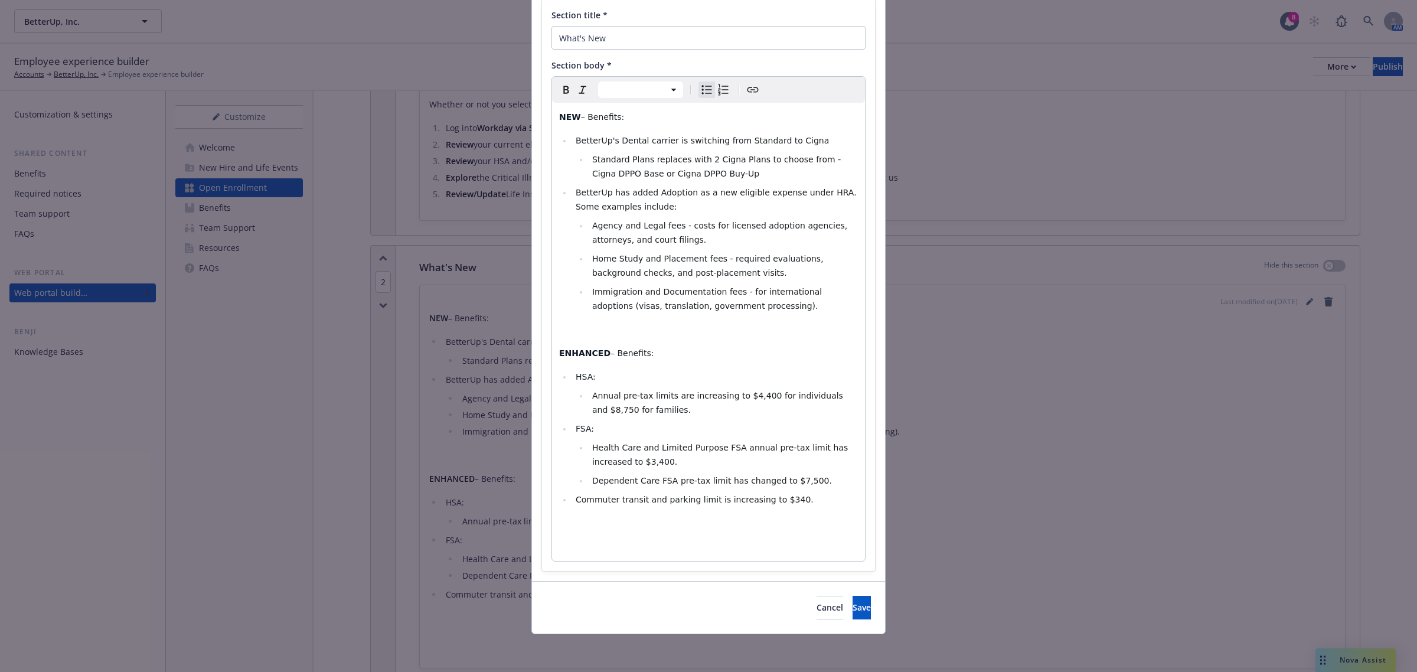
scroll to position [94, 0]
click at [853, 465] on button "Save" at bounding box center [862, 608] width 18 height 24
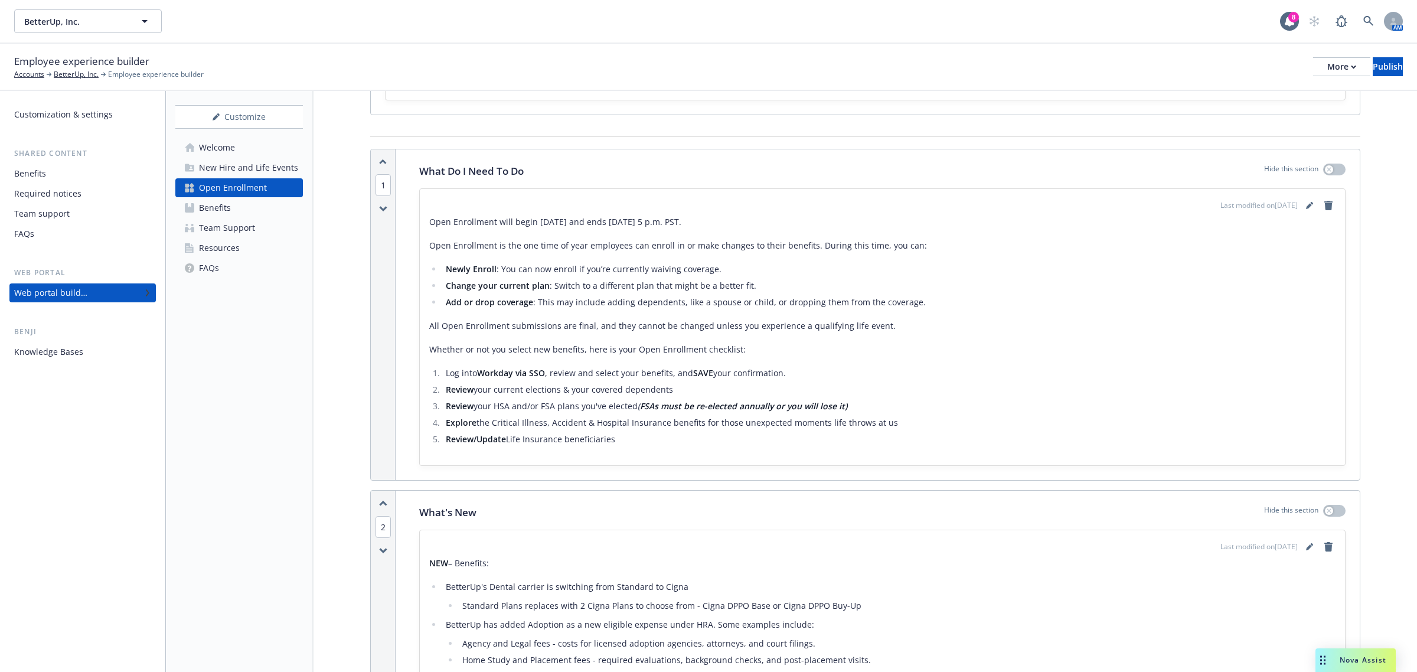
scroll to position [74, 0]
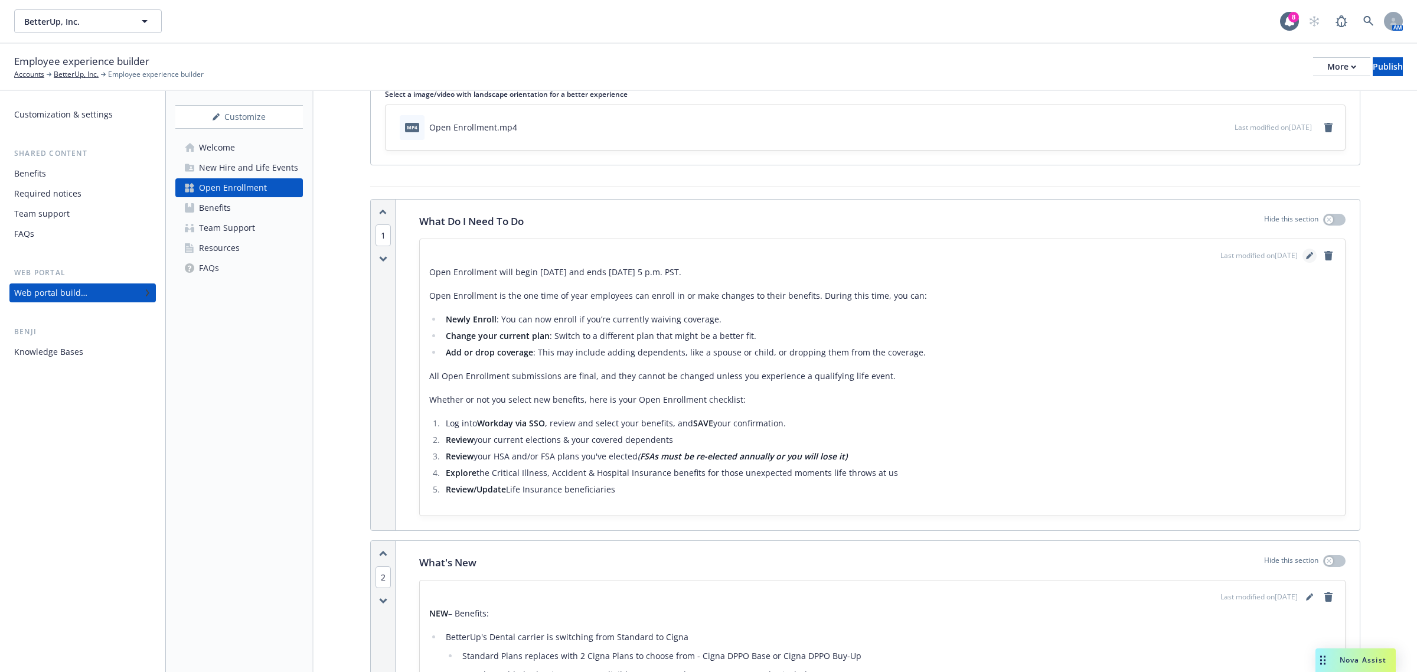
click at [944, 257] on link "editPencil" at bounding box center [1309, 256] width 14 height 14
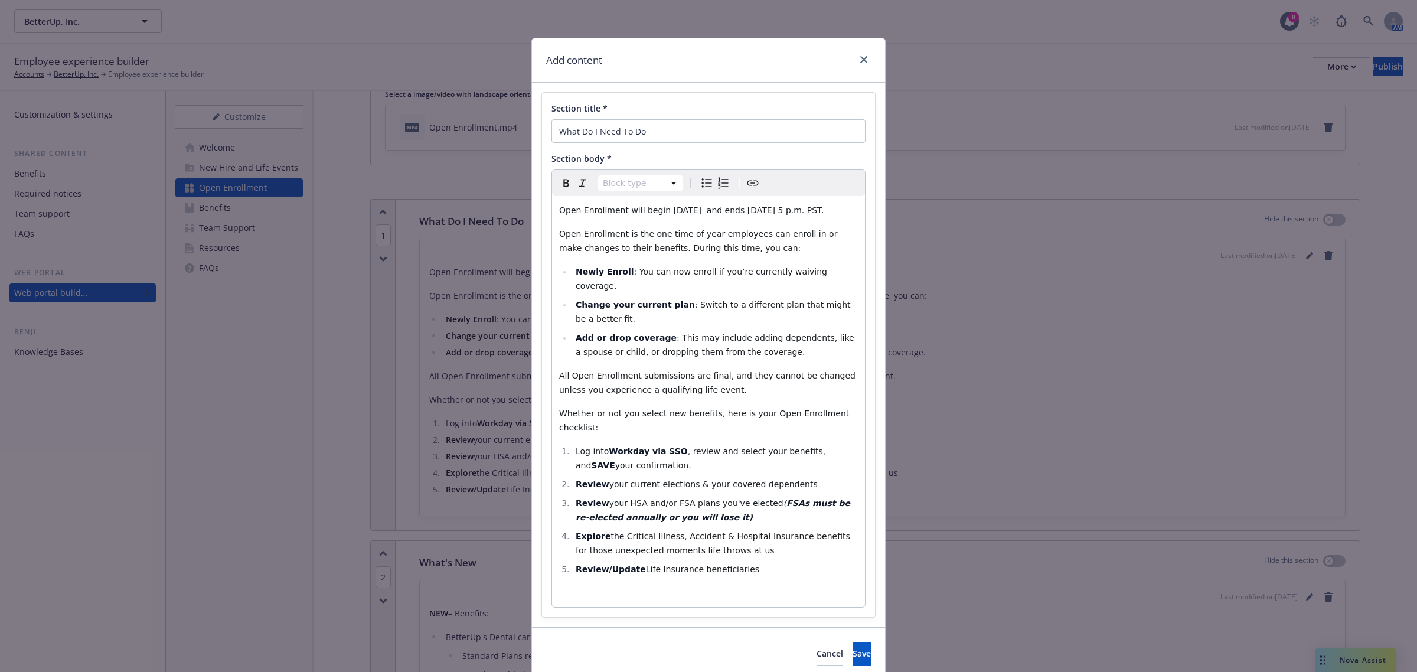
select select
click at [810, 465] on li "Review your current elections & your covered dependents" at bounding box center [715, 484] width 286 height 14
click at [754, 465] on span "your HSA and/or FSA plans you've elected" at bounding box center [696, 502] width 174 height 9
click at [730, 465] on li "Explore the Critical Illness, Accident & Hospital Insurance benefits for those …" at bounding box center [715, 543] width 286 height 28
click at [740, 465] on li "Review/Update Life Insurance beneficiaries" at bounding box center [715, 569] width 286 height 14
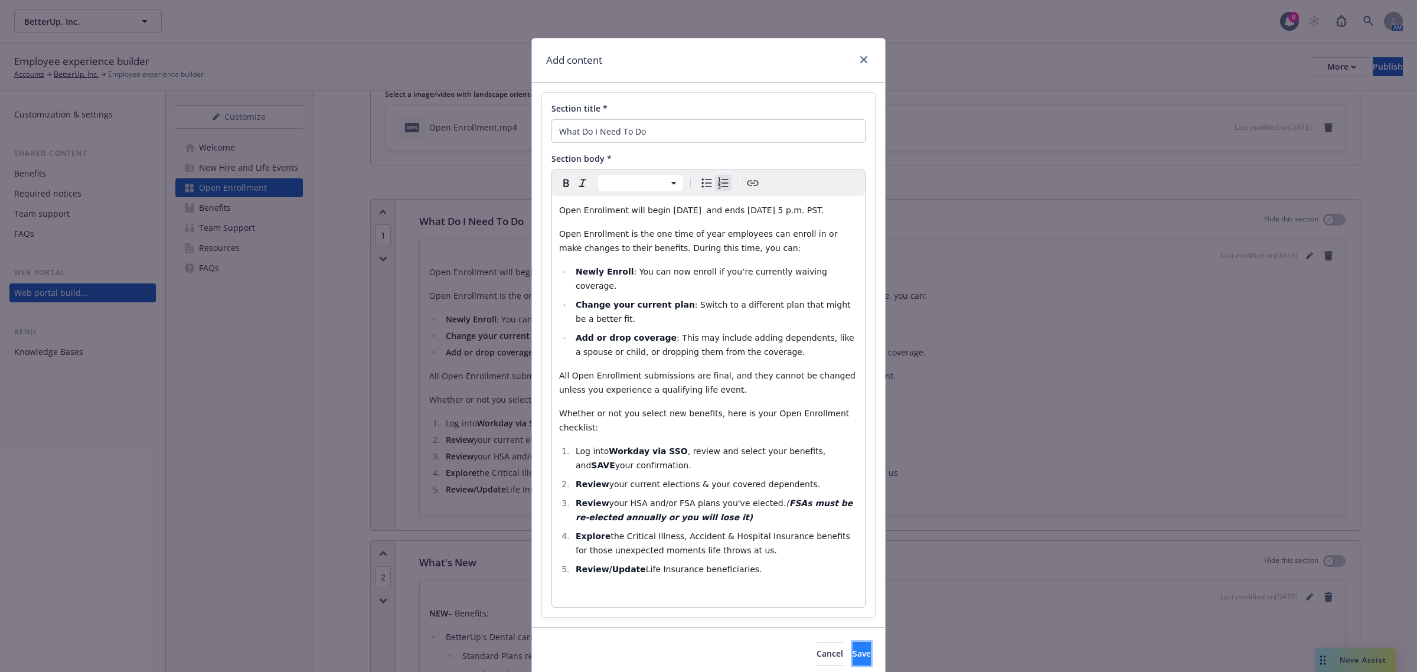
click at [853, 465] on span "Save" at bounding box center [862, 653] width 18 height 11
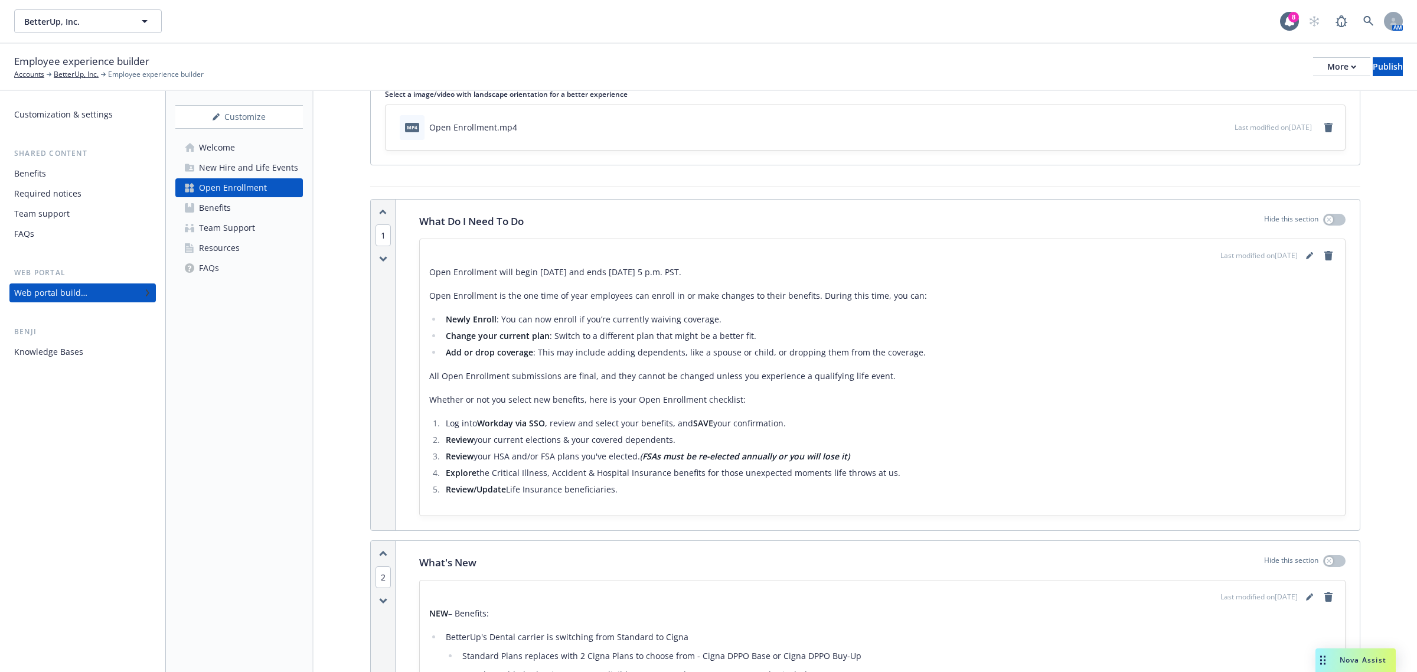
click at [256, 405] on div "Customize Welcome New Hire and Life Events Open Enrollment Benefits Team Suppor…" at bounding box center [240, 381] width 148 height 581
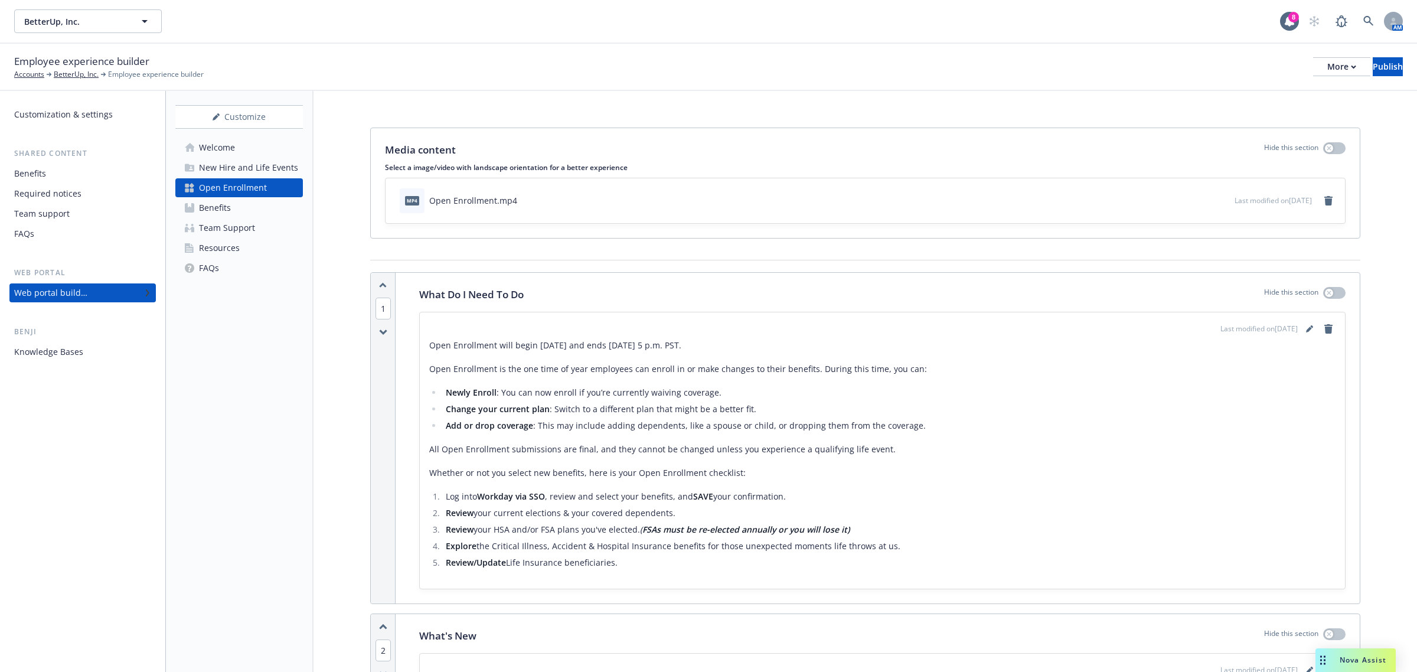
scroll to position [0, 0]
click at [301, 465] on div "Customize Welcome New Hire and Life Events Open Enrollment Benefits Team Suppor…" at bounding box center [240, 381] width 148 height 581
click at [296, 372] on div "Customize Welcome New Hire and Life Events Open Enrollment Benefits Team Suppor…" at bounding box center [240, 381] width 148 height 581
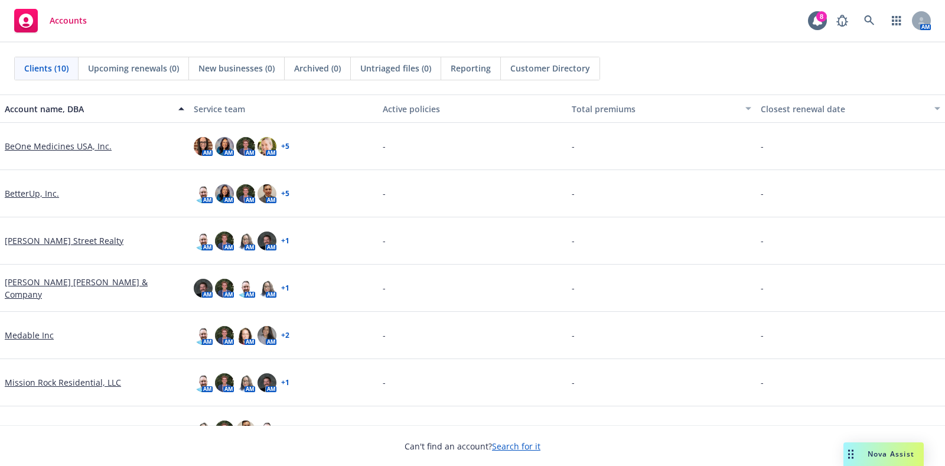
click at [59, 289] on link "[PERSON_NAME] [PERSON_NAME] & Company" at bounding box center [94, 288] width 179 height 25
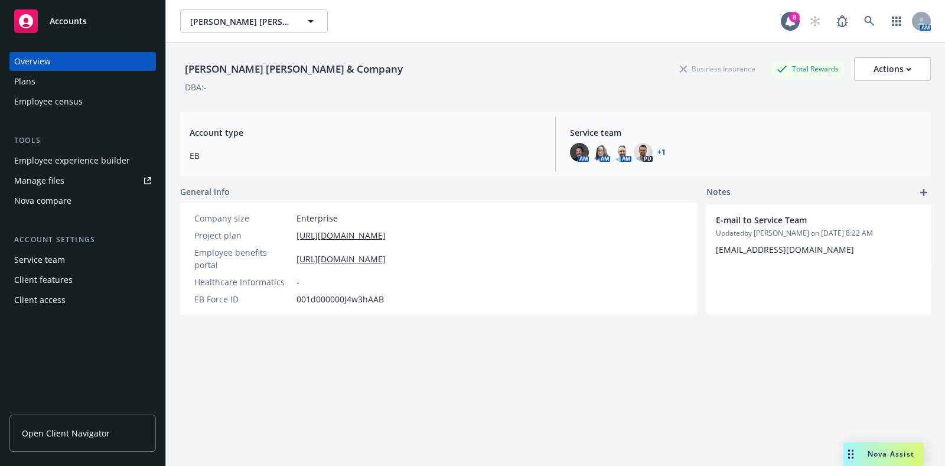
click at [95, 158] on div "Employee experience builder" at bounding box center [72, 160] width 116 height 19
click at [109, 422] on link "Open Client Navigator" at bounding box center [82, 432] width 146 height 37
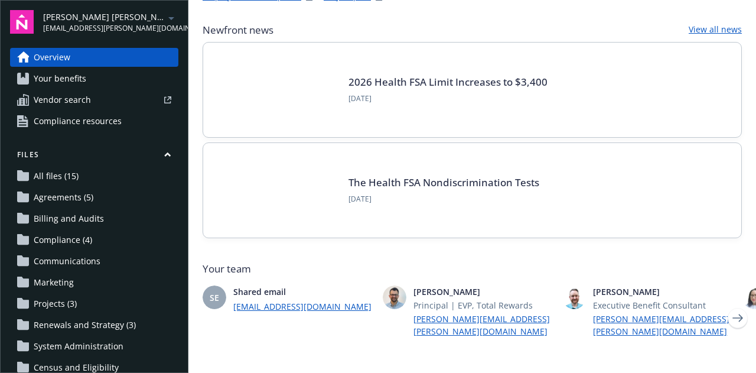
scroll to position [236, 0]
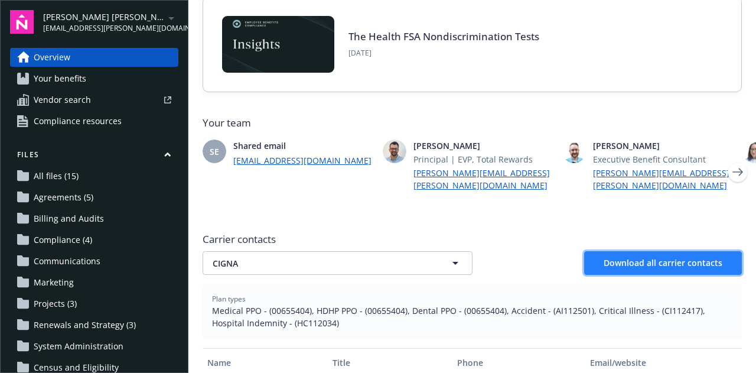
click at [659, 257] on span "Download all carrier contacts" at bounding box center [662, 262] width 119 height 11
